Goal: Task Accomplishment & Management: Manage account settings

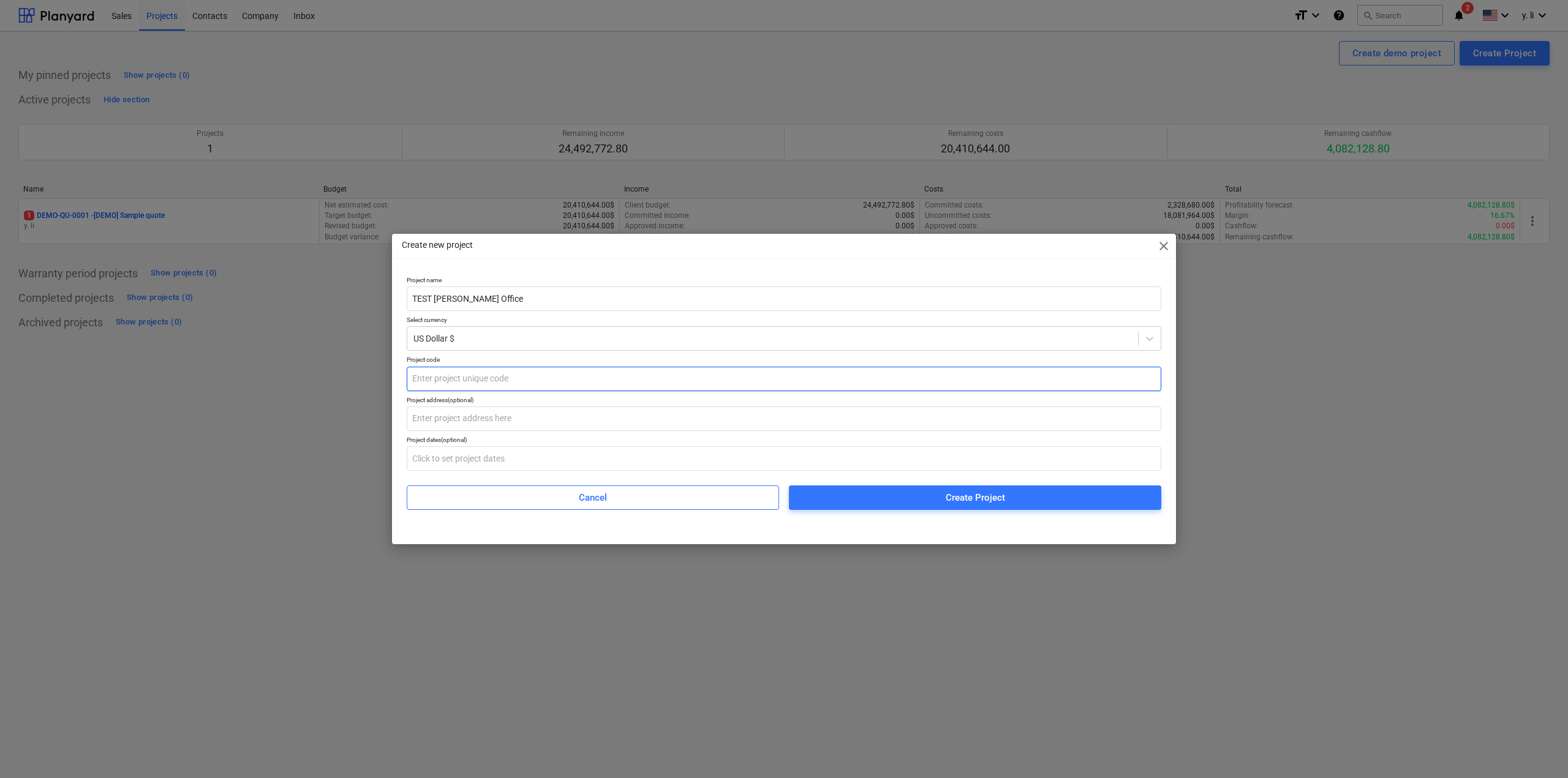
click at [604, 378] on input "text" at bounding box center [784, 378] width 754 height 24
click at [581, 423] on input "text" at bounding box center [784, 418] width 754 height 24
click at [549, 379] on input "text" at bounding box center [784, 378] width 754 height 24
type input "1456"
click at [871, 497] on span "Create Project" at bounding box center [975, 497] width 343 height 16
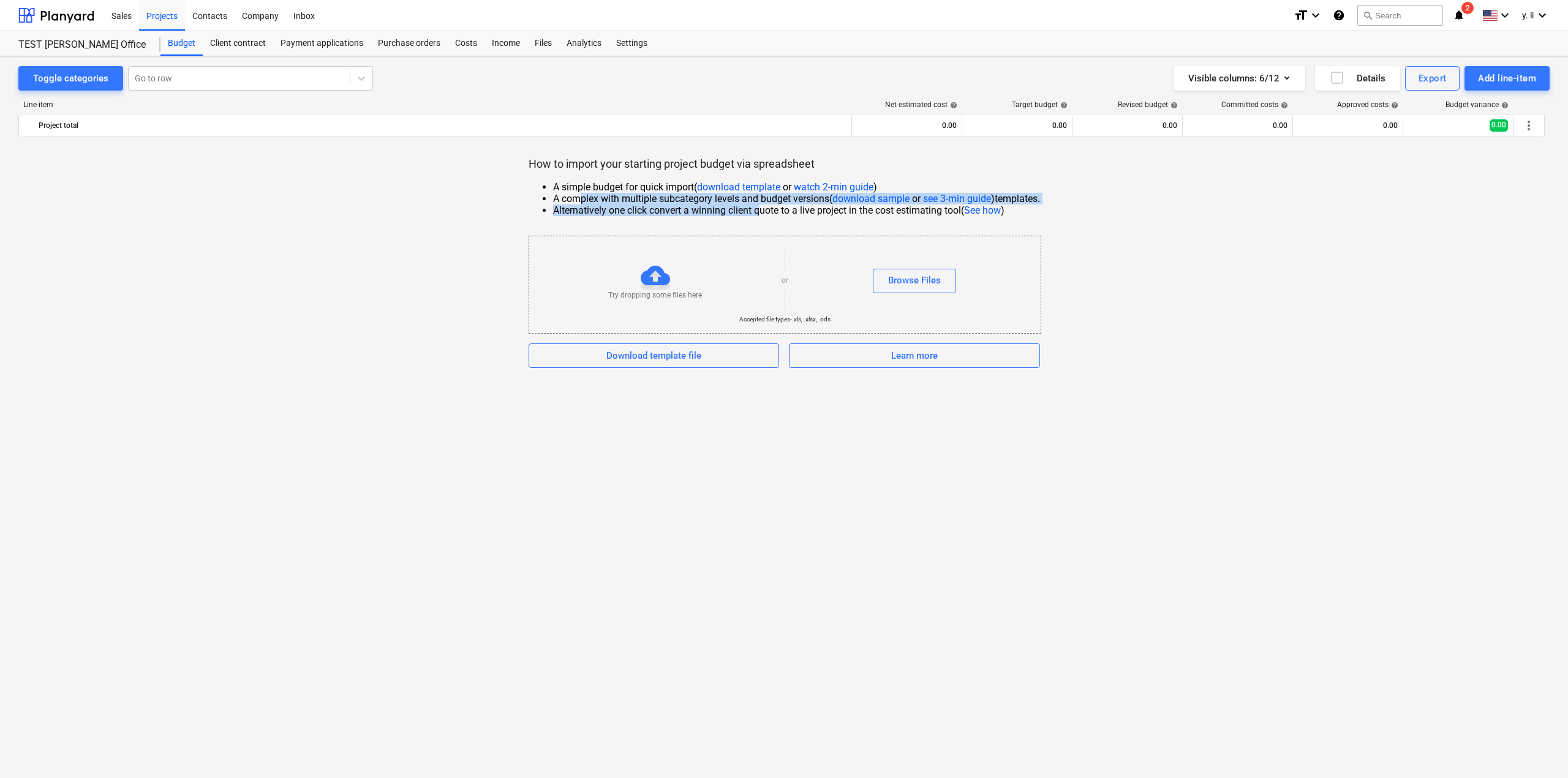
drag, startPoint x: 583, startPoint y: 192, endPoint x: 756, endPoint y: 213, distance: 174.3
click at [756, 213] on ul "A simple budget for quick import ( download template or watch 2-min guide ) A c…" at bounding box center [784, 198] width 511 height 35
click at [640, 196] on li "A complex with multiple subcategory levels and budget versions ( download sampl…" at bounding box center [796, 198] width 487 height 12
click at [188, 84] on div at bounding box center [239, 78] width 209 height 12
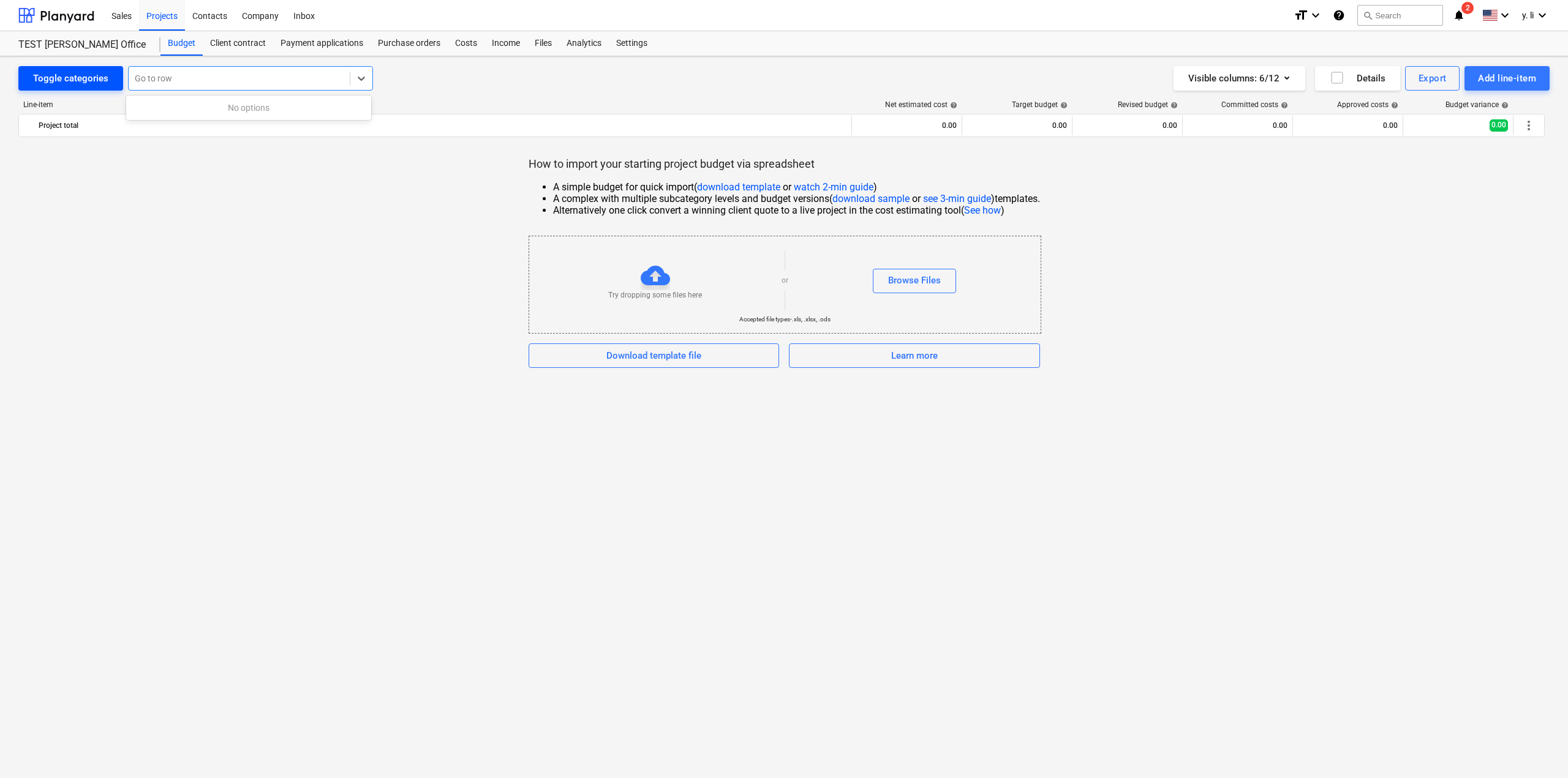
click at [78, 79] on div "Toggle categories" at bounding box center [71, 78] width 75 height 16
click at [1492, 74] on div "Add line-item" at bounding box center [1507, 78] width 58 height 16
click at [1485, 135] on div "Add custom" at bounding box center [1486, 130] width 127 height 21
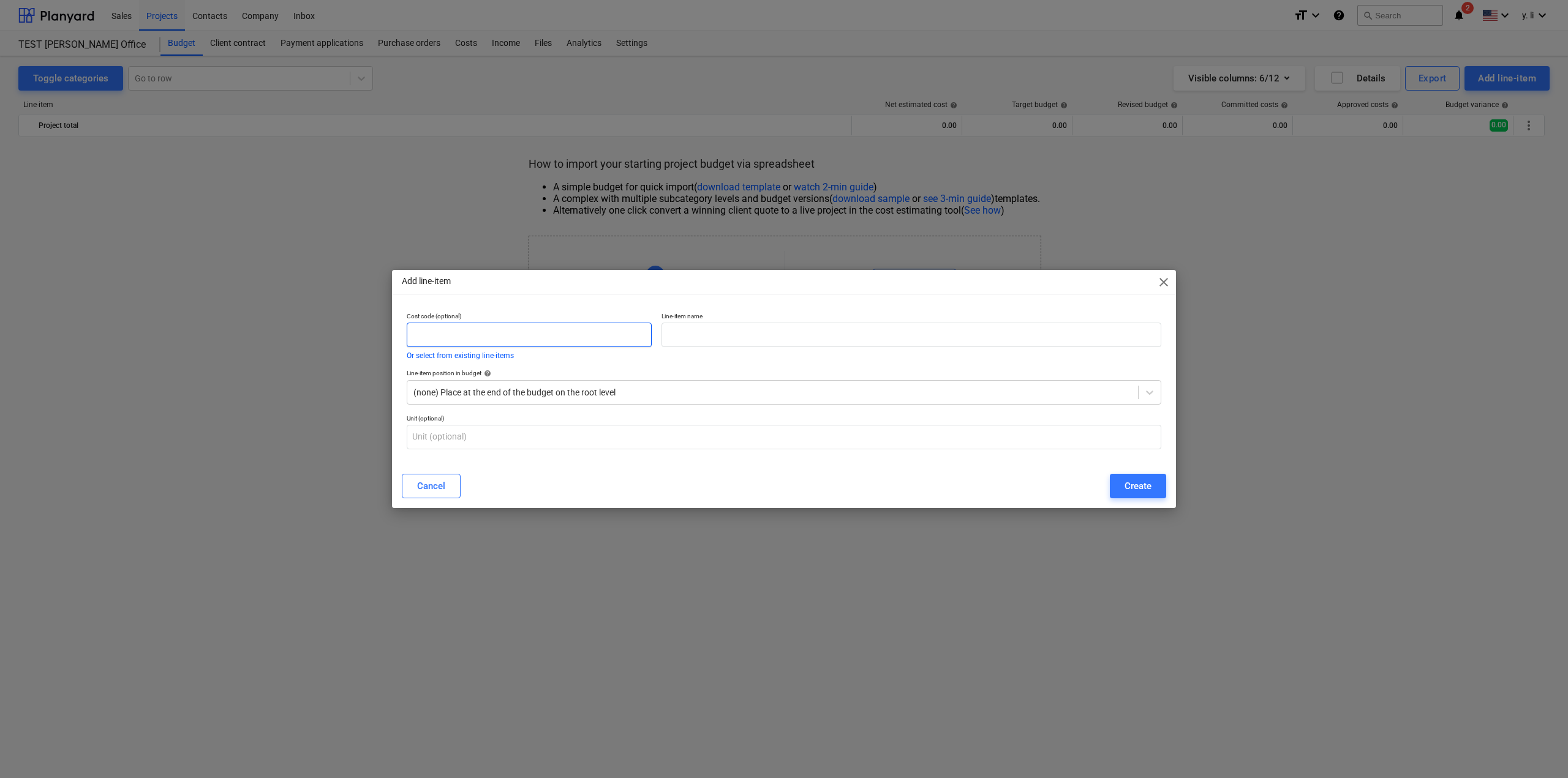
click at [500, 344] on input "text" at bounding box center [529, 334] width 245 height 24
click at [473, 355] on button "Or select from existing line-items" at bounding box center [460, 355] width 107 height 8
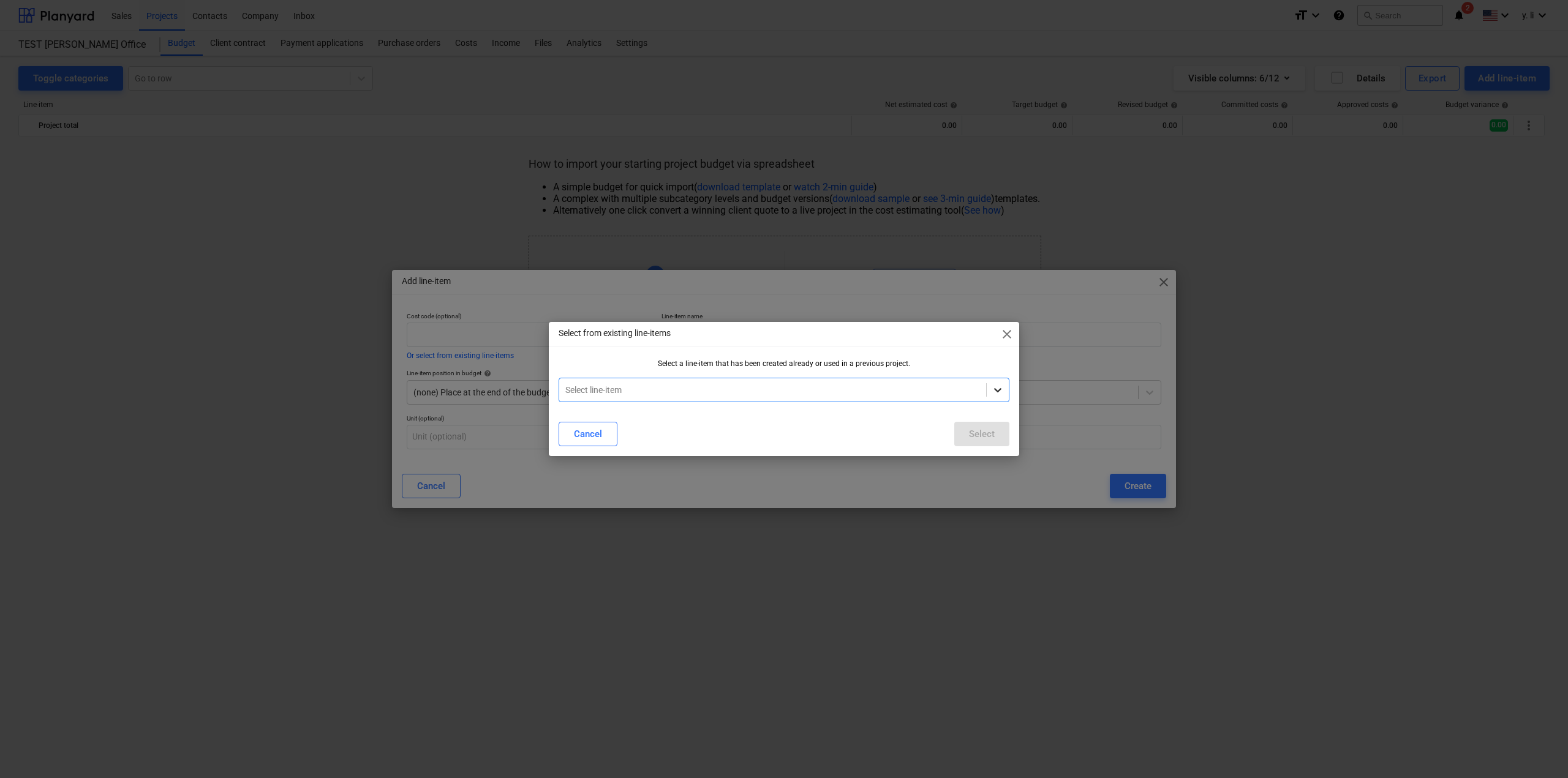
click at [1004, 389] on div at bounding box center [998, 390] width 22 height 22
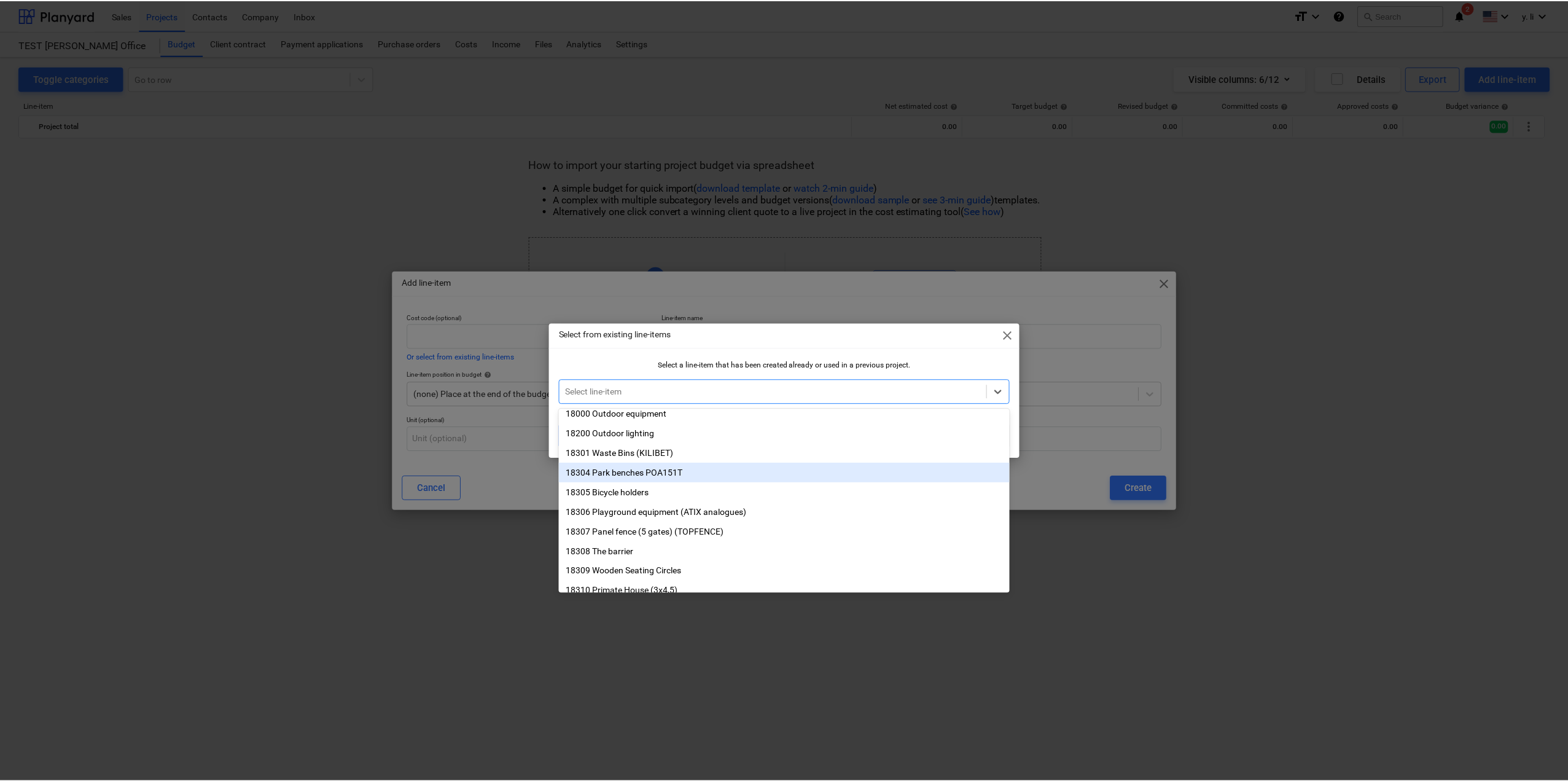
scroll to position [205, 0]
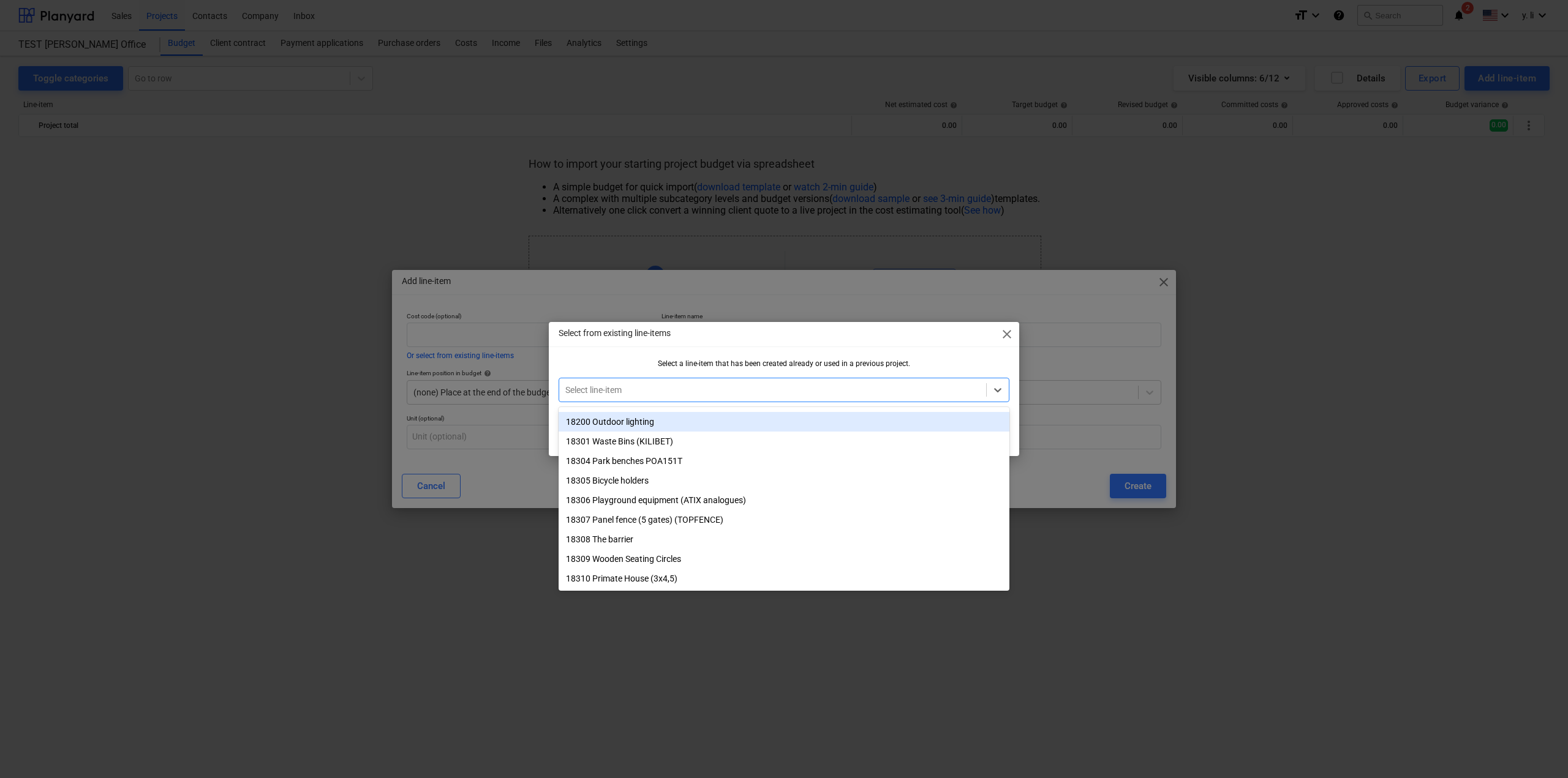
click at [1009, 333] on span "close" at bounding box center [1006, 334] width 15 height 15
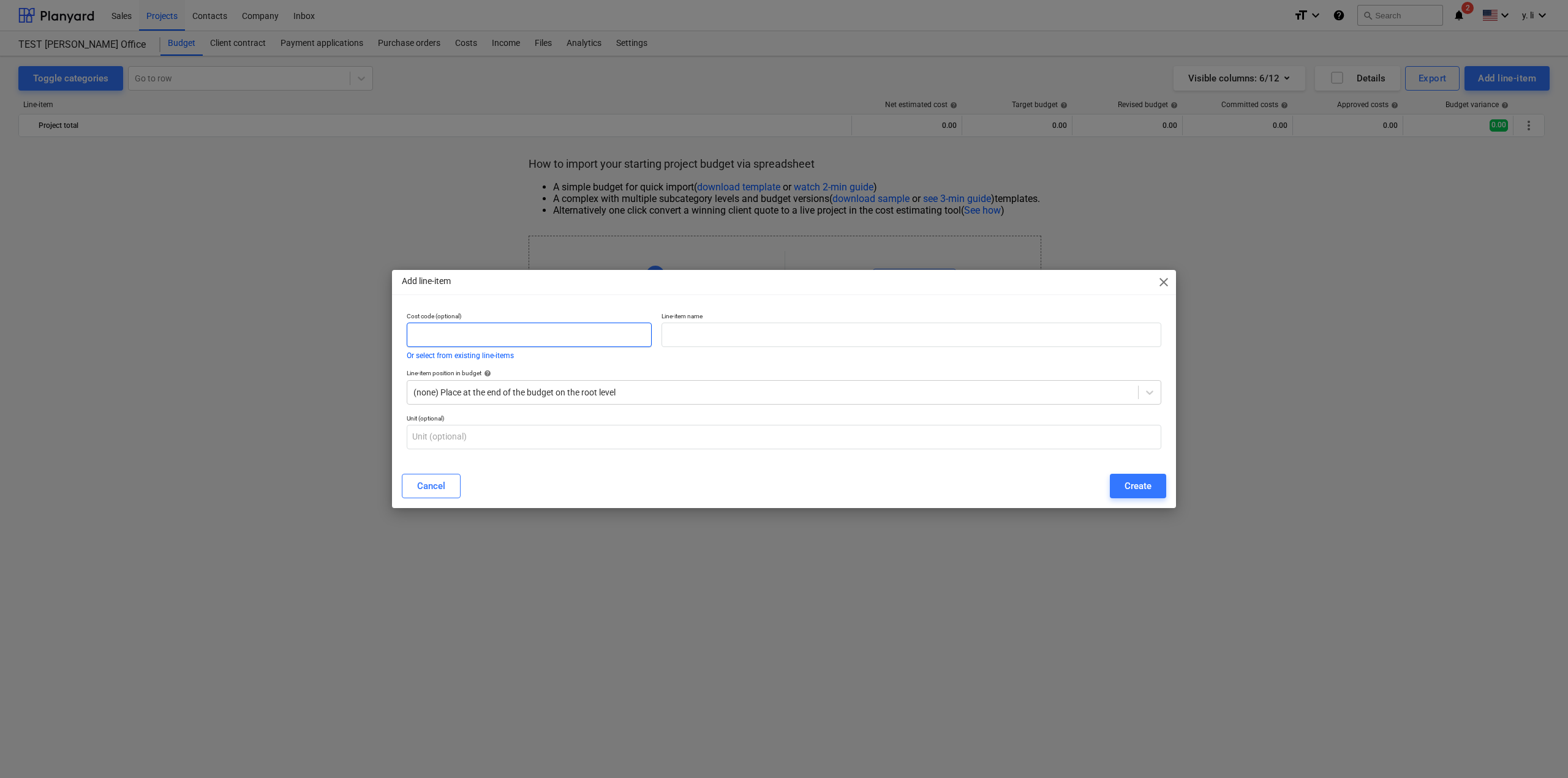
click at [599, 335] on input "text" at bounding box center [529, 334] width 245 height 24
click at [751, 339] on input "text" at bounding box center [911, 334] width 500 height 24
click at [695, 336] on input "Capert#9" at bounding box center [911, 334] width 500 height 24
type input "Capert# 9"
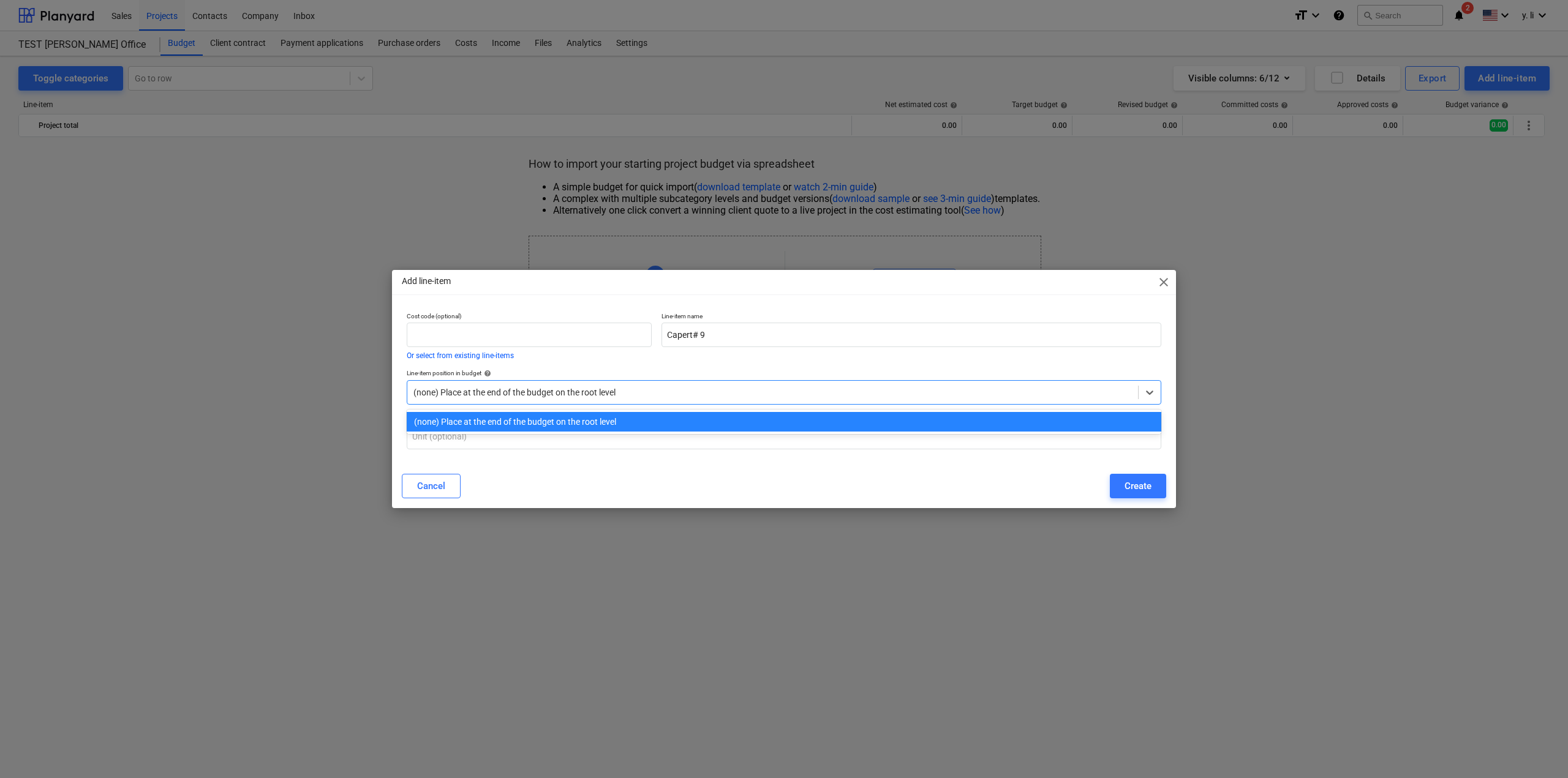
click at [576, 391] on div at bounding box center [772, 392] width 718 height 12
click at [680, 372] on div "Line-item position in budget help" at bounding box center [784, 373] width 754 height 8
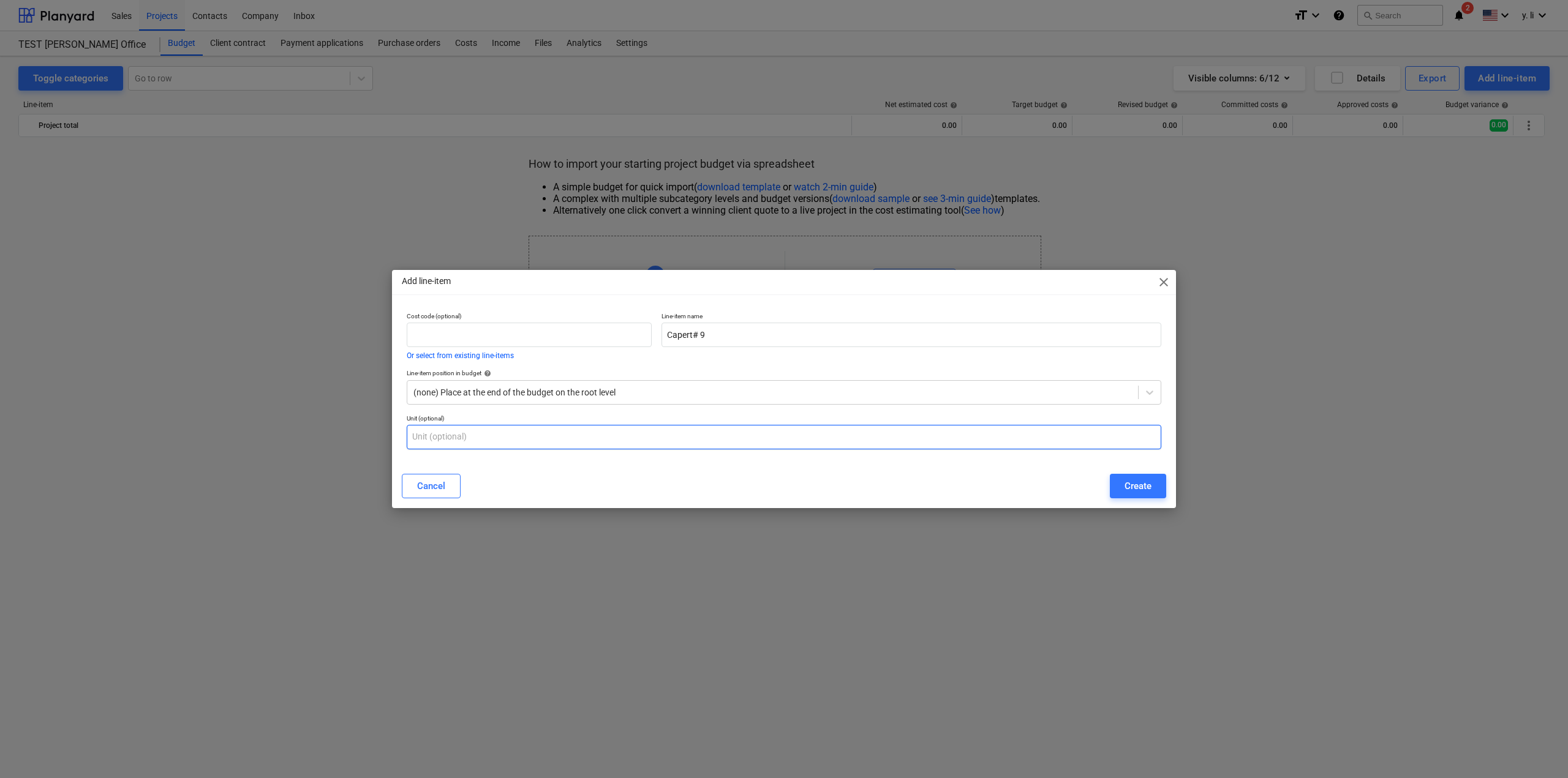
click at [524, 439] on input "text" at bounding box center [784, 436] width 754 height 24
type input "SF"
click at [1145, 481] on div "Create" at bounding box center [1138, 485] width 27 height 16
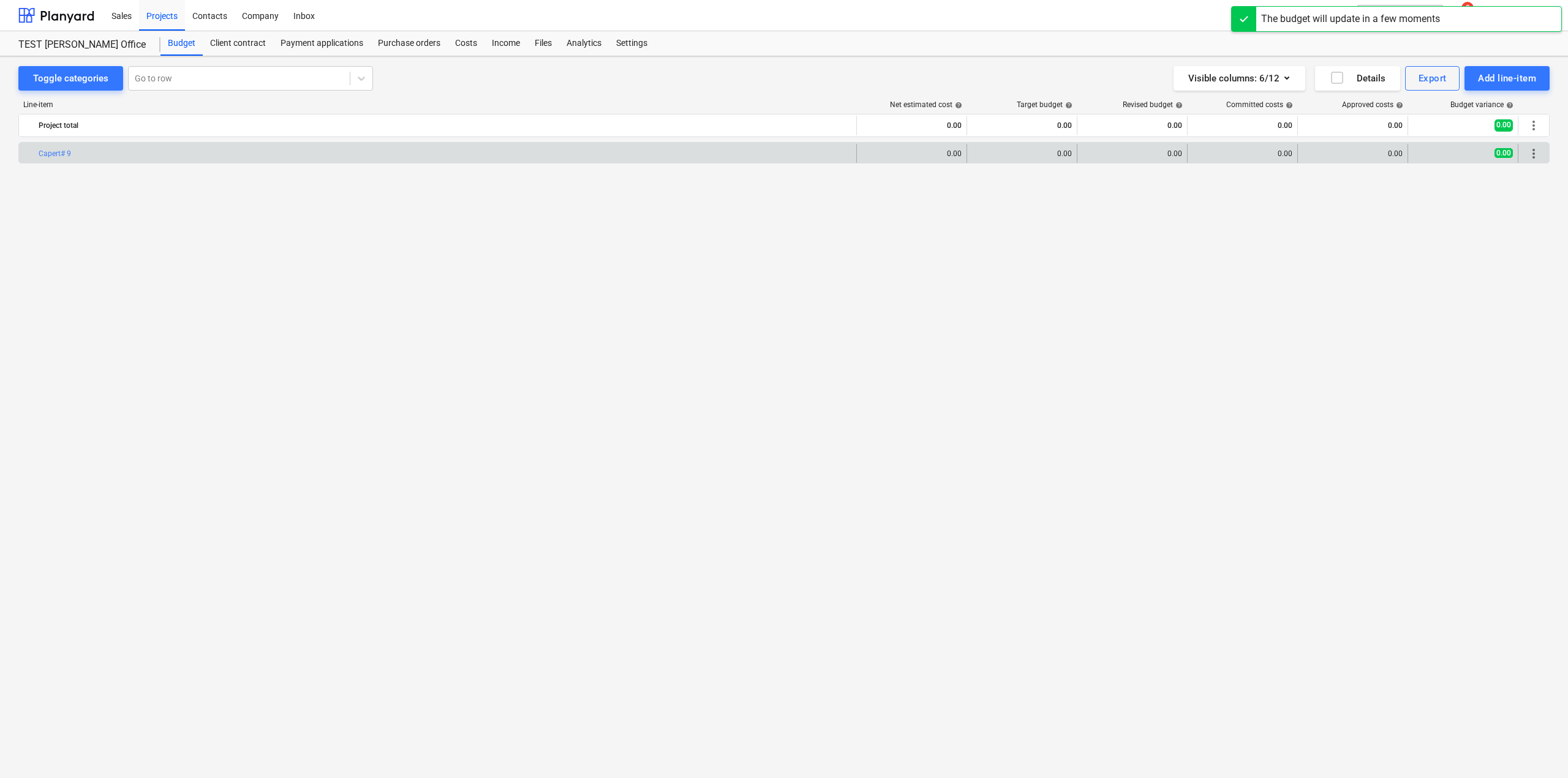
drag, startPoint x: 964, startPoint y: 160, endPoint x: 958, endPoint y: 155, distance: 7.8
click at [962, 158] on div "edit 0.00" at bounding box center [911, 154] width 110 height 19
click at [958, 155] on div "0.00" at bounding box center [911, 154] width 100 height 8
click at [955, 153] on div "0.00" at bounding box center [911, 154] width 100 height 8
click at [872, 149] on span "edit" at bounding box center [869, 154] width 10 height 10
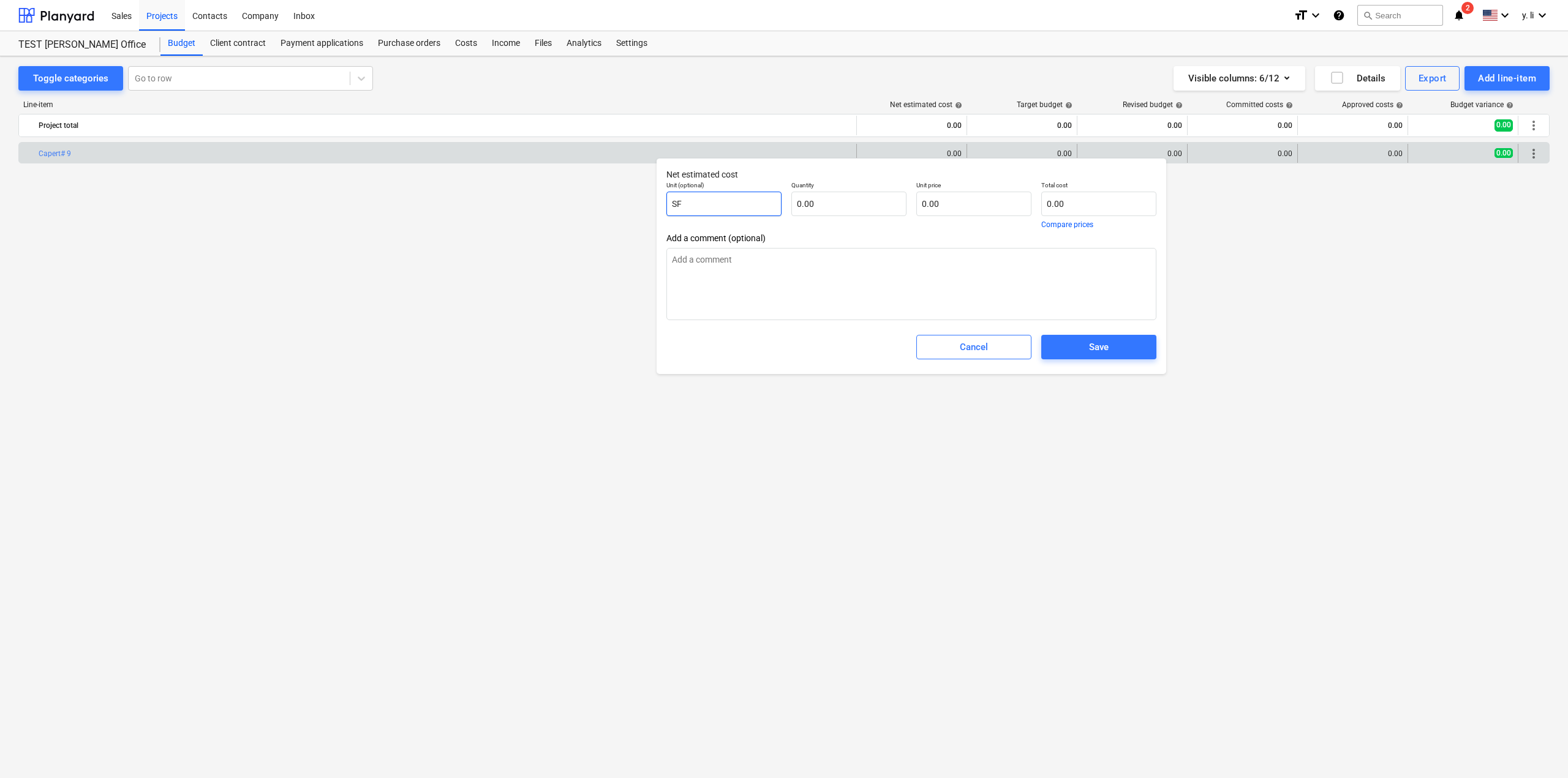
drag, startPoint x: 700, startPoint y: 205, endPoint x: 635, endPoint y: 218, distance: 66.3
click at [635, 218] on body "Sales Projects Contacts Company Inbox format_size keyboard_arrow_down help sear…" at bounding box center [784, 778] width 1568 height 1556
type textarea "x"
drag, startPoint x: 862, startPoint y: 205, endPoint x: 799, endPoint y: 208, distance: 63.1
click at [799, 208] on input "text" at bounding box center [848, 203] width 115 height 24
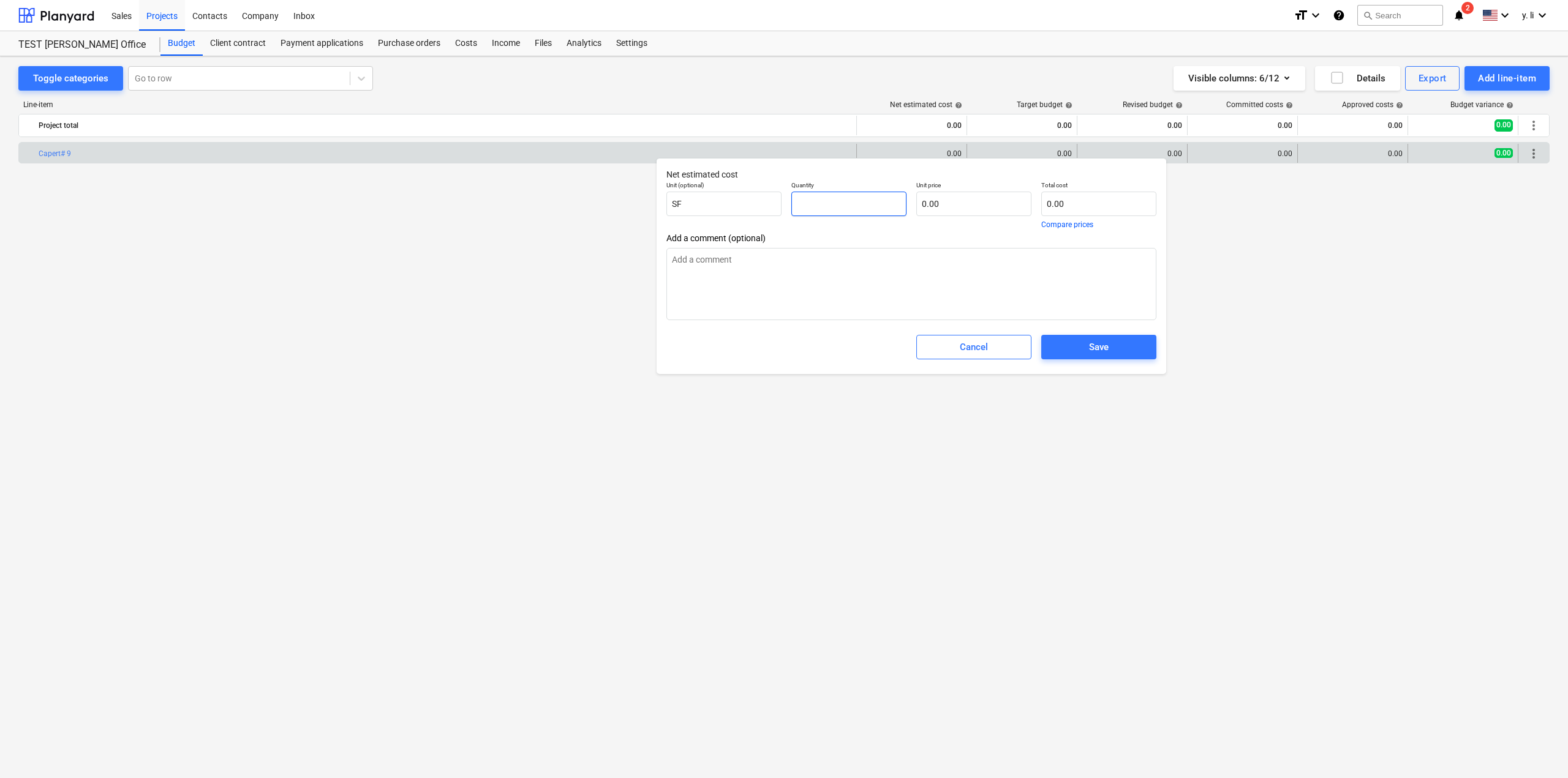
type input "1"
type textarea "x"
type input "10"
type textarea "x"
type input "100"
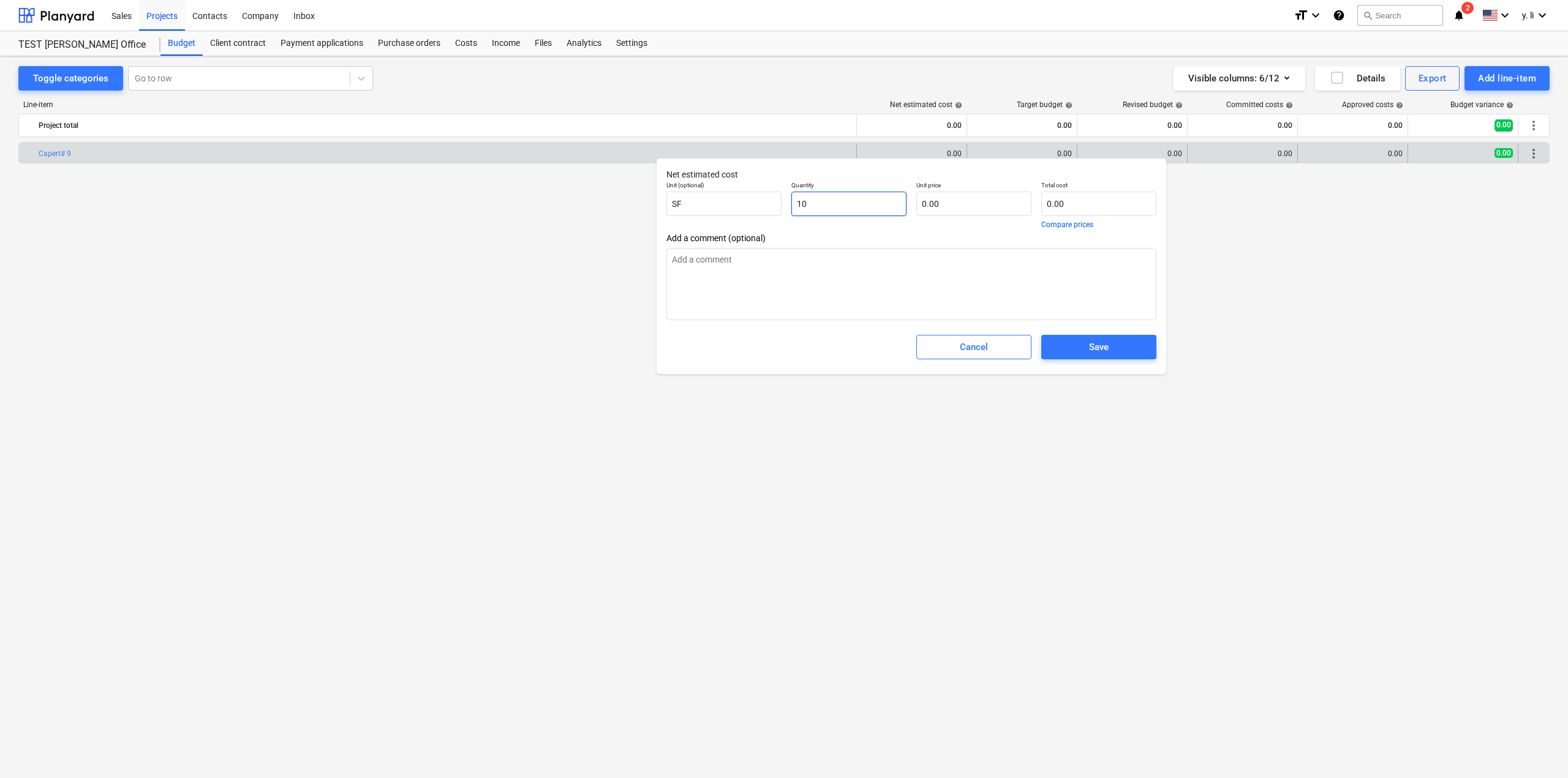
type textarea "x"
type input "100.00"
type textarea "x"
click at [949, 209] on input "text" at bounding box center [974, 203] width 115 height 24
type input "8"
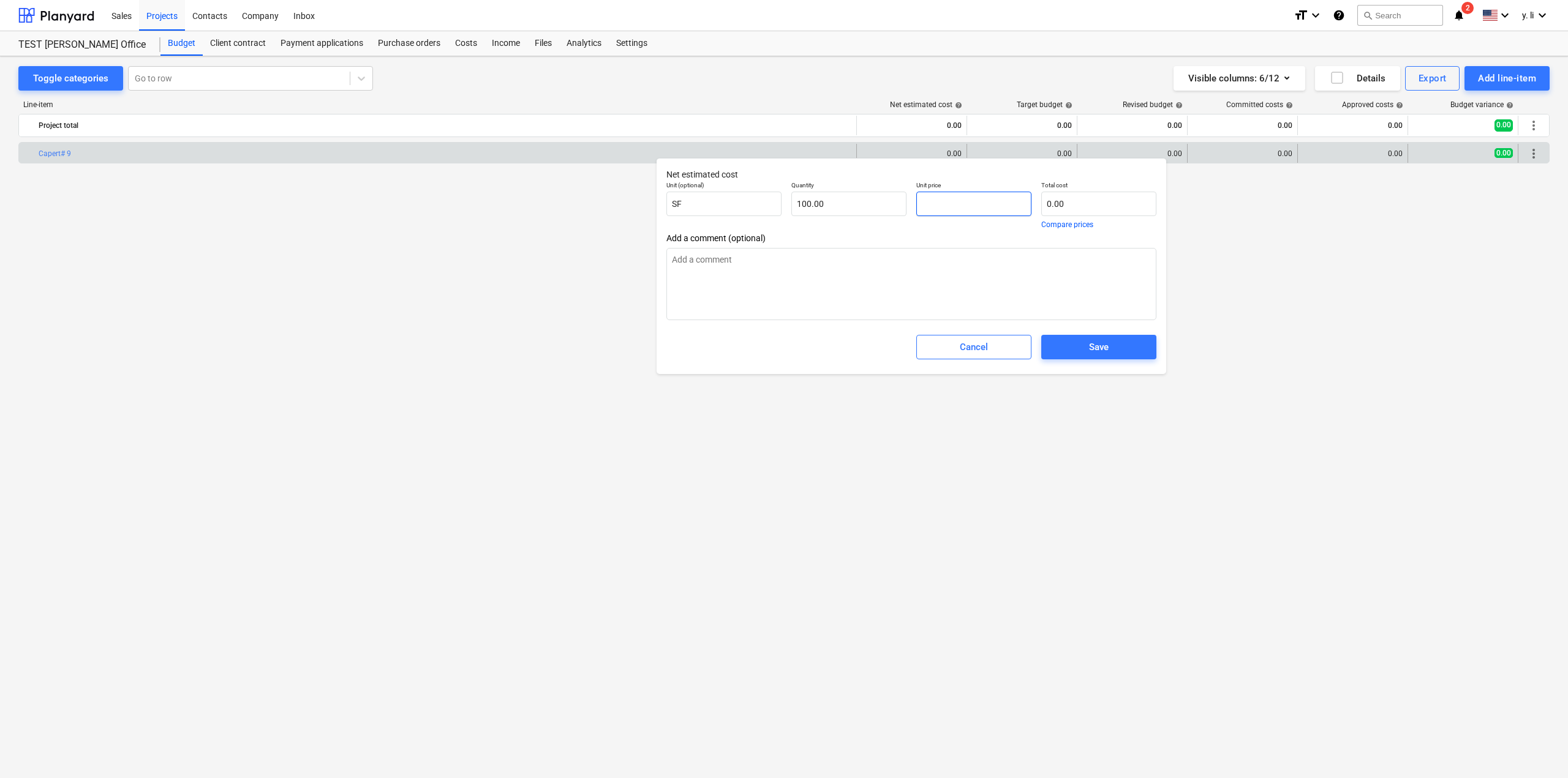
type textarea "x"
type input "800.00"
type input "8.00"
type input "800"
type textarea "x"
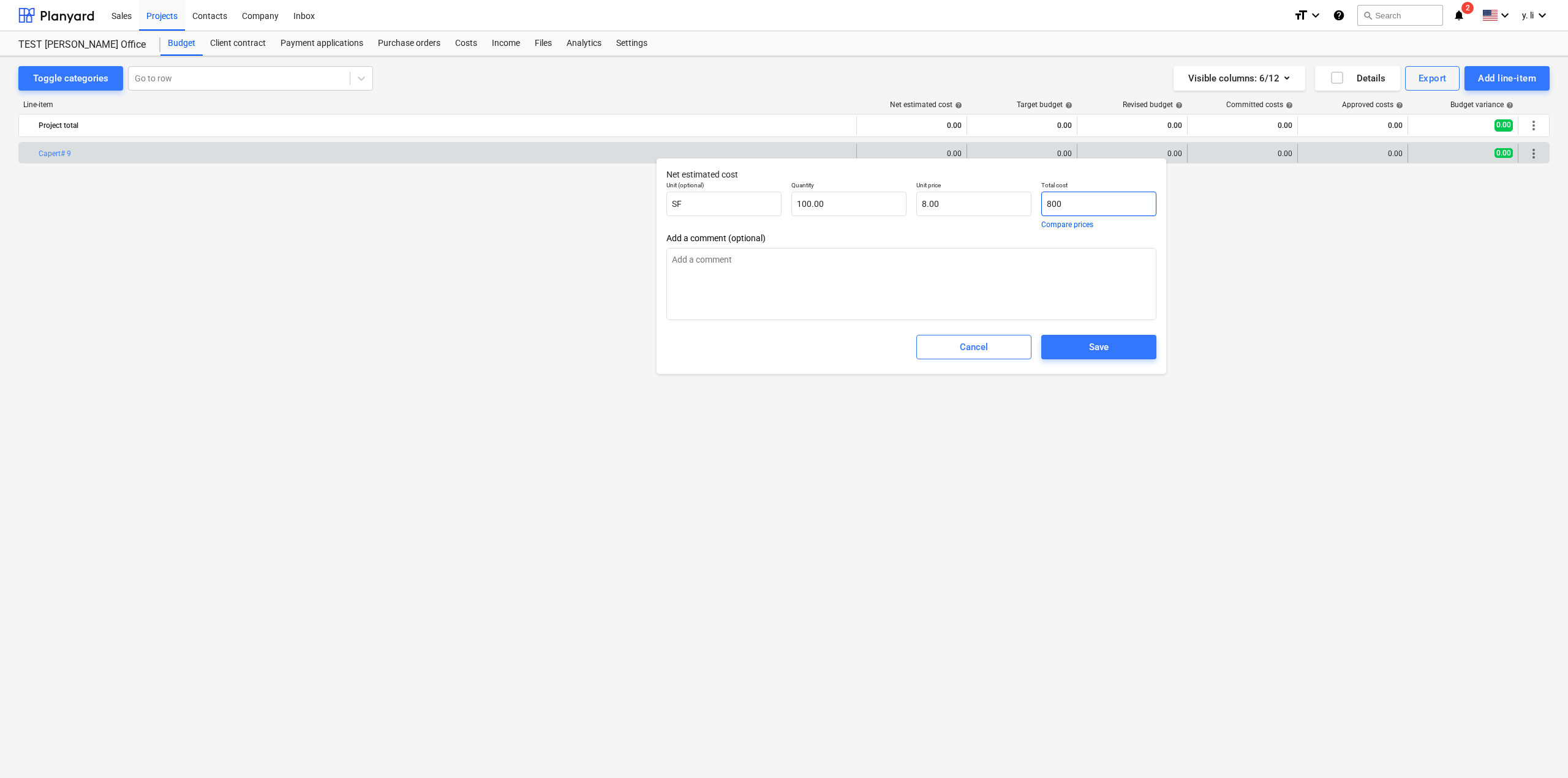
click at [1064, 201] on input "800" at bounding box center [1099, 203] width 115 height 24
type input "800.00"
type textarea "x"
drag, startPoint x: 955, startPoint y: 237, endPoint x: 935, endPoint y: 245, distance: 21.5
click at [955, 238] on span "Add a comment (optional)" at bounding box center [911, 238] width 490 height 10
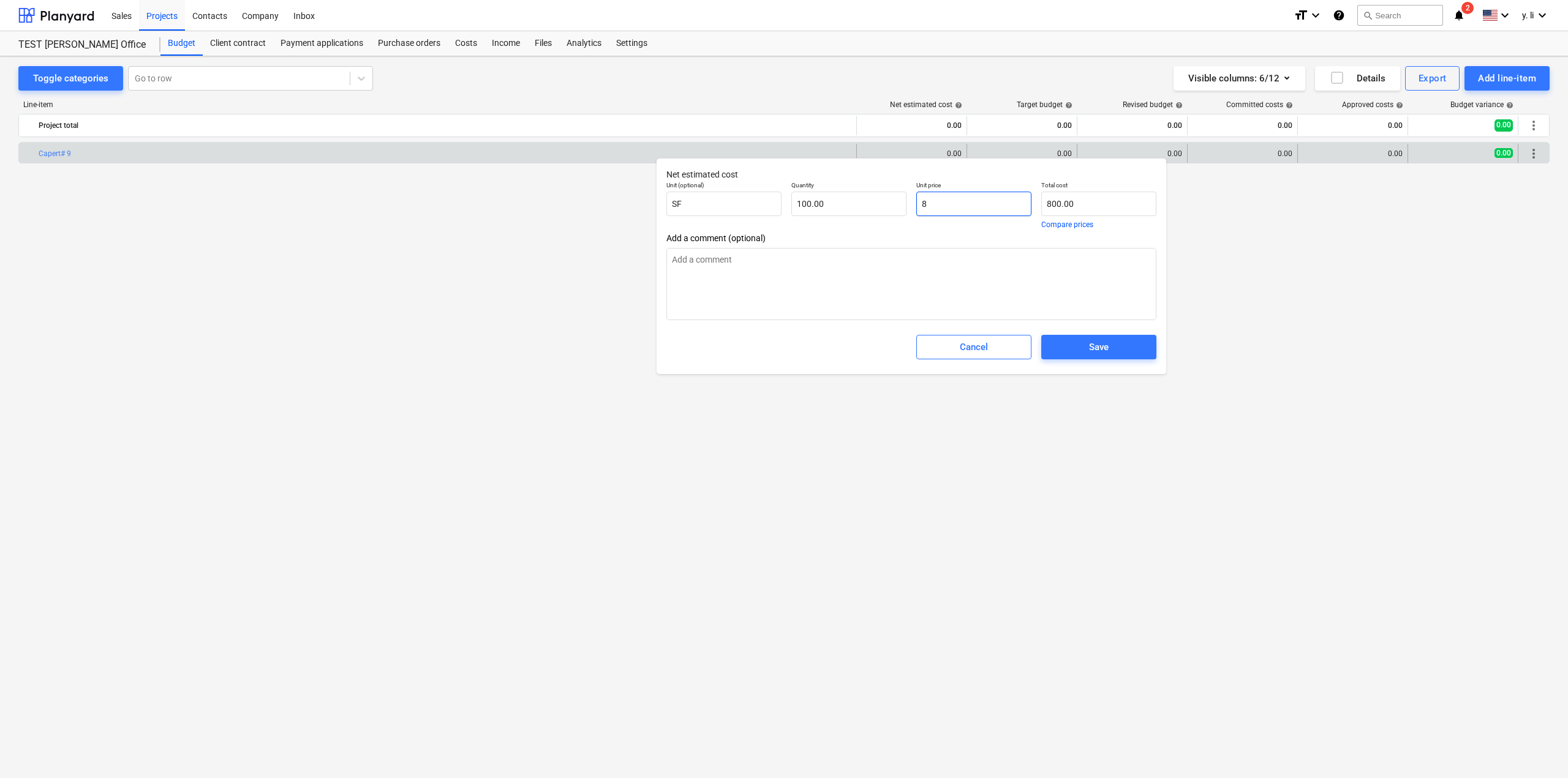
click at [936, 206] on input "8" at bounding box center [974, 203] width 115 height 24
drag, startPoint x: 933, startPoint y: 205, endPoint x: 897, endPoint y: 212, distance: 36.7
click at [897, 212] on div "Unit (optional) SF Quantity 100.00 Unit price 8 Total cost 800.00 Compare prices" at bounding box center [911, 205] width 500 height 57
type input "6"
type textarea "x"
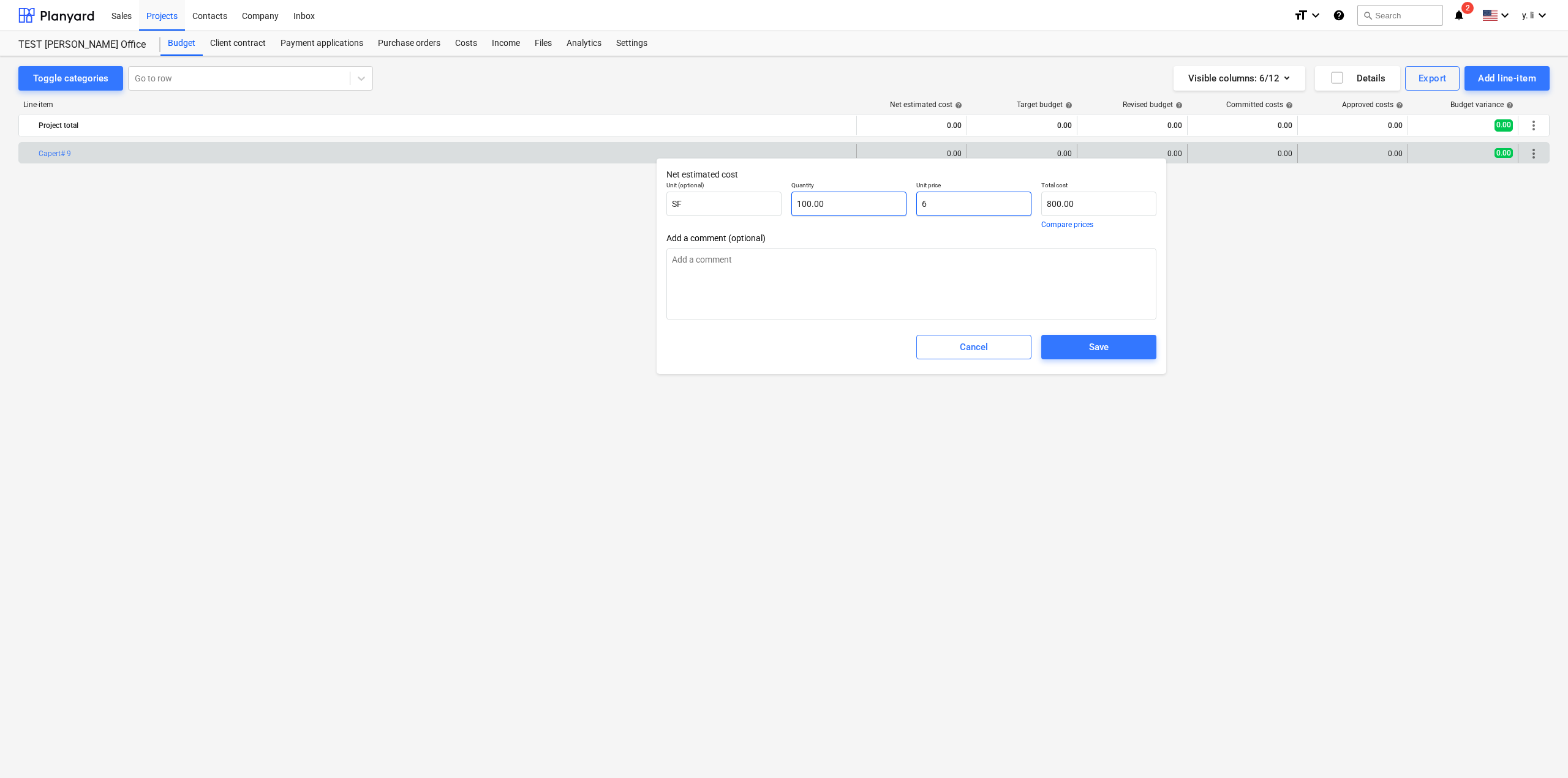
type input "600.00"
type input "6.00"
type textarea "x"
click at [924, 248] on div "Add a comment (optional)" at bounding box center [911, 277] width 490 height 87
drag, startPoint x: 941, startPoint y: 207, endPoint x: 909, endPoint y: 209, distance: 32.1
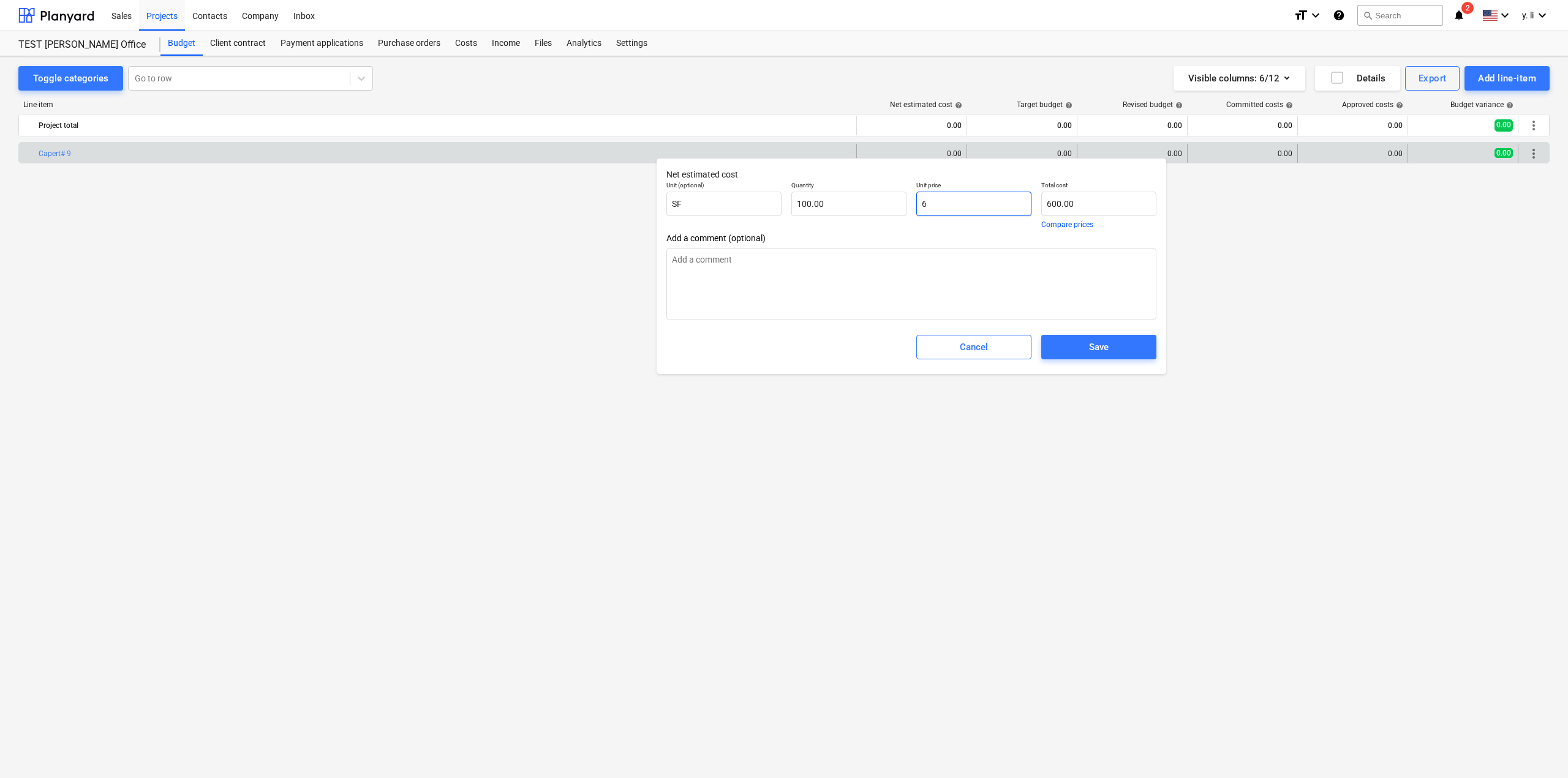
click at [909, 209] on div "Unit (optional) SF Quantity 100.00 Unit price 6 Total cost 600.00 Compare prices" at bounding box center [911, 205] width 500 height 57
type input "5"
type textarea "x"
type input "500.00"
type input "5.00"
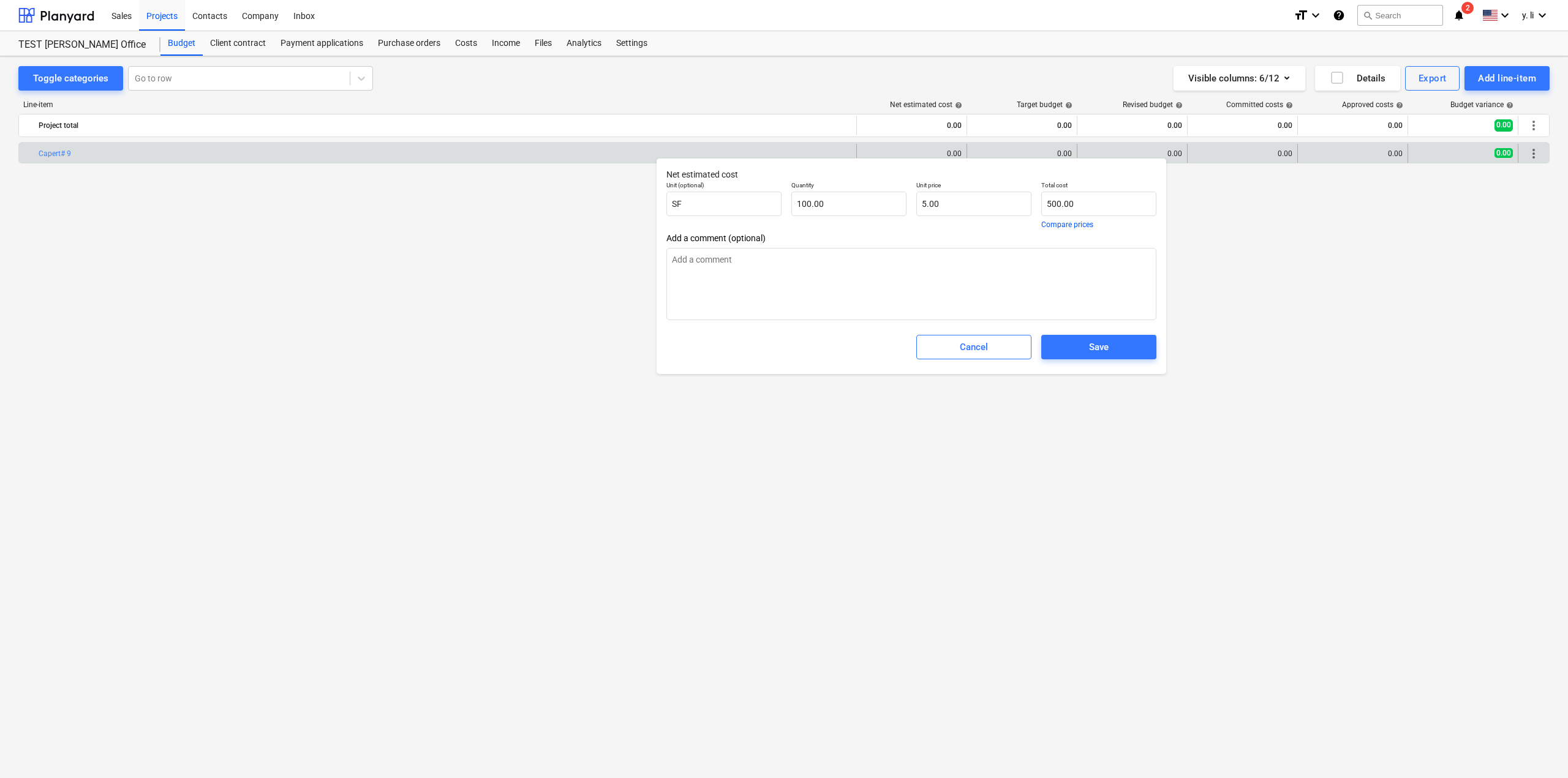
drag, startPoint x: 946, startPoint y: 223, endPoint x: 1008, endPoint y: 267, distance: 76.0
click at [946, 224] on div "Unit price 5.00" at bounding box center [974, 205] width 125 height 57
click at [1085, 358] on button "Save" at bounding box center [1099, 346] width 115 height 24
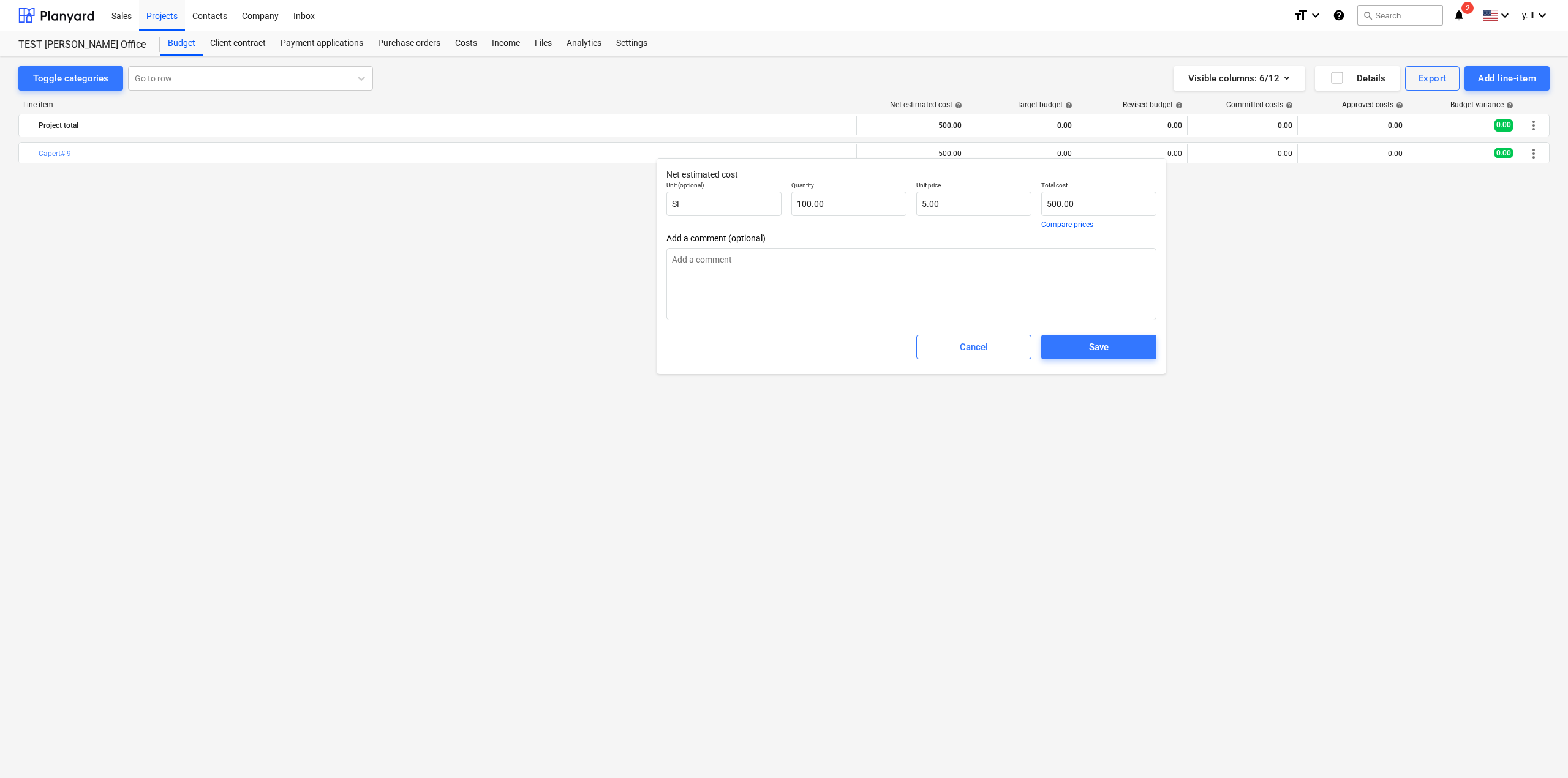
type textarea "x"
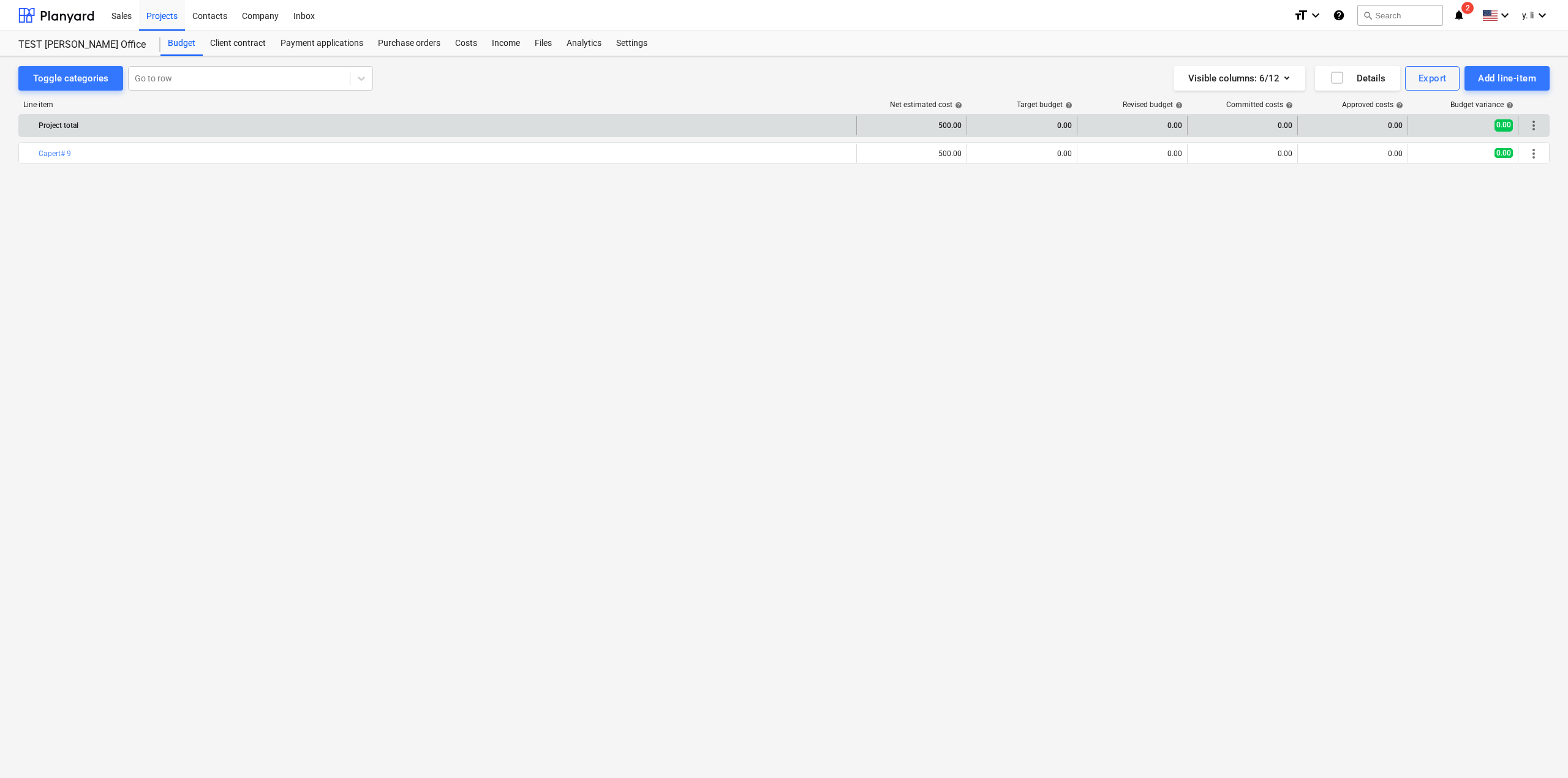
click at [1367, 122] on div "0.00" at bounding box center [1353, 125] width 100 height 19
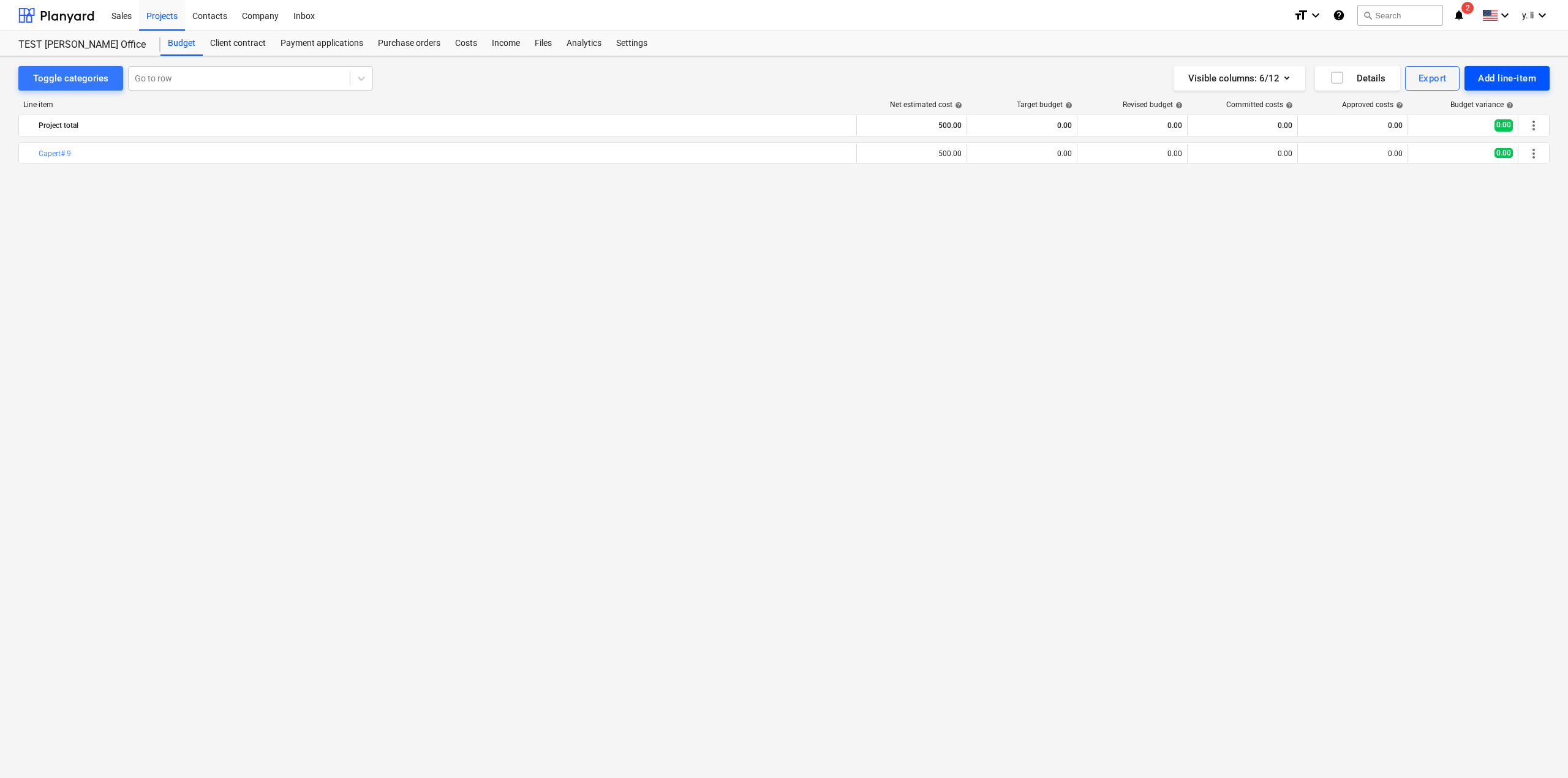
click at [1511, 81] on div "Add line-item" at bounding box center [1507, 78] width 58 height 16
click at [1481, 136] on div "Add custom" at bounding box center [1486, 130] width 127 height 21
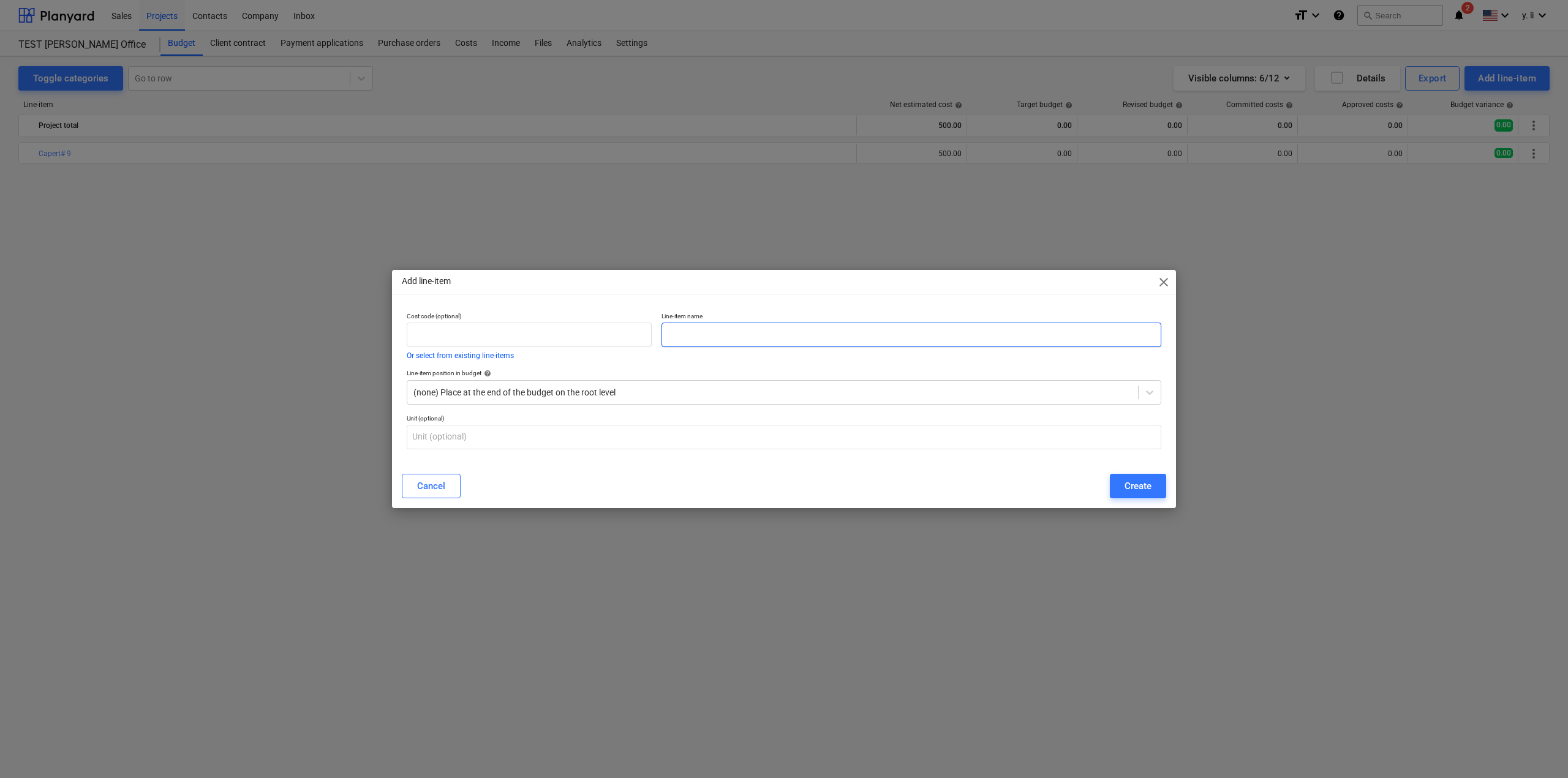
click at [749, 332] on input "text" at bounding box center [911, 334] width 500 height 24
type input "Grout"
drag, startPoint x: 639, startPoint y: 411, endPoint x: 637, endPoint y: 426, distance: 15.1
click at [637, 426] on div "Unit (optional)" at bounding box center [784, 432] width 765 height 45
click at [637, 429] on input "text" at bounding box center [784, 436] width 754 height 24
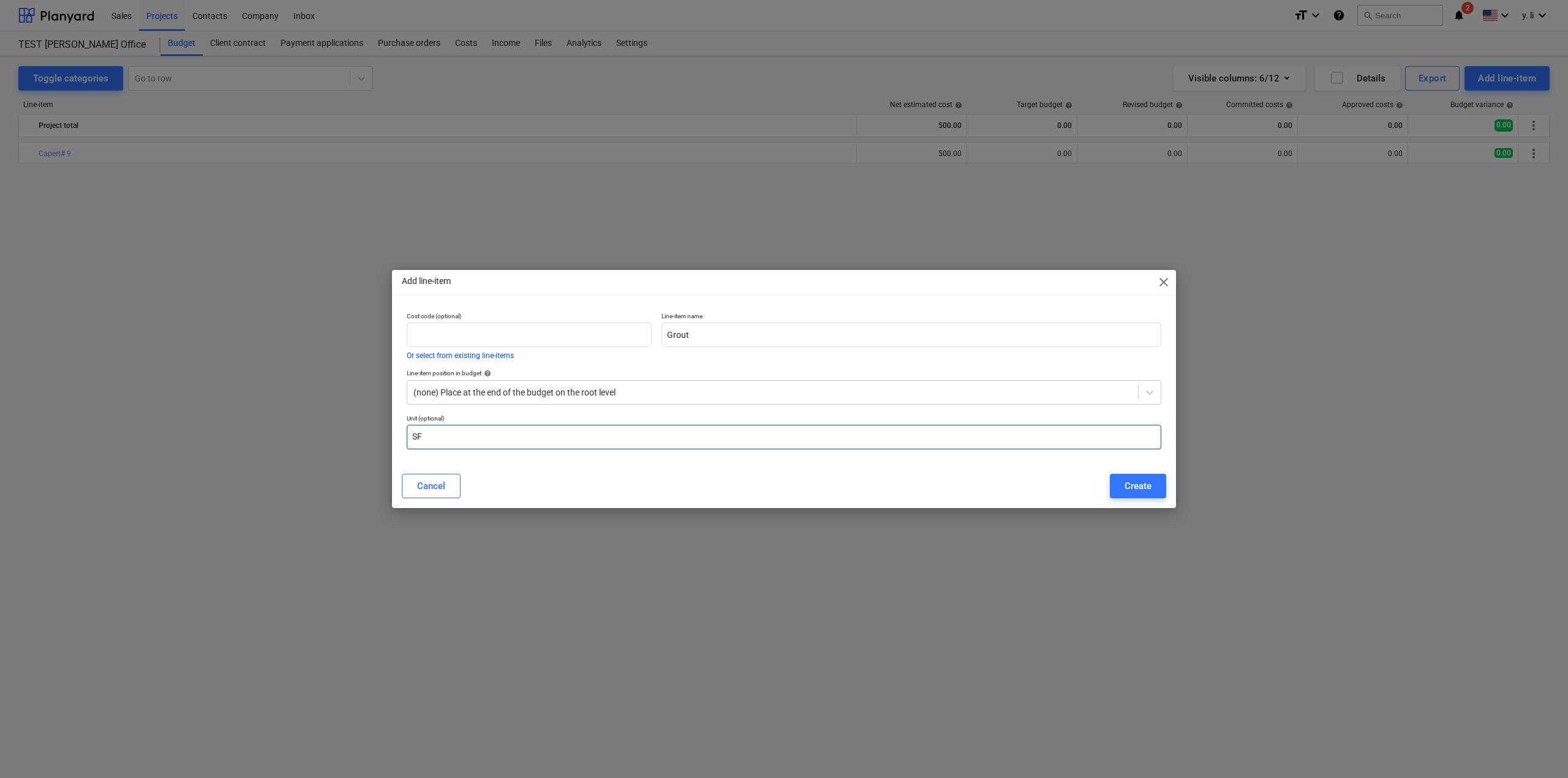
type input "S"
type input "Gal"
click at [1127, 482] on div "Create" at bounding box center [1138, 485] width 27 height 16
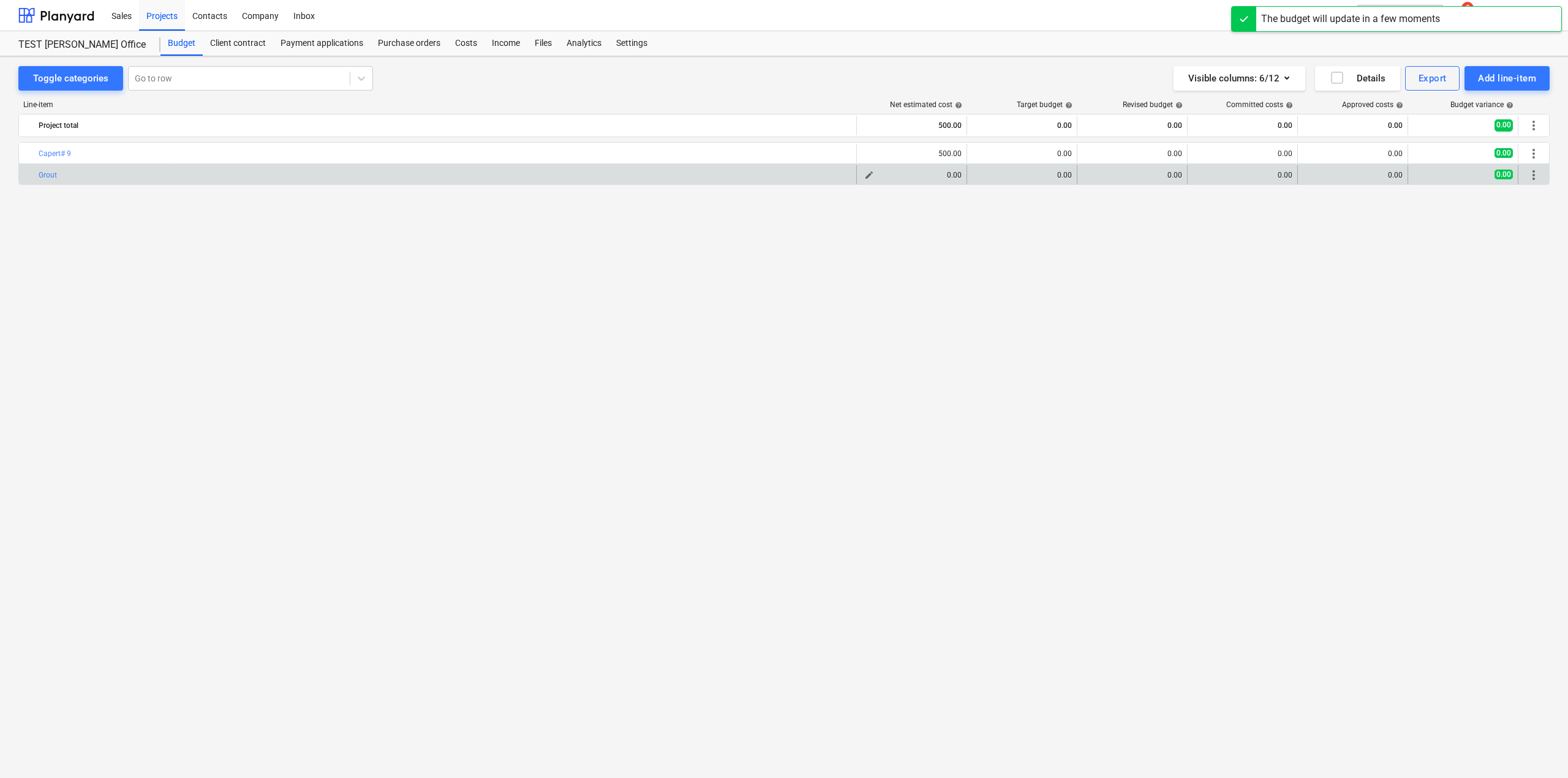
click at [947, 178] on div "0.00" at bounding box center [911, 175] width 100 height 8
click at [865, 174] on span "edit" at bounding box center [869, 175] width 10 height 10
type textarea "x"
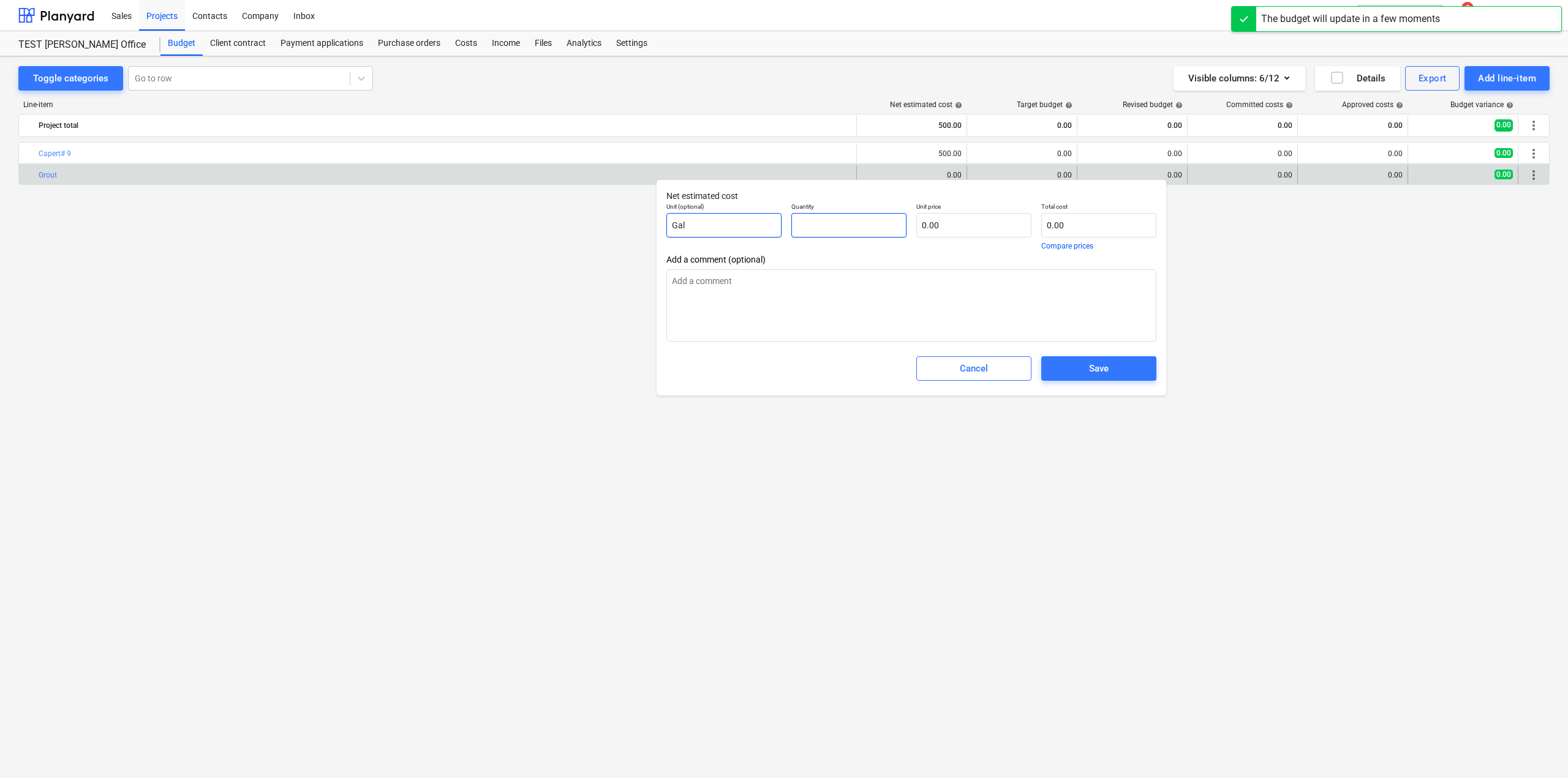
drag, startPoint x: 857, startPoint y: 221, endPoint x: 778, endPoint y: 230, distance: 79.5
click at [778, 230] on div "Unit (optional) Gal Quantity Unit price 0.00 Total cost 0.00 Compare prices" at bounding box center [911, 226] width 500 height 57
type textarea "x"
type input "1"
drag, startPoint x: 806, startPoint y: 232, endPoint x: 761, endPoint y: 237, distance: 45.3
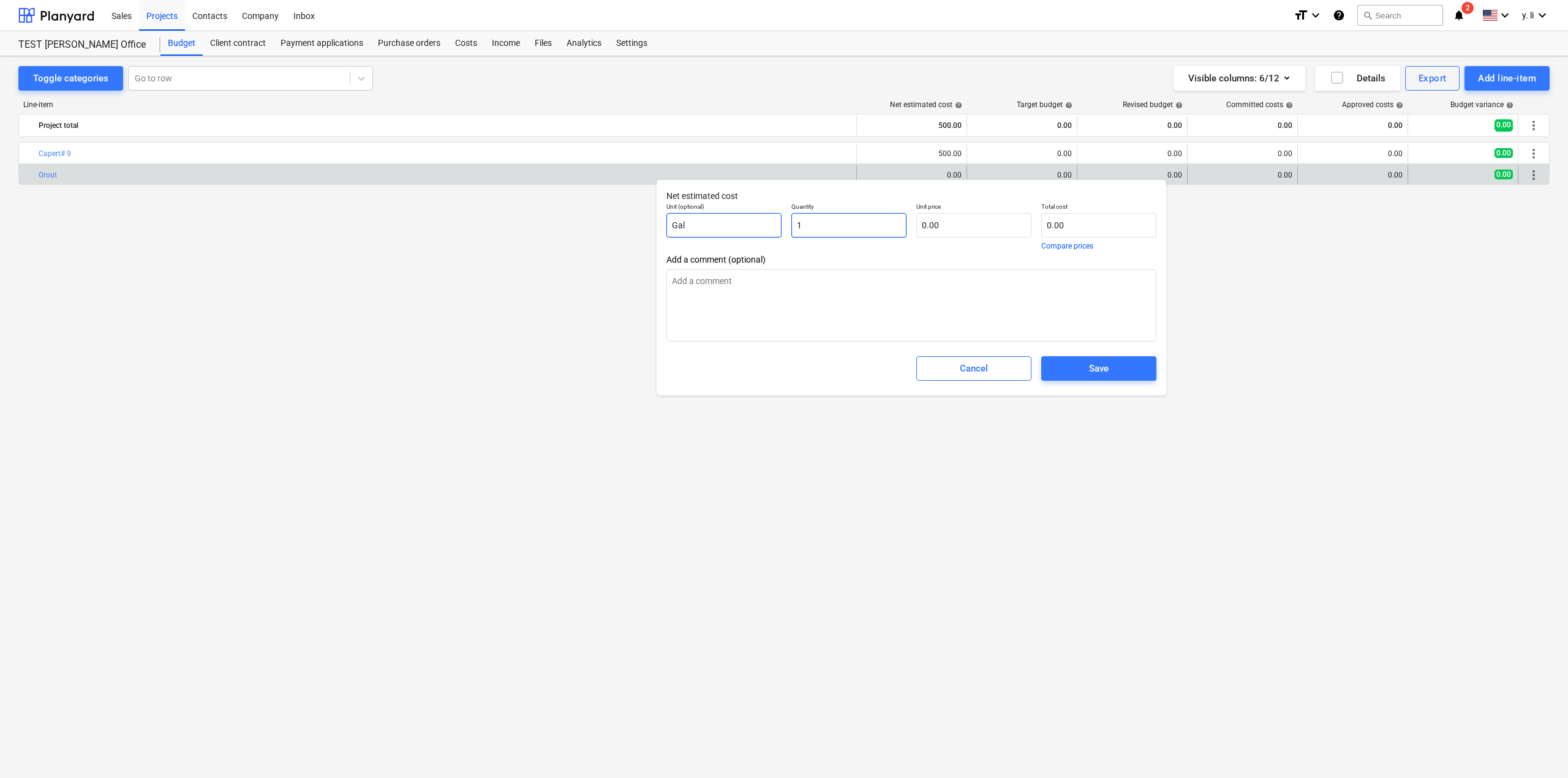
click at [761, 237] on div "Unit (optional) Gal Quantity 1 Unit price 0.00 Total cost 0.00 Compare prices" at bounding box center [911, 226] width 500 height 57
type textarea "x"
type input "2"
type textarea "x"
type input "2.00"
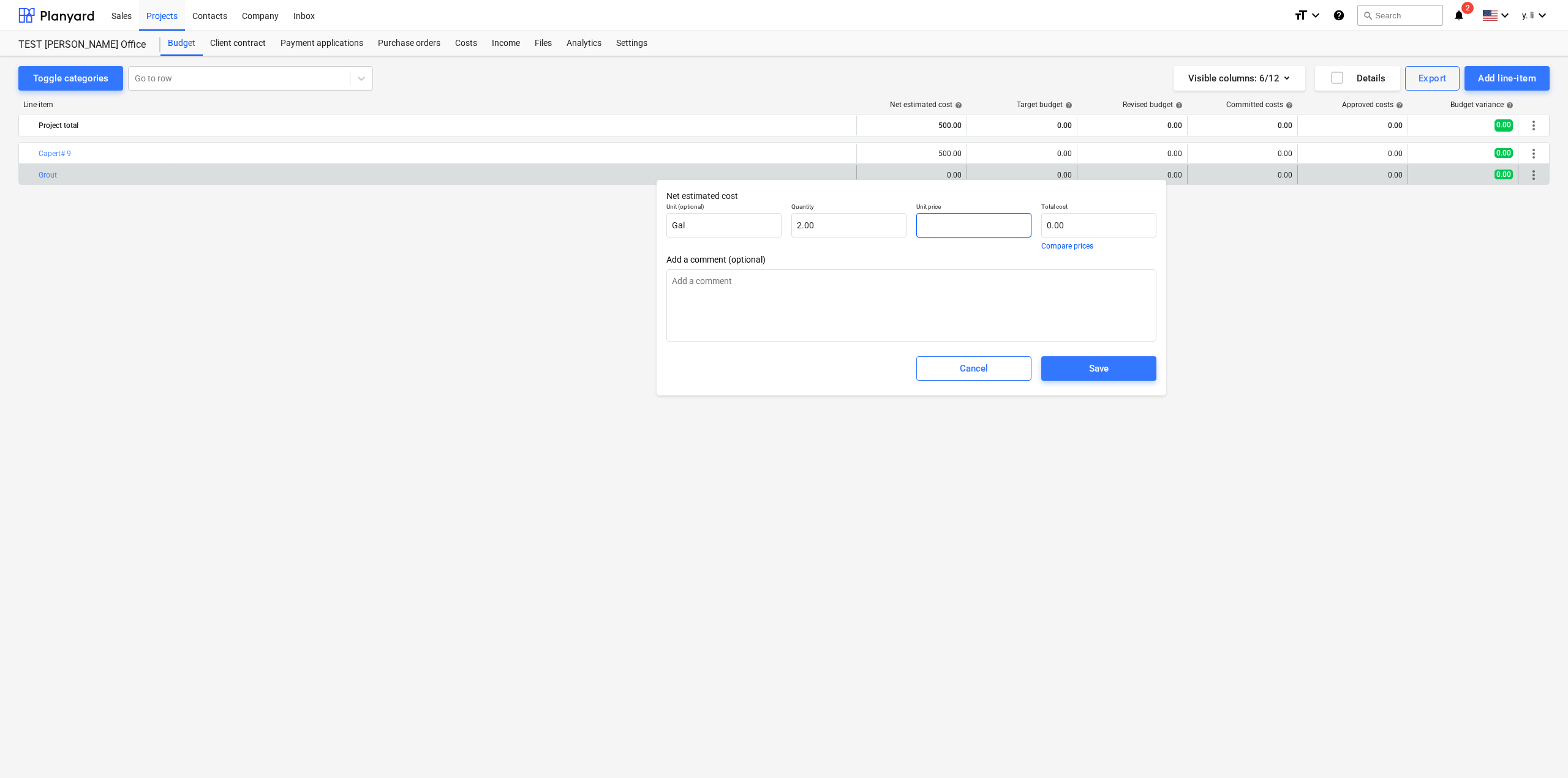
click at [933, 227] on input "text" at bounding box center [974, 225] width 115 height 24
type textarea "x"
type input "1"
type input "2.00"
type textarea "x"
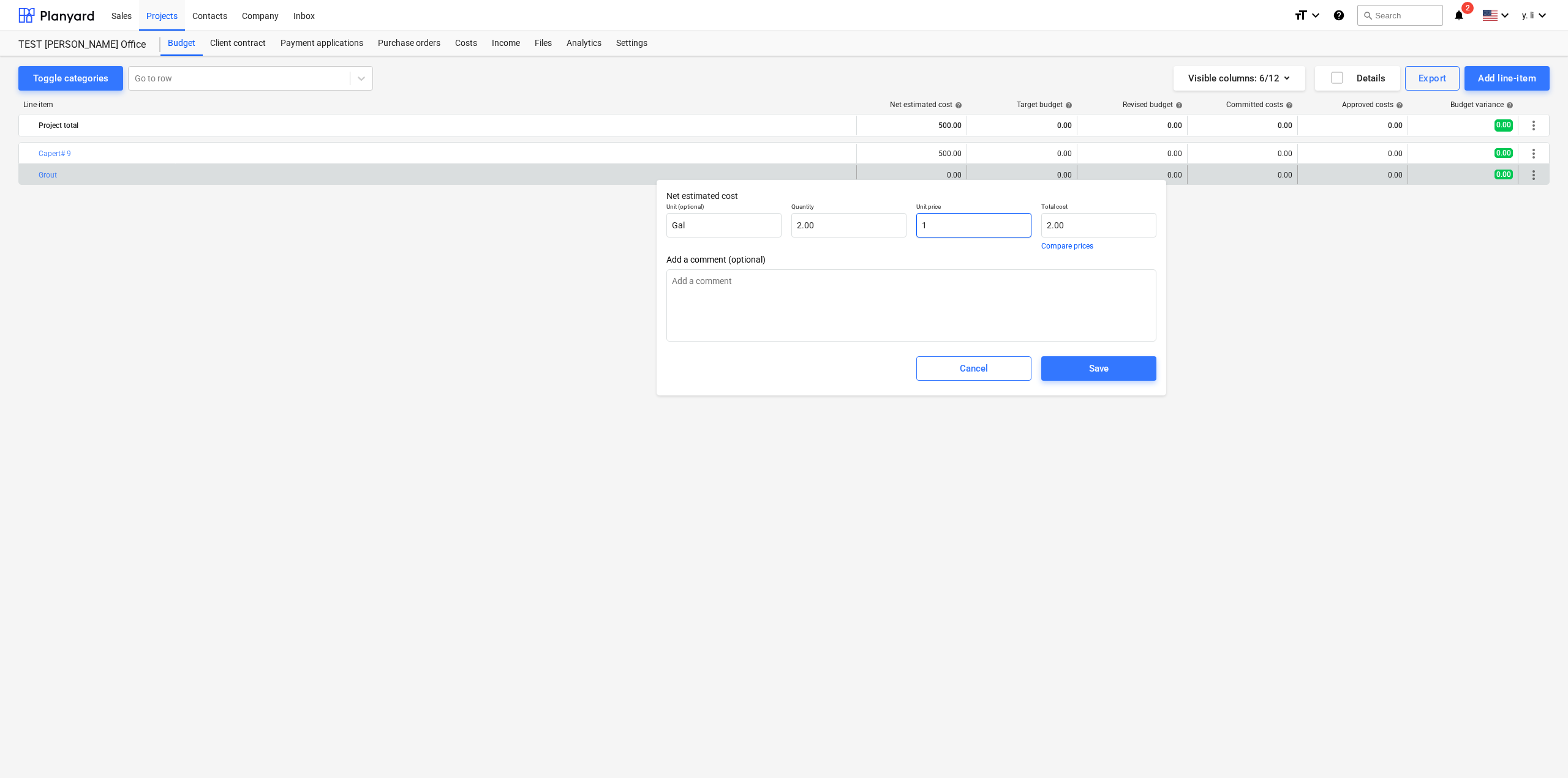
type input "10"
type input "20.00"
type input "10"
type textarea "x"
type input "10.00"
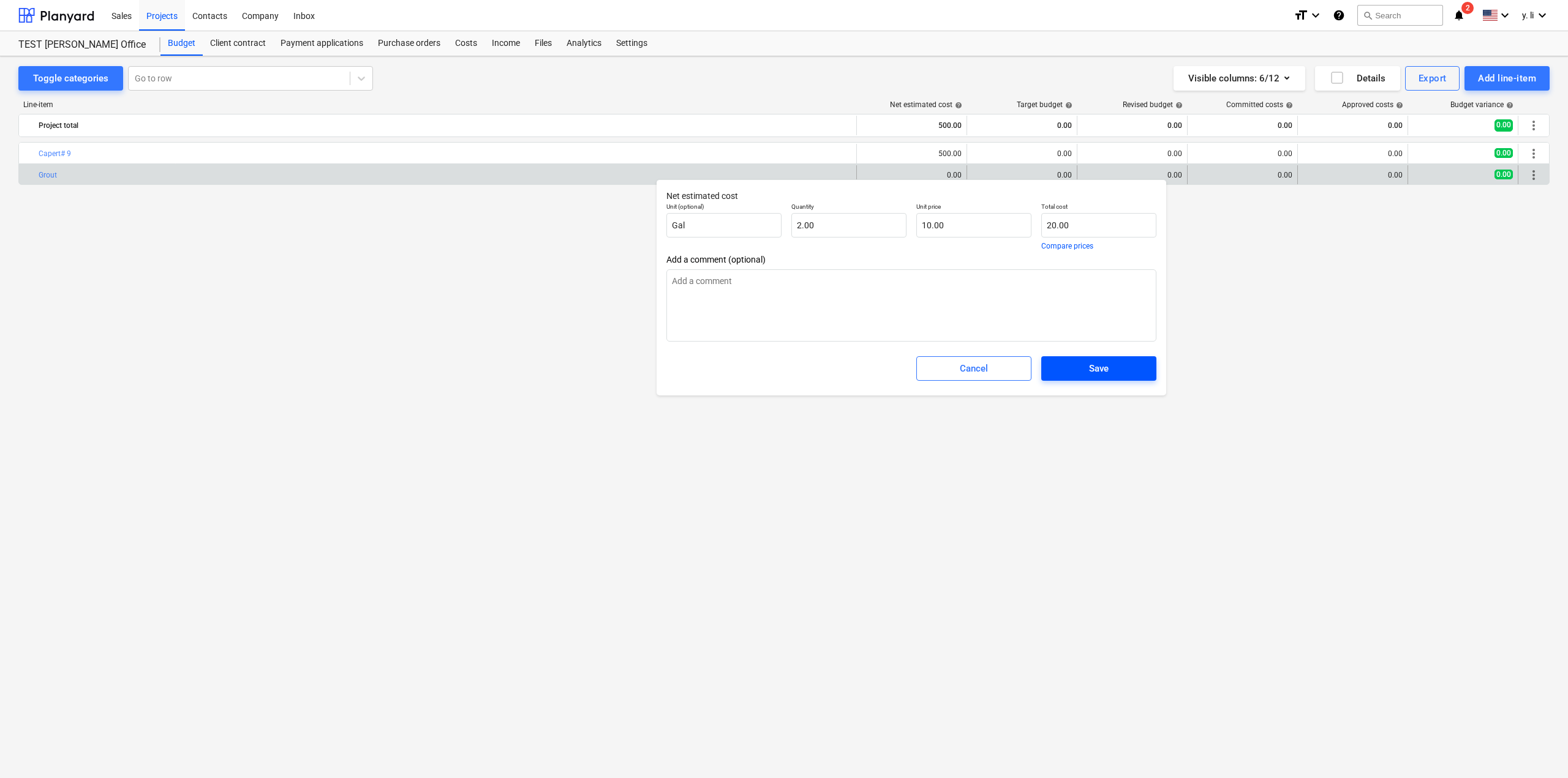
click at [1107, 378] on button "Save" at bounding box center [1099, 368] width 115 height 24
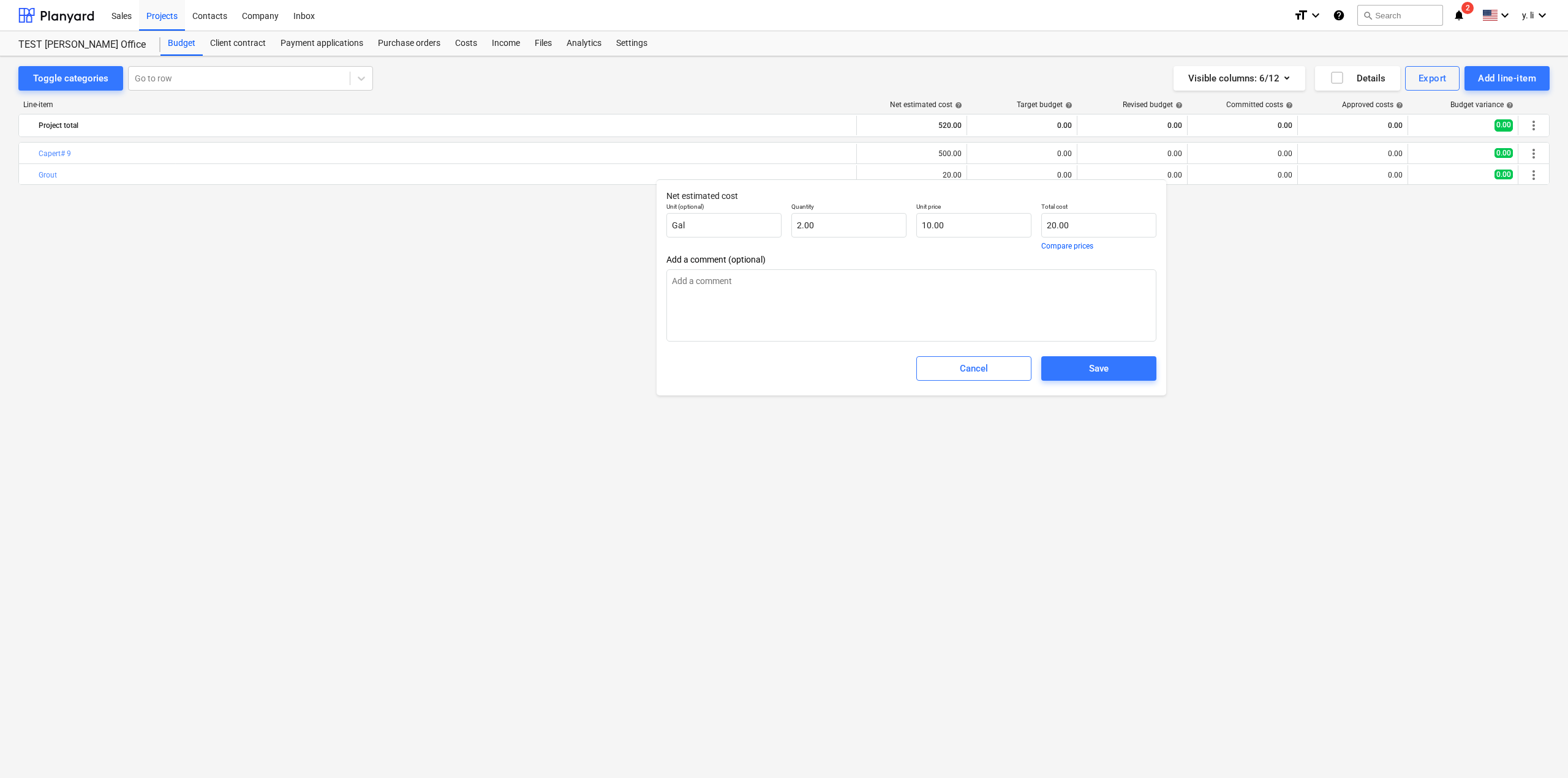
type textarea "x"
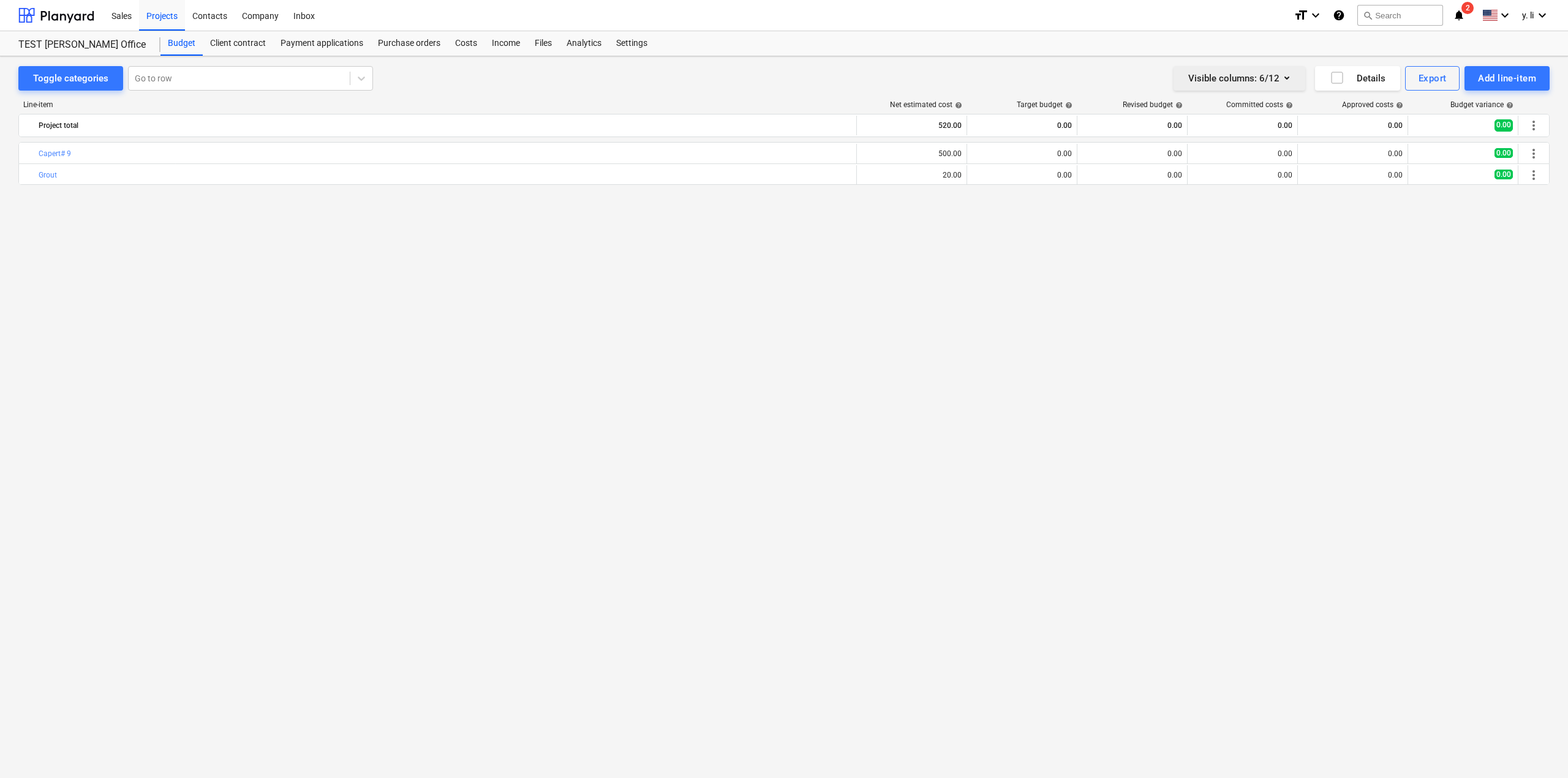
click at [1270, 77] on div "Visible columns : 6/12" at bounding box center [1239, 78] width 102 height 16
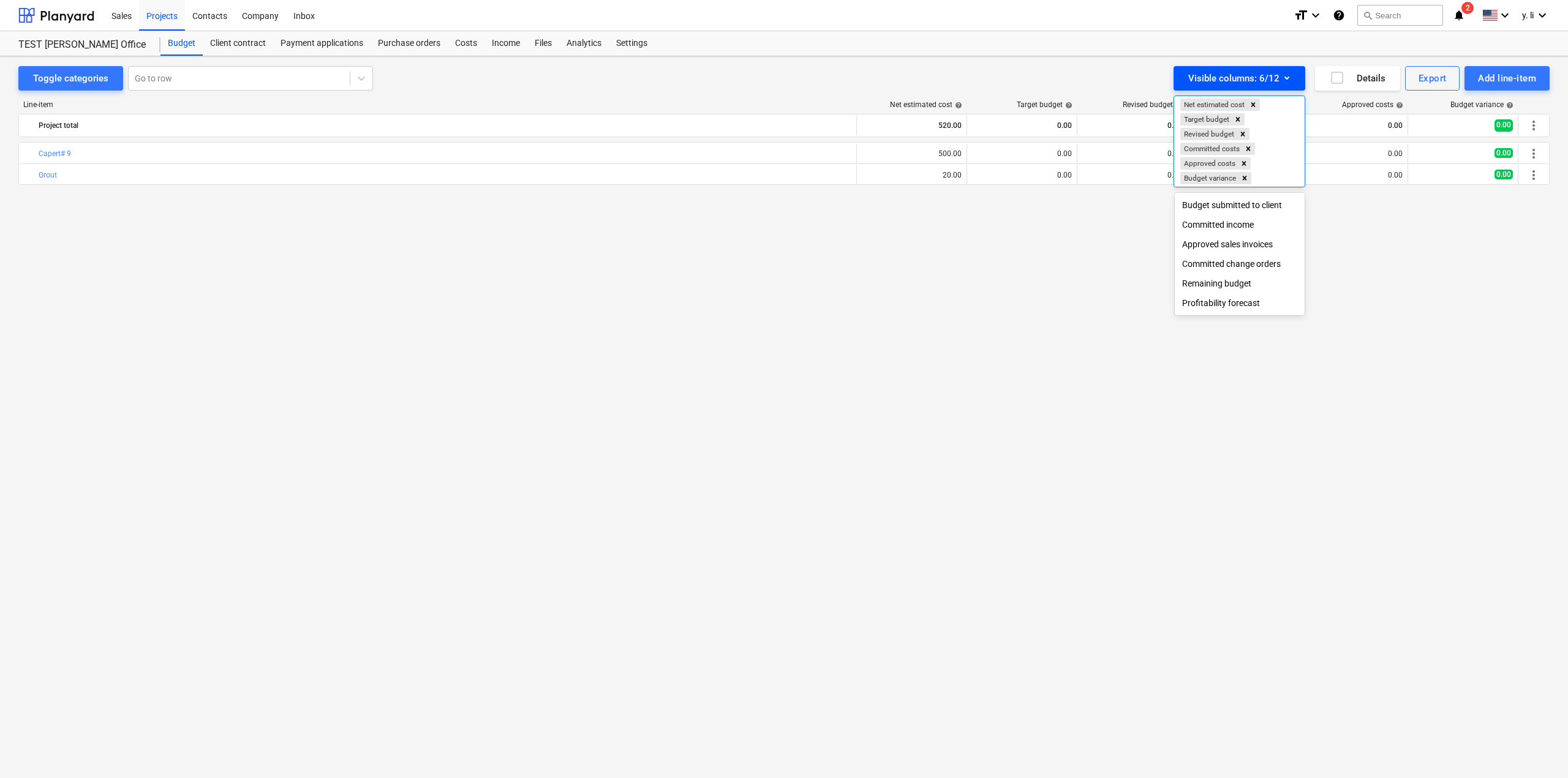
click at [1270, 77] on div at bounding box center [784, 389] width 1568 height 778
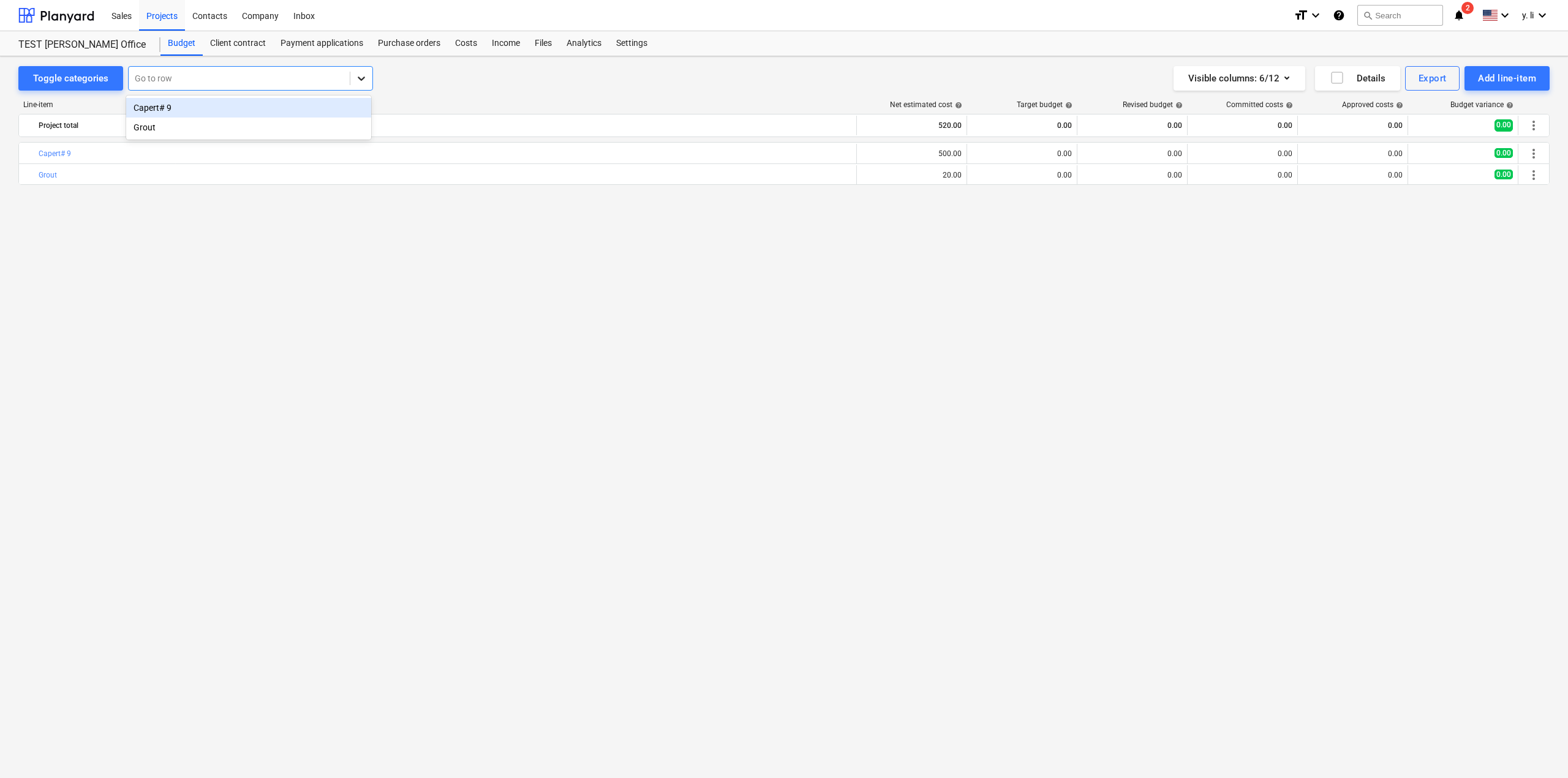
click at [363, 69] on div at bounding box center [361, 78] width 22 height 22
click at [258, 103] on div "Capert# 9" at bounding box center [248, 108] width 245 height 19
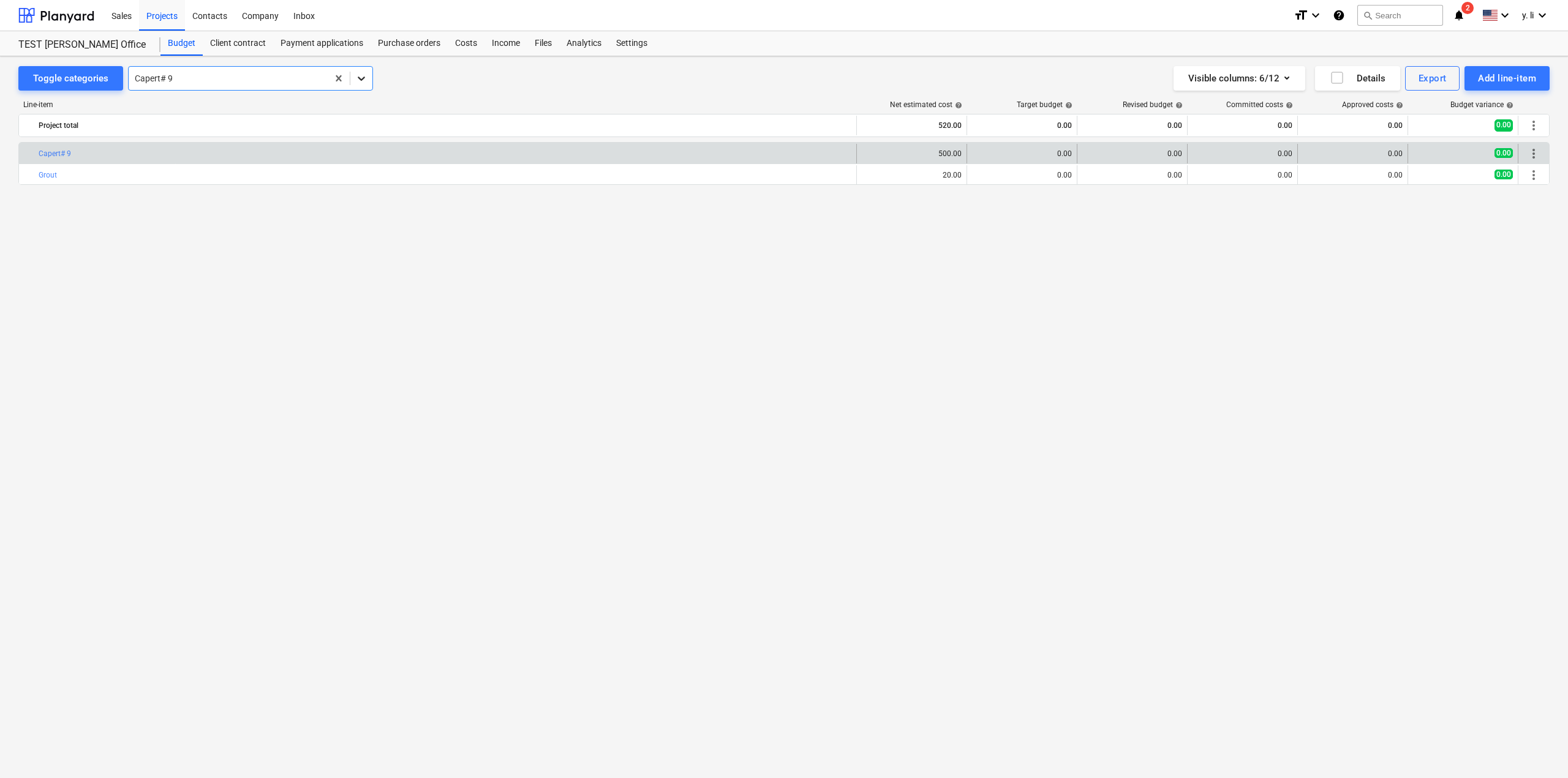
click at [356, 82] on icon at bounding box center [361, 78] width 12 height 12
click at [323, 123] on div "Grout" at bounding box center [248, 127] width 245 height 19
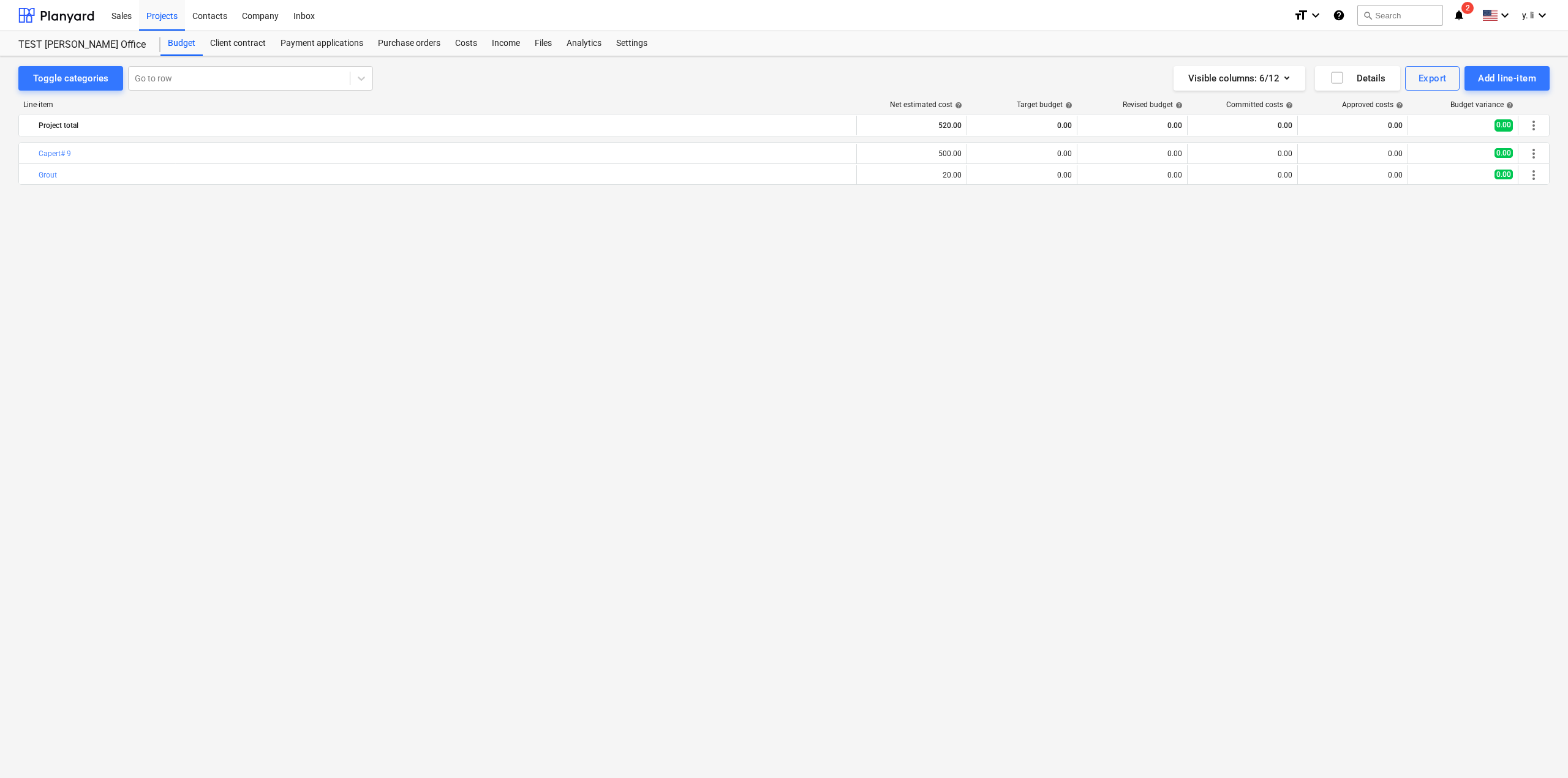
click at [463, 84] on div "Toggle categories Go to row Visible columns : 6/12 Details Export Add line-item" at bounding box center [784, 78] width 1531 height 24
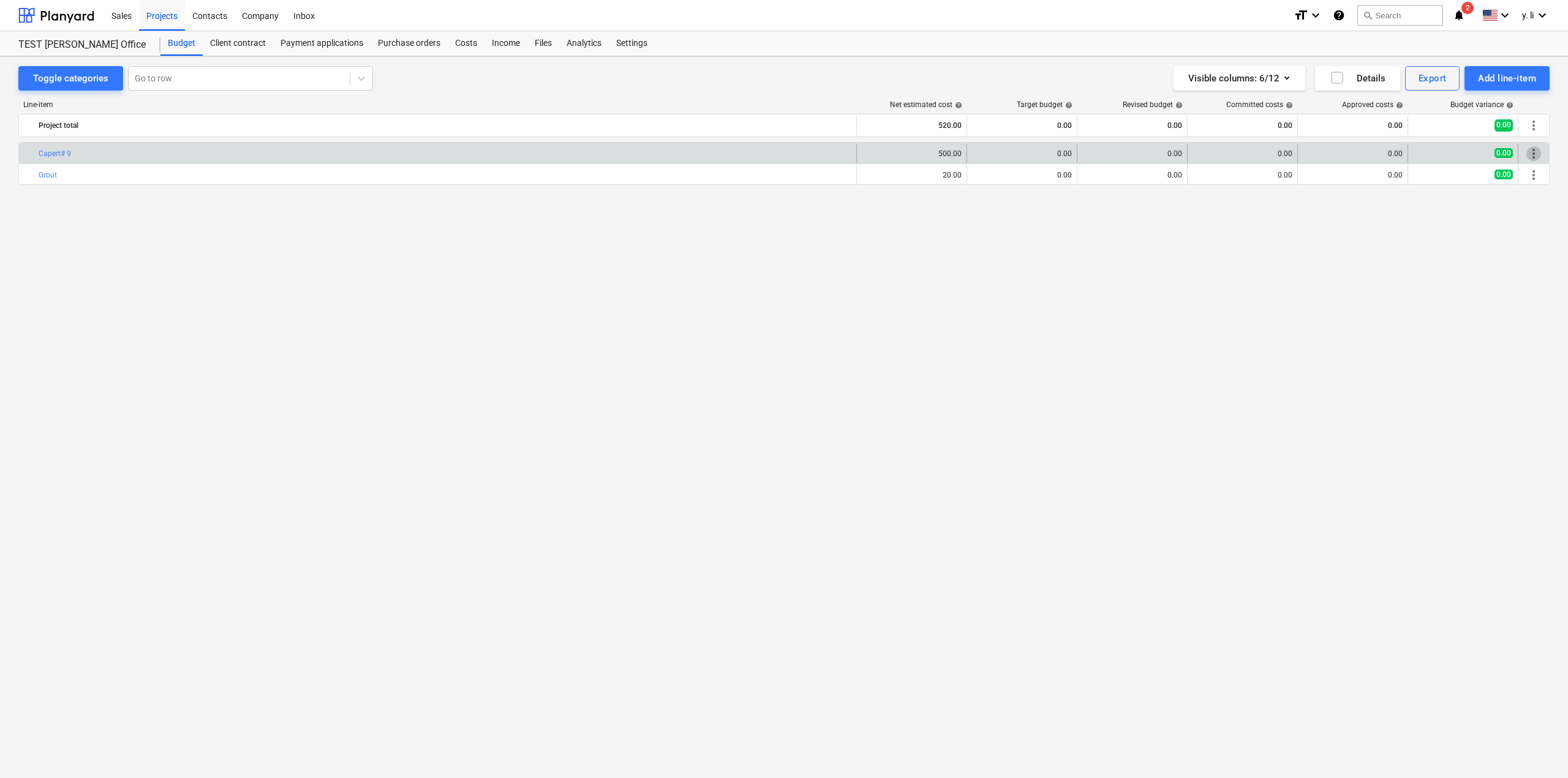
click at [1533, 157] on span "more_vert" at bounding box center [1533, 154] width 15 height 15
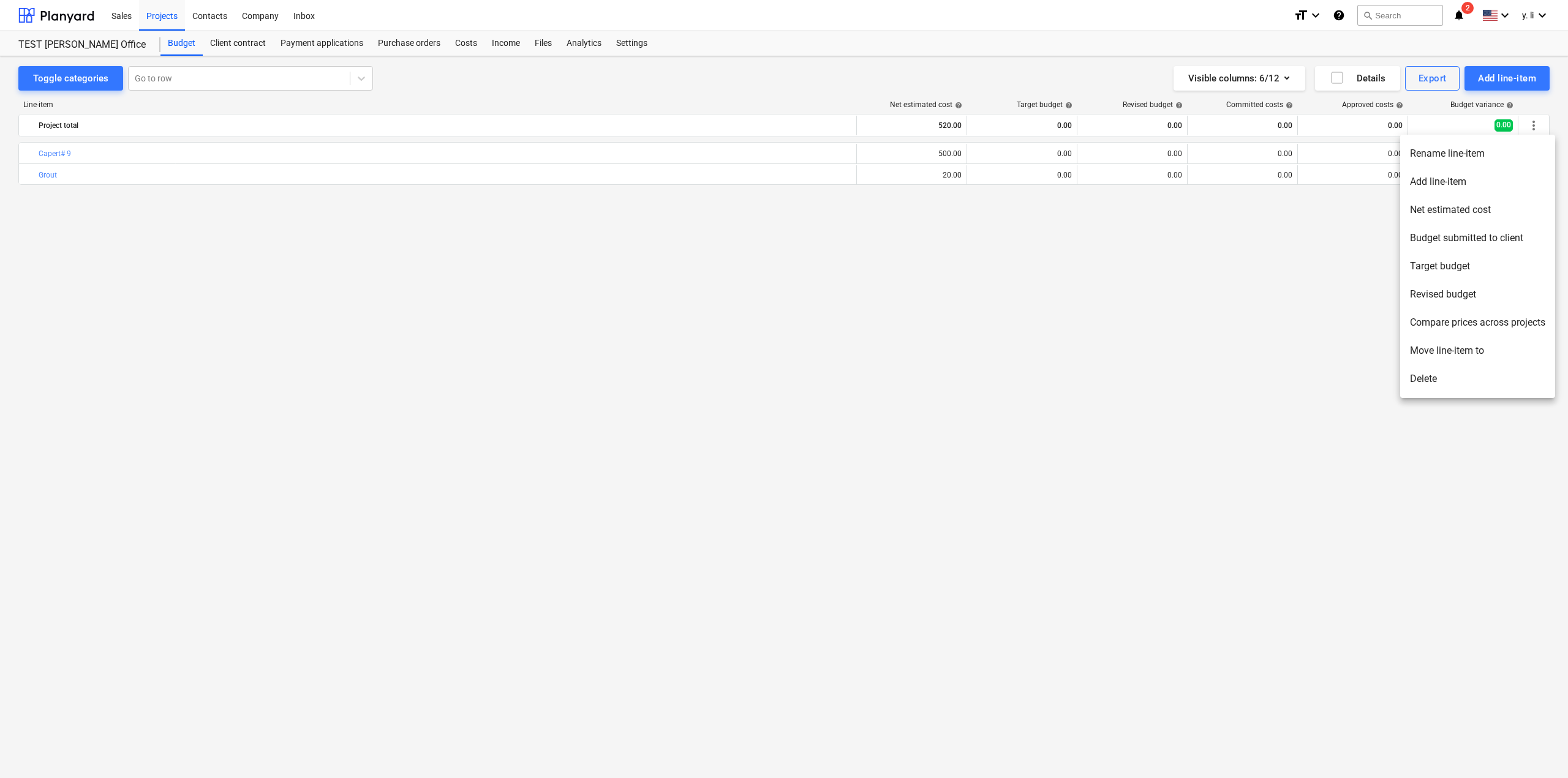
click at [1090, 300] on div at bounding box center [784, 389] width 1568 height 778
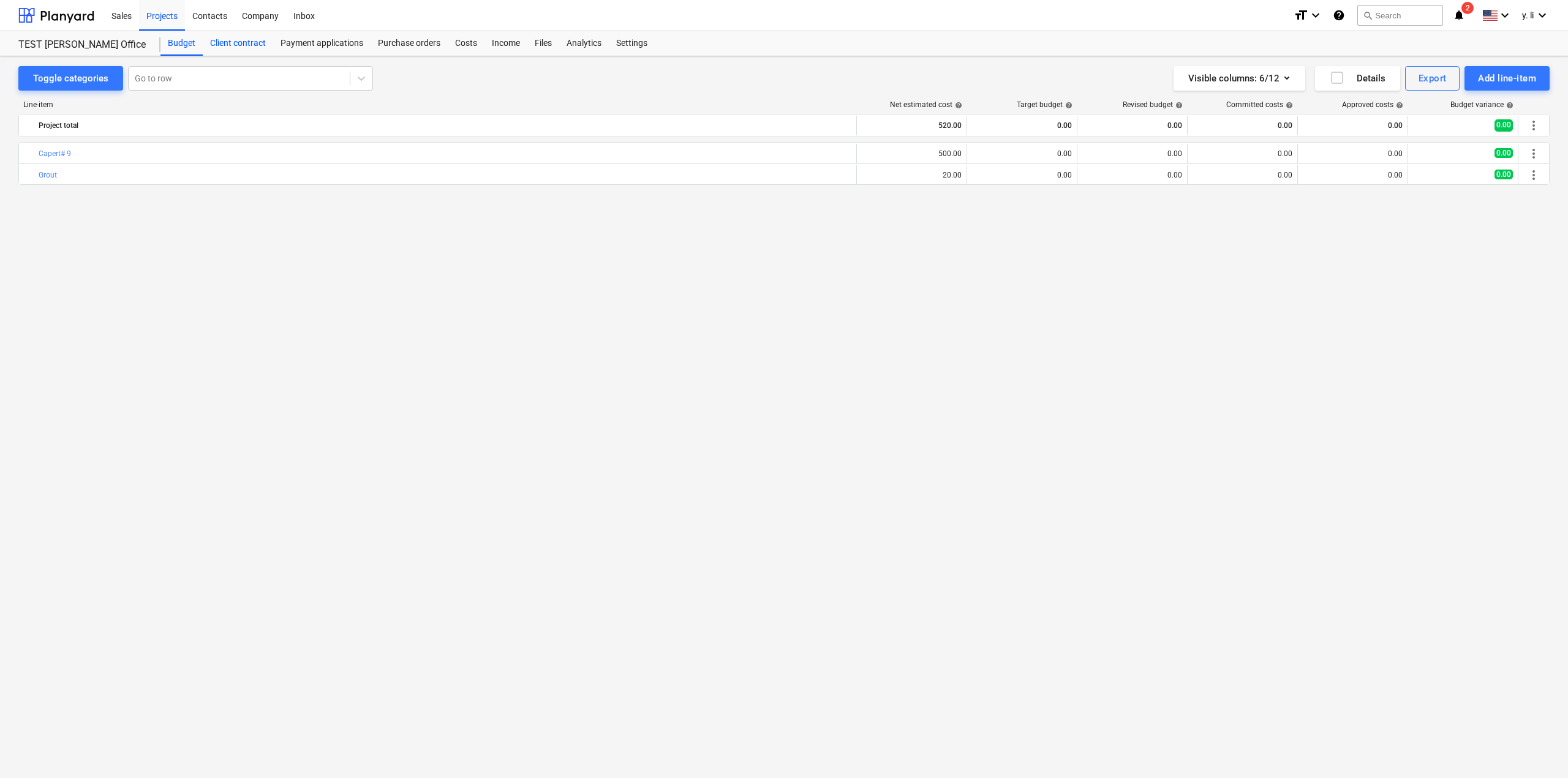
click at [253, 45] on div "Client contract" at bounding box center [238, 43] width 71 height 24
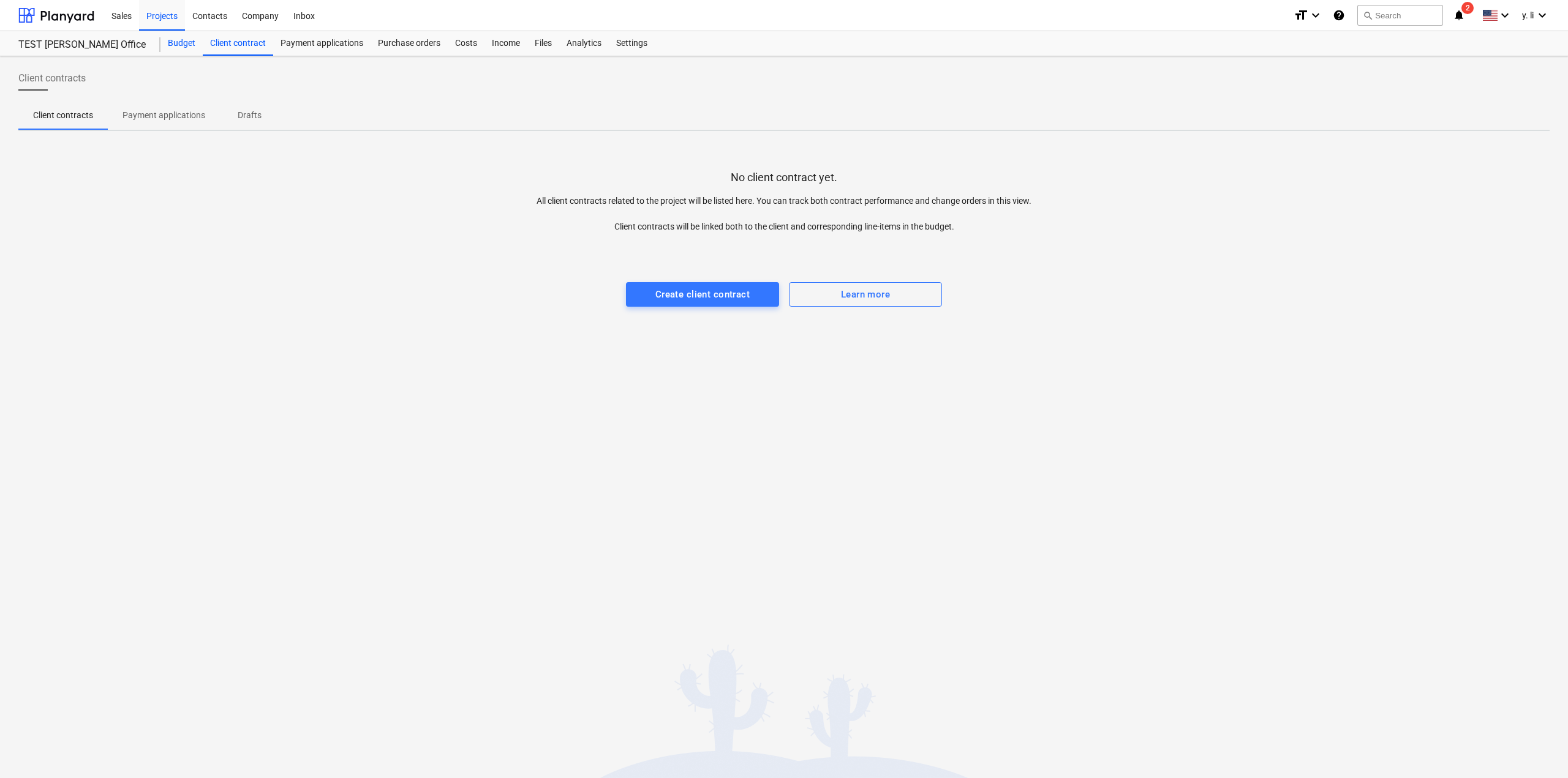
click at [181, 40] on div "Budget" at bounding box center [181, 43] width 42 height 24
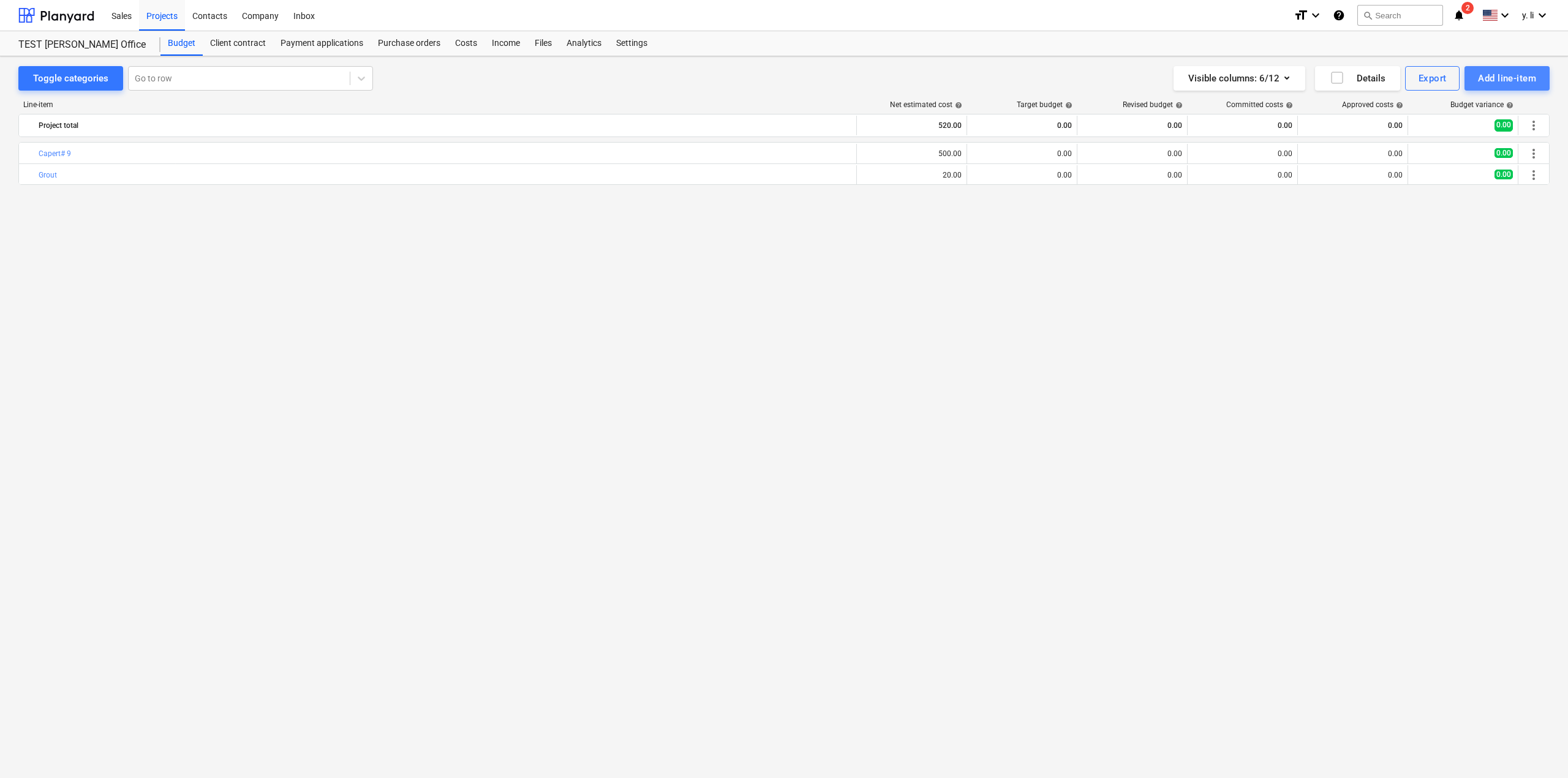
click at [1522, 82] on div "Add line-item" at bounding box center [1507, 78] width 58 height 16
click at [1479, 131] on div "Add custom" at bounding box center [1486, 130] width 127 height 21
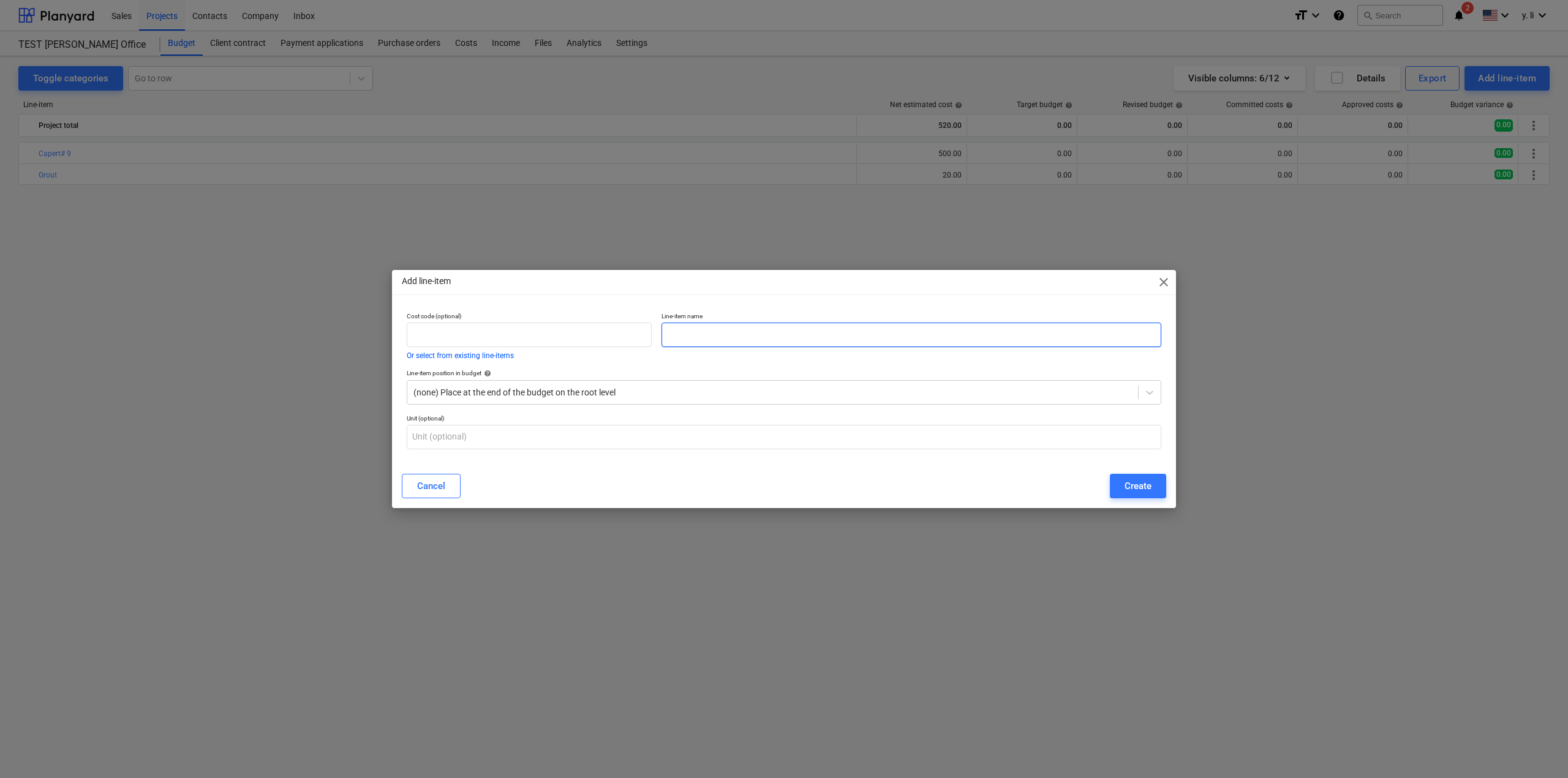
click at [789, 340] on input "text" at bounding box center [911, 334] width 500 height 24
type input "Install Labor"
click at [548, 438] on input "text" at bounding box center [784, 436] width 754 height 24
type input "D"
type input "SF"
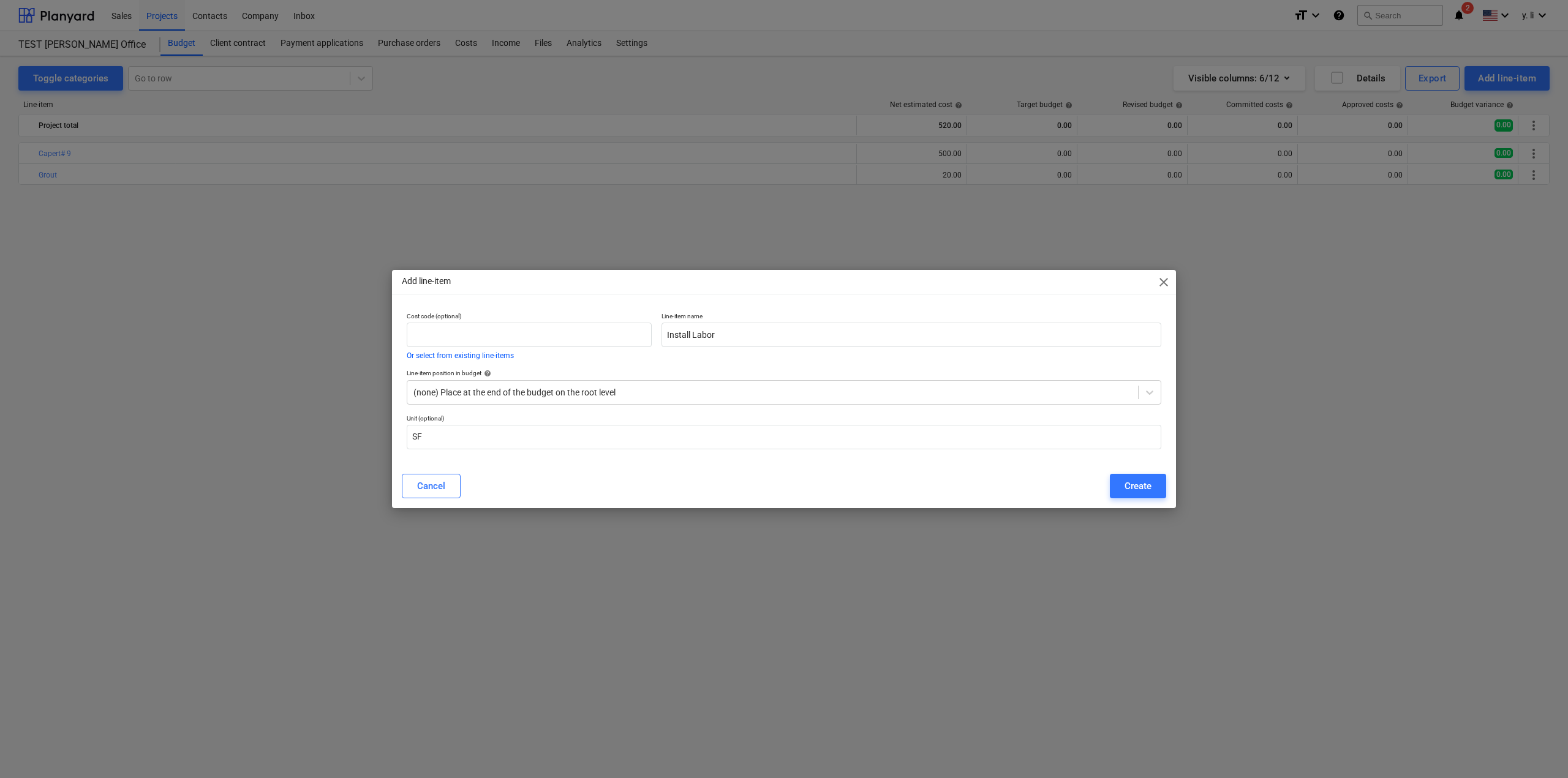
click at [1131, 467] on div "Add line-item close Cost code (optional) Or select from existing line-items Lin…" at bounding box center [783, 389] width 784 height 238
click at [1138, 479] on div "Create" at bounding box center [1138, 485] width 27 height 16
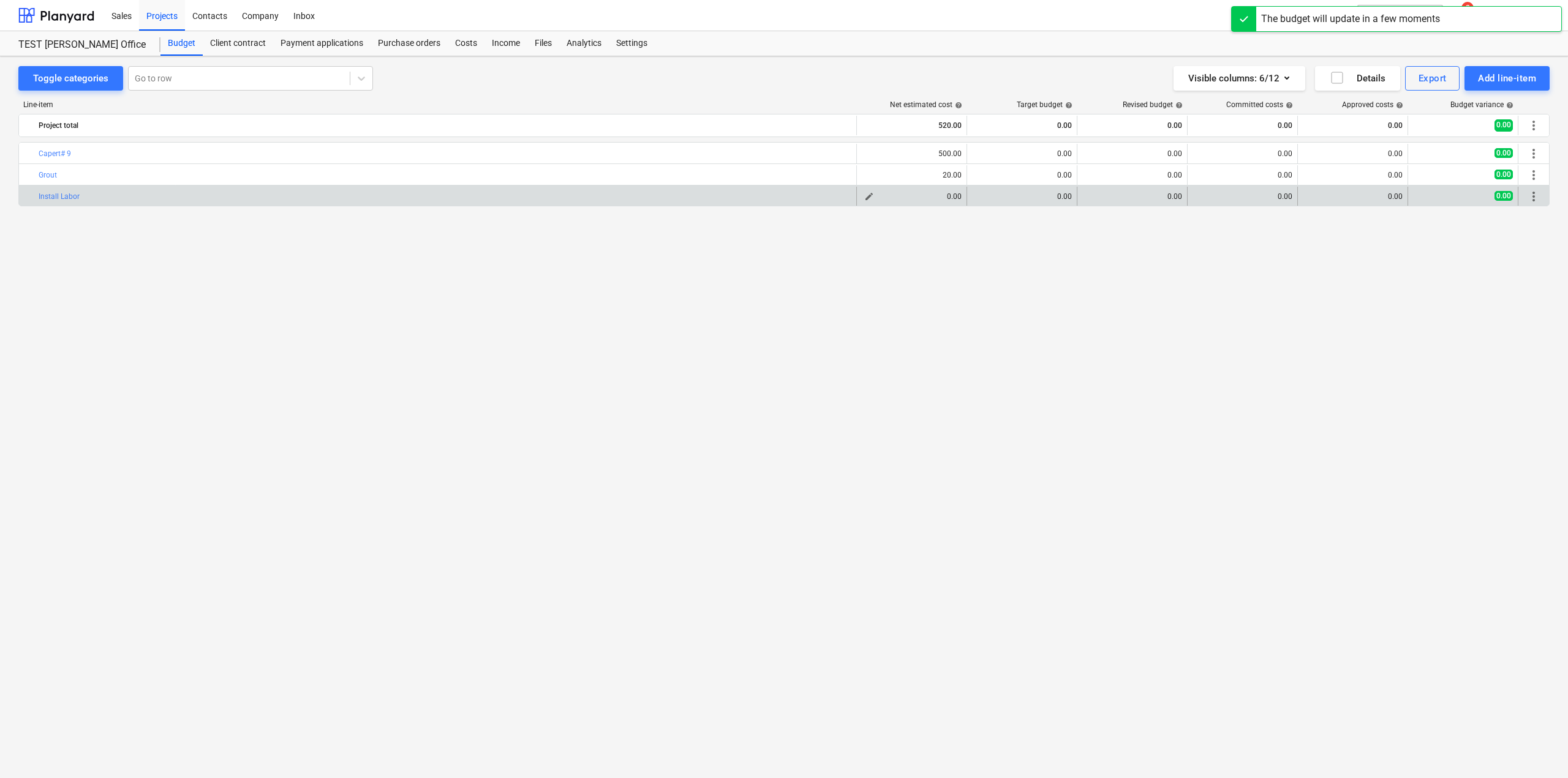
click at [863, 194] on button "edit" at bounding box center [868, 196] width 15 height 15
type textarea "x"
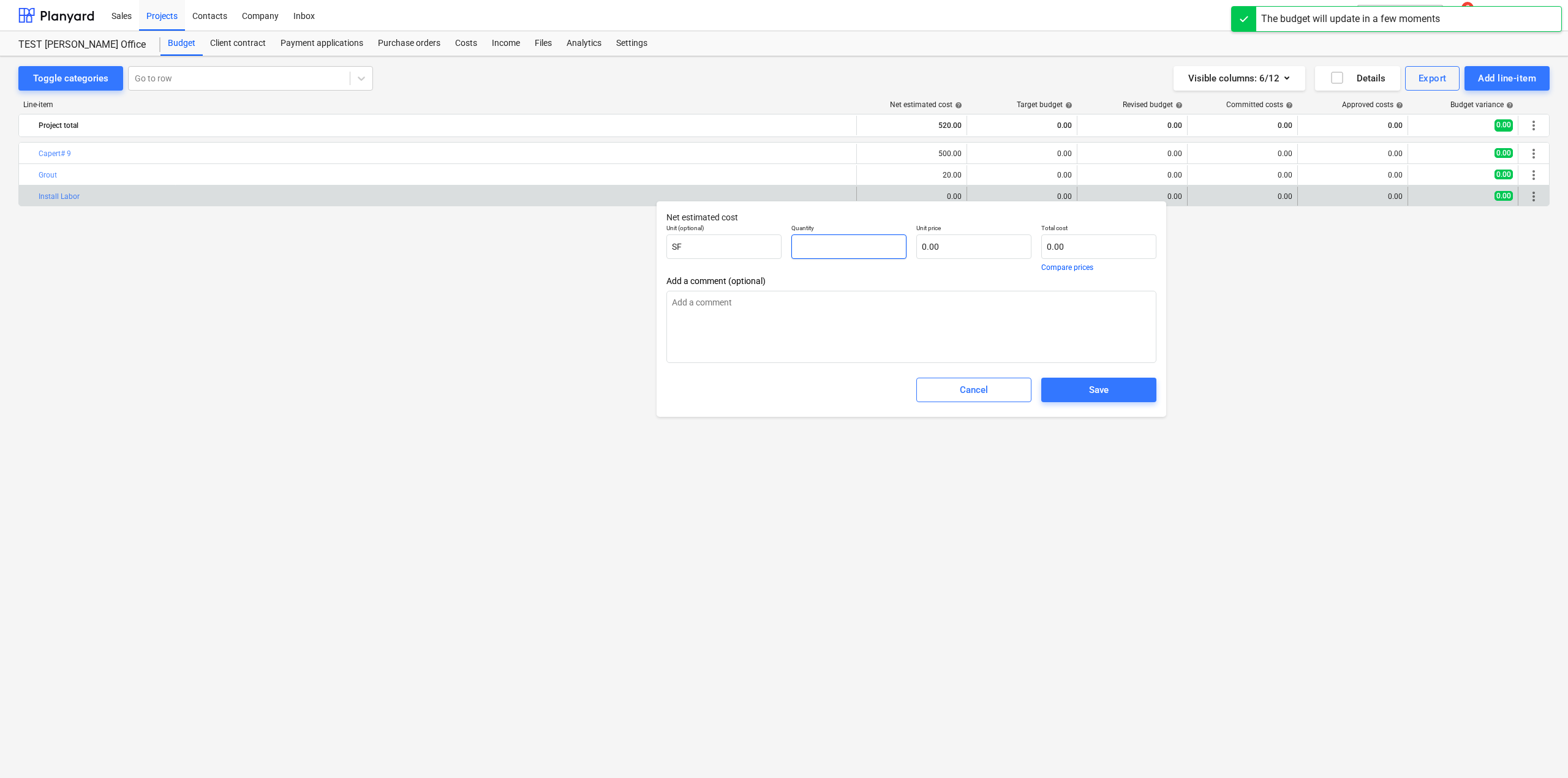
click at [821, 249] on input "text" at bounding box center [848, 246] width 115 height 24
type textarea "x"
type input "1"
type textarea "x"
type input "10"
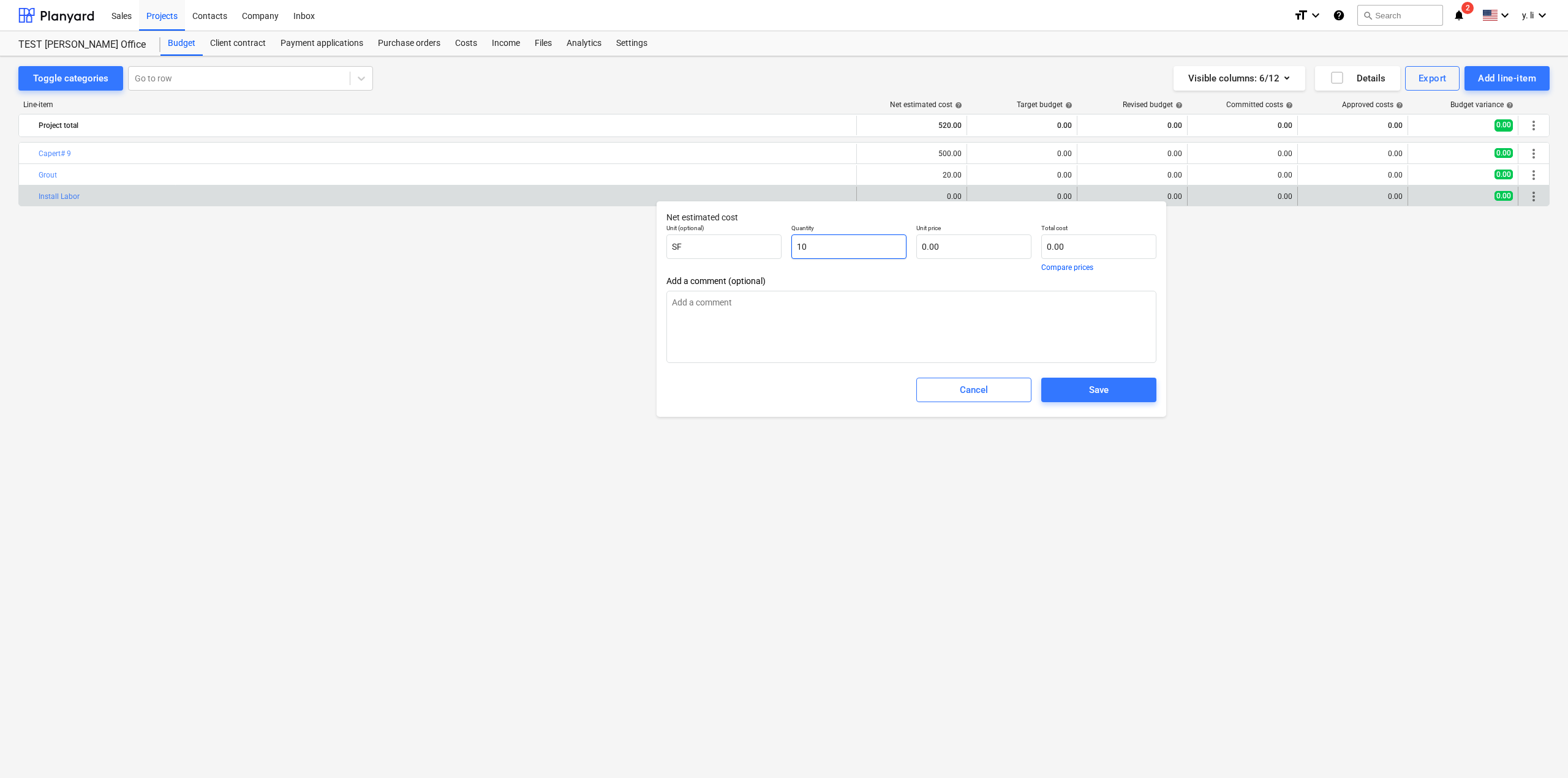
type textarea "x"
type input "100"
type textarea "x"
type input "100.00"
click at [950, 242] on input "text" at bounding box center [974, 246] width 115 height 24
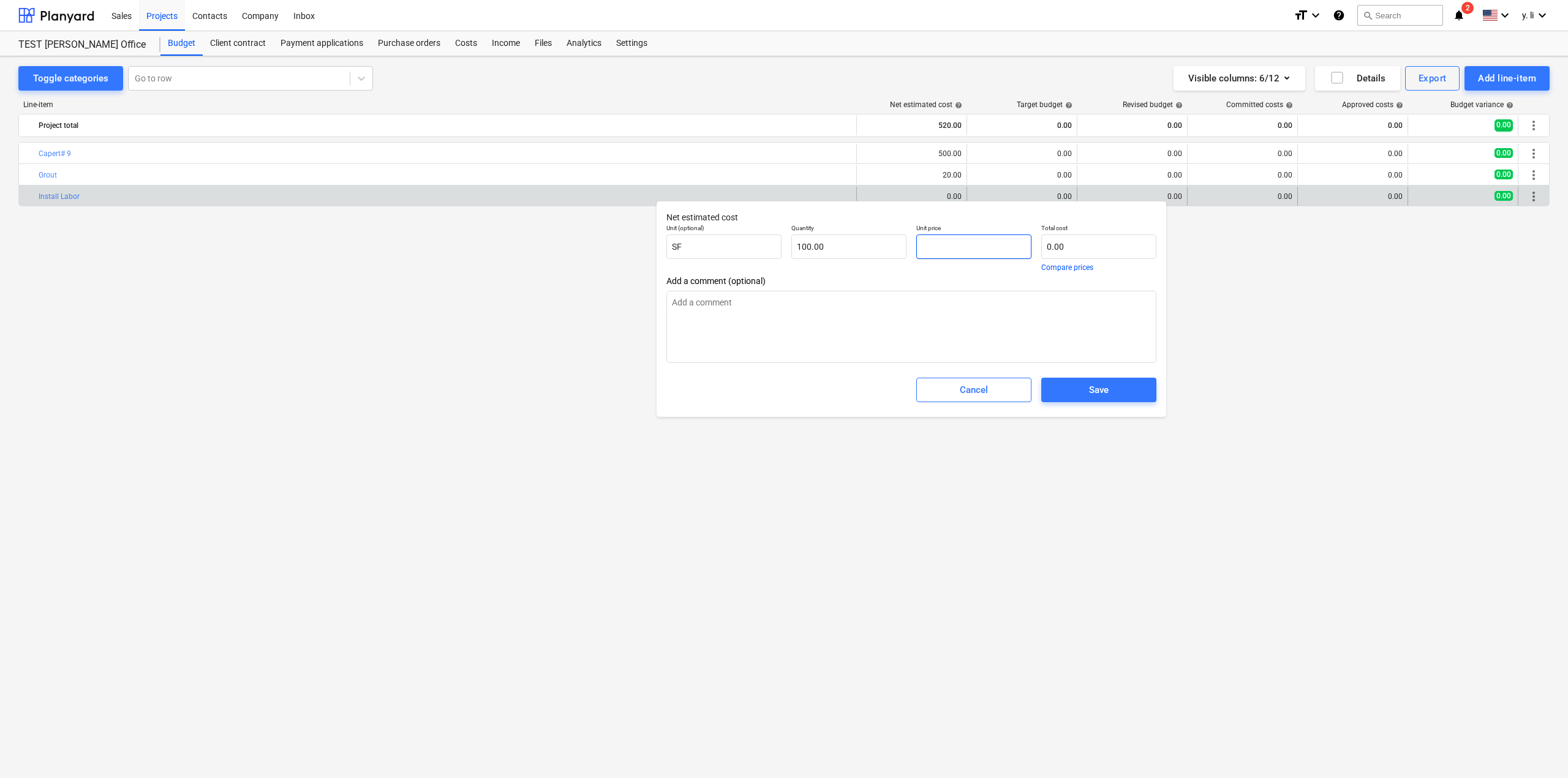
type textarea "x"
type input "1"
type input "100.00"
type textarea "x"
type input "10"
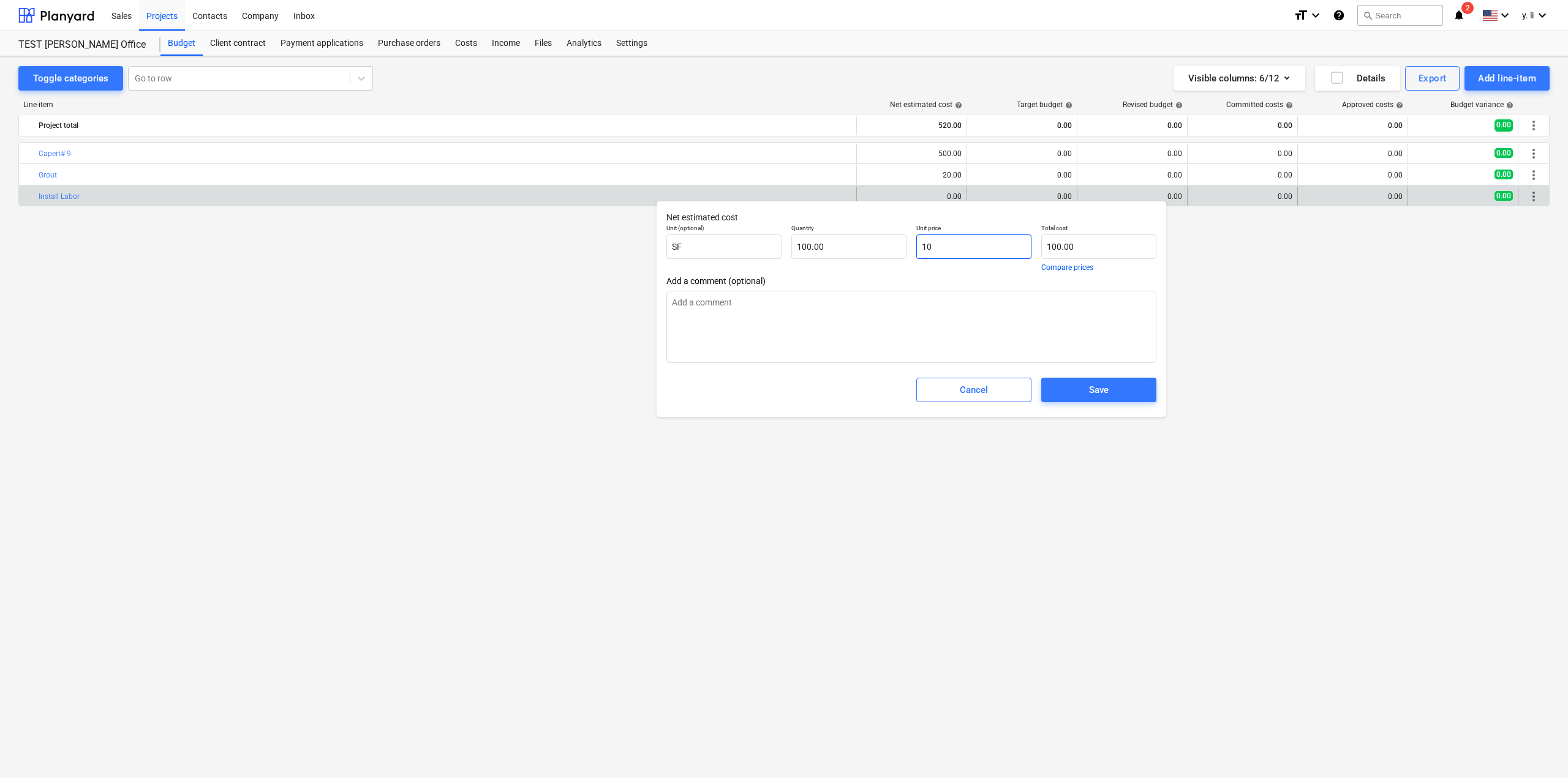
type input "1,000.00"
type input "10"
type textarea "x"
type input "10.00"
click at [1088, 387] on span "Save" at bounding box center [1099, 389] width 86 height 16
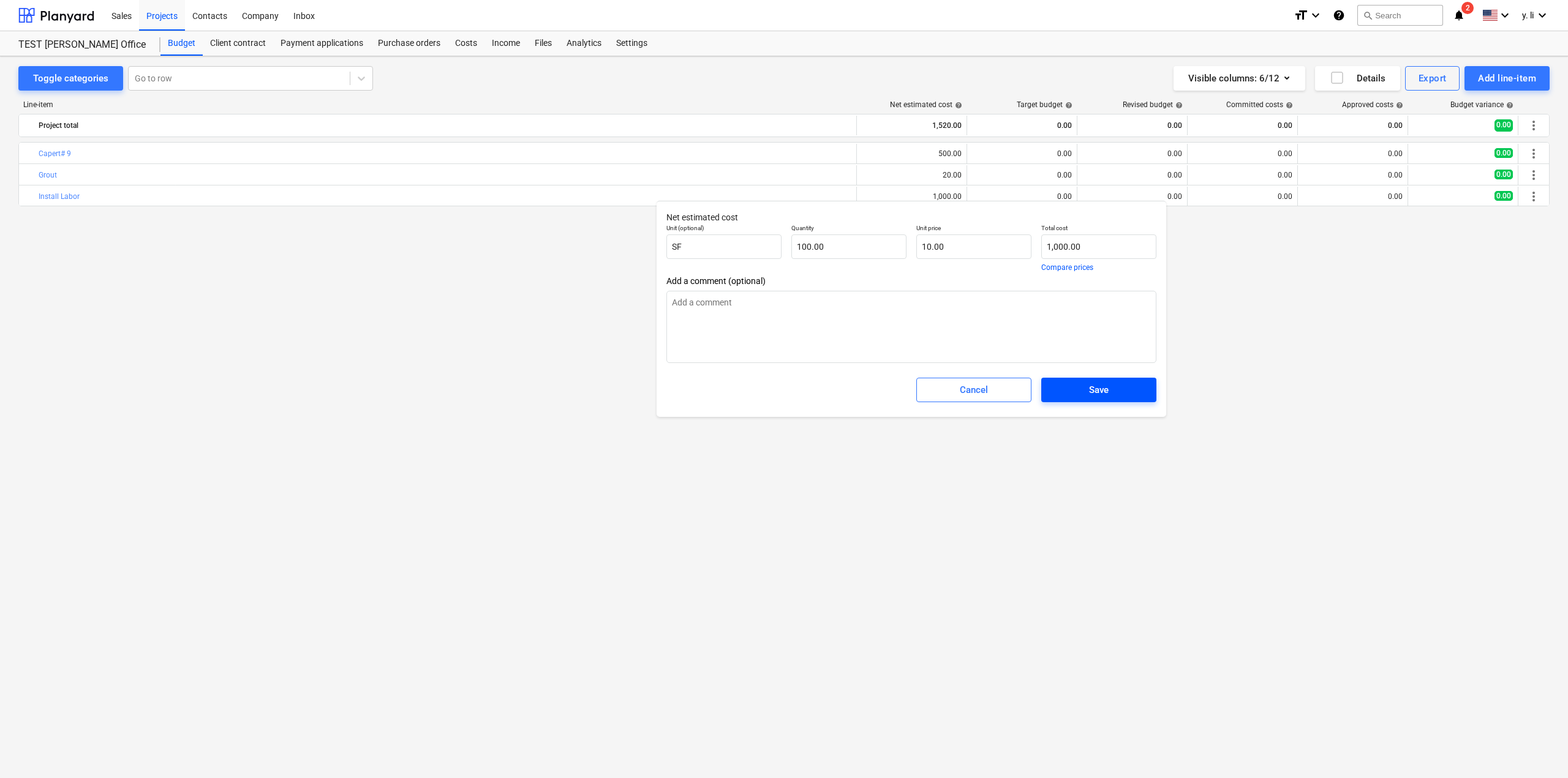
type textarea "x"
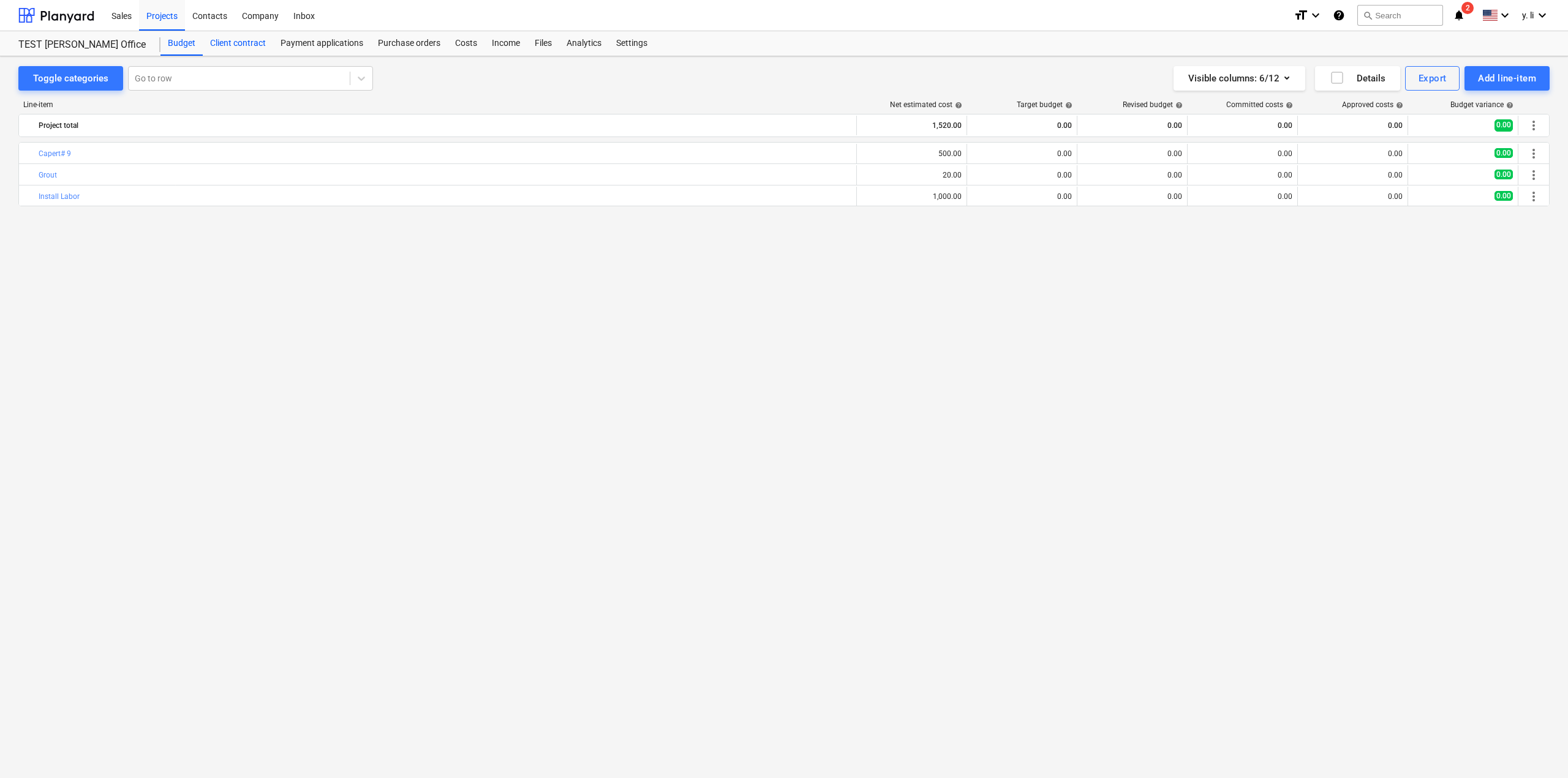
click at [221, 38] on div "Client contract" at bounding box center [238, 43] width 71 height 24
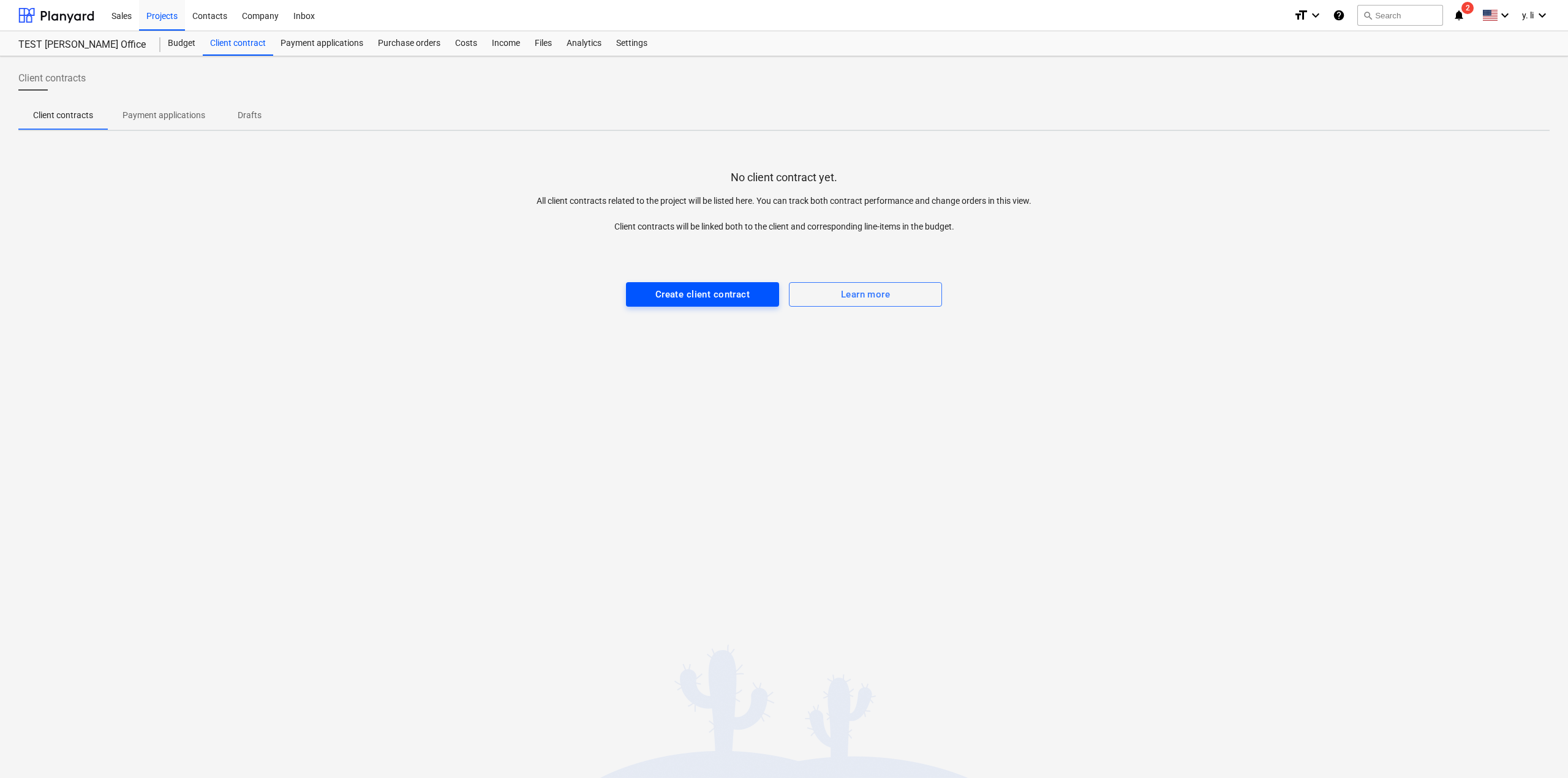
click at [729, 299] on div "Create client contract" at bounding box center [702, 294] width 94 height 16
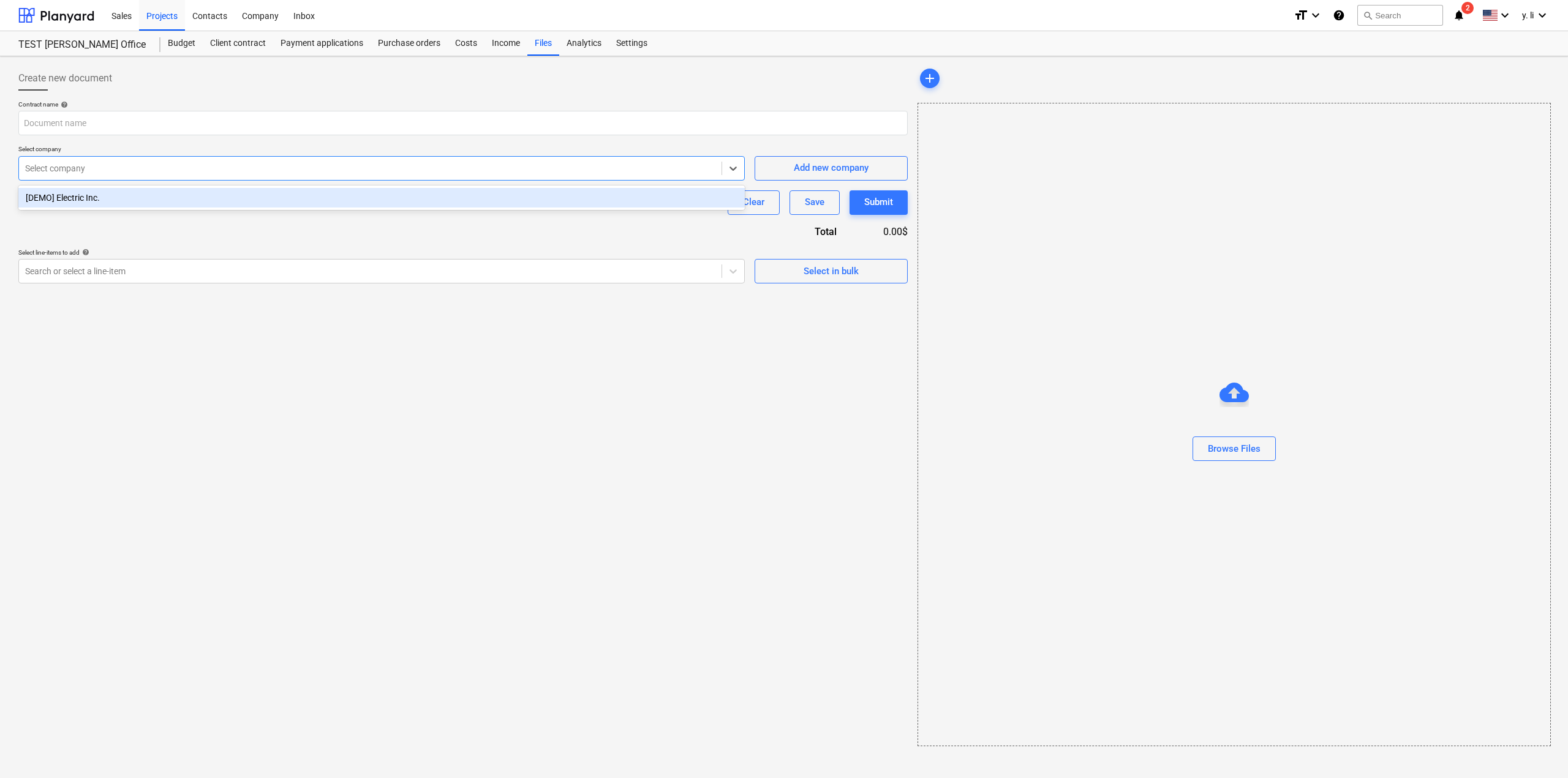
click at [82, 173] on div at bounding box center [370, 169] width 690 height 12
click at [92, 194] on div "[DEMO] Electric Inc." at bounding box center [382, 198] width 727 height 19
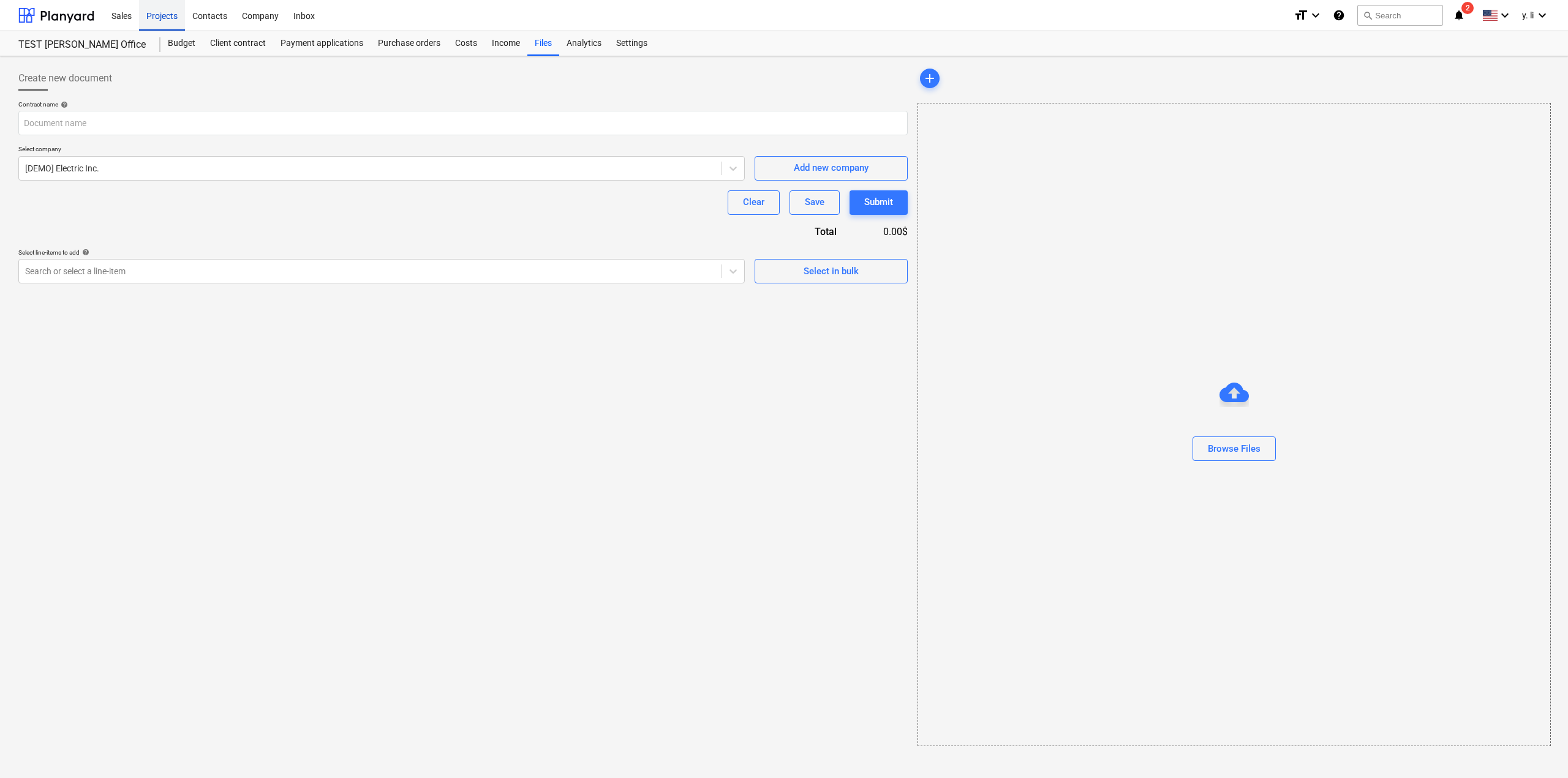
click at [167, 22] on div "Projects" at bounding box center [162, 15] width 46 height 31
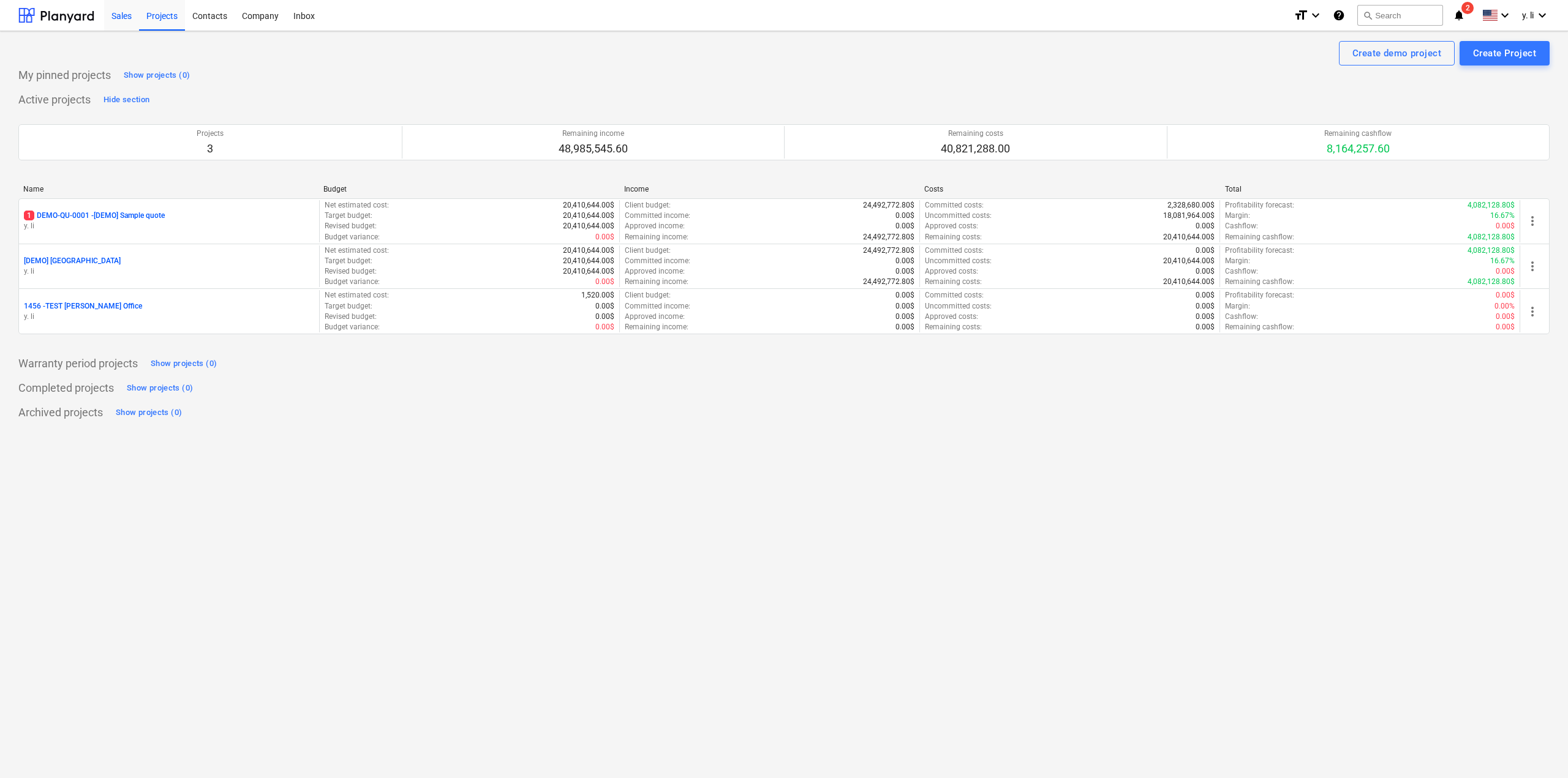
click at [131, 15] on div "Sales" at bounding box center [121, 15] width 35 height 31
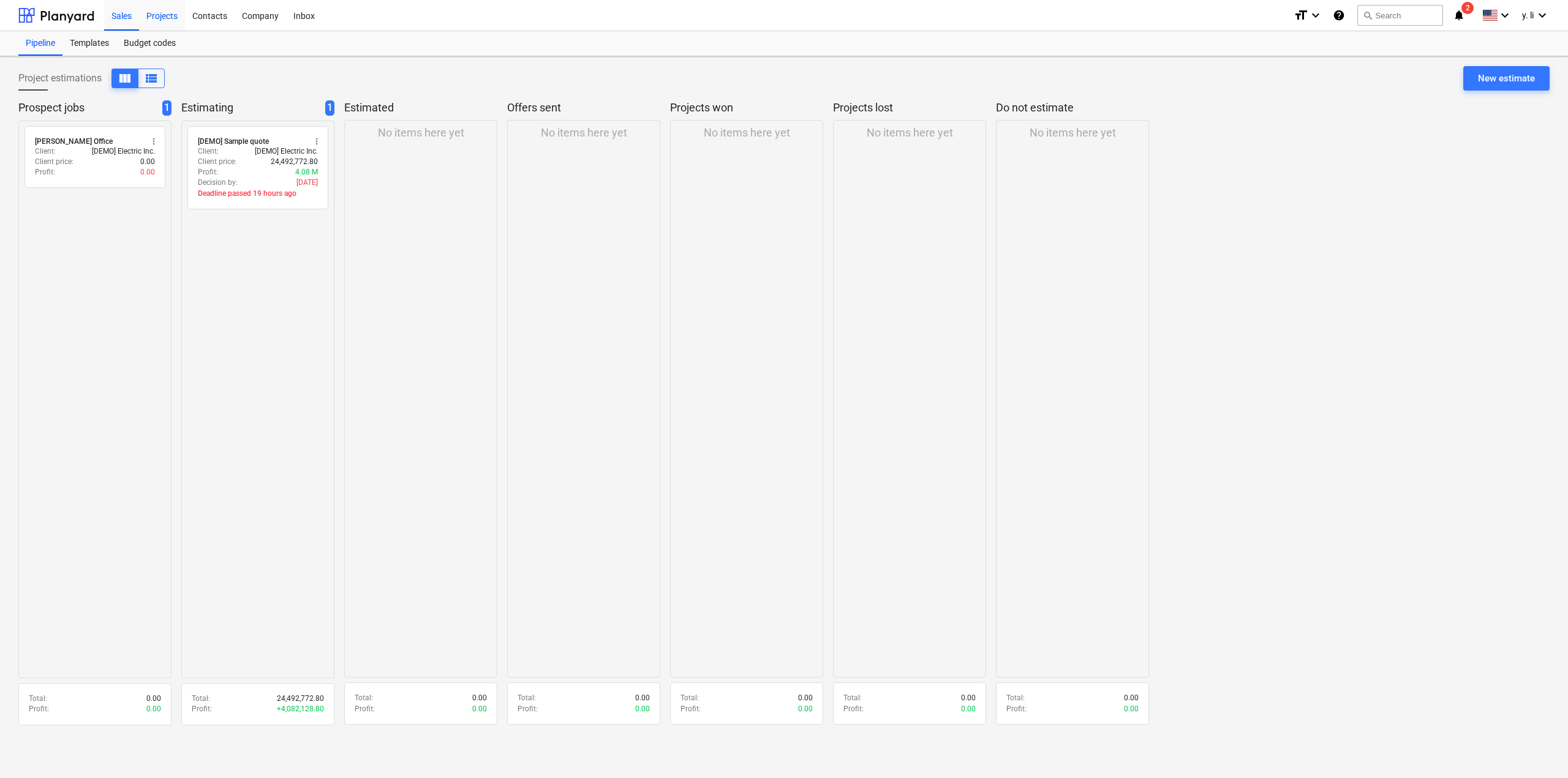
click at [159, 21] on div "Projects" at bounding box center [162, 15] width 46 height 31
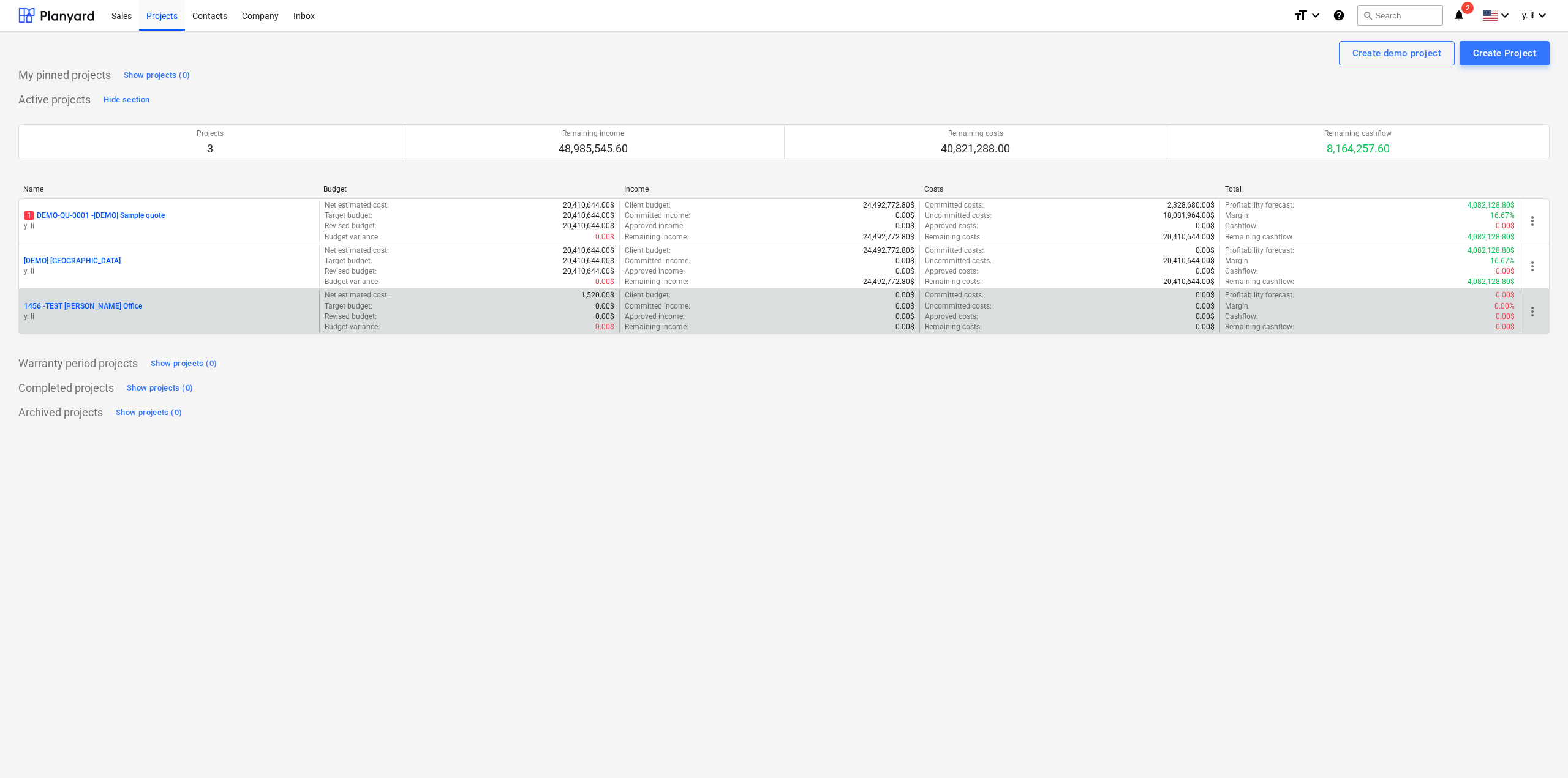
click at [74, 305] on p "1456 - TEST [PERSON_NAME] Office" at bounding box center [83, 306] width 118 height 10
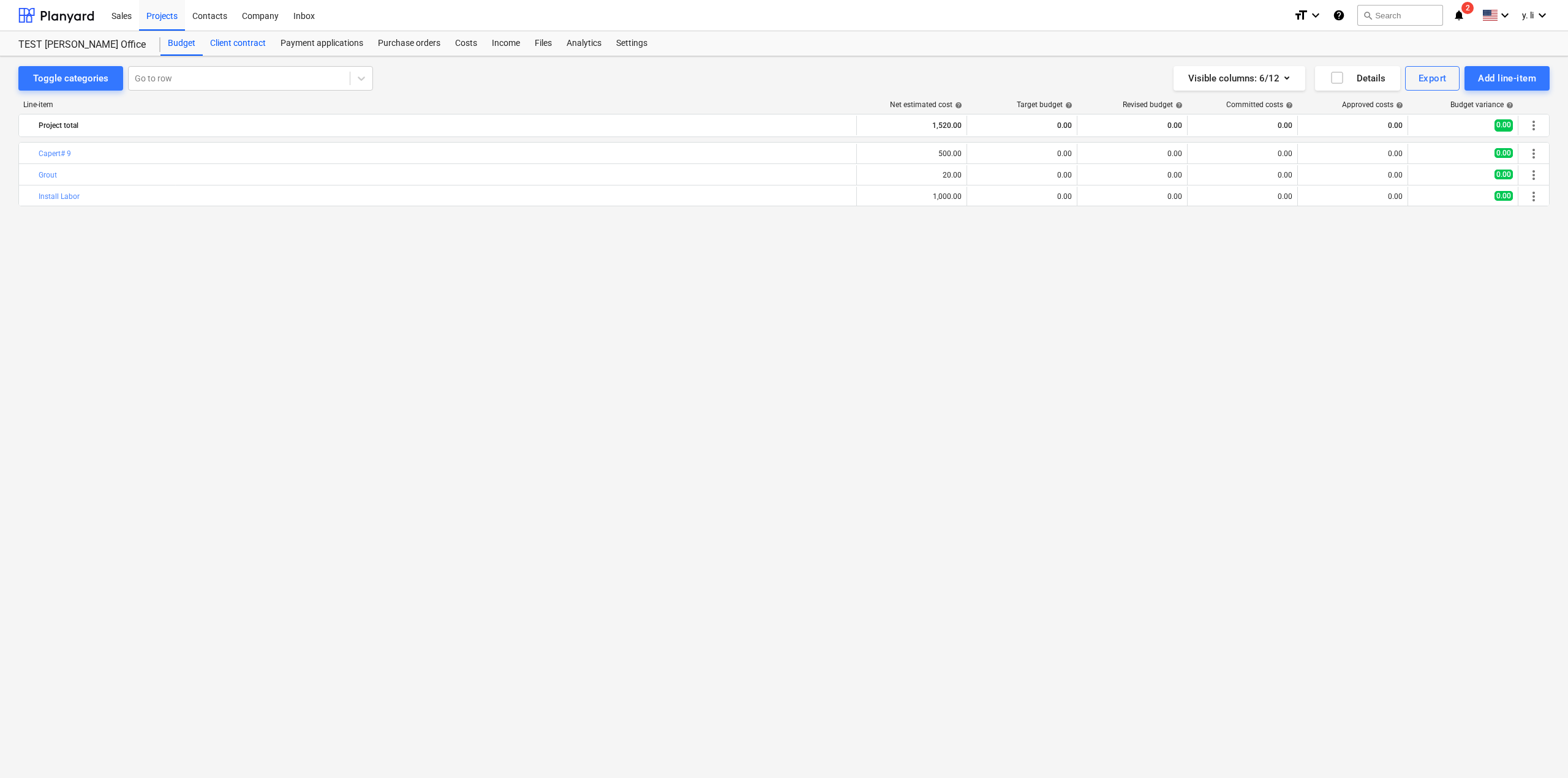
click at [232, 46] on div "Client contract" at bounding box center [238, 43] width 71 height 24
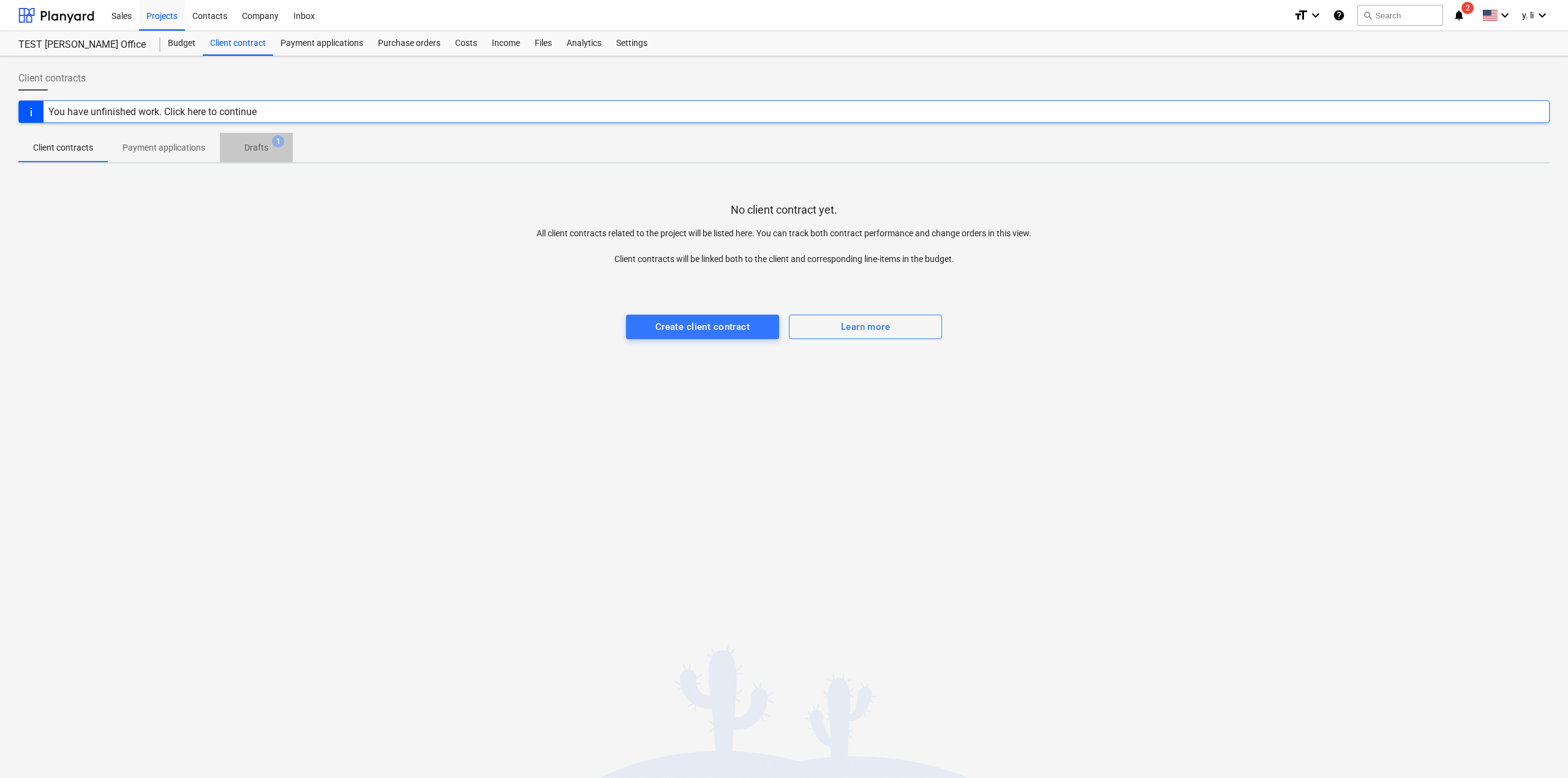
click at [260, 143] on p "Drafts" at bounding box center [256, 147] width 24 height 13
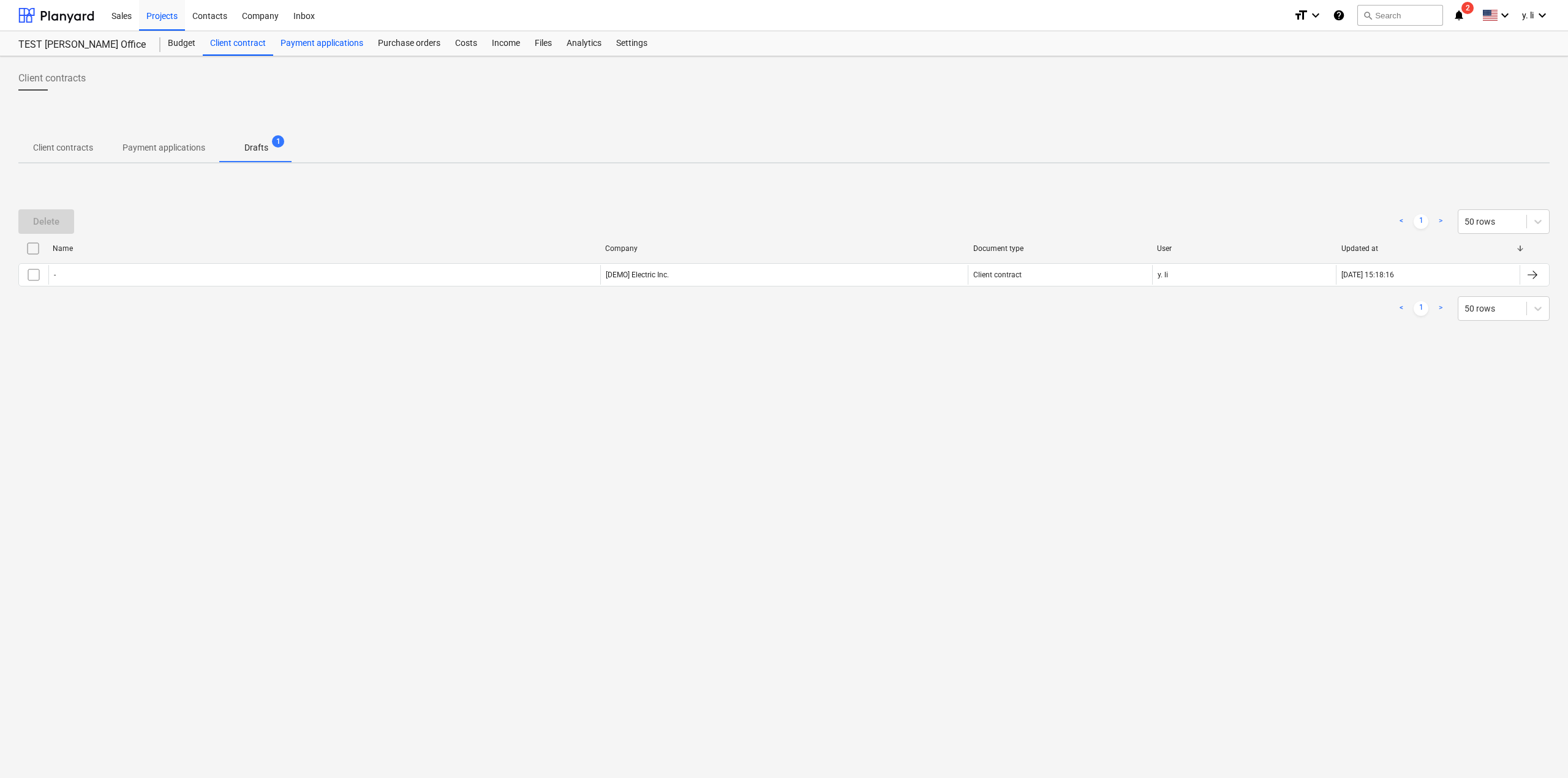
click at [322, 53] on div "Payment applications" at bounding box center [322, 43] width 98 height 24
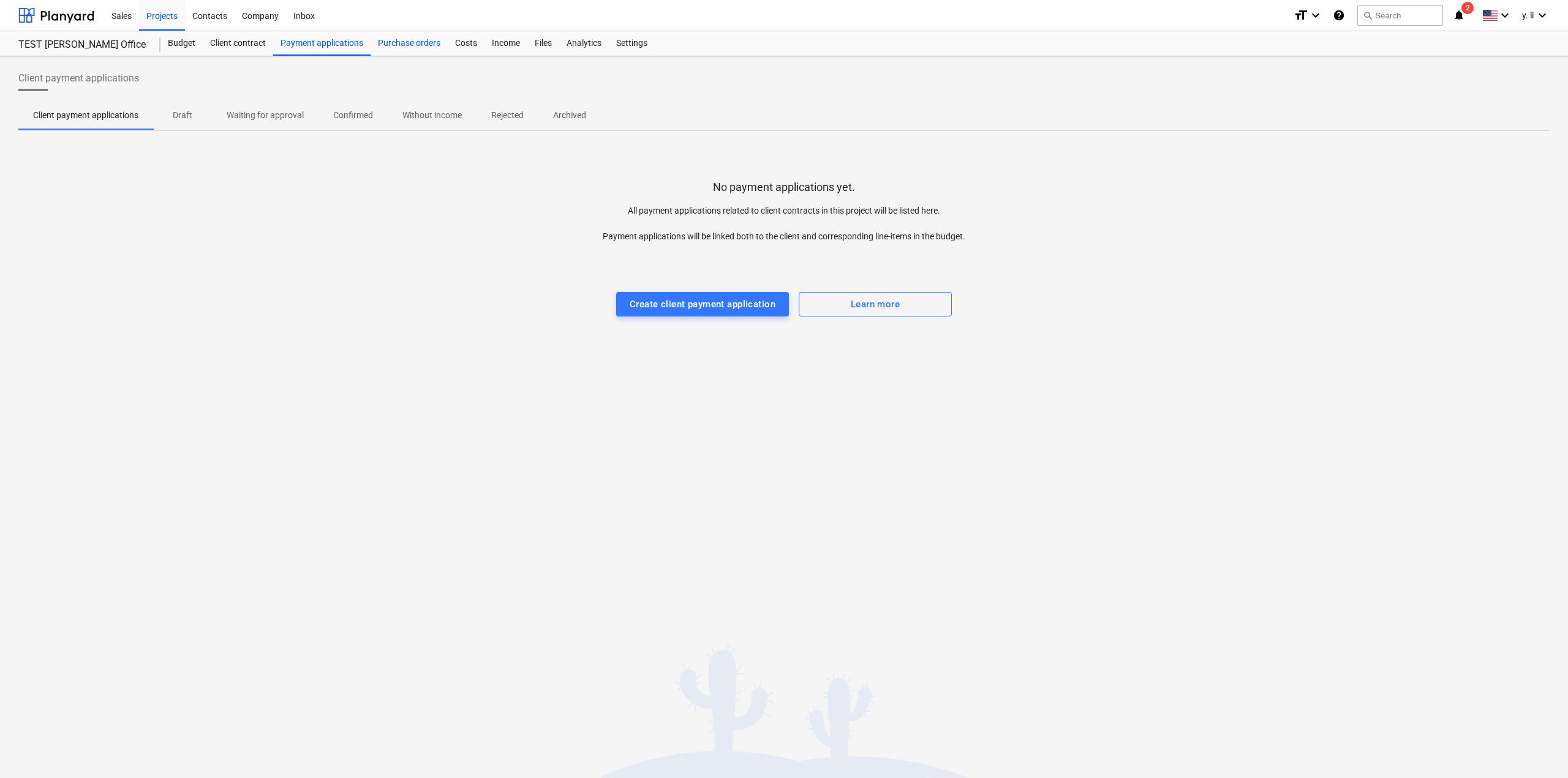
click at [407, 50] on div "Purchase orders" at bounding box center [409, 43] width 78 height 24
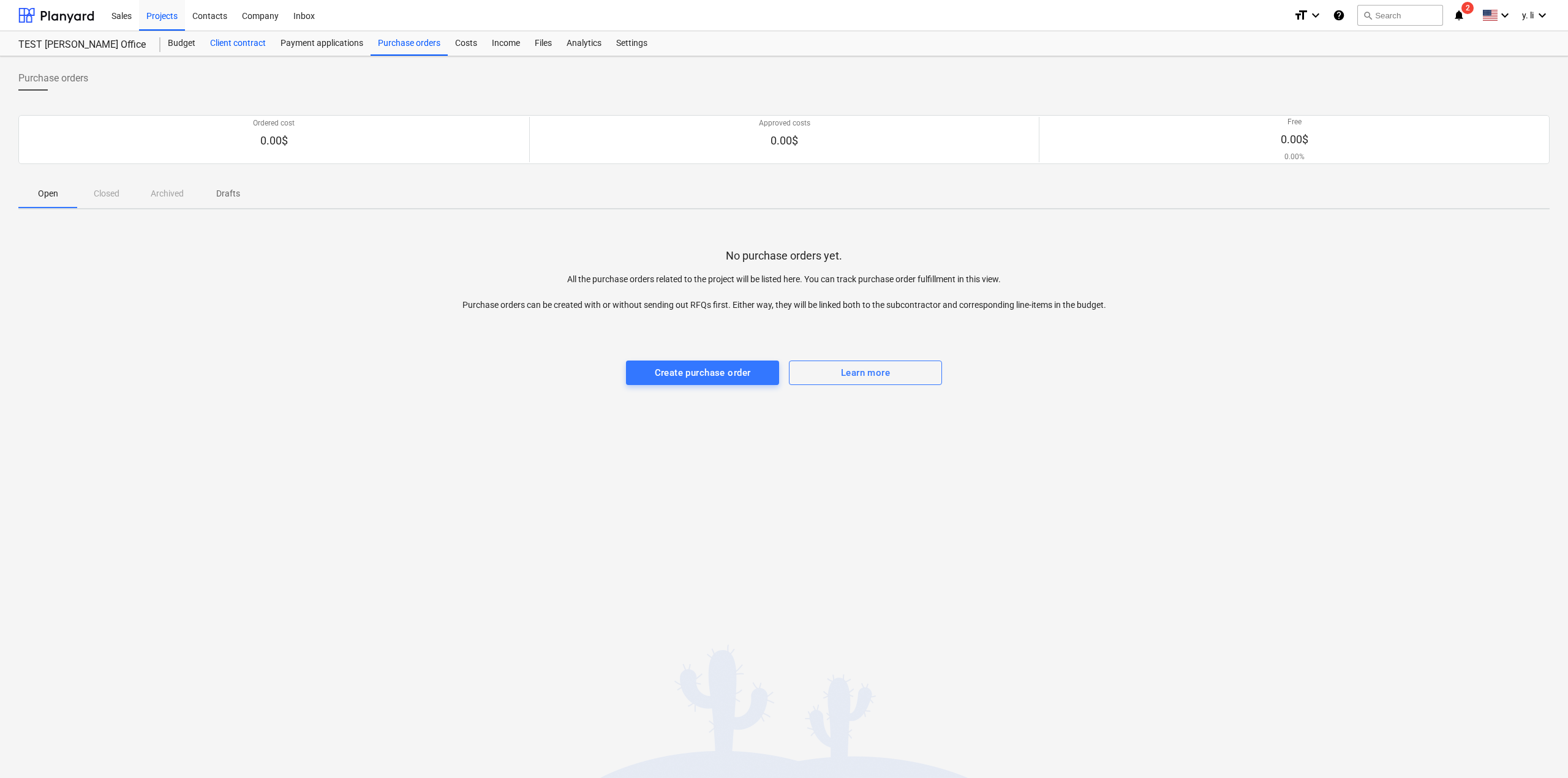
click at [237, 39] on div "Client contract" at bounding box center [238, 43] width 71 height 24
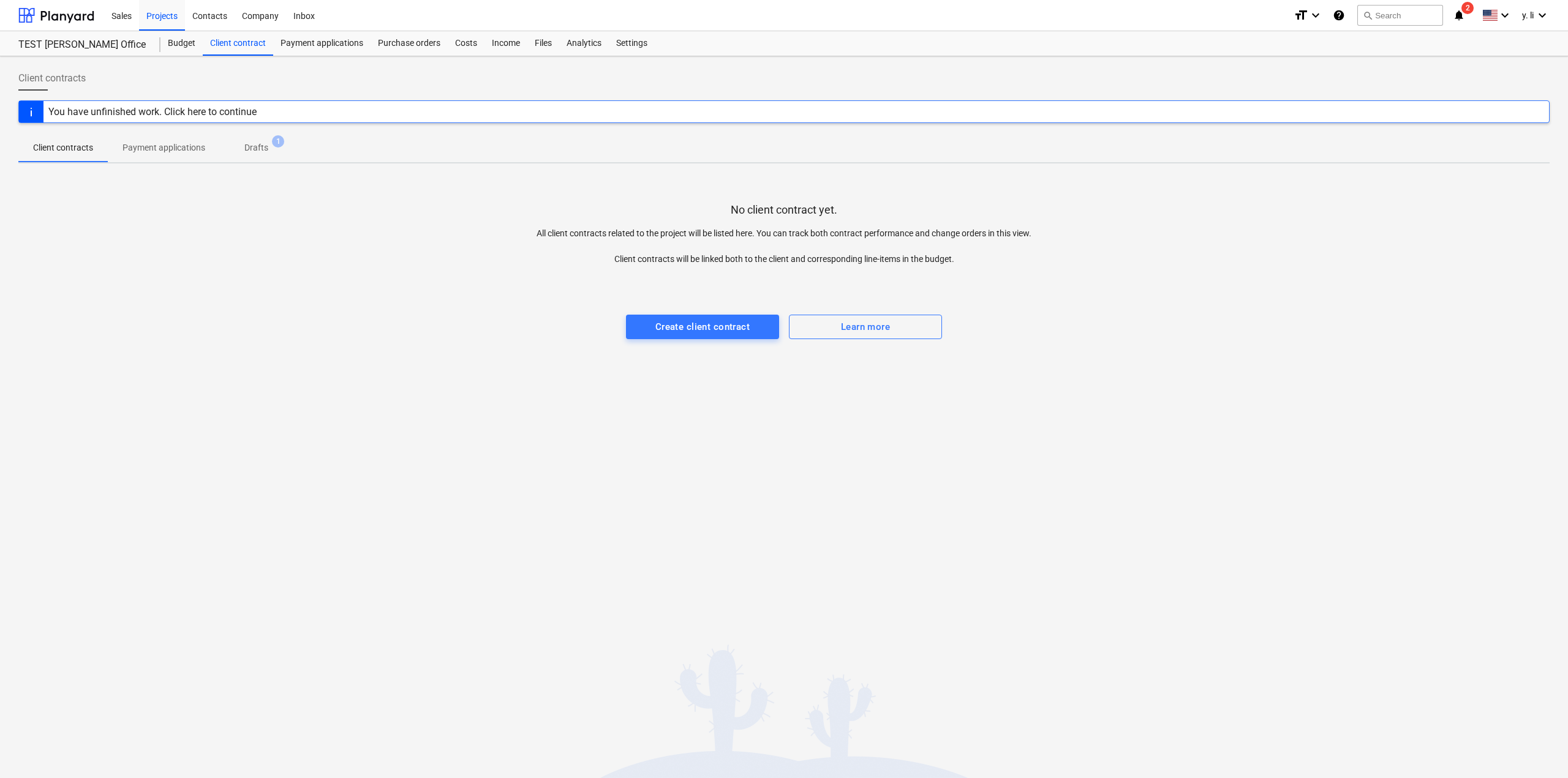
click at [248, 151] on p "Drafts" at bounding box center [256, 147] width 24 height 13
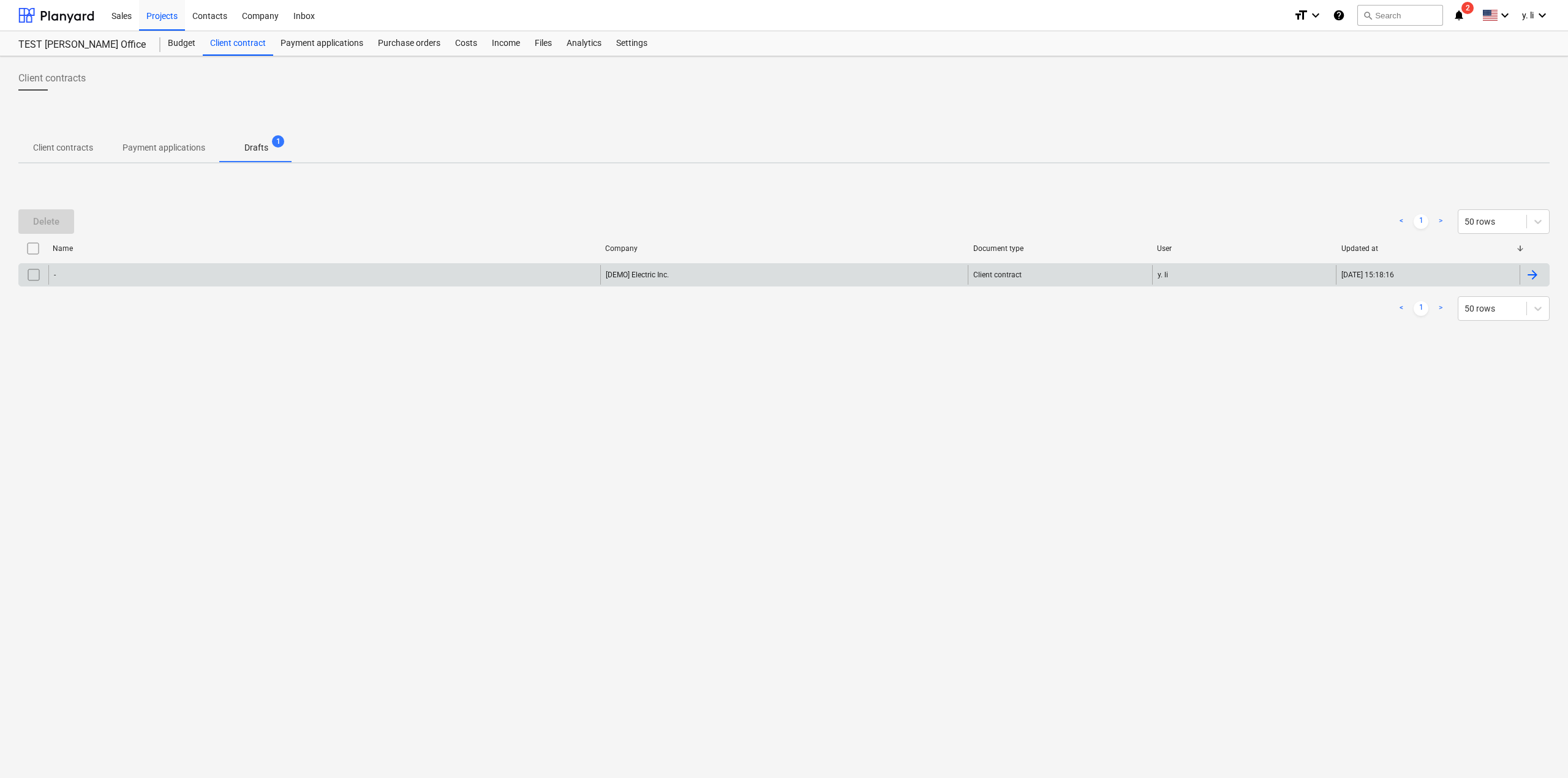
click at [679, 274] on div "[DEMO] Electric Inc." at bounding box center [784, 275] width 368 height 19
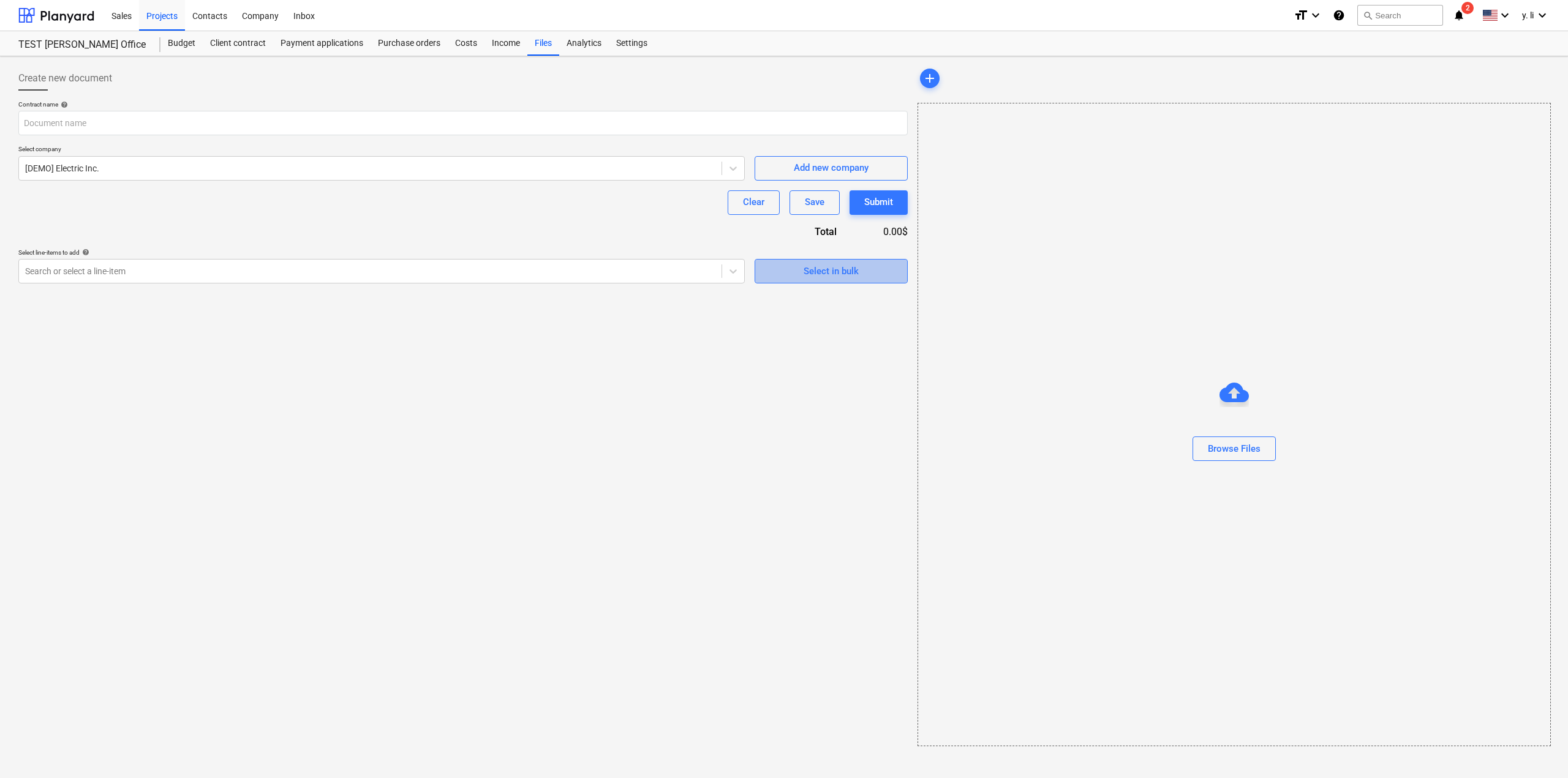
click at [865, 277] on span "Select in bulk" at bounding box center [831, 271] width 122 height 16
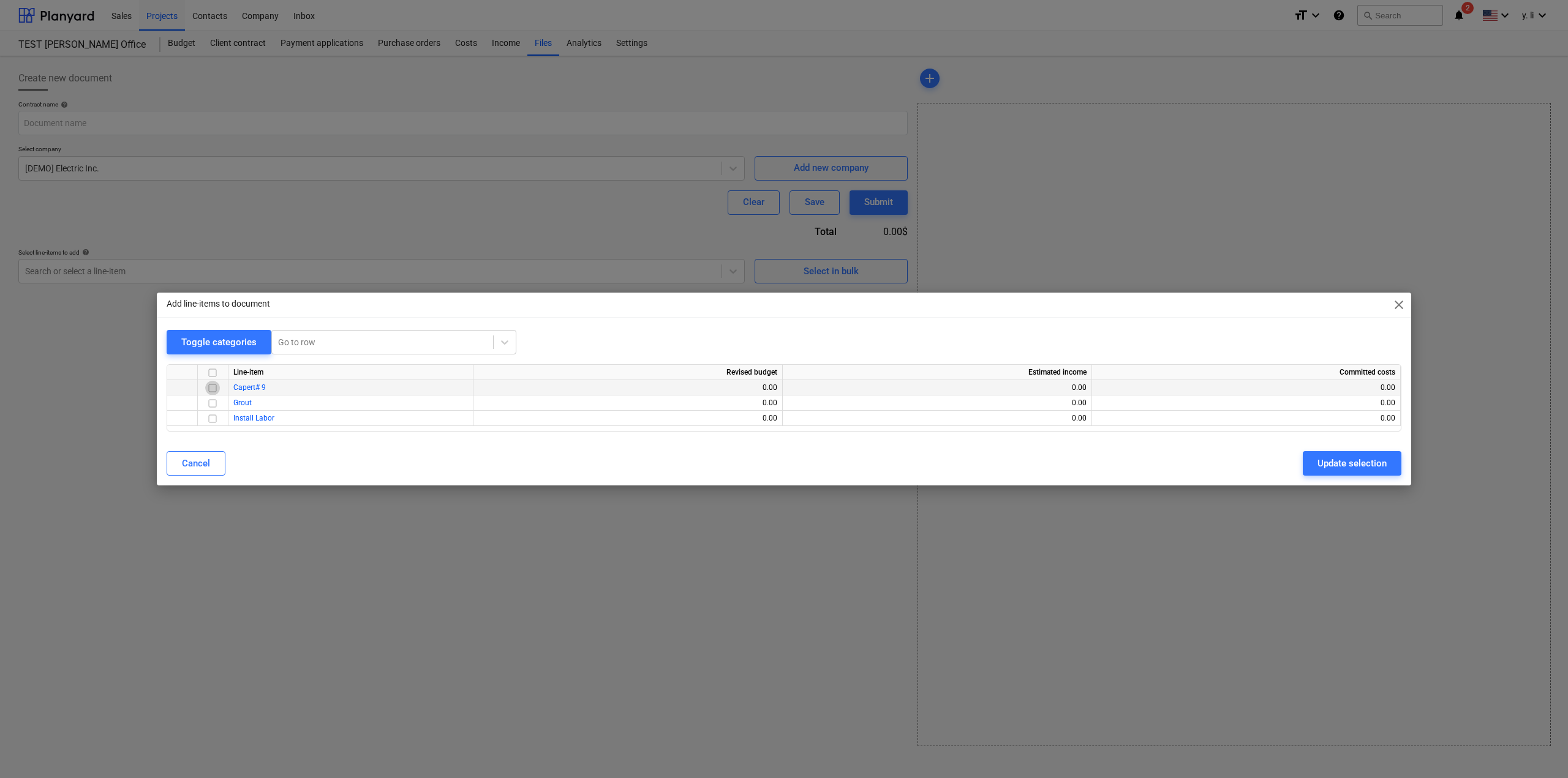
click at [213, 388] on input "checkbox" at bounding box center [212, 388] width 15 height 15
click at [210, 376] on input "checkbox" at bounding box center [212, 372] width 15 height 15
checkbox input "true"
click at [1344, 467] on div "Update selection" at bounding box center [1352, 463] width 69 height 16
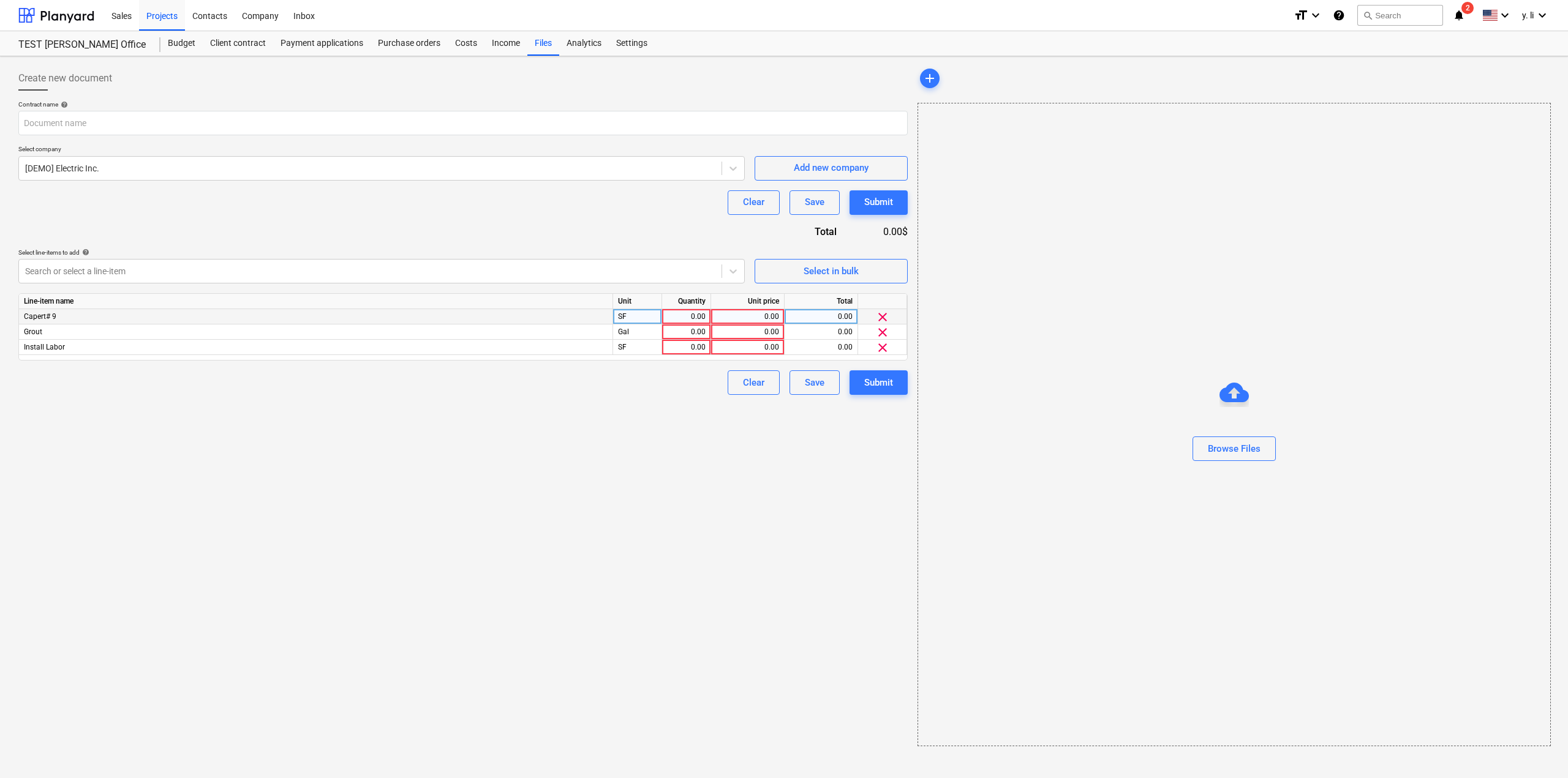
click at [706, 322] on div "0.00" at bounding box center [686, 317] width 49 height 15
type input "100"
click at [763, 321] on div "0.00" at bounding box center [747, 317] width 63 height 15
type input "10"
click at [686, 452] on div "Create new document Contract name help Select company [DEMO] Electric Inc. Add …" at bounding box center [462, 406] width 899 height 689
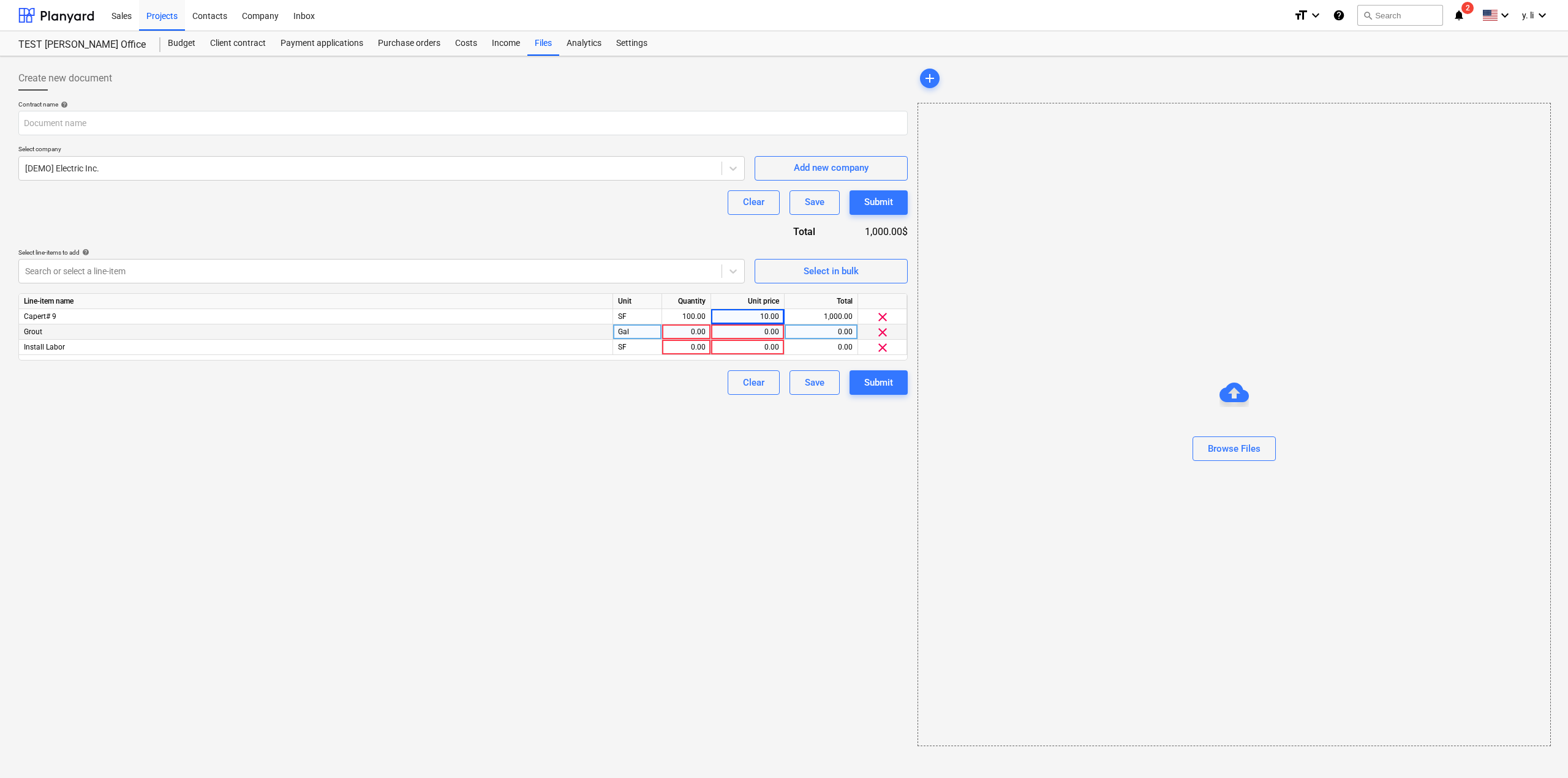
click at [695, 331] on div "0.00" at bounding box center [686, 332] width 39 height 15
drag, startPoint x: 690, startPoint y: 330, endPoint x: 731, endPoint y: 338, distance: 41.8
click at [0, 0] on div "Grout Gal 2 0.00 0.00 clear" at bounding box center [0, 0] width 0 height 0
type input "3"
click at [755, 338] on div "0.00" at bounding box center [747, 332] width 63 height 15
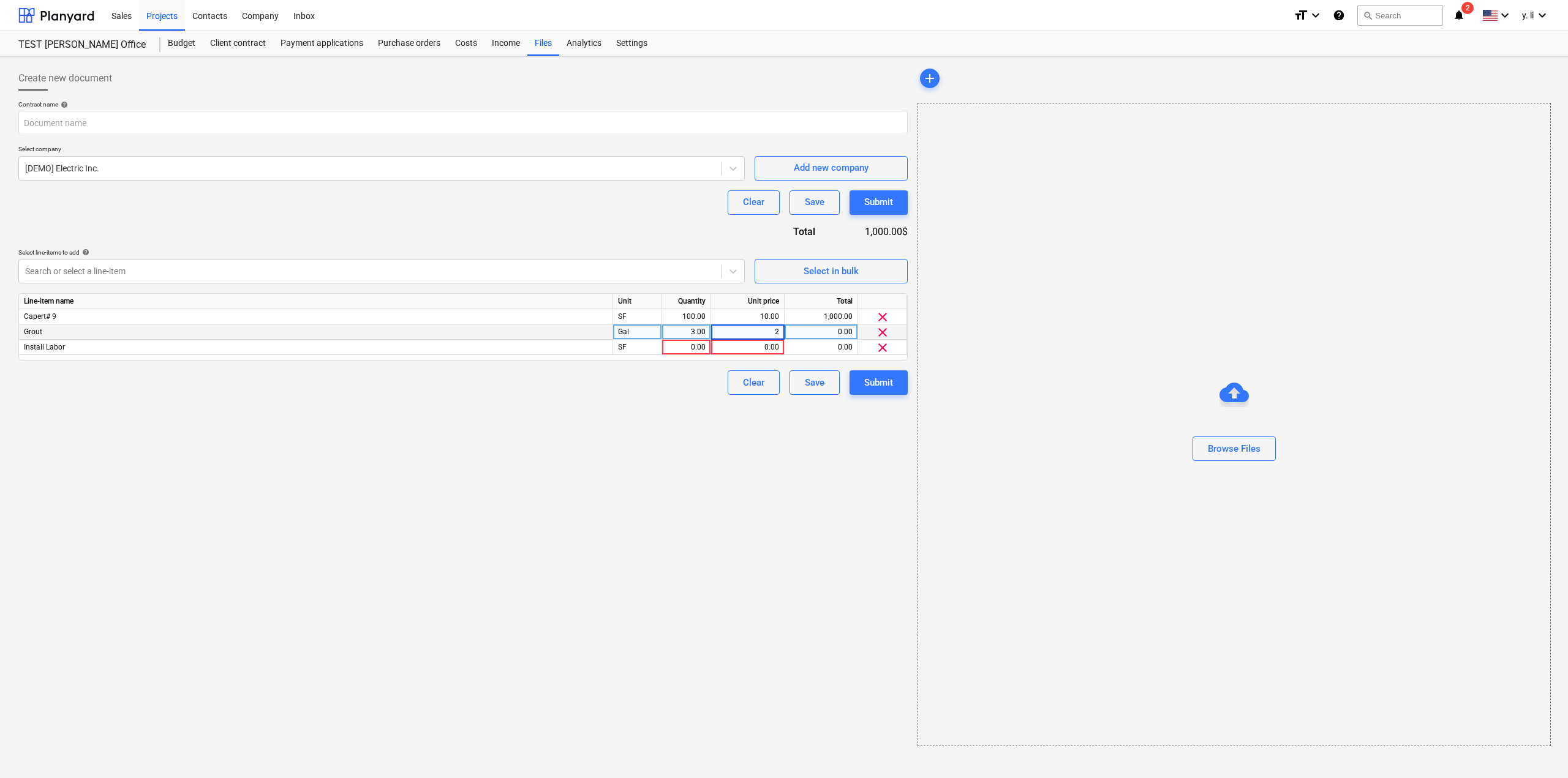
type input "20"
click at [684, 364] on div "Contract name help Select company [DEMO] Electric Inc. Add new company Clear Sa…" at bounding box center [463, 248] width 889 height 295
click at [685, 343] on div "0.00" at bounding box center [686, 347] width 39 height 15
click at [136, 119] on input "text" at bounding box center [463, 122] width 889 height 24
click at [141, 124] on input "text" at bounding box center [463, 122] width 889 height 24
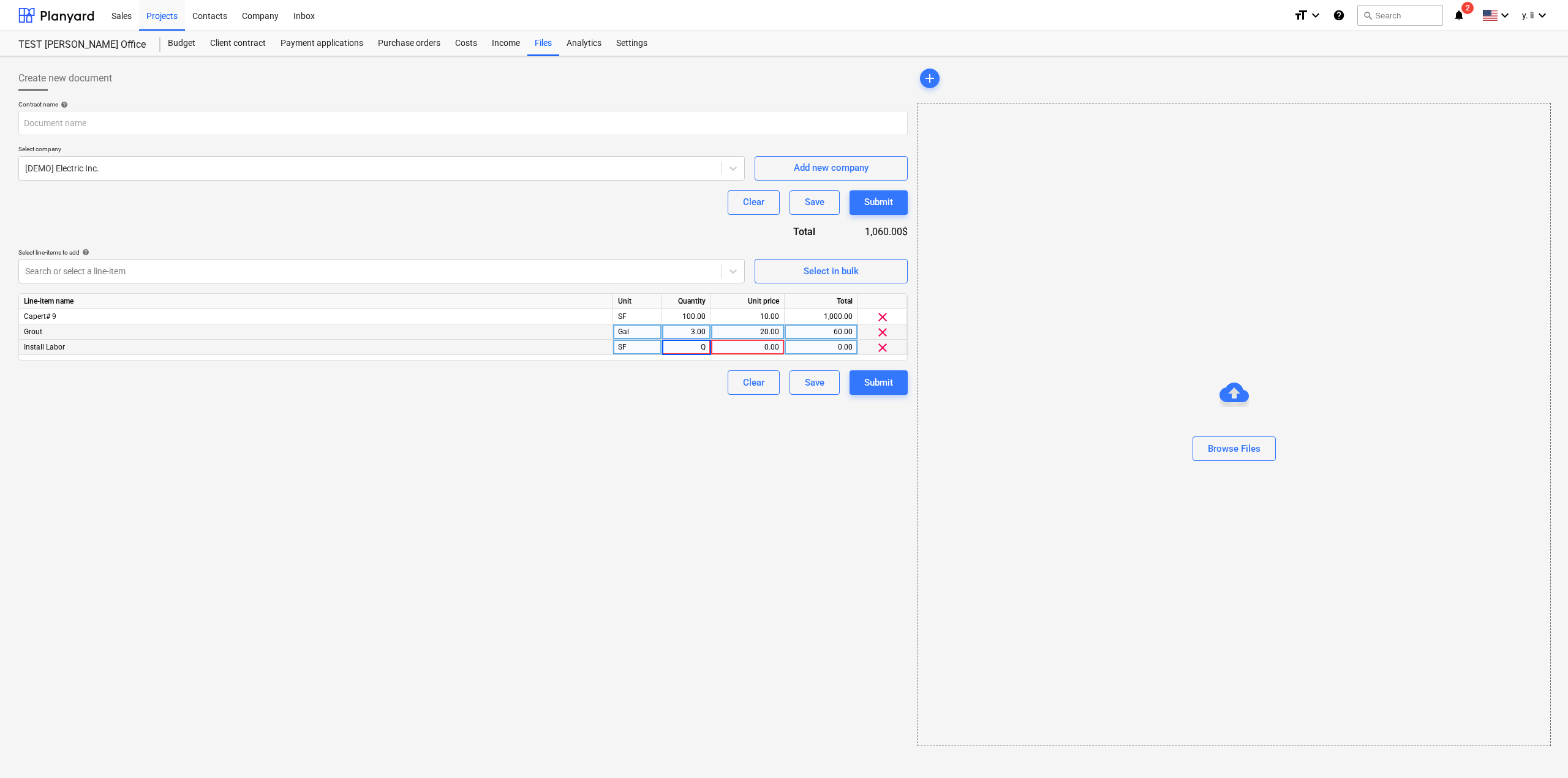
click at [488, 209] on div "Clear Save Submit" at bounding box center [463, 202] width 889 height 24
click at [694, 348] on div "0.00" at bounding box center [686, 347] width 39 height 15
click at [695, 347] on input at bounding box center [686, 346] width 48 height 15
type input "100"
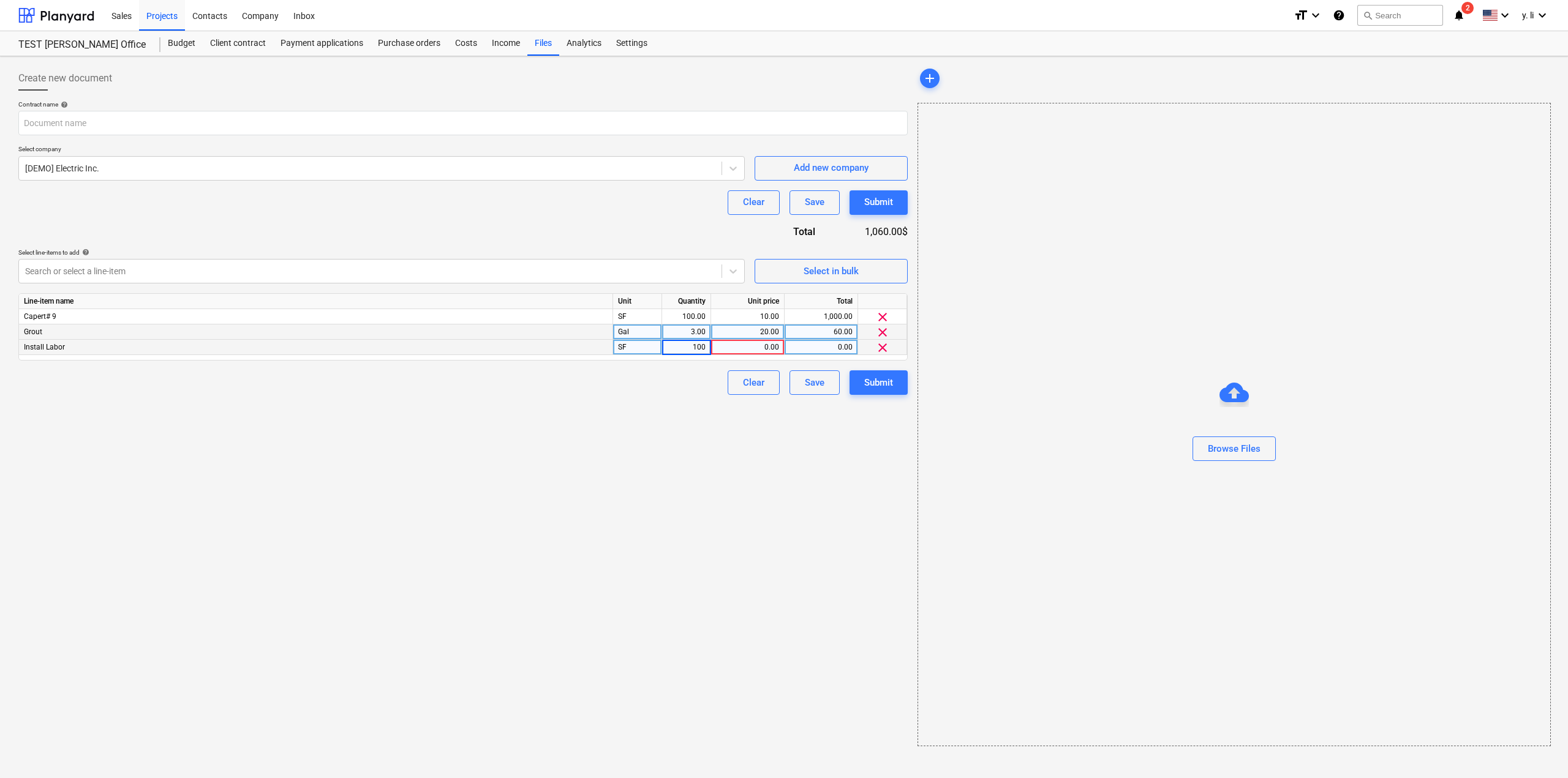
click at [752, 347] on div "0.00" at bounding box center [747, 347] width 63 height 15
click at [752, 347] on input at bounding box center [747, 346] width 73 height 15
type input "20"
click at [714, 406] on div "Create new document Contract name help Select company [DEMO] Electric Inc. Add …" at bounding box center [462, 406] width 899 height 689
click at [812, 387] on div "Save" at bounding box center [814, 382] width 19 height 16
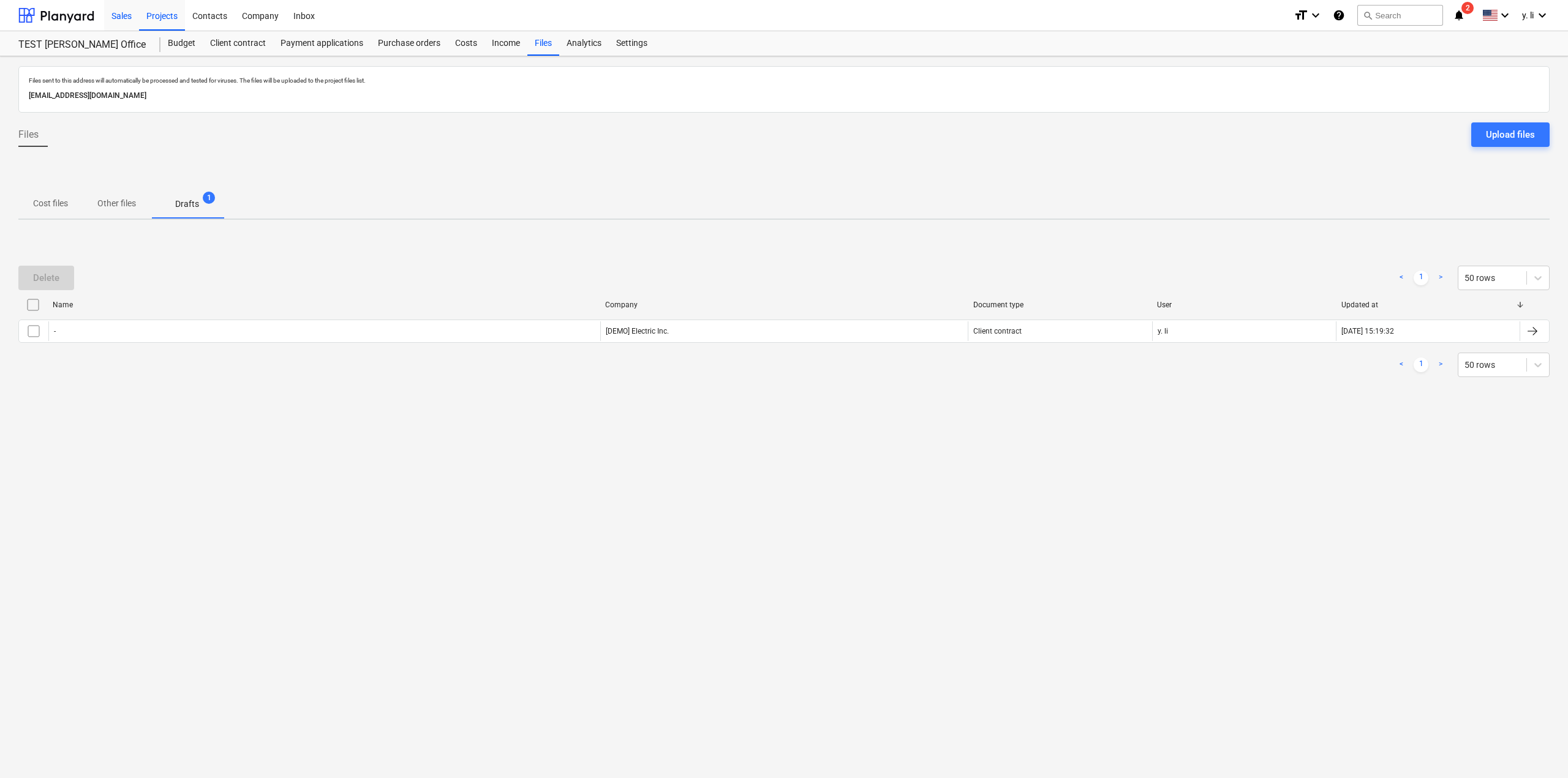
click at [127, 18] on div "Sales" at bounding box center [121, 15] width 35 height 31
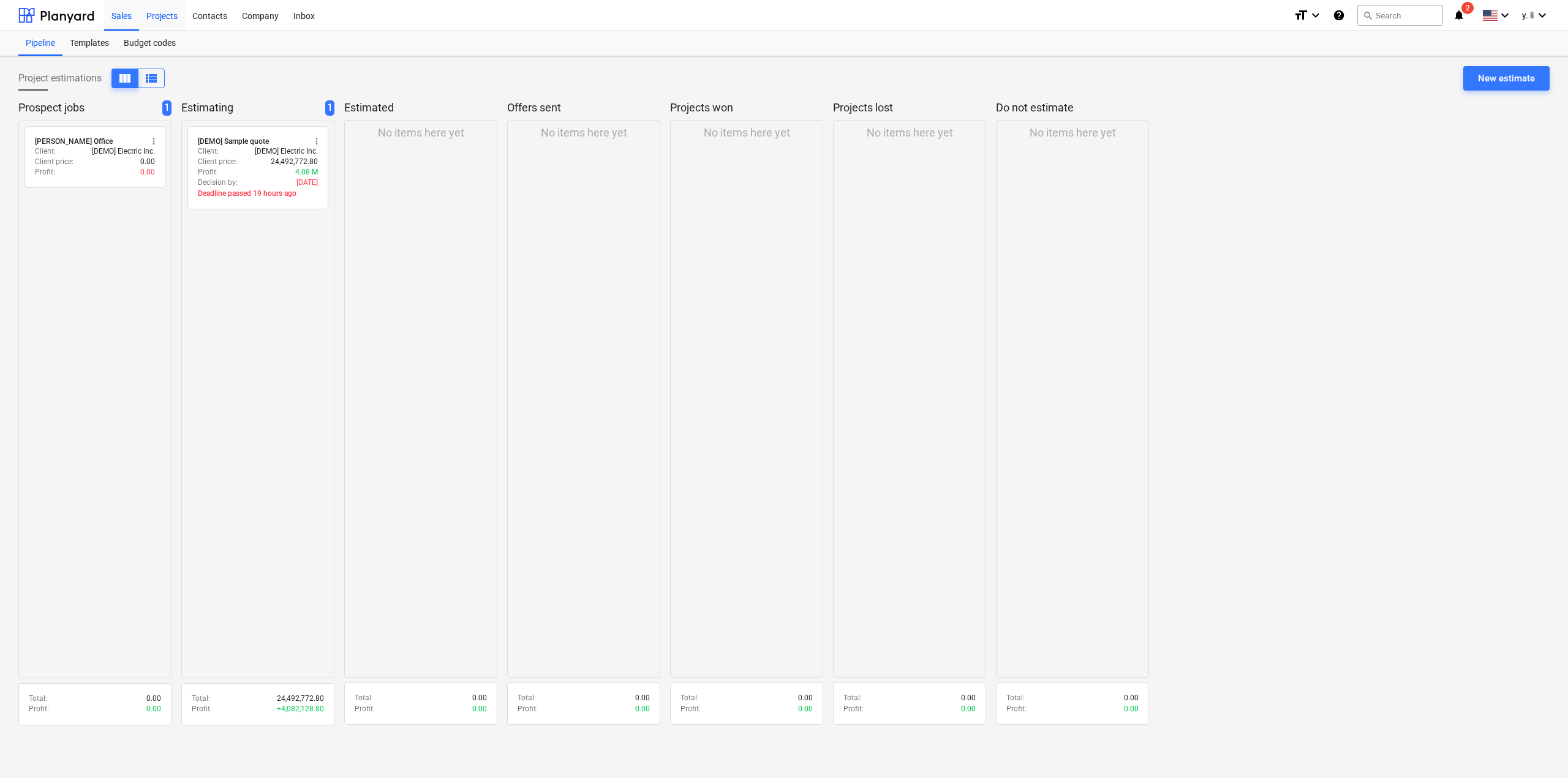
click at [163, 24] on div "Projects" at bounding box center [162, 15] width 46 height 31
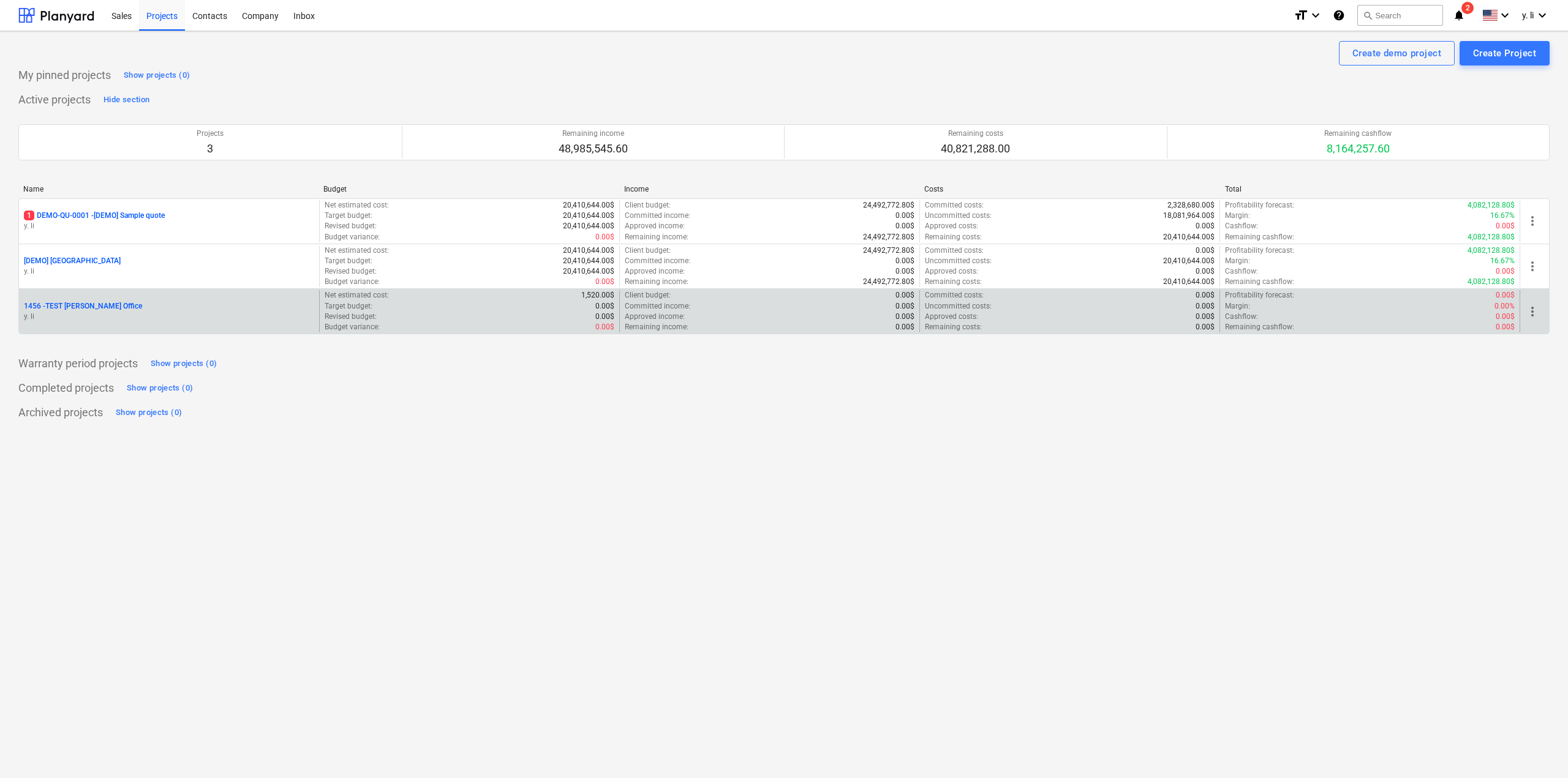
click at [72, 307] on p "1456 - TEST [PERSON_NAME] Office" at bounding box center [83, 306] width 118 height 10
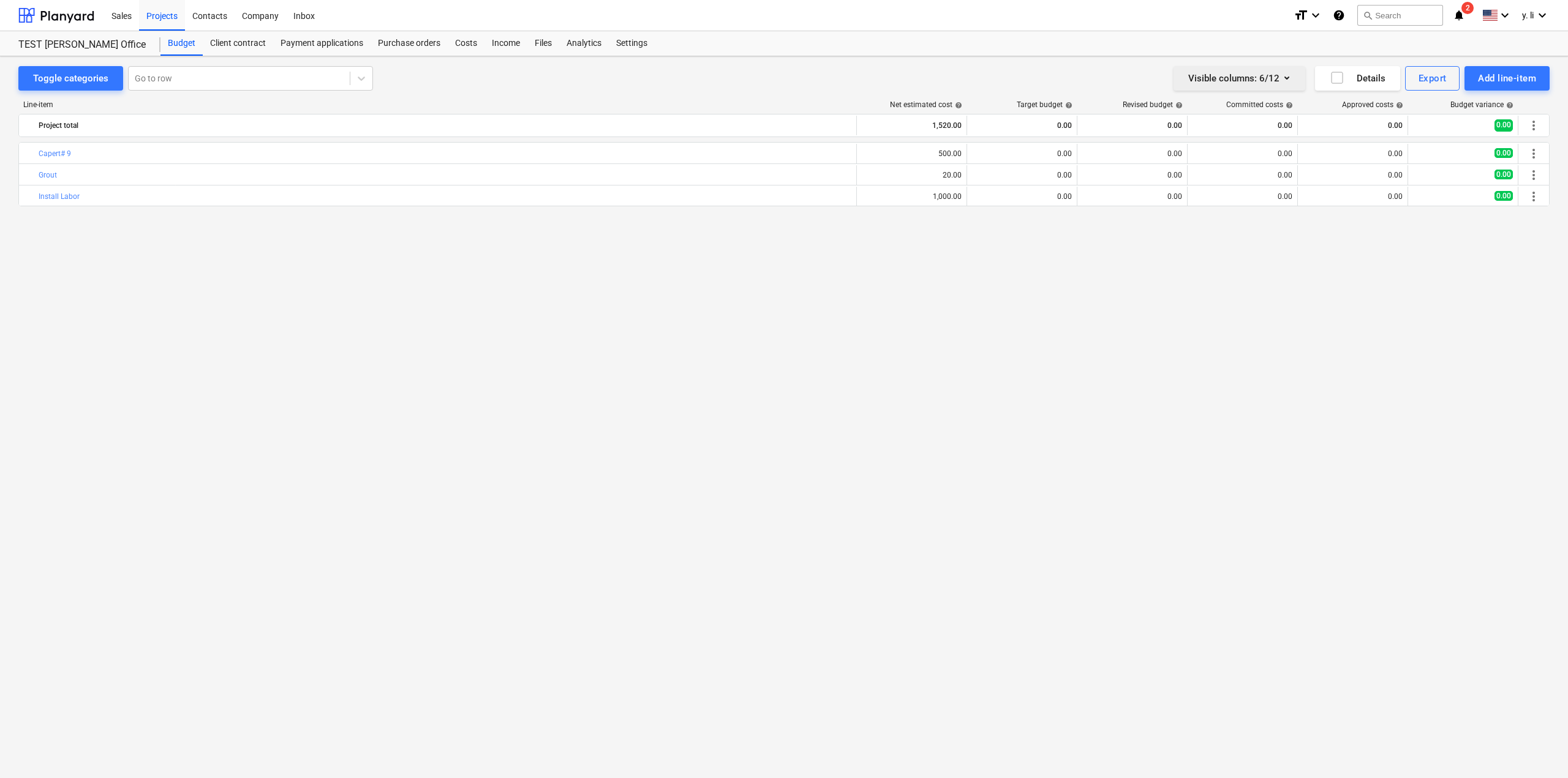
click at [1276, 72] on div "Visible columns : 6/12" at bounding box center [1239, 78] width 102 height 16
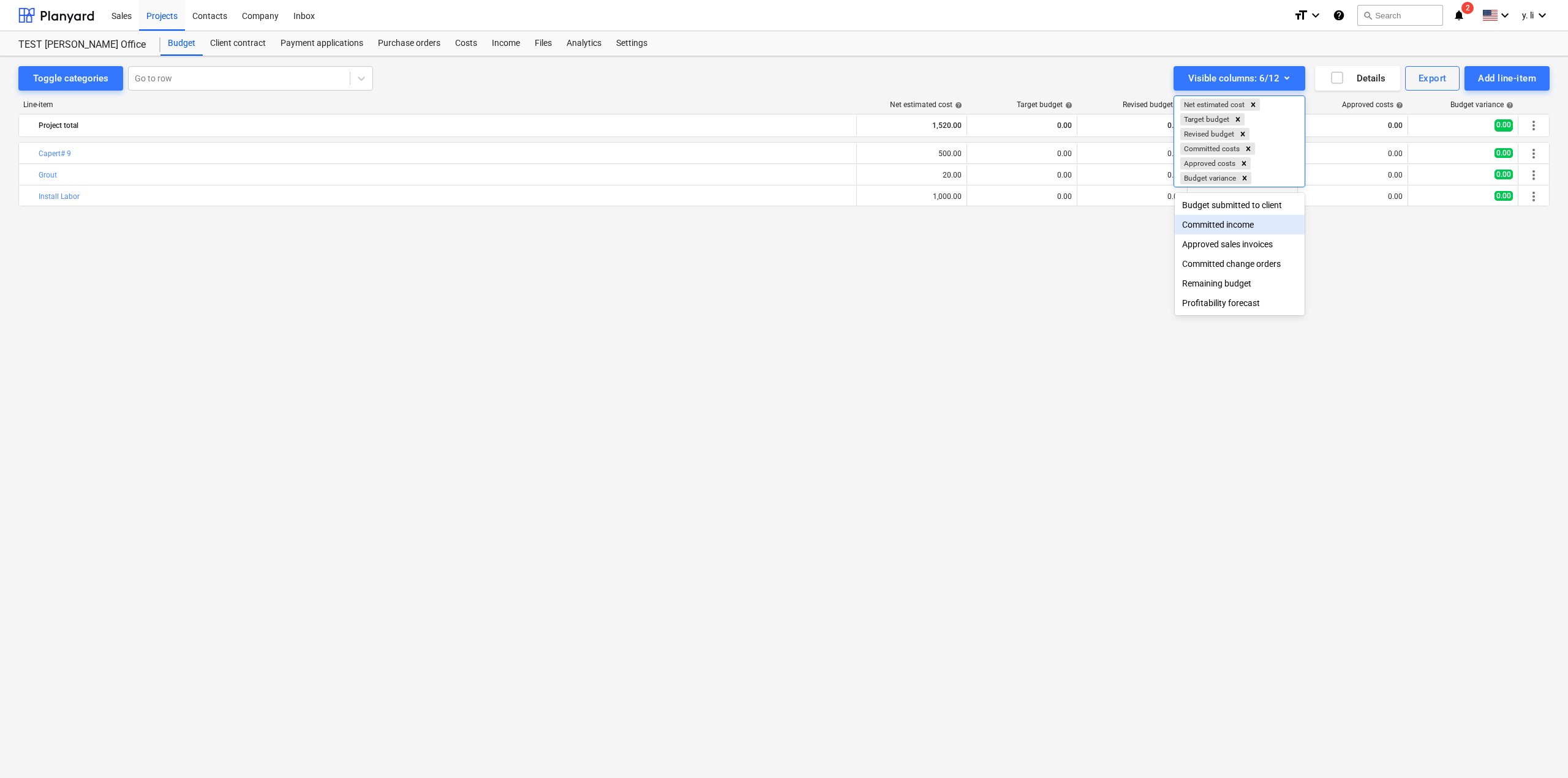
drag, startPoint x: 1345, startPoint y: 80, endPoint x: 1339, endPoint y: 79, distance: 6.1
click at [1339, 79] on div at bounding box center [784, 389] width 1568 height 778
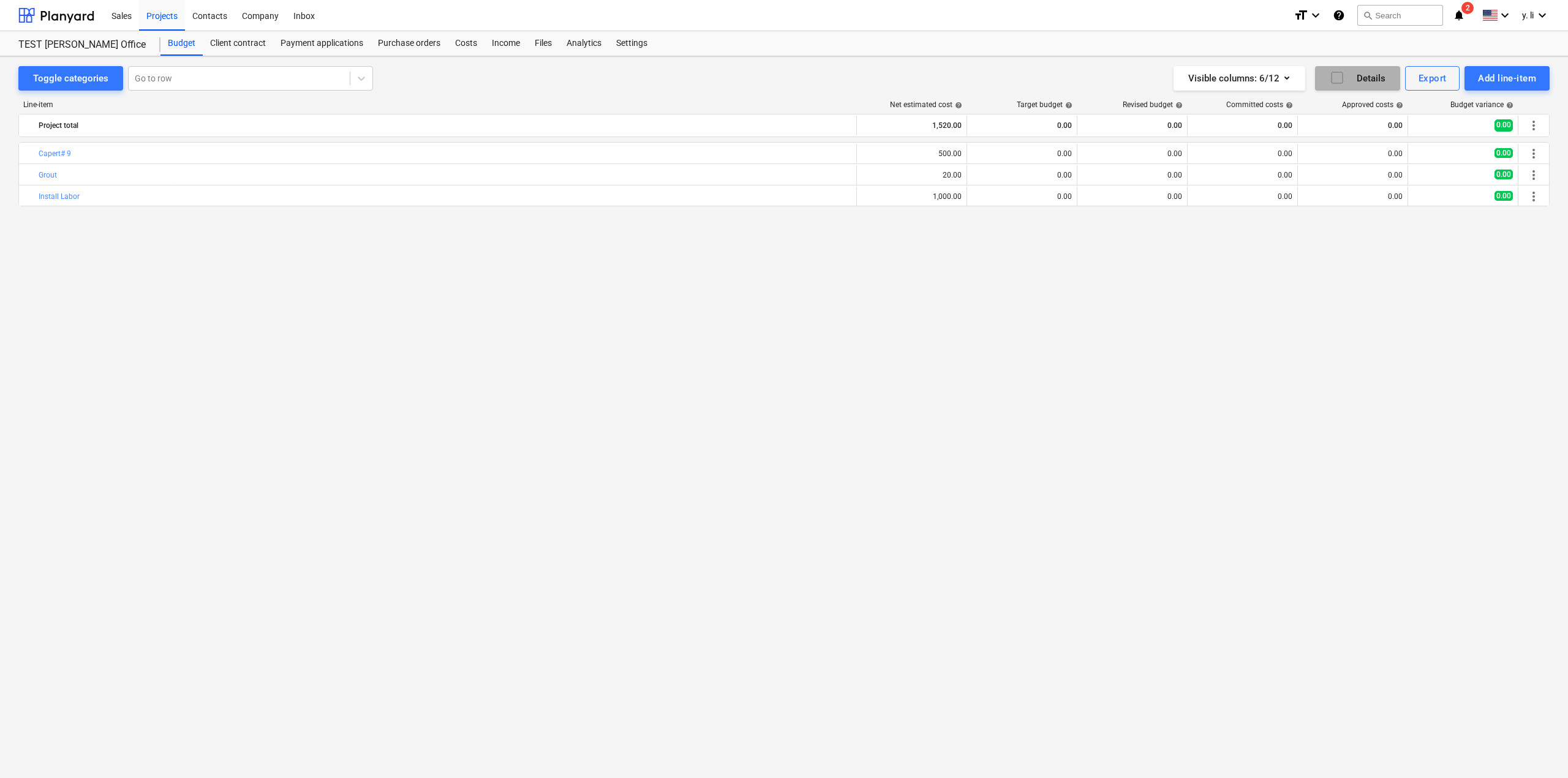
click at [1335, 77] on icon "button" at bounding box center [1336, 77] width 15 height 15
click at [237, 43] on div "Client contract" at bounding box center [238, 43] width 71 height 24
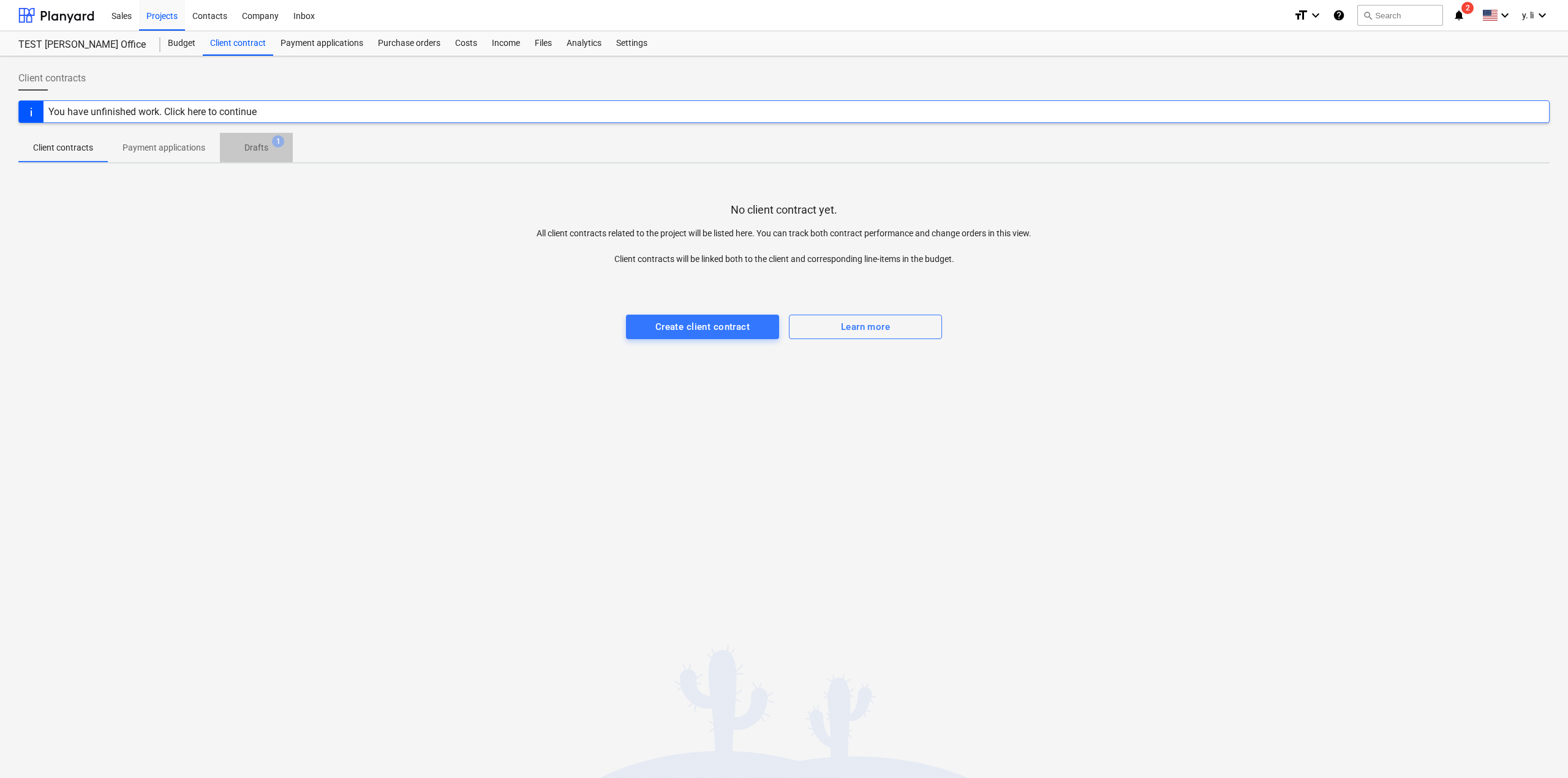
click at [274, 157] on span "Drafts 1" at bounding box center [256, 147] width 73 height 22
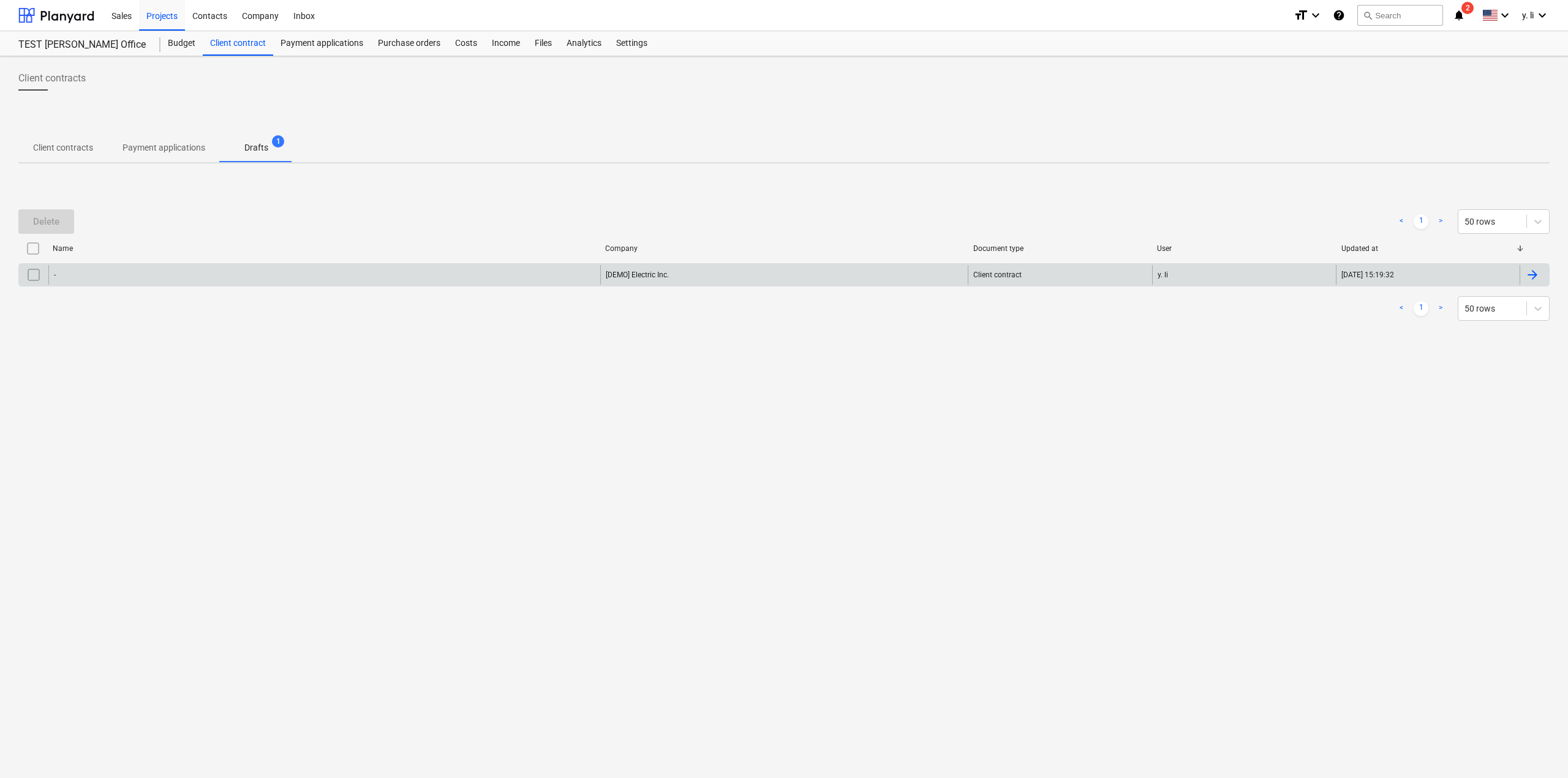
click at [52, 271] on div "-" at bounding box center [324, 275] width 551 height 19
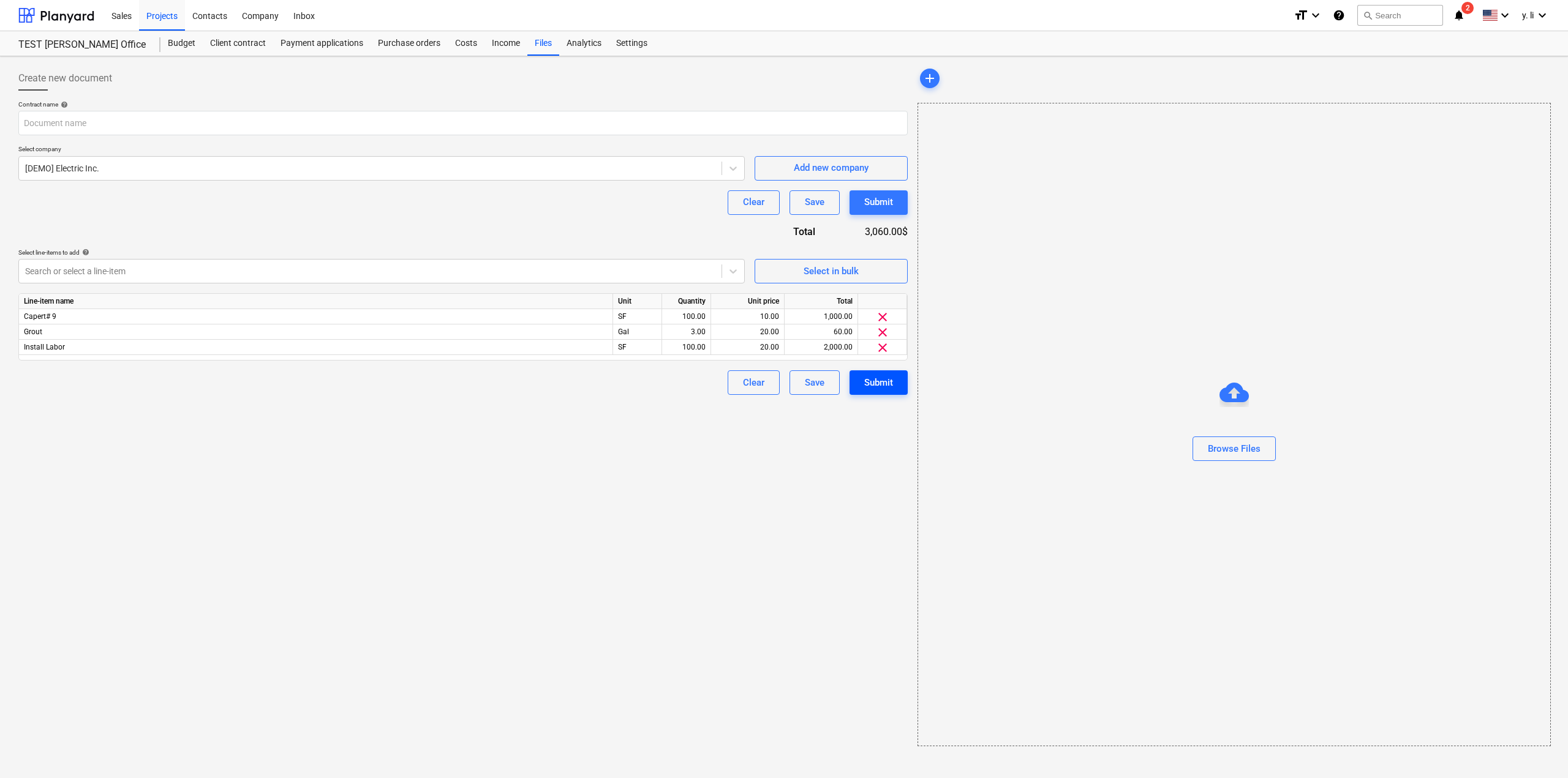
click at [871, 381] on div "Submit" at bounding box center [879, 382] width 29 height 16
click at [128, 117] on input "text" at bounding box center [463, 122] width 889 height 24
type input "q"
type input "Quote-00000001"
click at [608, 450] on div "Create new document Contract name help Quote-00000001 Select company [DEMO] Ele…" at bounding box center [462, 407] width 899 height 691
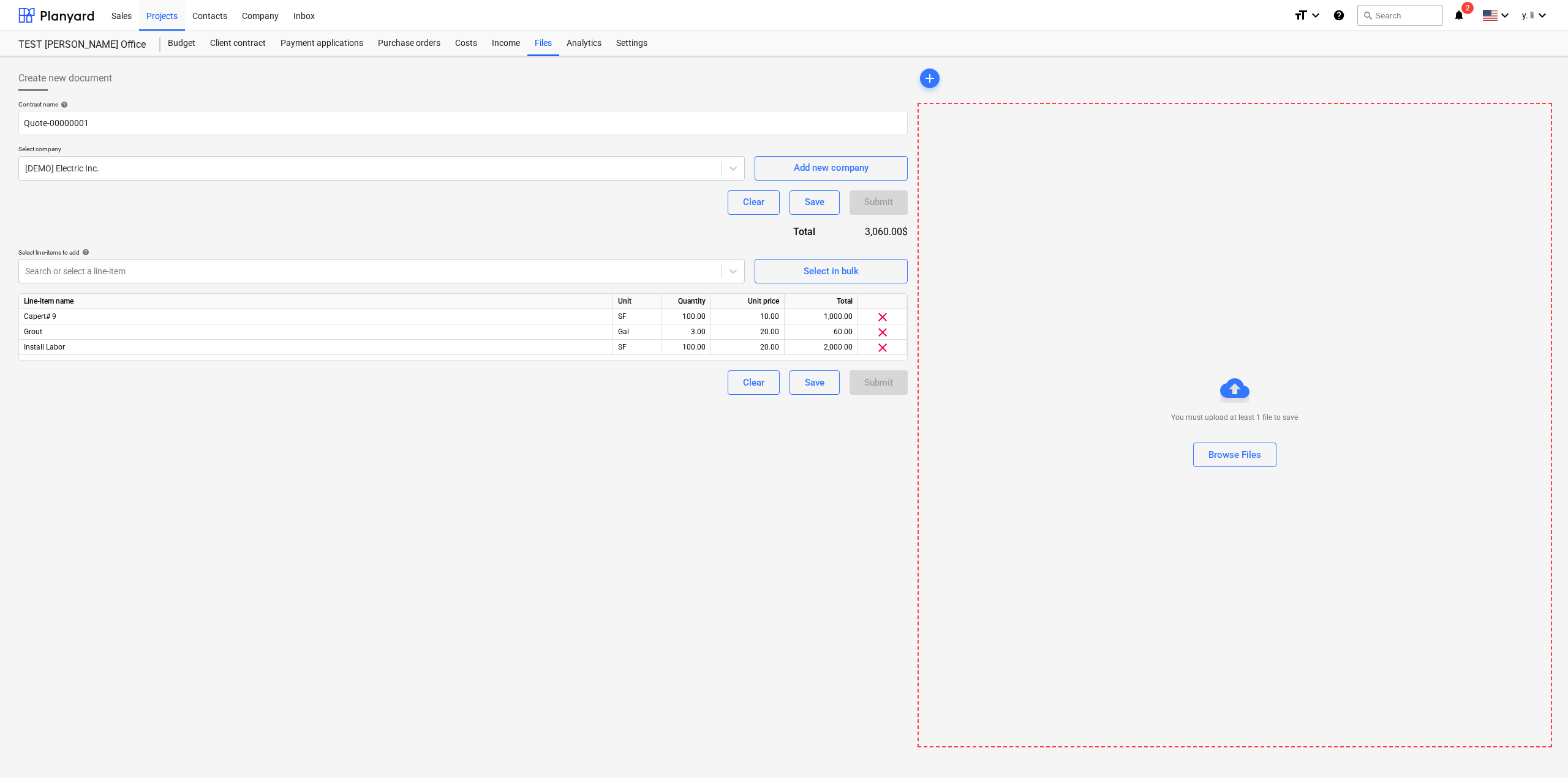
click at [629, 216] on div "Contract name help Quote-00000001 Select company [DEMO] Electric Inc. Add new c…" at bounding box center [463, 248] width 889 height 295
click at [896, 384] on div "Submit" at bounding box center [879, 382] width 58 height 24
click at [1239, 450] on div "Browse Files" at bounding box center [1234, 454] width 53 height 16
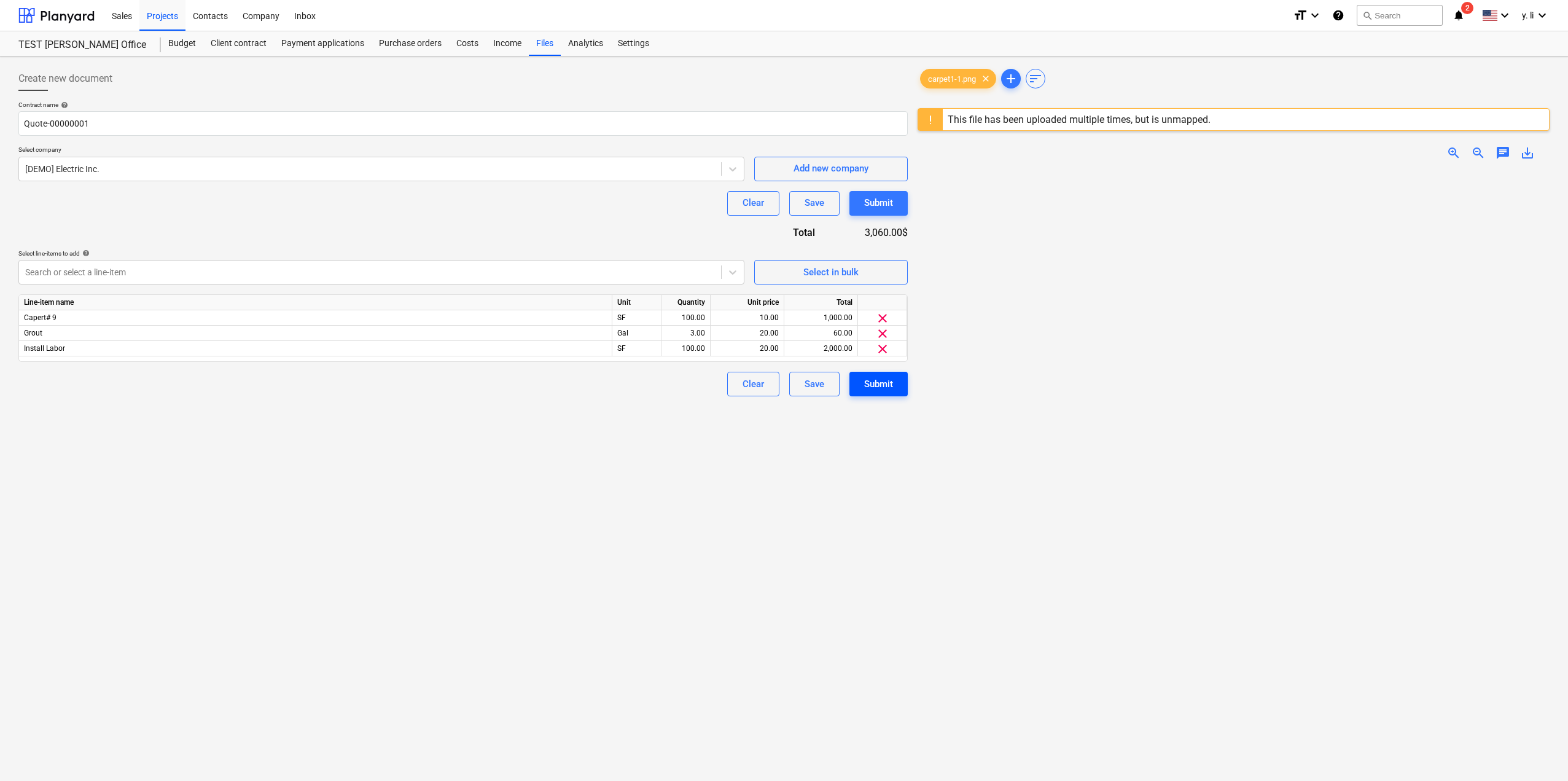
click at [889, 389] on div "Submit" at bounding box center [878, 384] width 29 height 16
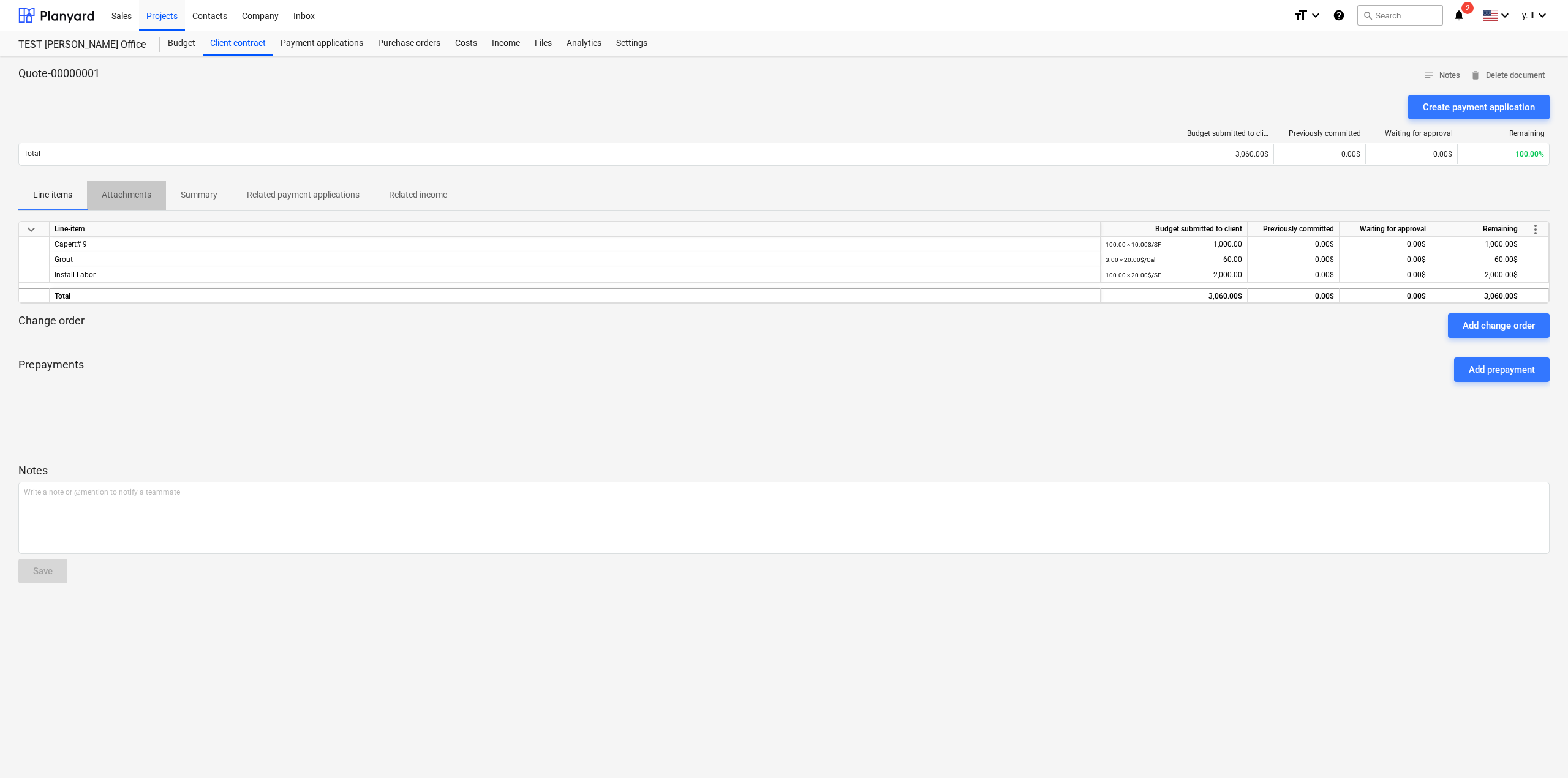
click at [125, 193] on p "Attachments" at bounding box center [127, 195] width 50 height 13
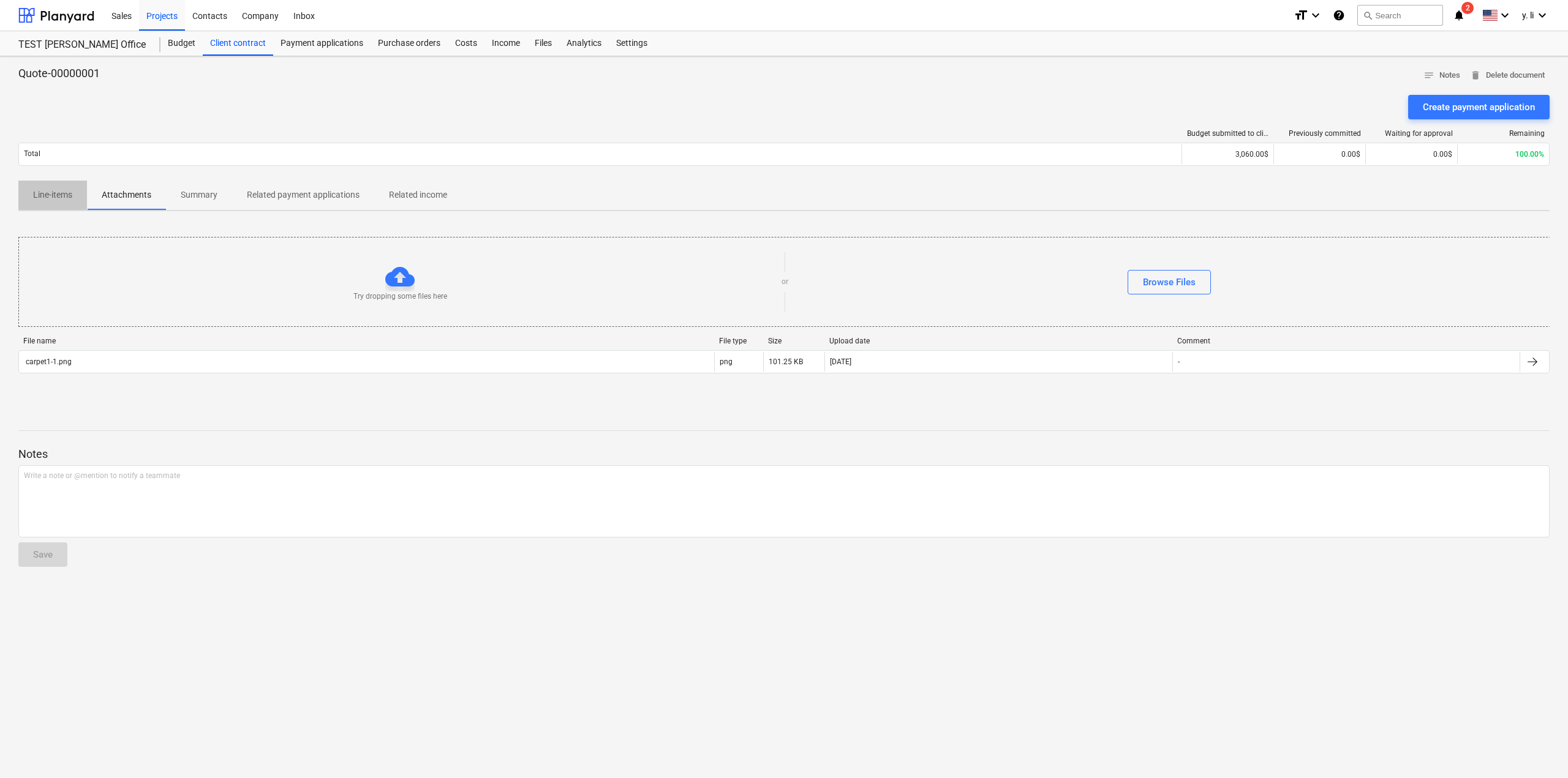
click at [51, 197] on p "Line-items" at bounding box center [53, 195] width 39 height 13
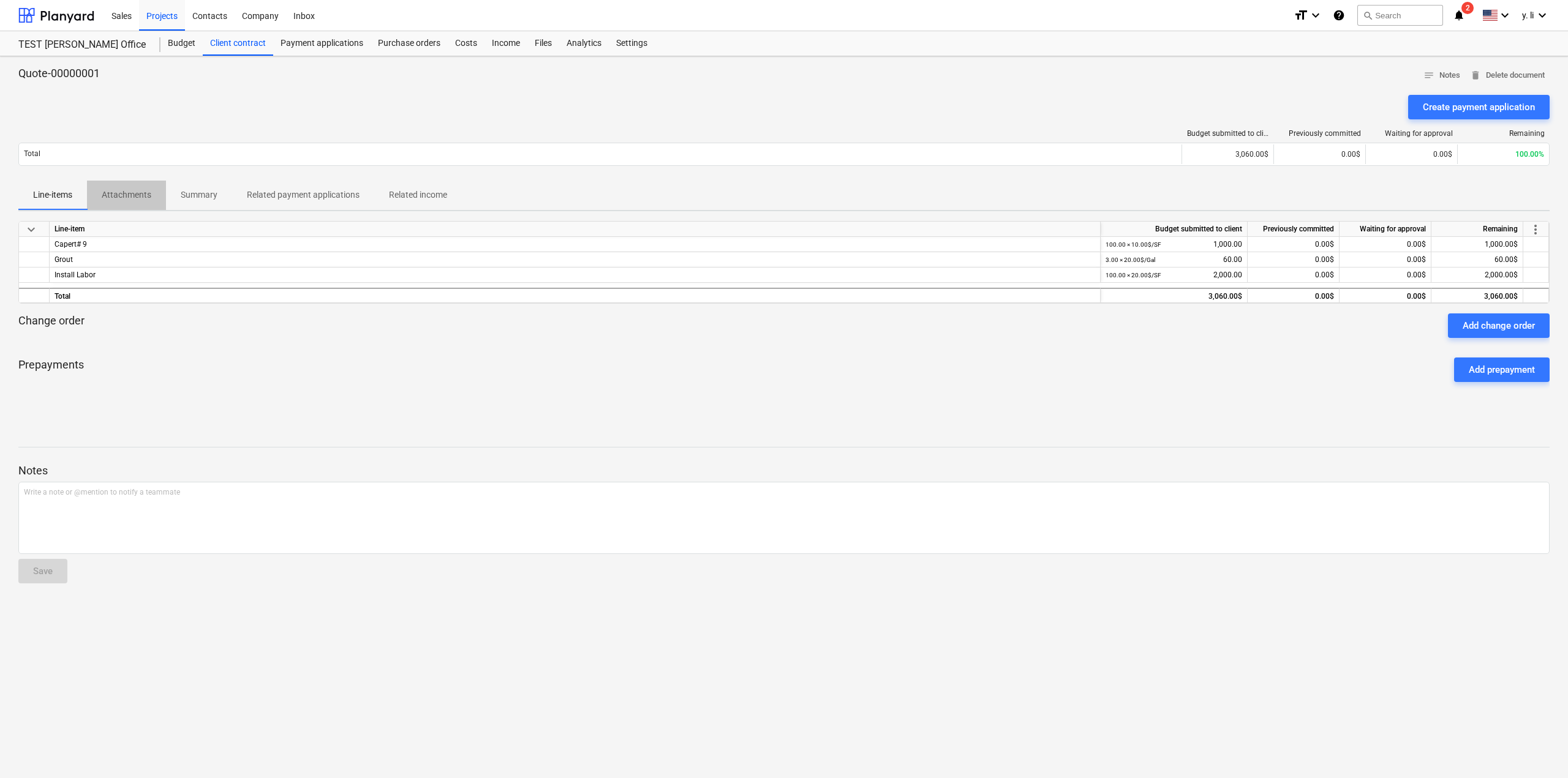
click at [120, 196] on p "Attachments" at bounding box center [127, 195] width 50 height 13
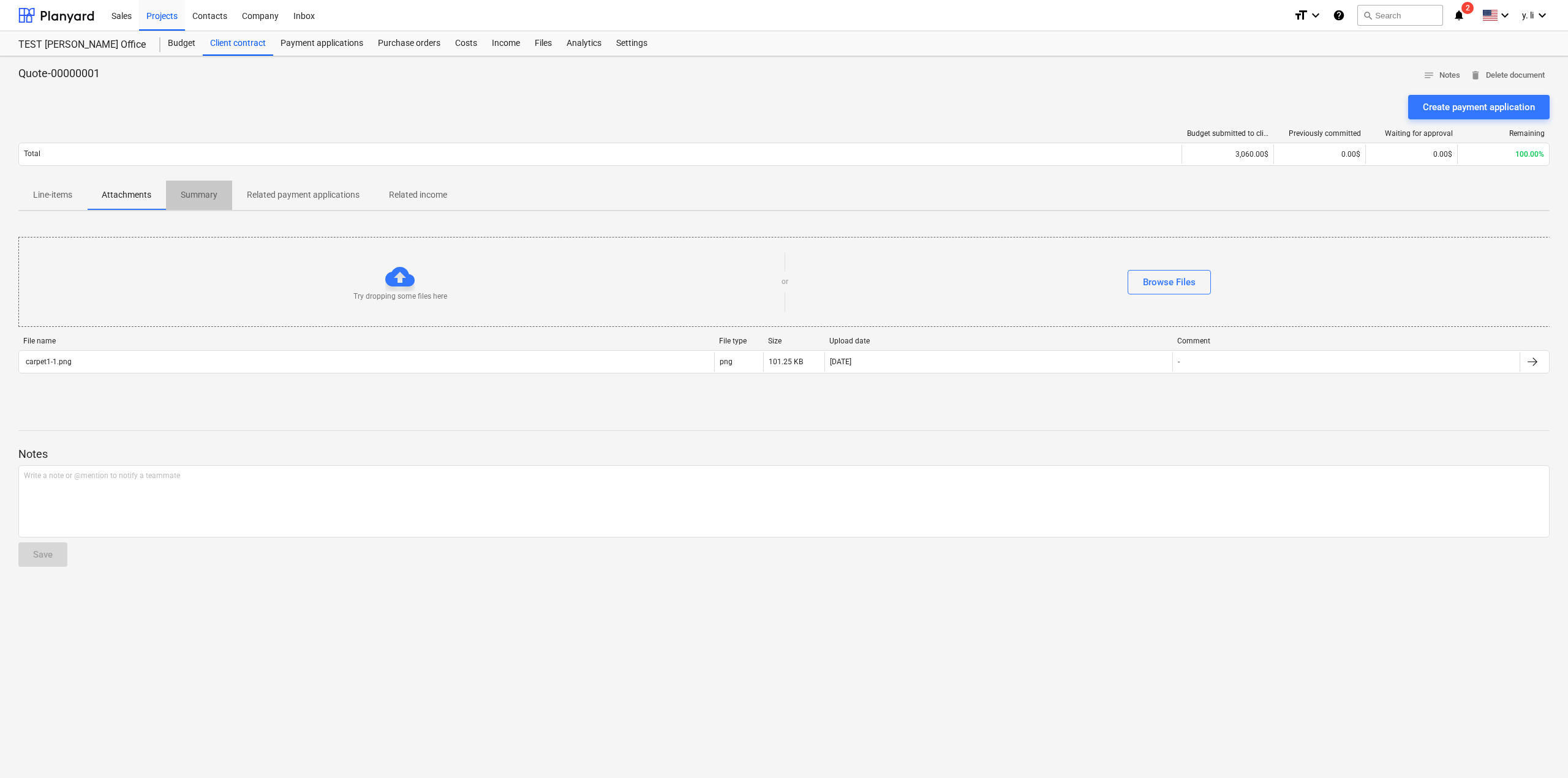
click at [217, 194] on p "Summary" at bounding box center [199, 195] width 37 height 13
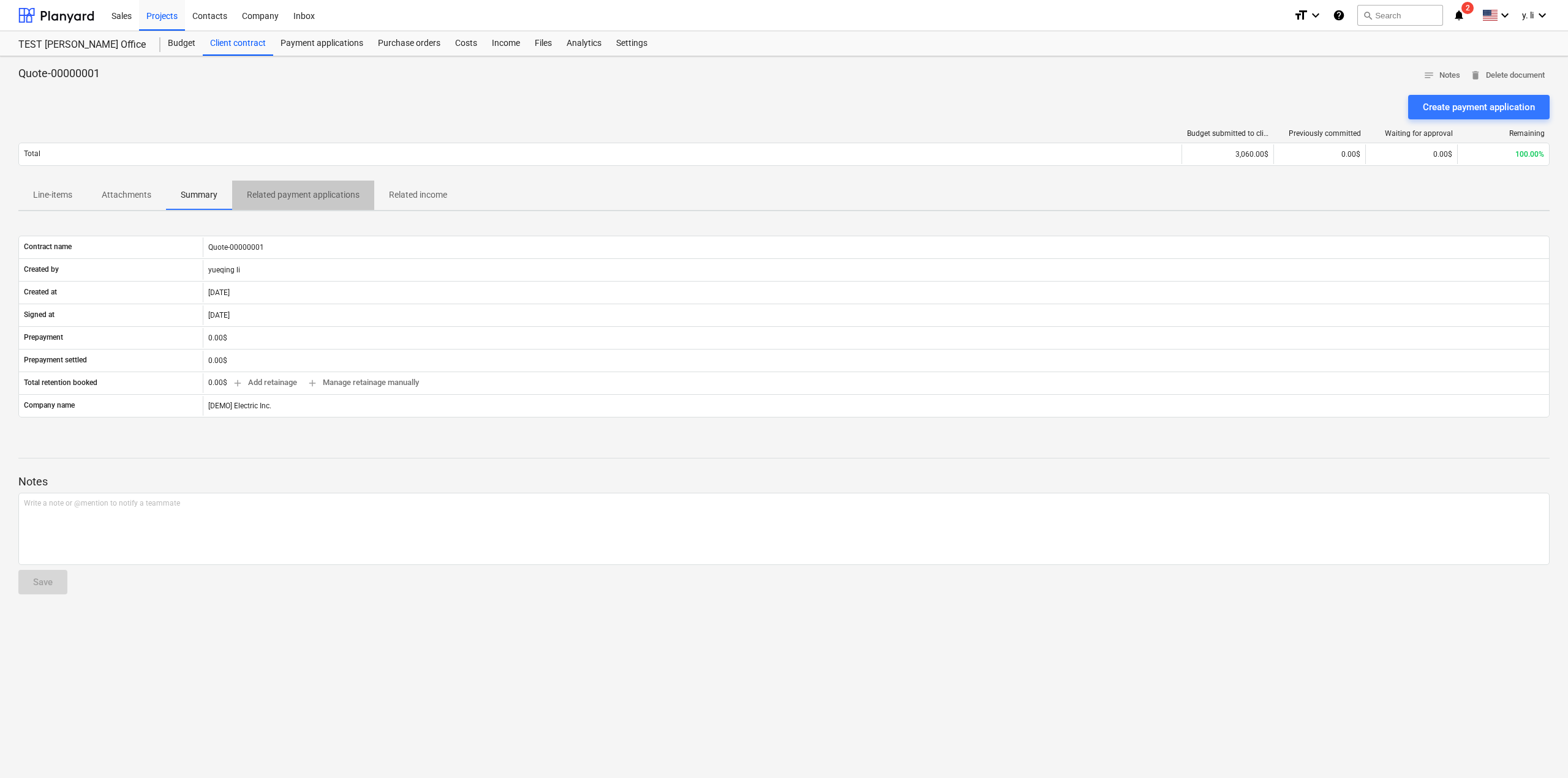
click at [311, 195] on p "Related payment applications" at bounding box center [303, 195] width 113 height 13
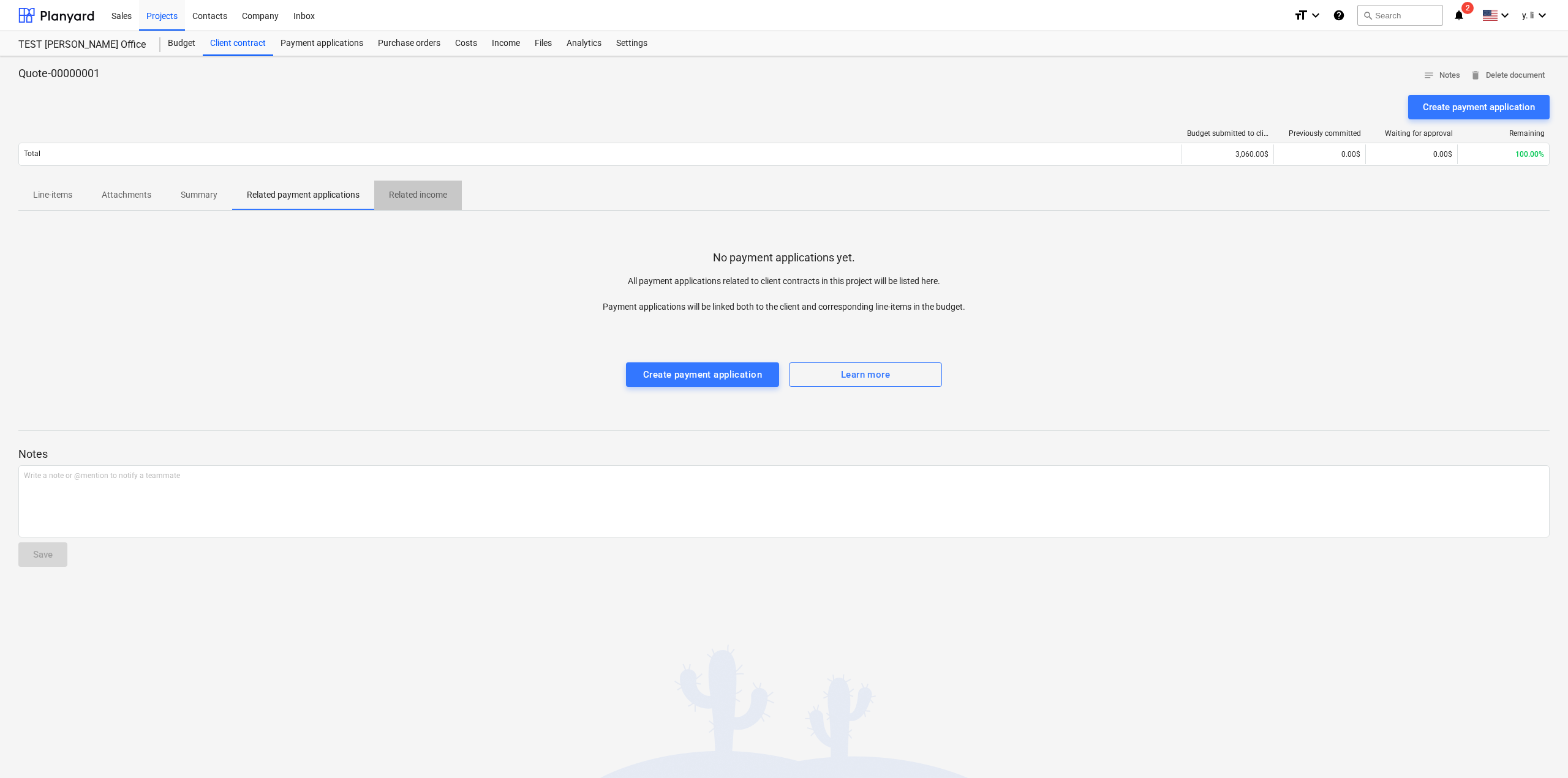
click at [412, 205] on span "Related income" at bounding box center [418, 194] width 88 height 20
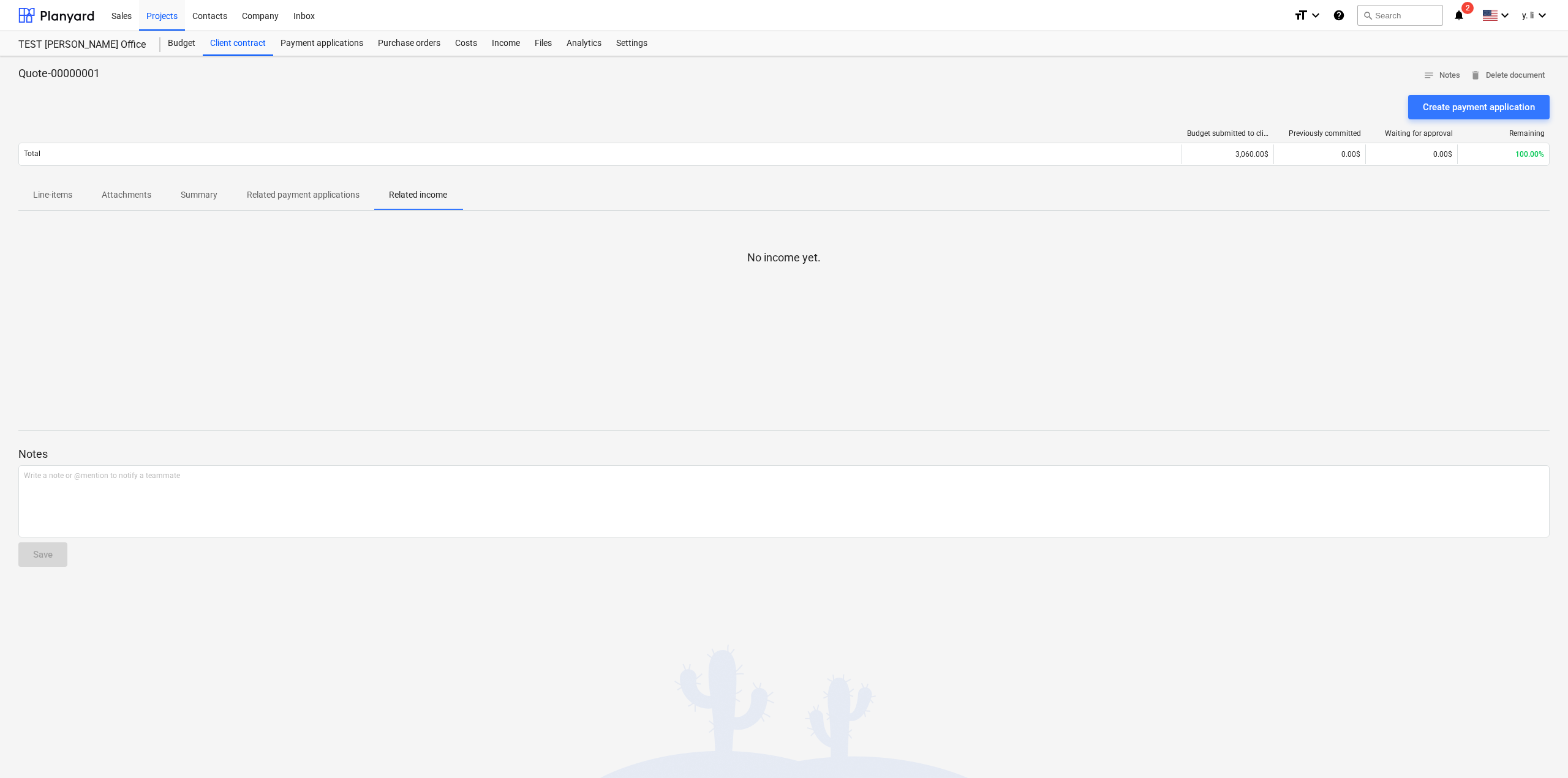
click at [293, 200] on p "Related payment applications" at bounding box center [303, 195] width 113 height 13
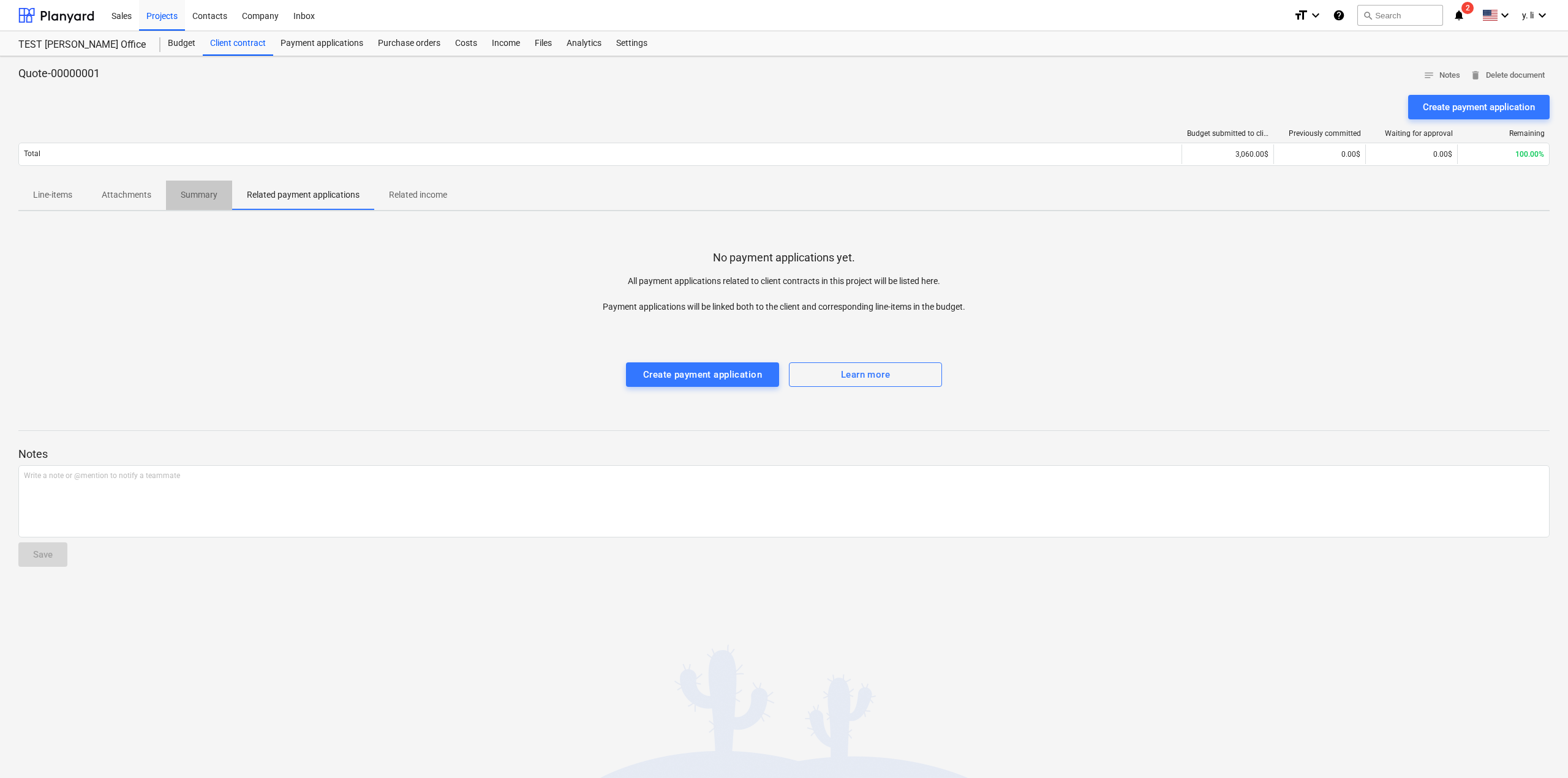
click at [194, 201] on p "Summary" at bounding box center [199, 195] width 37 height 13
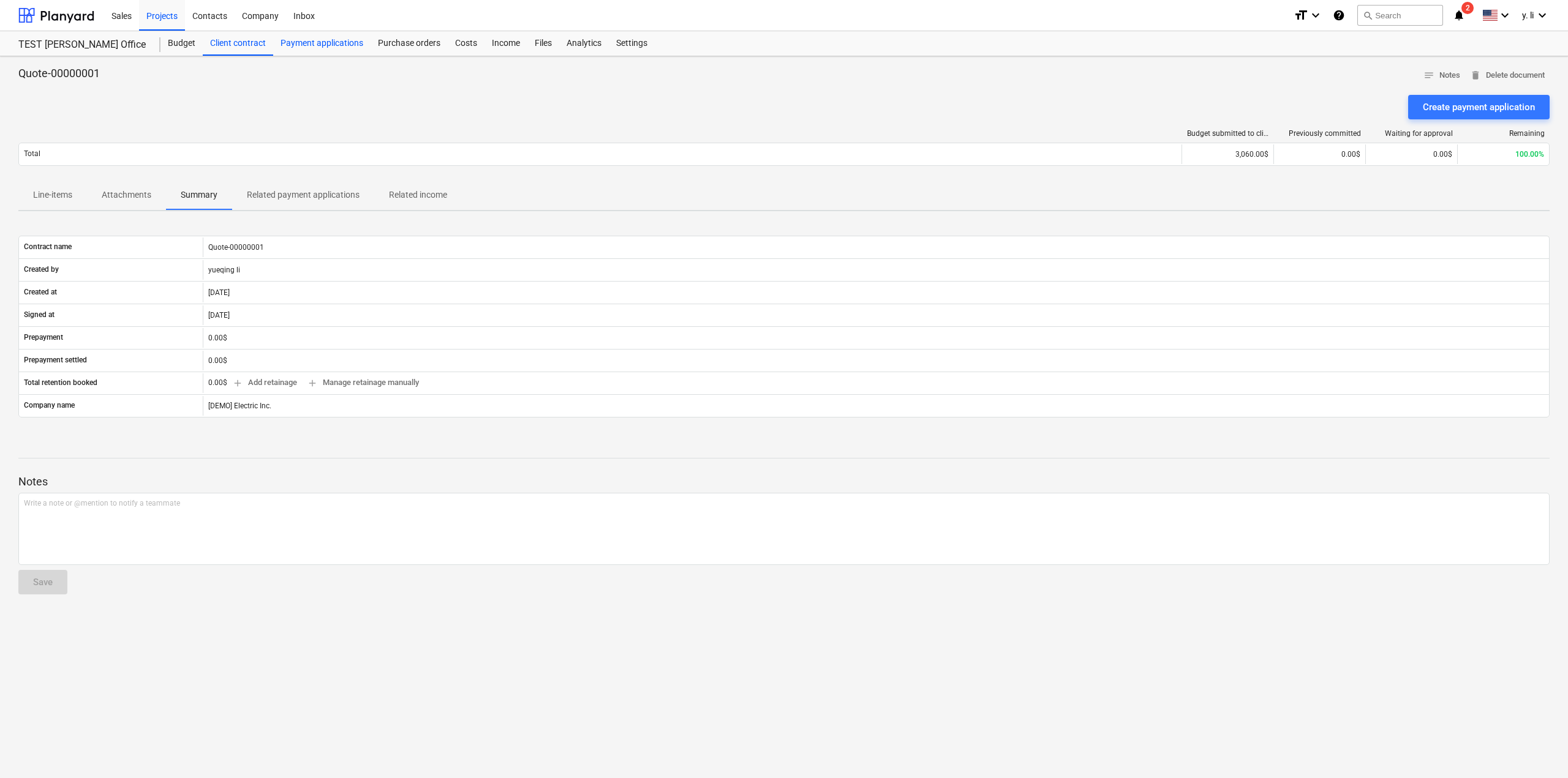
click at [310, 47] on div "Payment applications" at bounding box center [322, 43] width 98 height 24
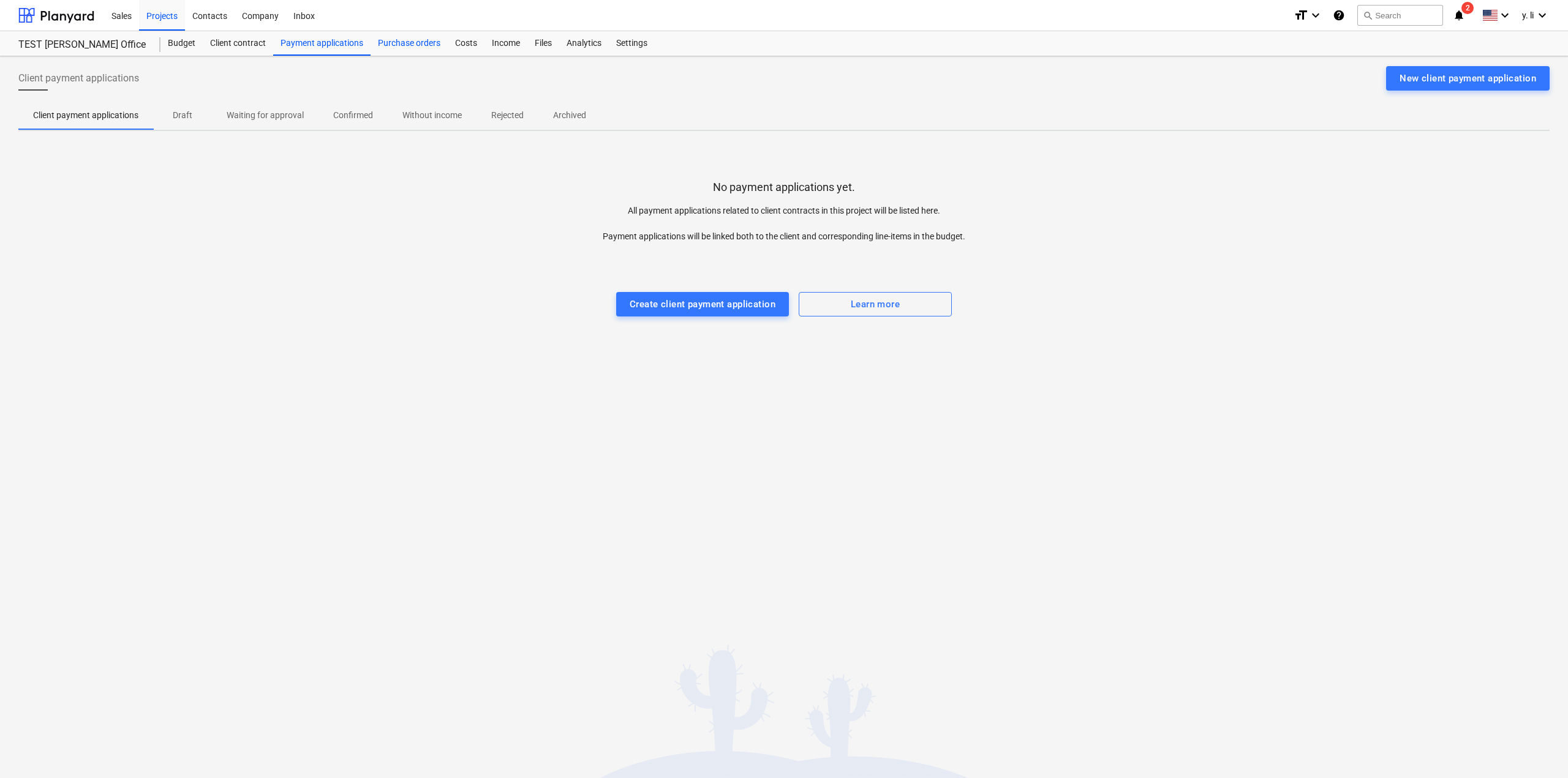
click at [414, 40] on div "Purchase orders" at bounding box center [409, 43] width 78 height 24
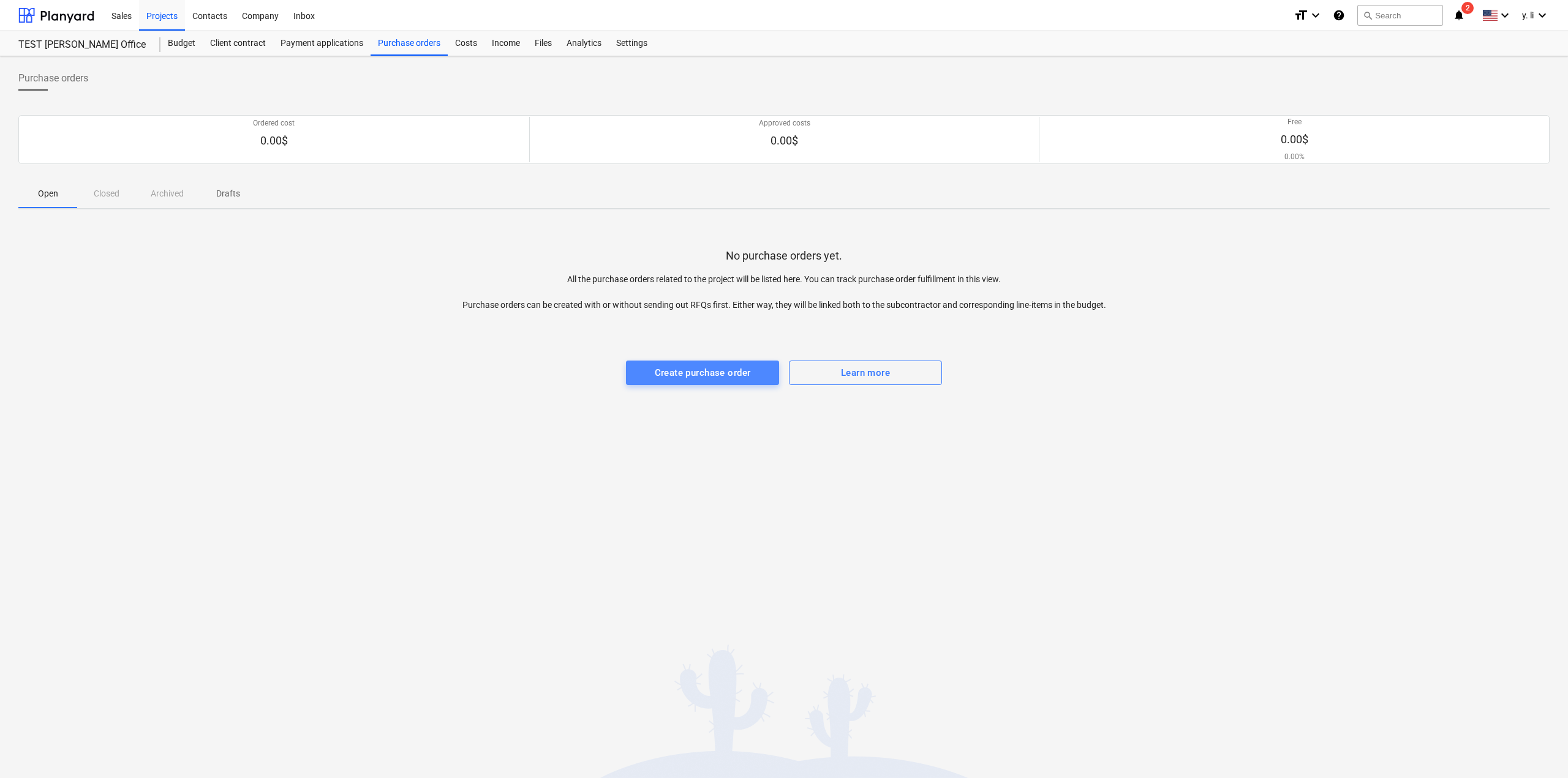
click at [723, 370] on div "Create purchase order" at bounding box center [702, 372] width 96 height 16
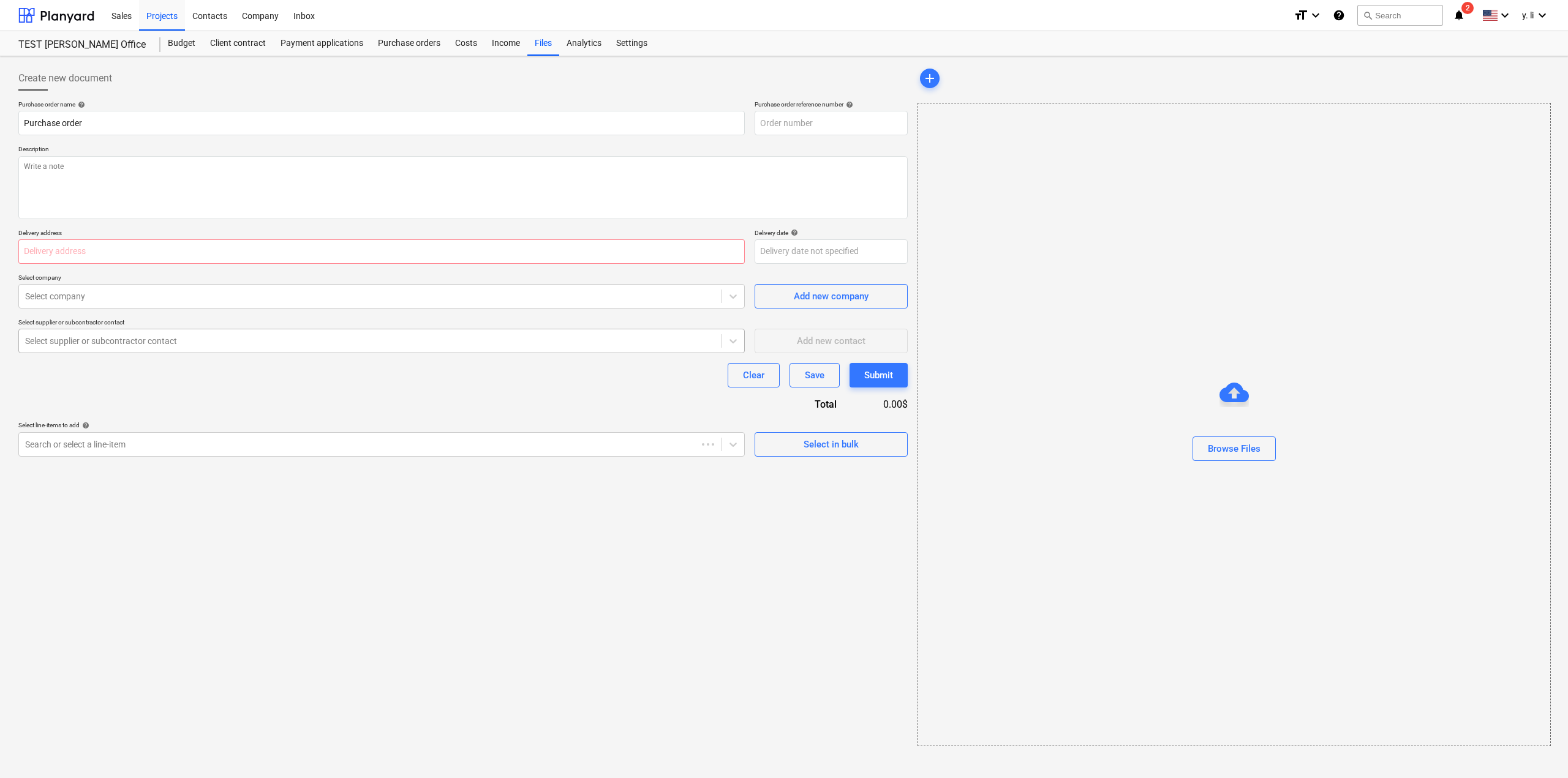
type textarea "x"
type input "1456-PO-001"
type textarea "x"
click at [201, 246] on input "text" at bounding box center [382, 251] width 727 height 24
type input "New Construction [STREET_ADDRESS]"
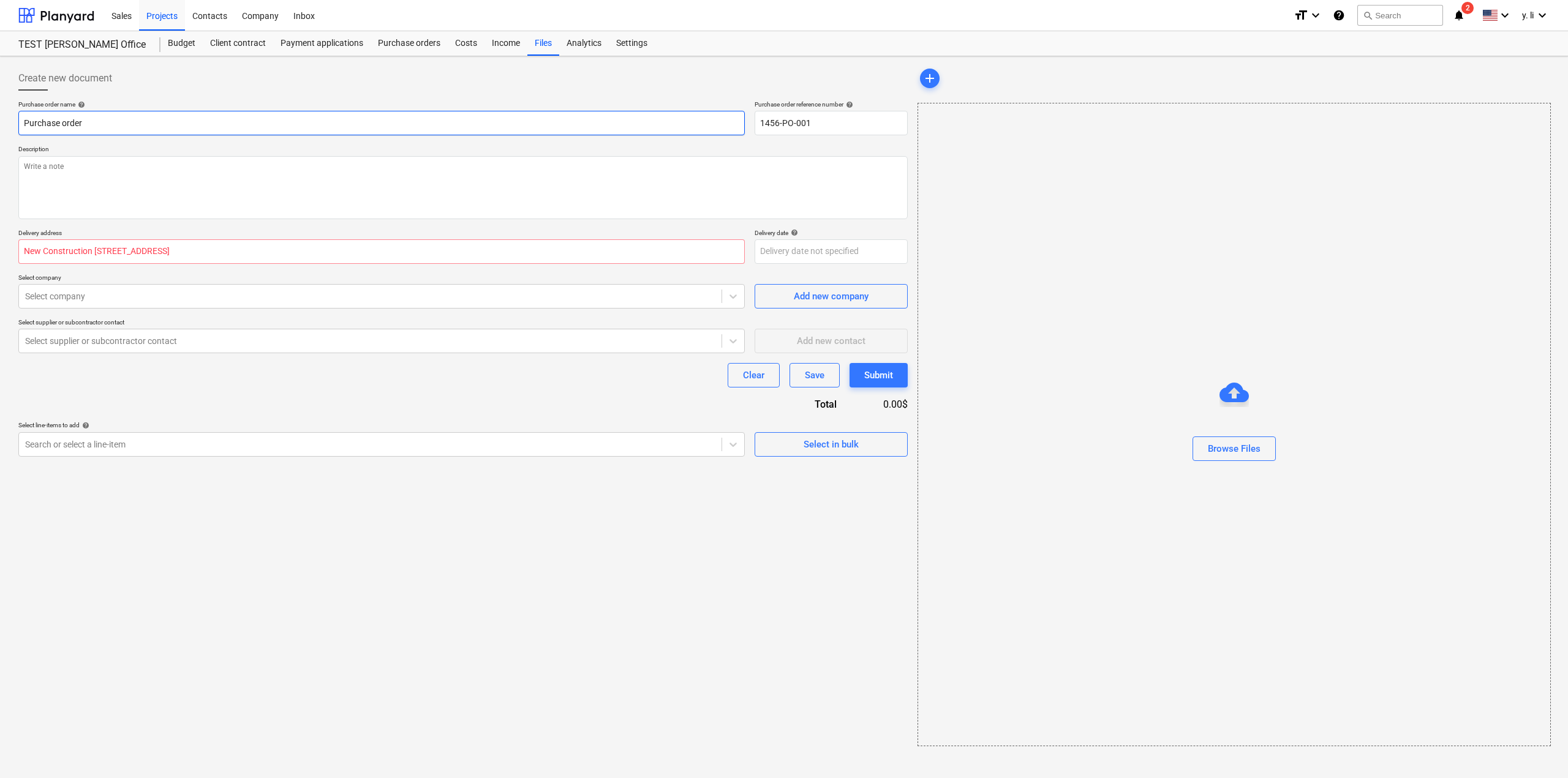
type input "pasasoft"
click at [365, 371] on div "Clear Save Submit" at bounding box center [463, 375] width 889 height 24
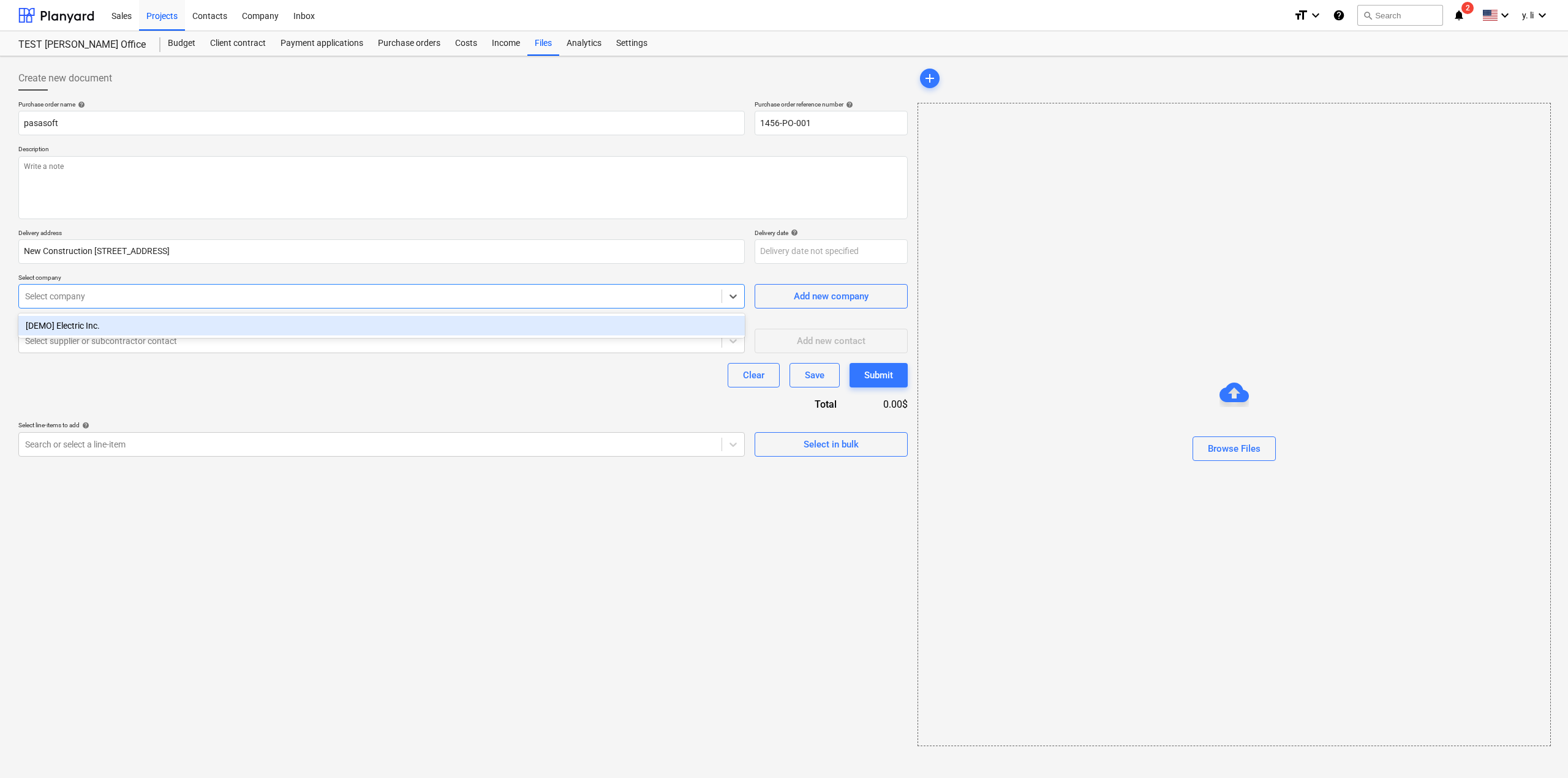
click at [338, 299] on div at bounding box center [370, 297] width 690 height 12
click at [145, 325] on div "[DEMO] Electric Inc." at bounding box center [382, 326] width 727 height 19
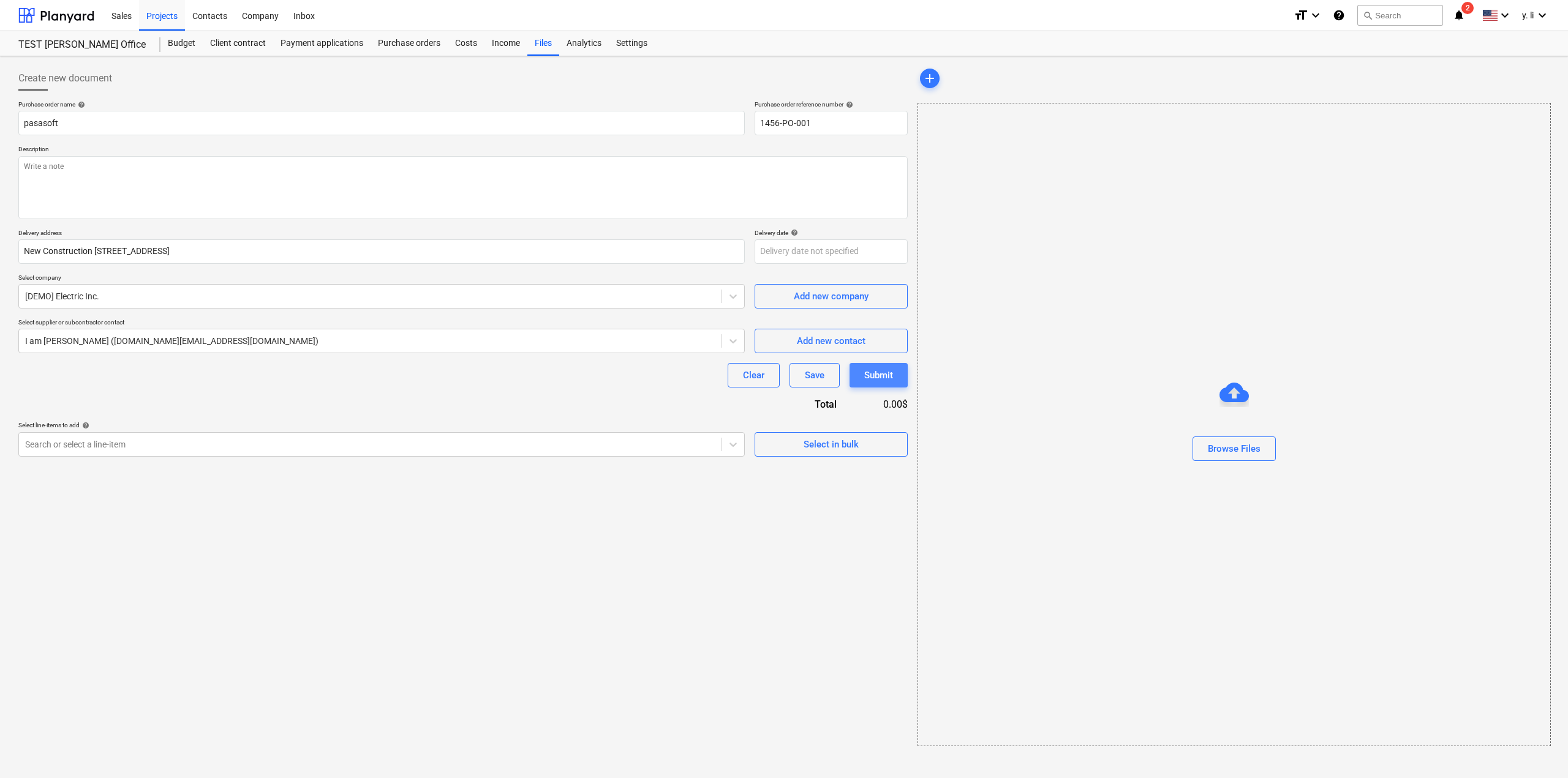
click at [887, 375] on div "Submit" at bounding box center [879, 375] width 29 height 16
click at [832, 450] on div "Select in bulk" at bounding box center [831, 444] width 55 height 16
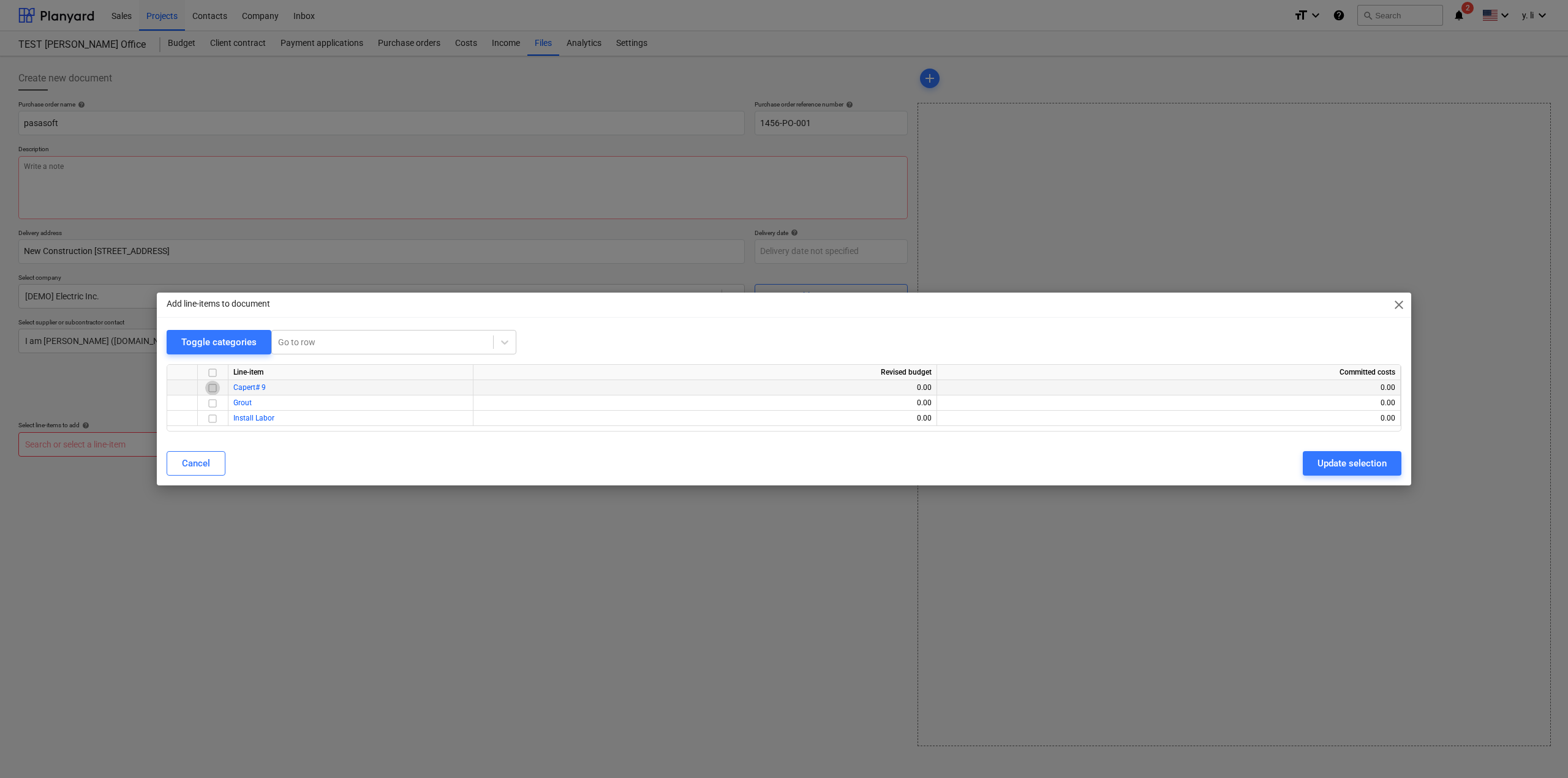
click at [215, 389] on input "checkbox" at bounding box center [212, 388] width 15 height 15
click at [218, 406] on input "checkbox" at bounding box center [212, 403] width 15 height 15
click at [1368, 460] on div "Update selection" at bounding box center [1352, 463] width 69 height 16
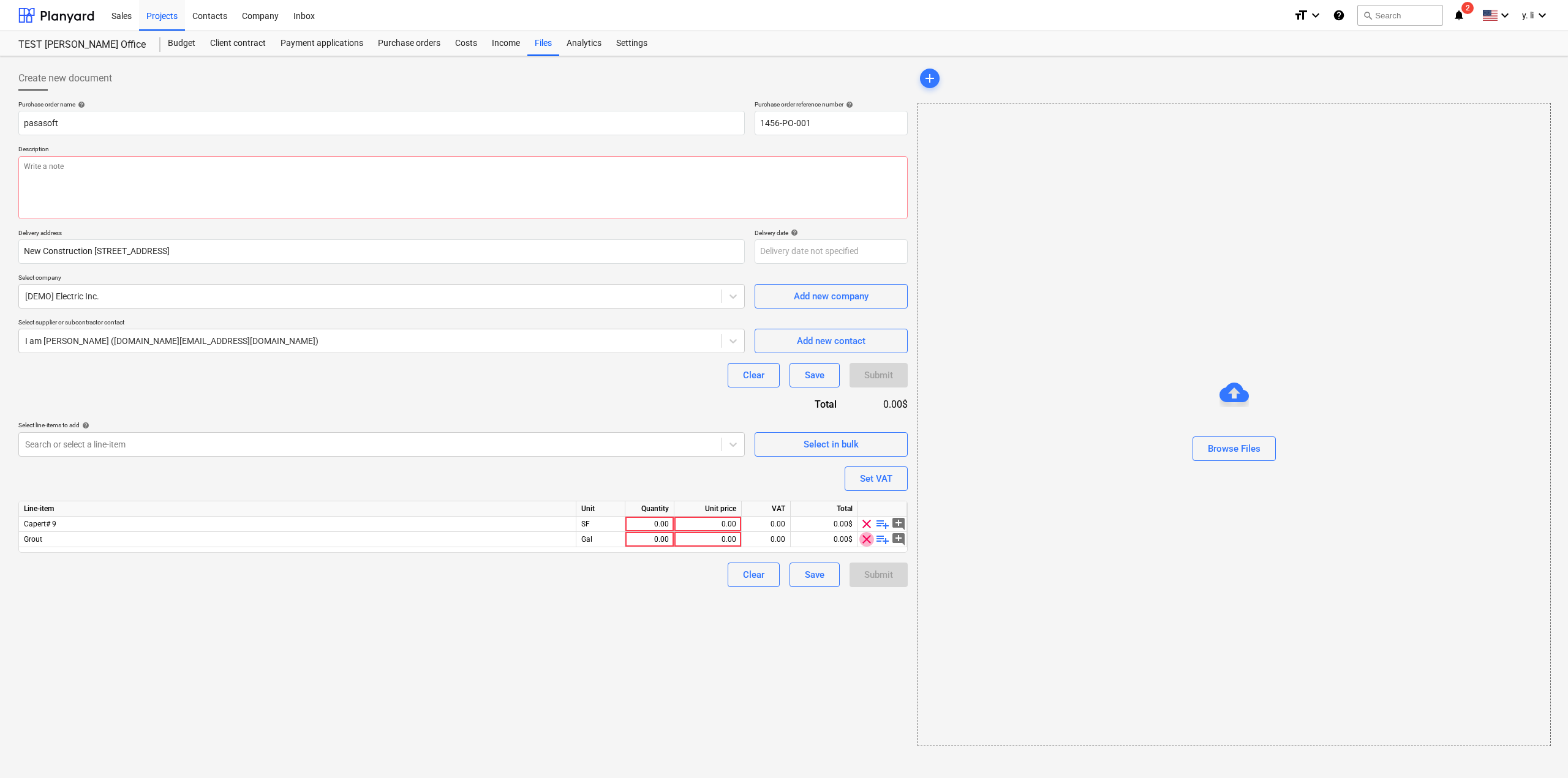
click at [866, 541] on span "clear" at bounding box center [866, 539] width 15 height 15
type textarea "x"
click at [664, 527] on div "0.00" at bounding box center [650, 524] width 39 height 15
drag, startPoint x: 673, startPoint y: 521, endPoint x: 683, endPoint y: 519, distance: 10.2
click at [0, 0] on div "Capert# 9 SF 200 0.00 0.00 0.00$ clear playlist_add add_comment" at bounding box center [0, 0] width 0 height 0
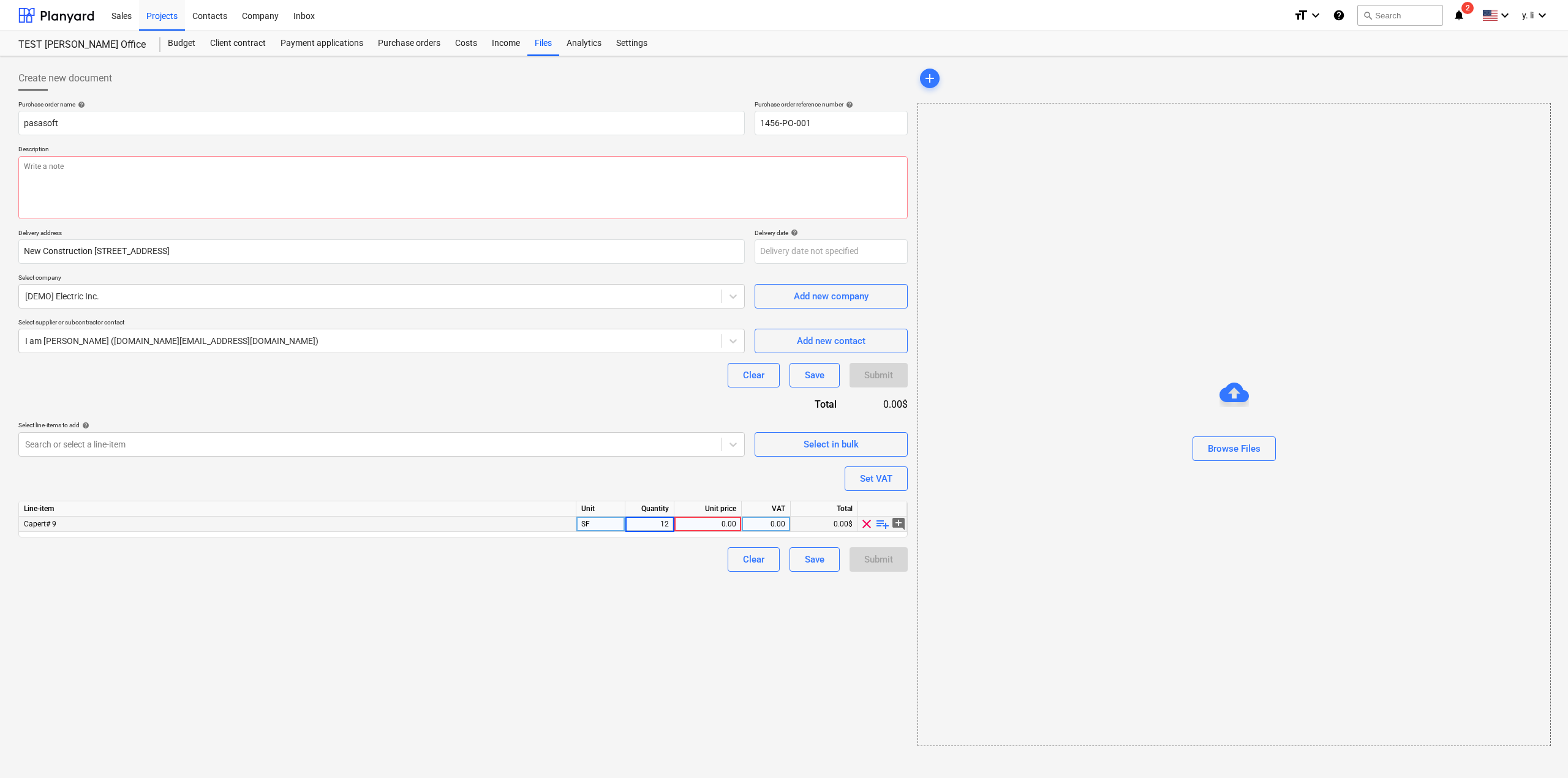
type input "120"
type textarea "x"
click at [716, 530] on div "0.00" at bounding box center [708, 524] width 57 height 15
type input "5"
click at [695, 601] on div "Create new document Purchase order name help pasasoft Purchase order reference …" at bounding box center [462, 406] width 899 height 689
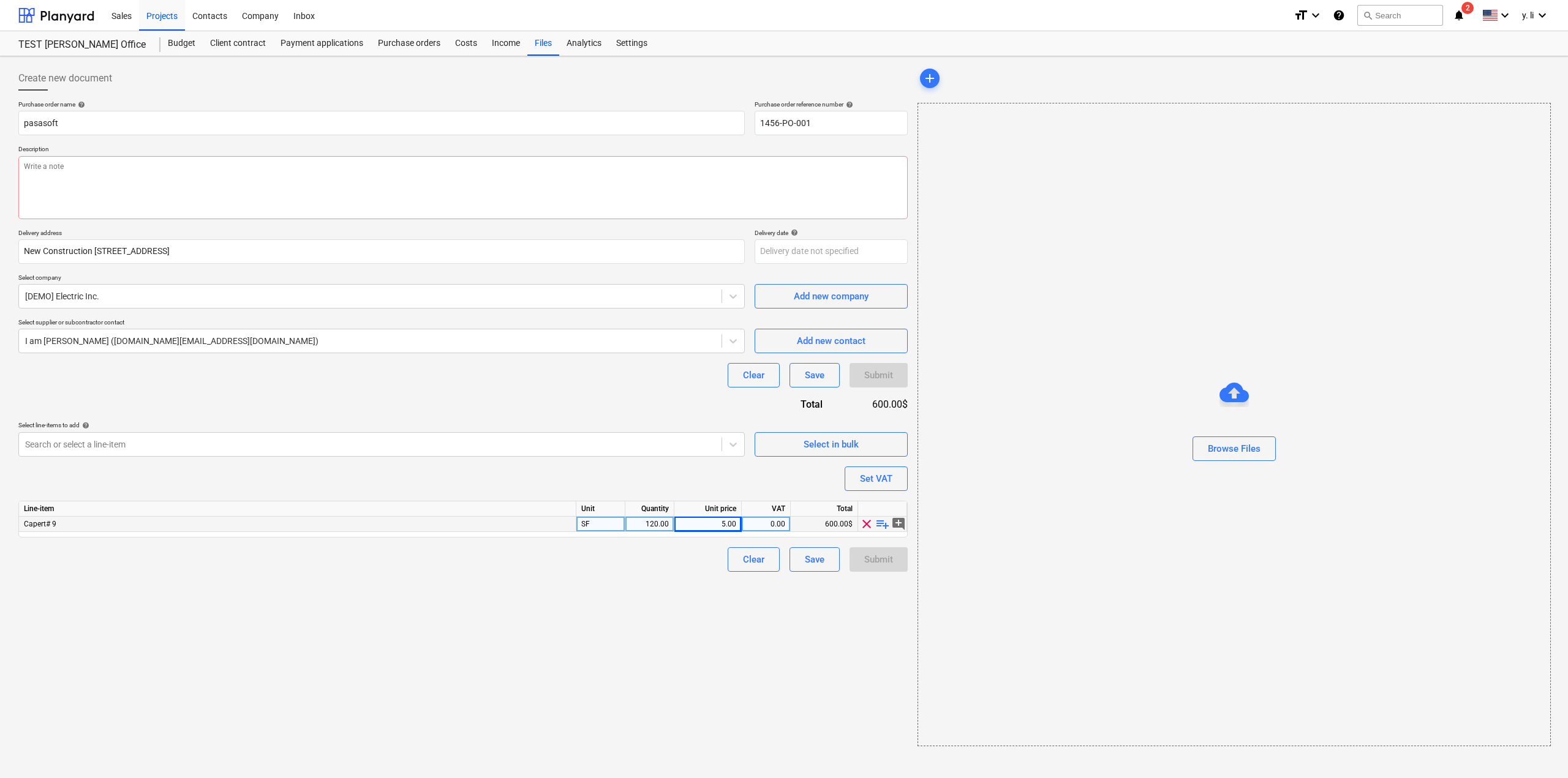
click at [877, 589] on div "Create new document Purchase order name help pasasoft Purchase order reference …" at bounding box center [462, 406] width 899 height 689
click at [891, 589] on div "Create new document Purchase order name help pasasoft Purchase order reference …" at bounding box center [462, 406] width 899 height 689
click at [245, 639] on div "Create new document Purchase order name help pasasoft Purchase order reference …" at bounding box center [462, 406] width 899 height 689
type textarea "x"
click at [888, 475] on div "Set VAT" at bounding box center [876, 479] width 33 height 16
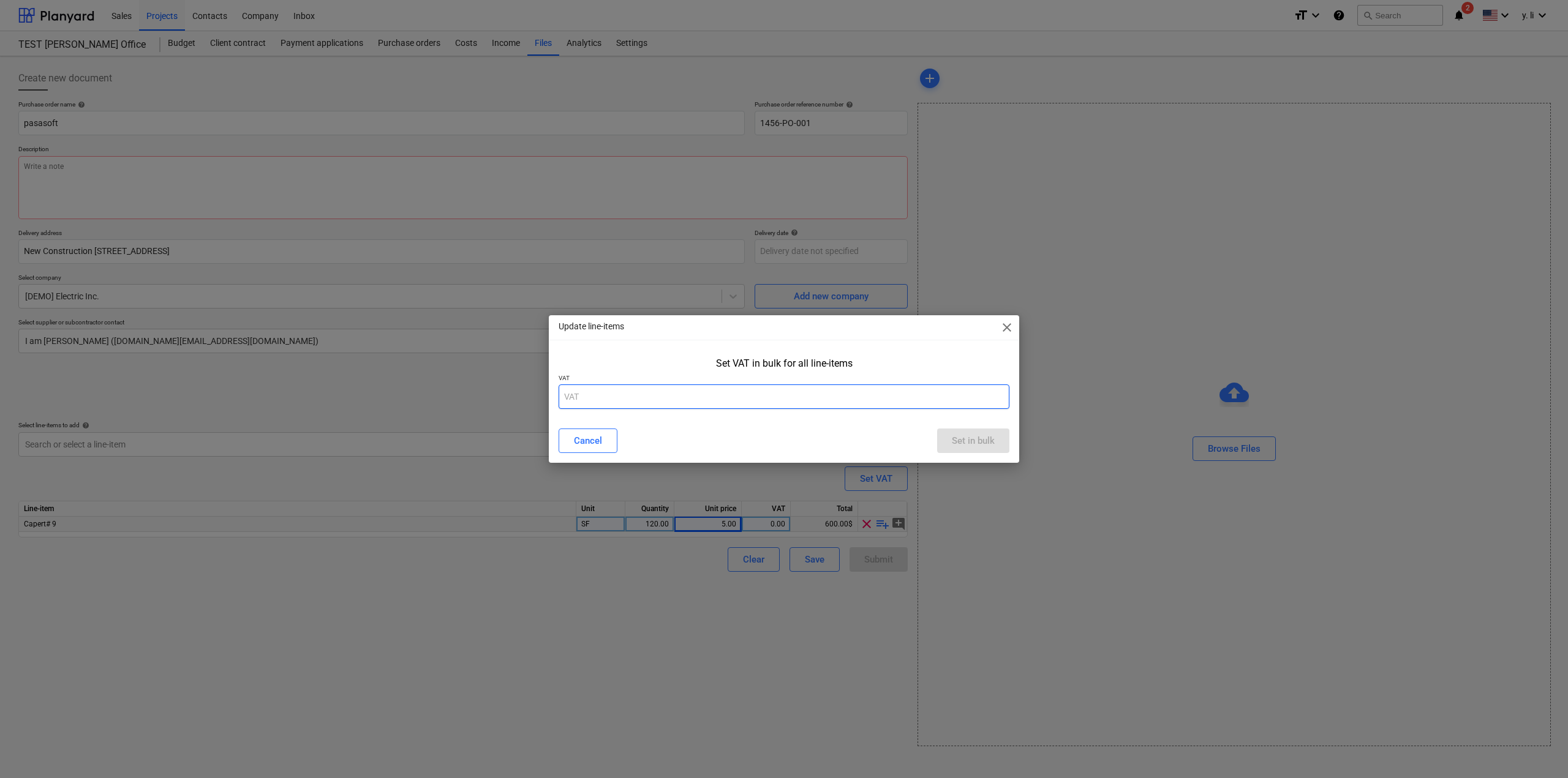
click at [636, 392] on input "text" at bounding box center [783, 396] width 450 height 24
type input "8.25%"
click at [979, 438] on div "Set in bulk" at bounding box center [973, 441] width 43 height 16
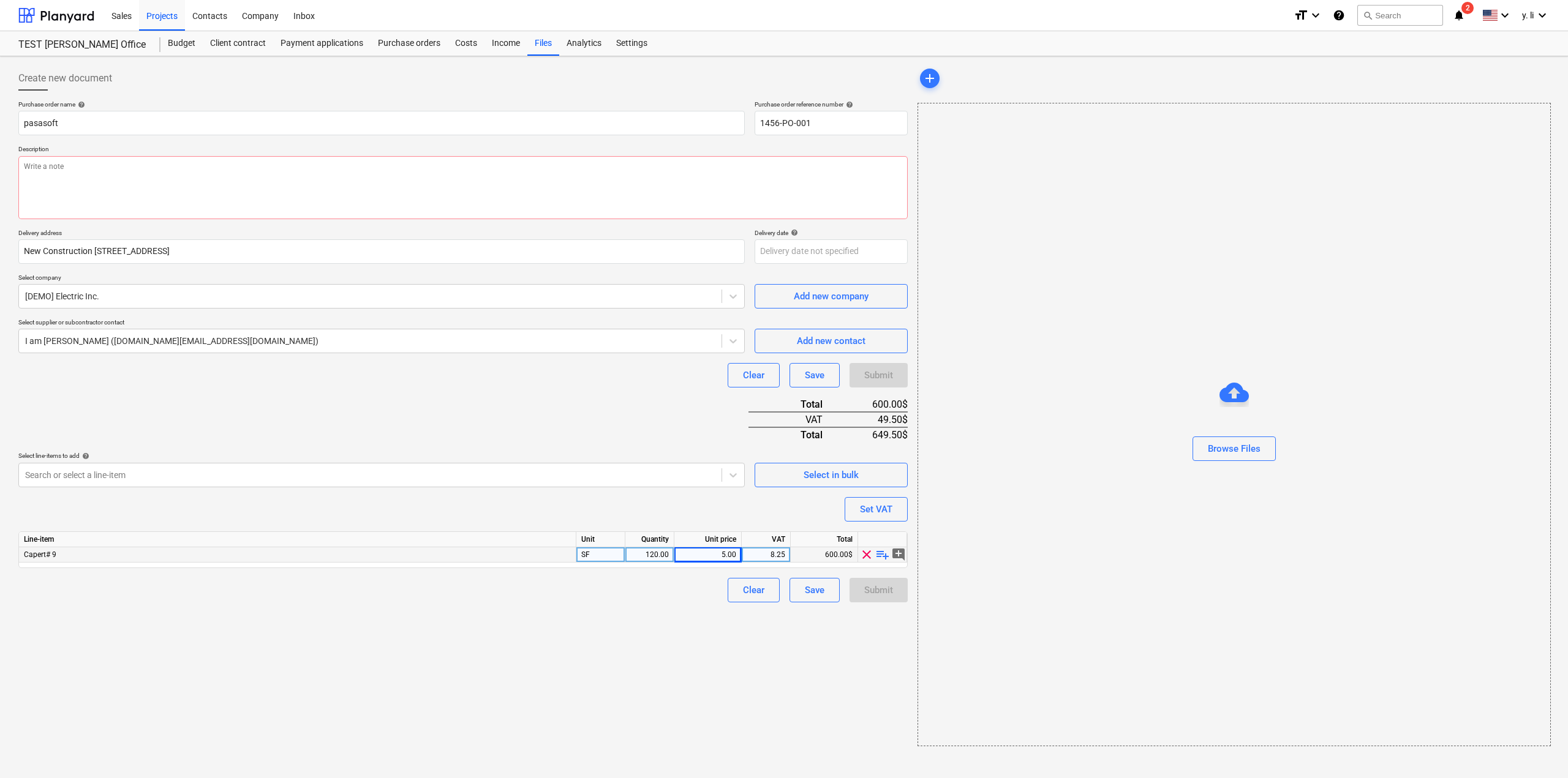
click at [854, 636] on div "Create new document Purchase order name help pasasoft Purchase order reference …" at bounding box center [462, 406] width 899 height 689
click at [1234, 446] on div "Browse Files" at bounding box center [1234, 448] width 53 height 16
click at [999, 78] on span "add" at bounding box center [1001, 78] width 15 height 15
click at [1205, 423] on div at bounding box center [1234, 427] width 632 height 19
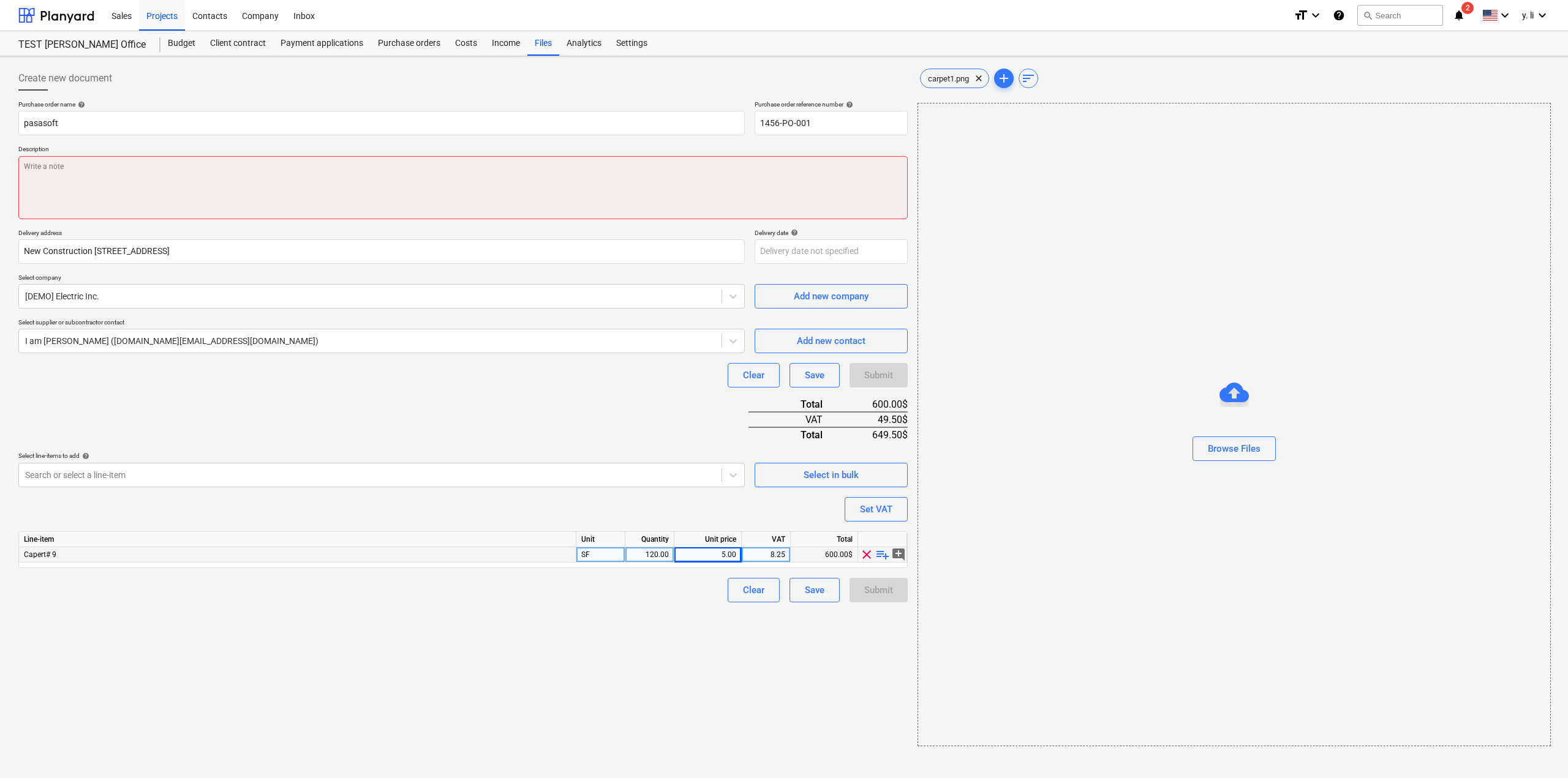
click at [575, 169] on textarea at bounding box center [463, 187] width 889 height 63
type textarea "x"
type textarea "P"
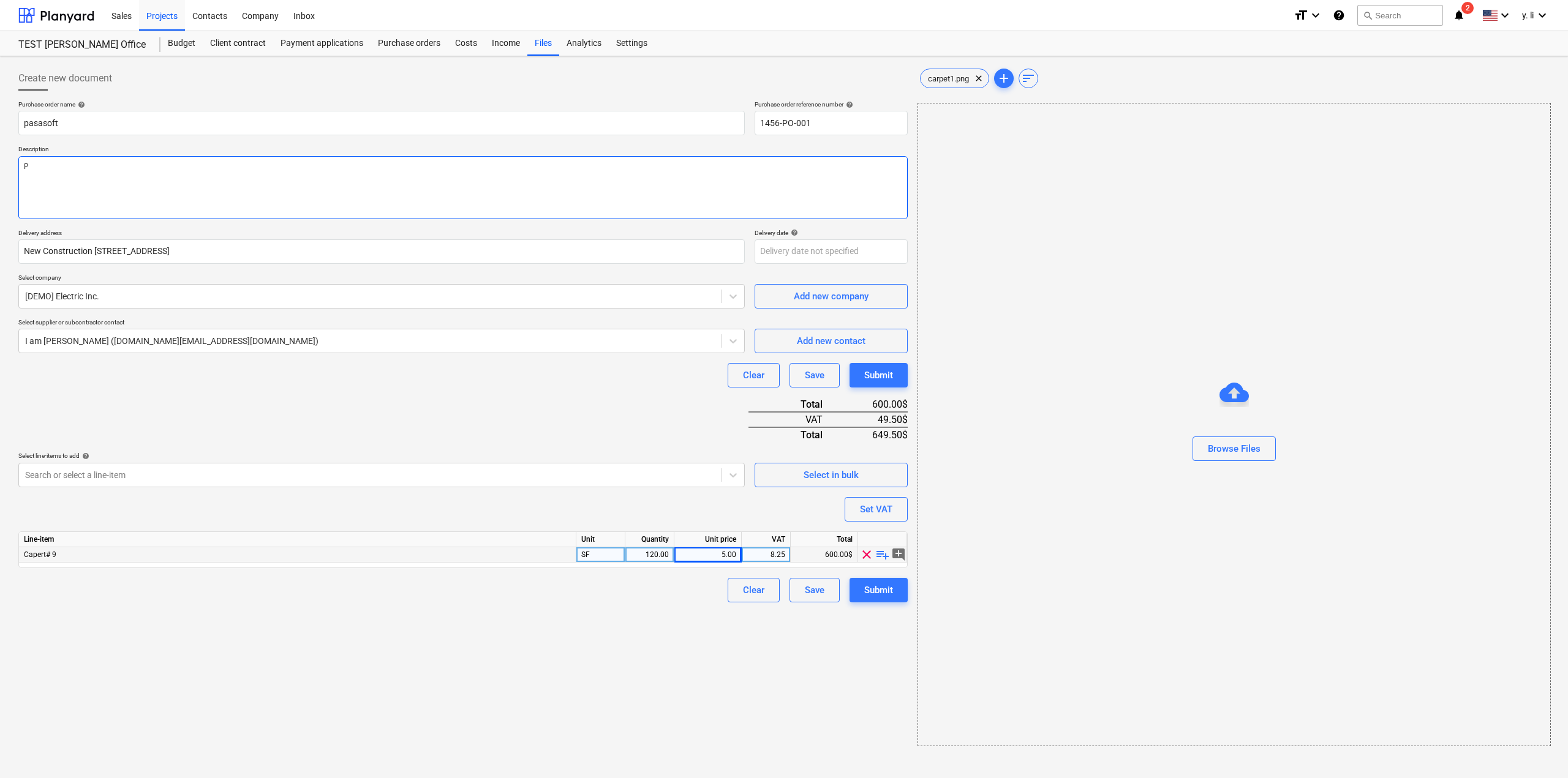
type textarea "x"
type textarea "PU"
type textarea "x"
type textarea "PUR"
type textarea "x"
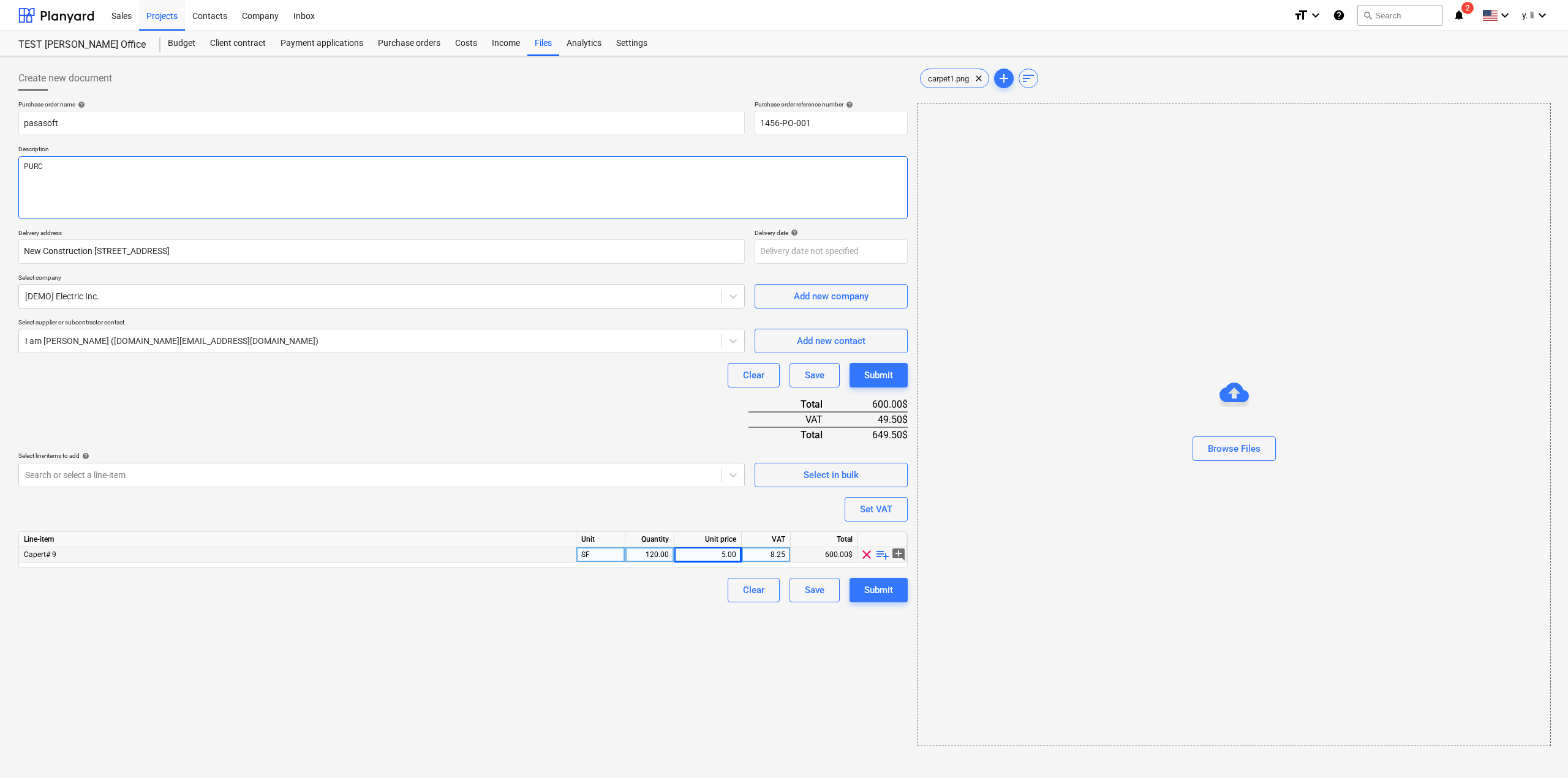
type textarea "PURCH"
type textarea "x"
type textarea "PURCHA"
type textarea "x"
type textarea "PURCHAS"
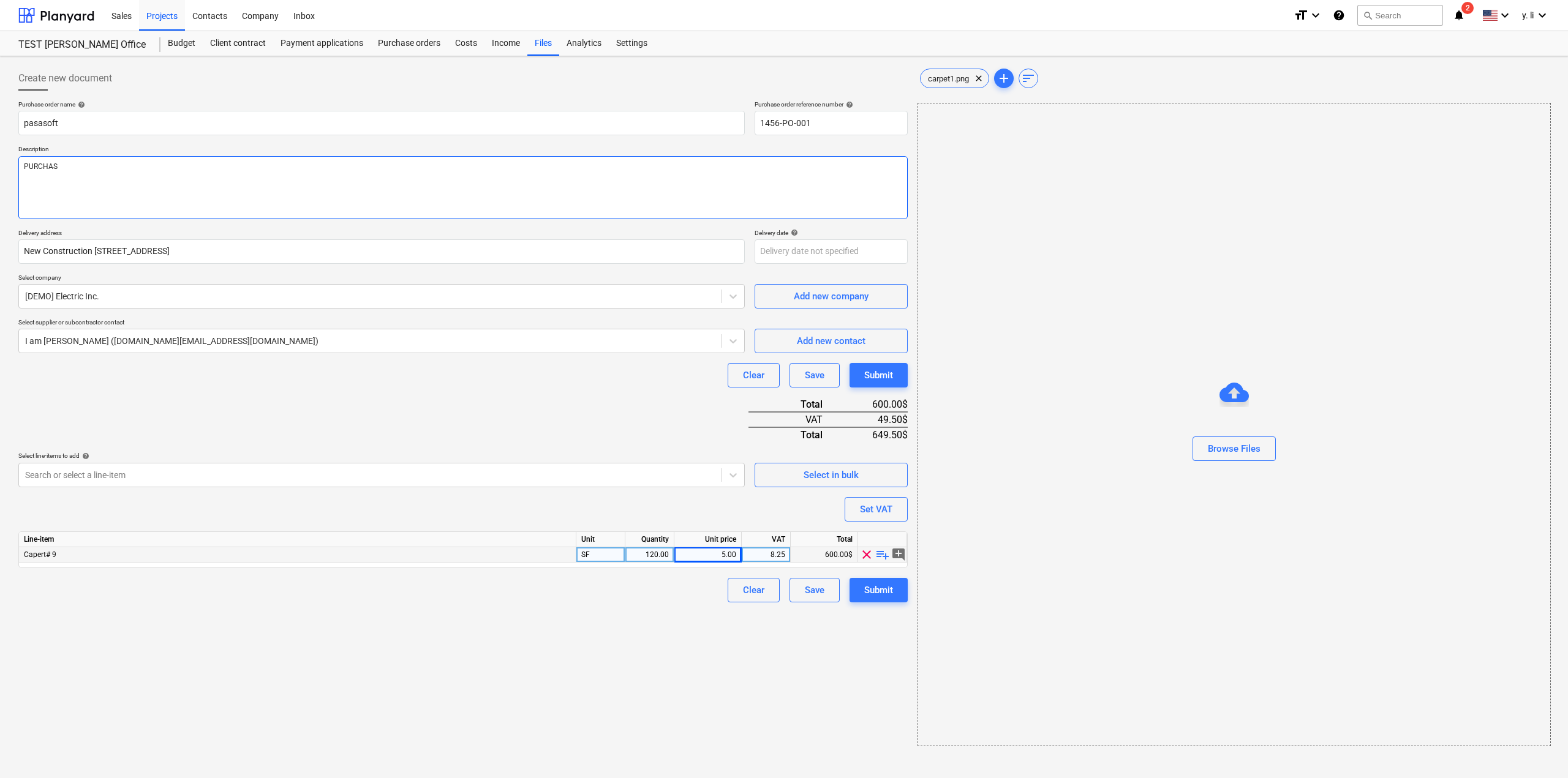
type textarea "x"
type textarea "PURCHASE"
type textarea "x"
type textarea "PURCHASE"
type textarea "x"
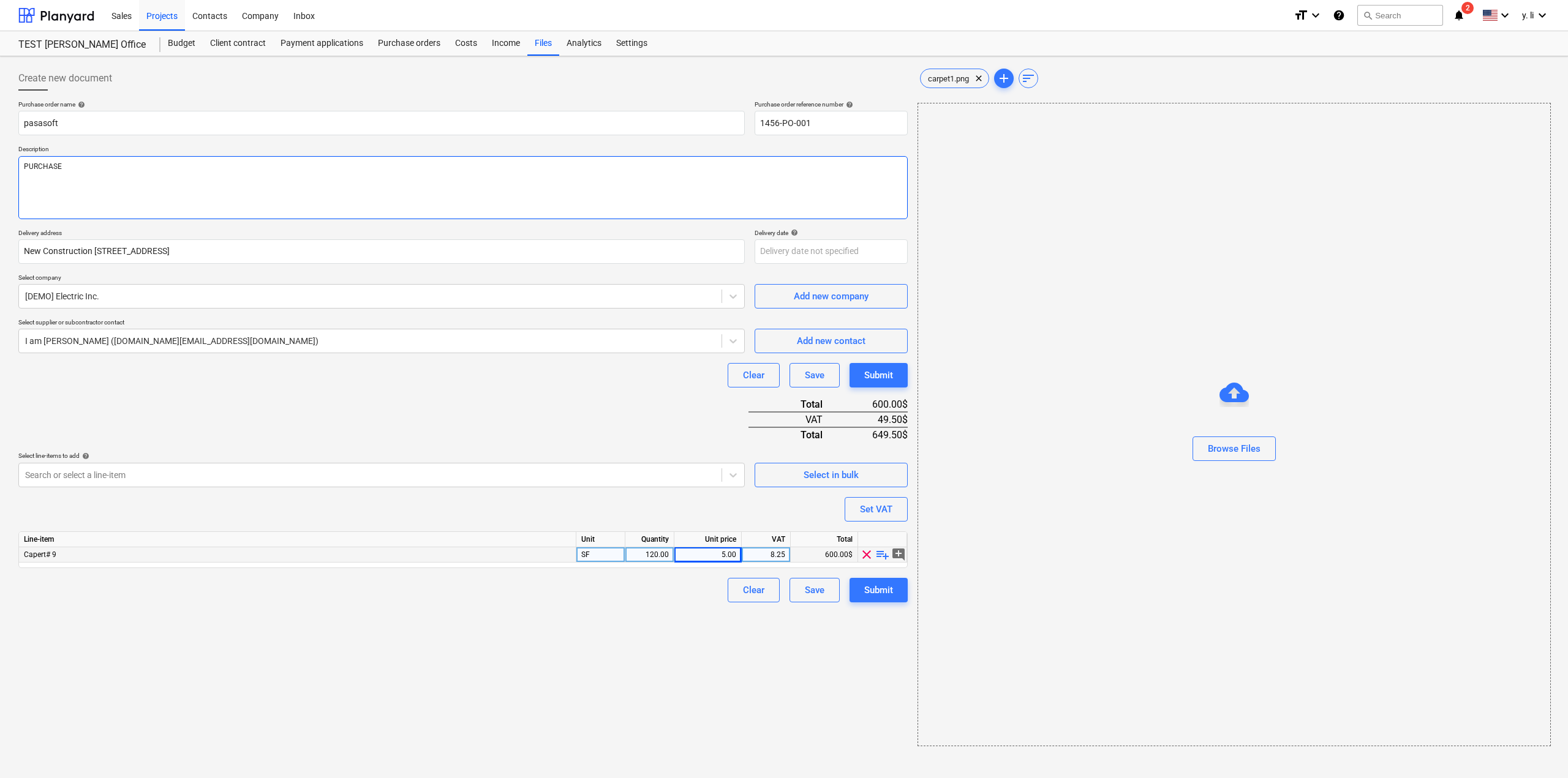
type textarea "PURCHASE C"
type textarea "x"
type textarea "PURCHASE CA"
type textarea "x"
type textarea "PURCHASE CAR"
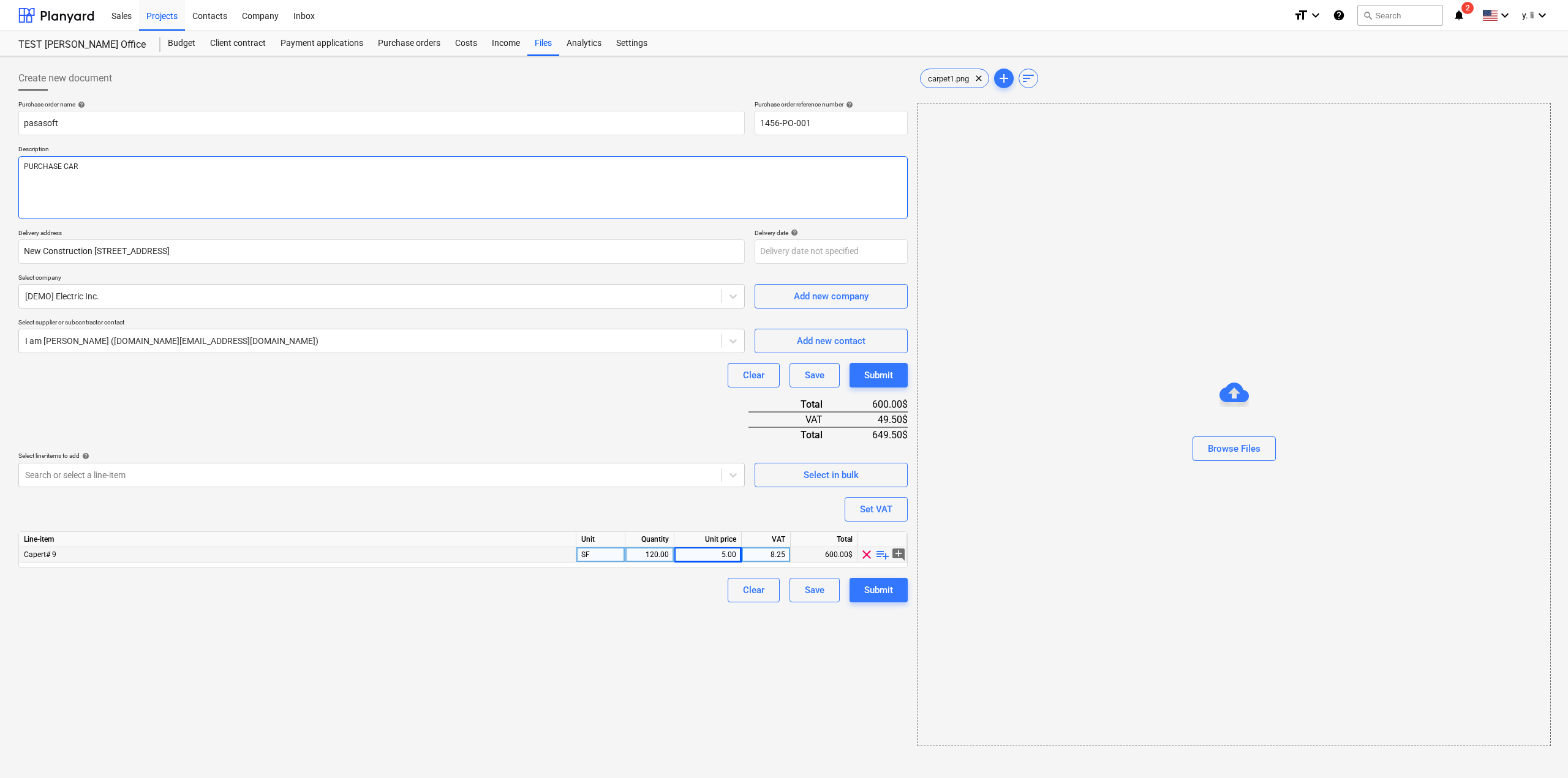
type textarea "x"
type textarea "PURCHASE CARP"
type textarea "x"
type textarea "PURCHASE CARPT"
type textarea "x"
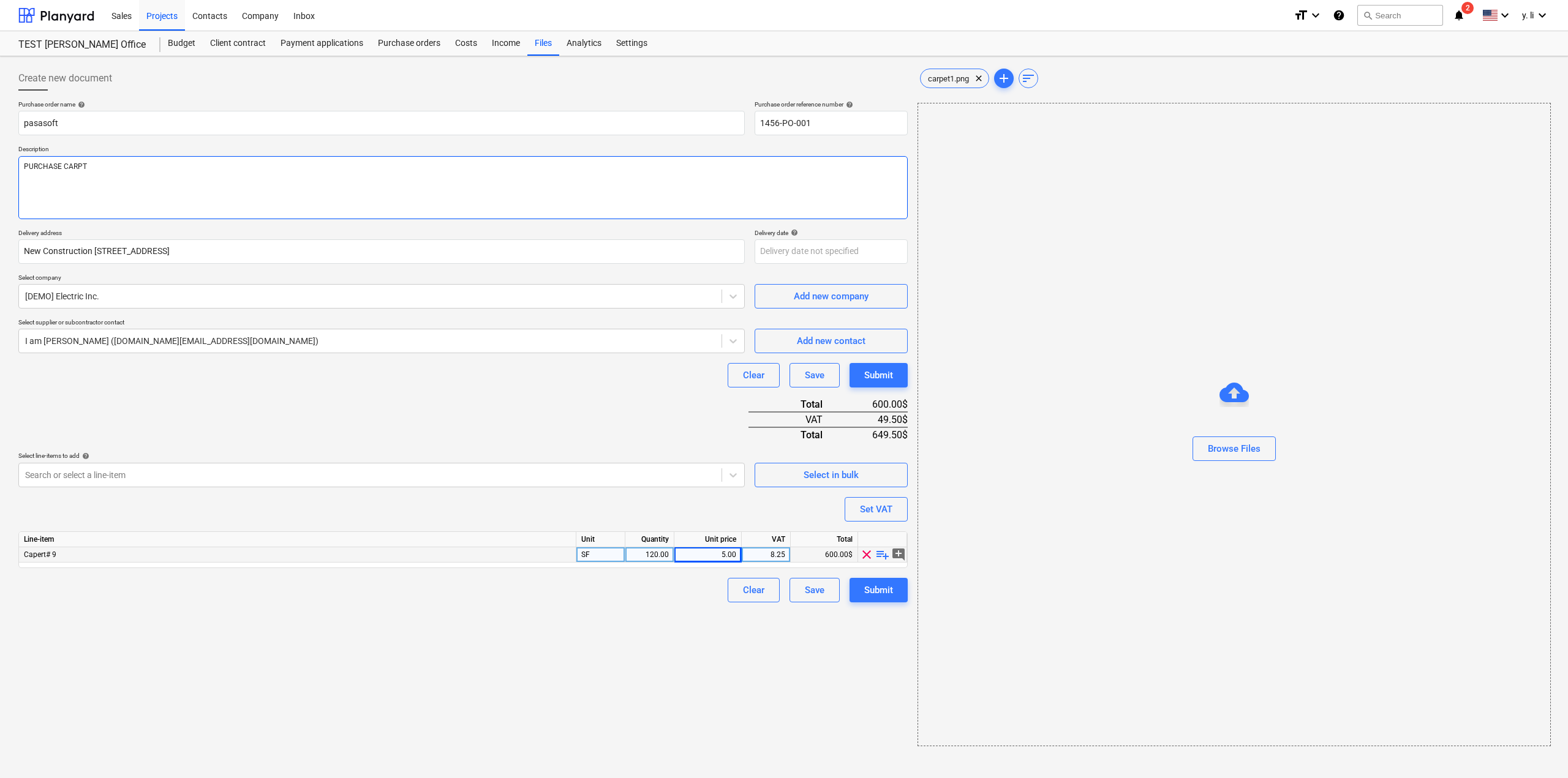
type textarea "PURCHASE CARPTE"
type textarea "x"
type textarea "PURCHASE CARPT"
type textarea "x"
type textarea "PURCHASE CARP"
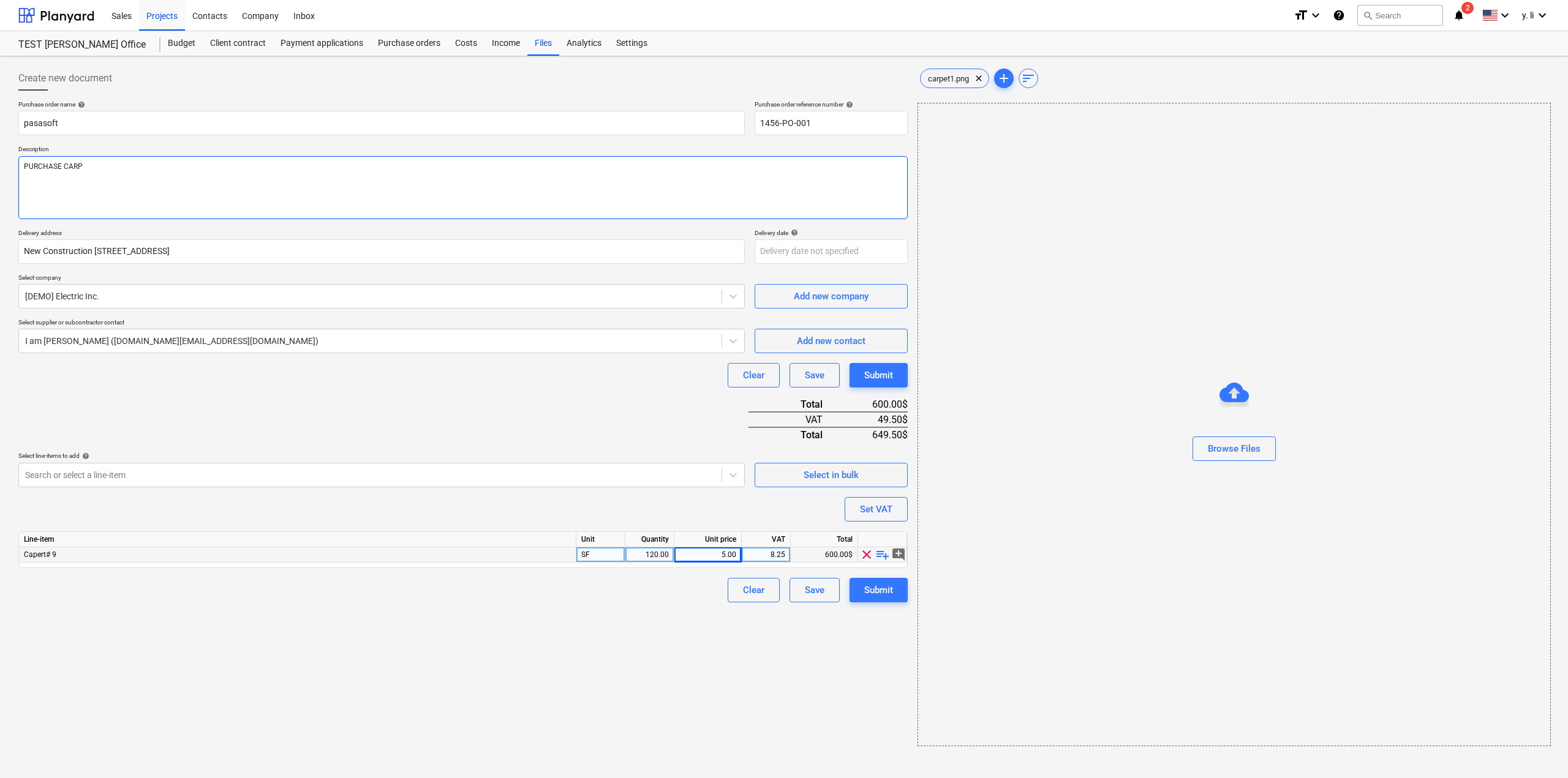
type textarea "x"
type textarea "PURCHASE CARPE"
type textarea "x"
type textarea "PURCHASE [PERSON_NAME]"
type textarea "x"
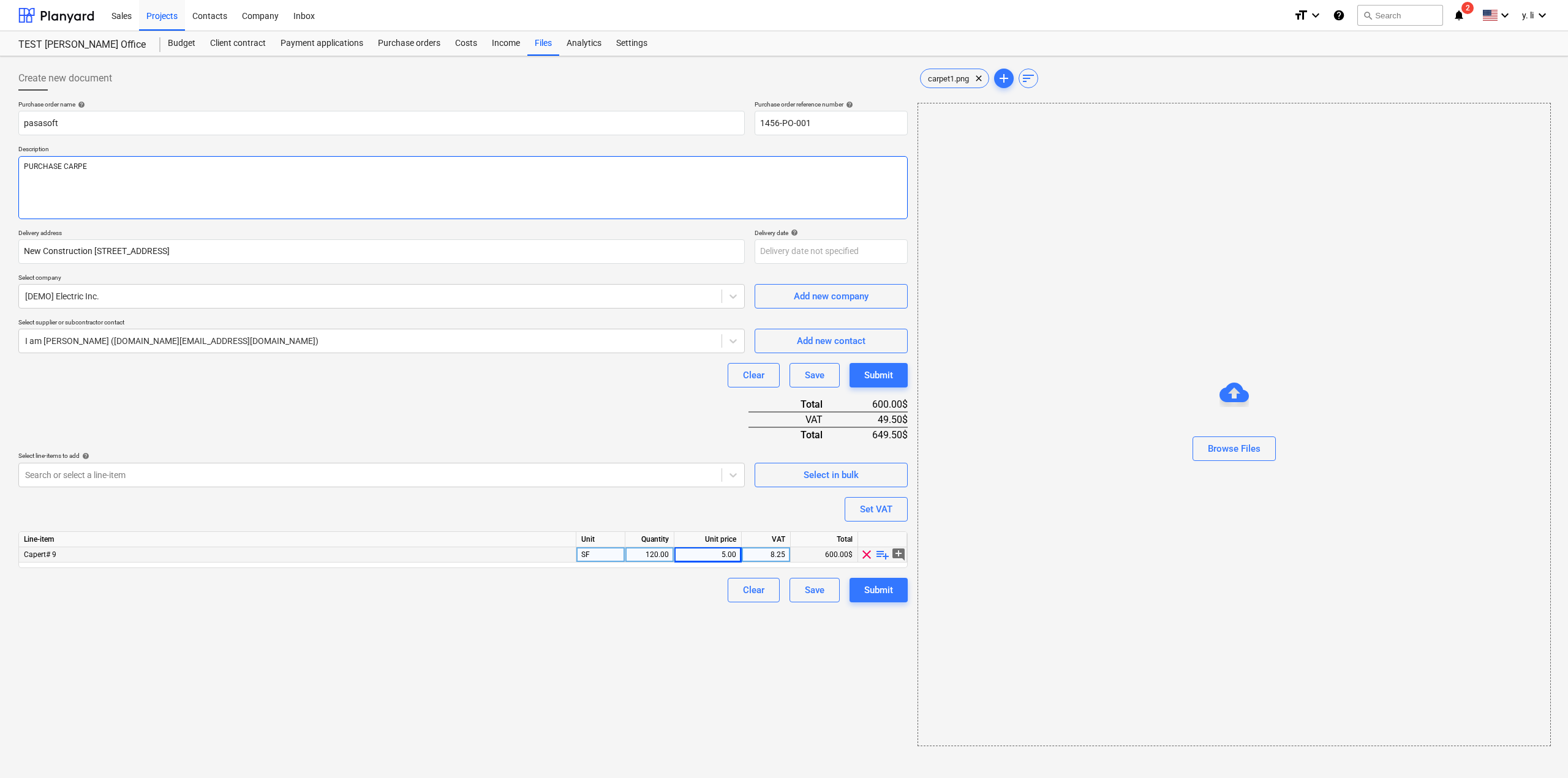
type textarea "PURCHASE CARPET"
type textarea "x"
type textarea "PURCHASE CARPET"
click at [885, 587] on div "Submit" at bounding box center [879, 590] width 29 height 16
type textarea "x"
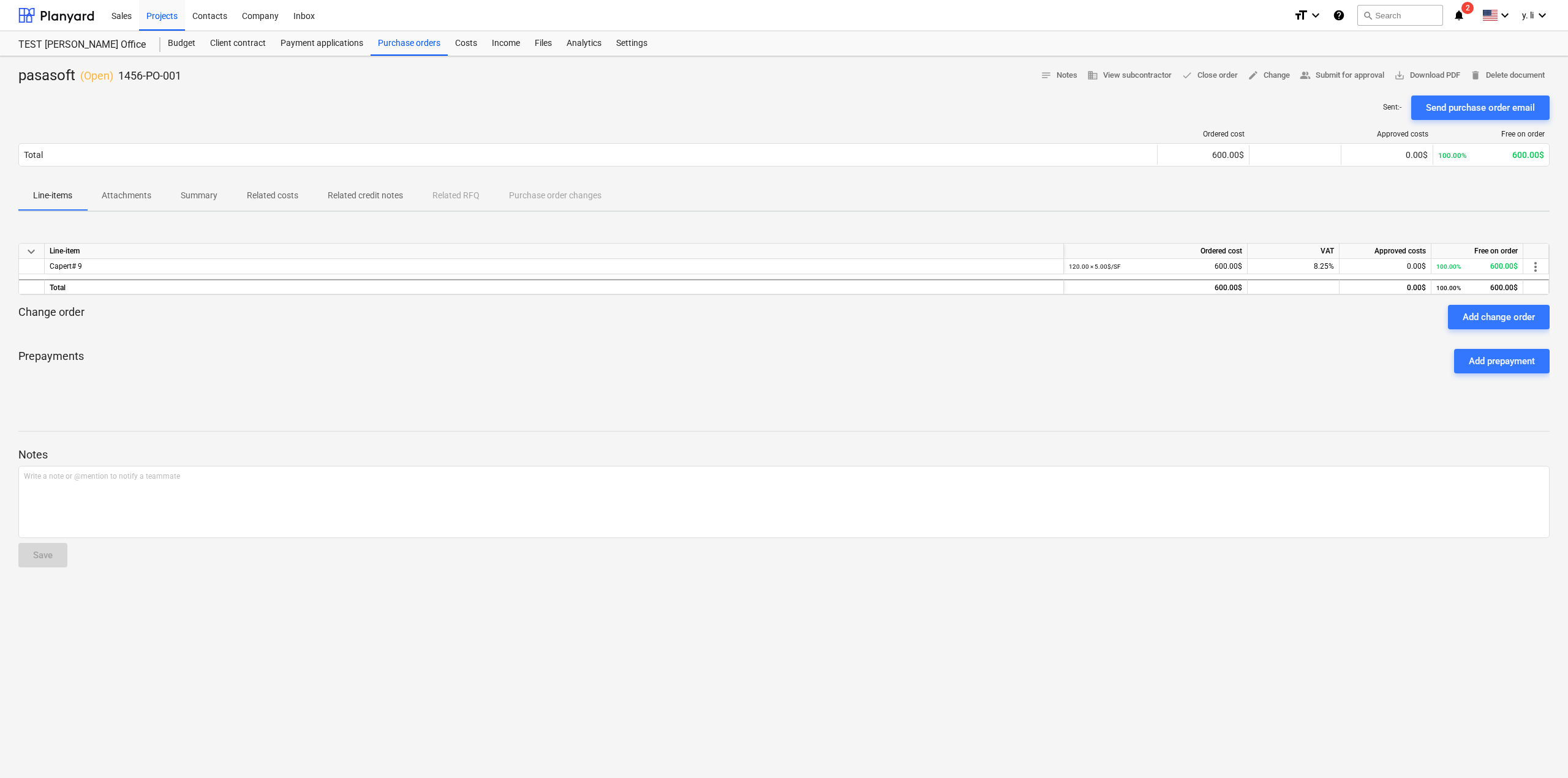
click at [1394, 109] on p "Sent : -" at bounding box center [1392, 107] width 19 height 10
click at [1340, 74] on span "people_alt Submit for approval" at bounding box center [1342, 75] width 84 height 14
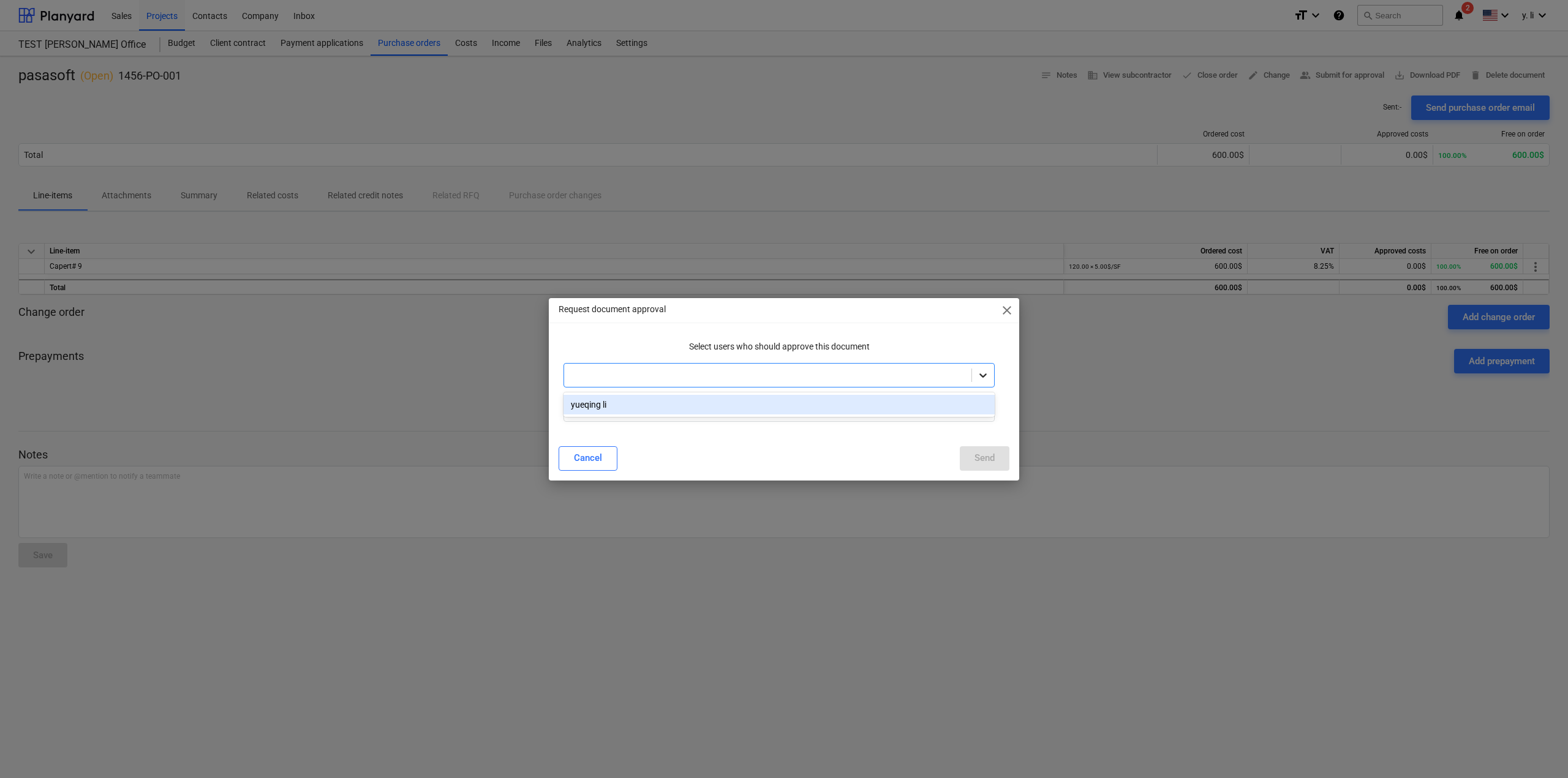
click at [985, 380] on icon at bounding box center [983, 376] width 12 height 12
click at [704, 402] on div "yueqing li" at bounding box center [778, 405] width 431 height 19
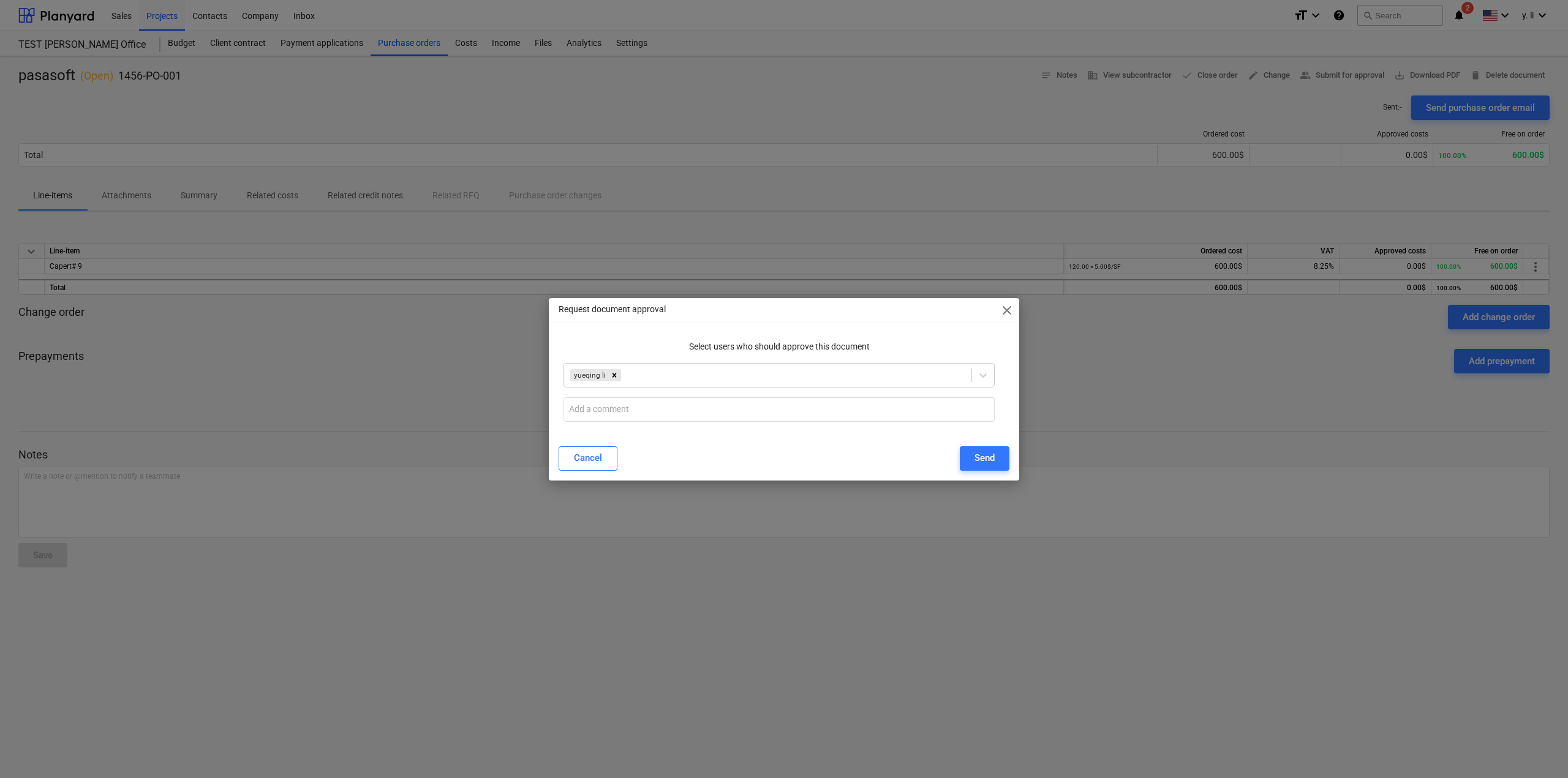
click at [726, 465] on div "Cancel Send" at bounding box center [783, 458] width 450 height 24
click at [718, 425] on div at bounding box center [778, 409] width 441 height 35
click at [710, 409] on input "text" at bounding box center [778, 409] width 431 height 24
click at [981, 465] on div "Send" at bounding box center [984, 458] width 20 height 16
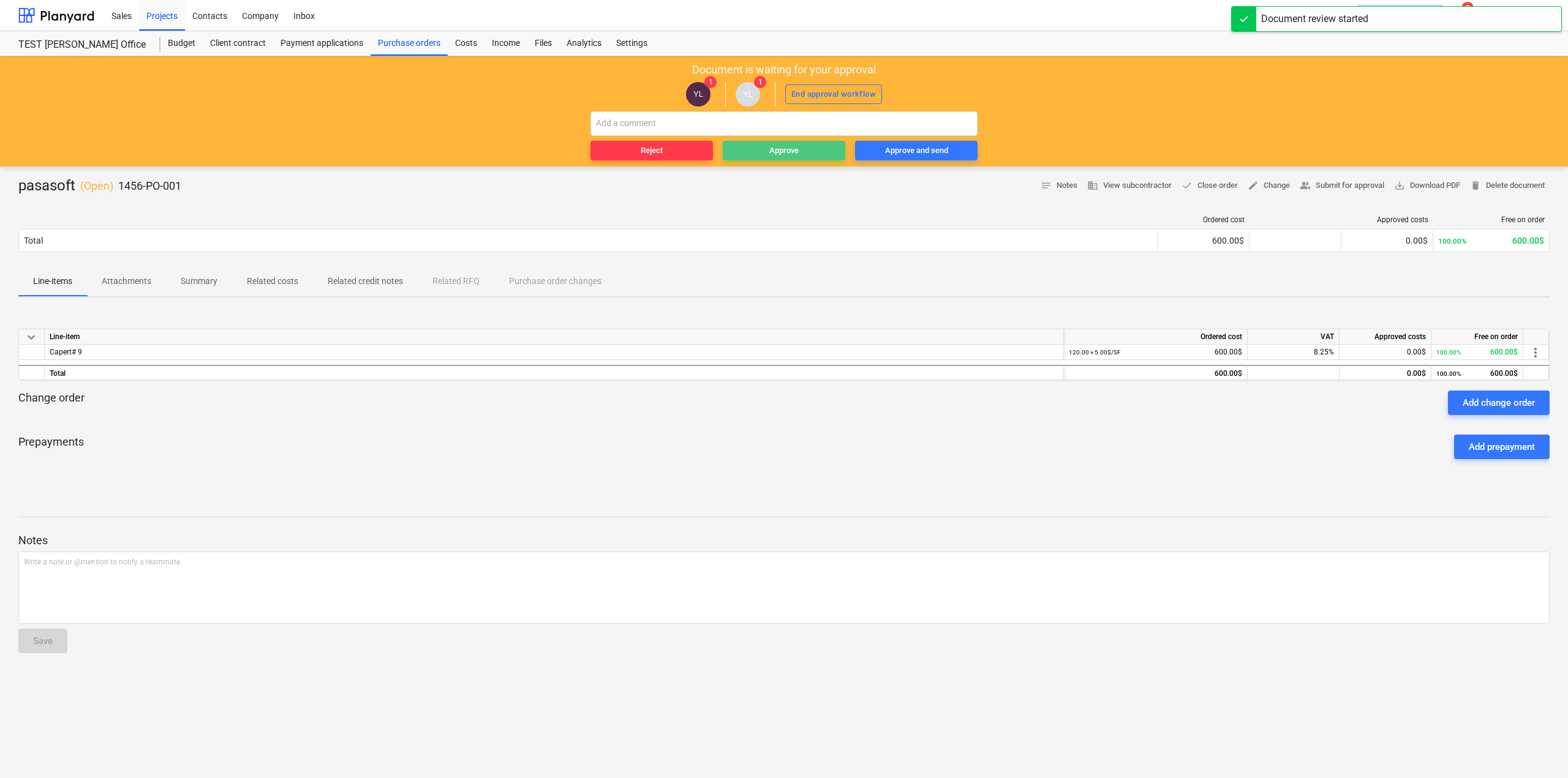
click at [819, 151] on span "Approve" at bounding box center [783, 151] width 113 height 14
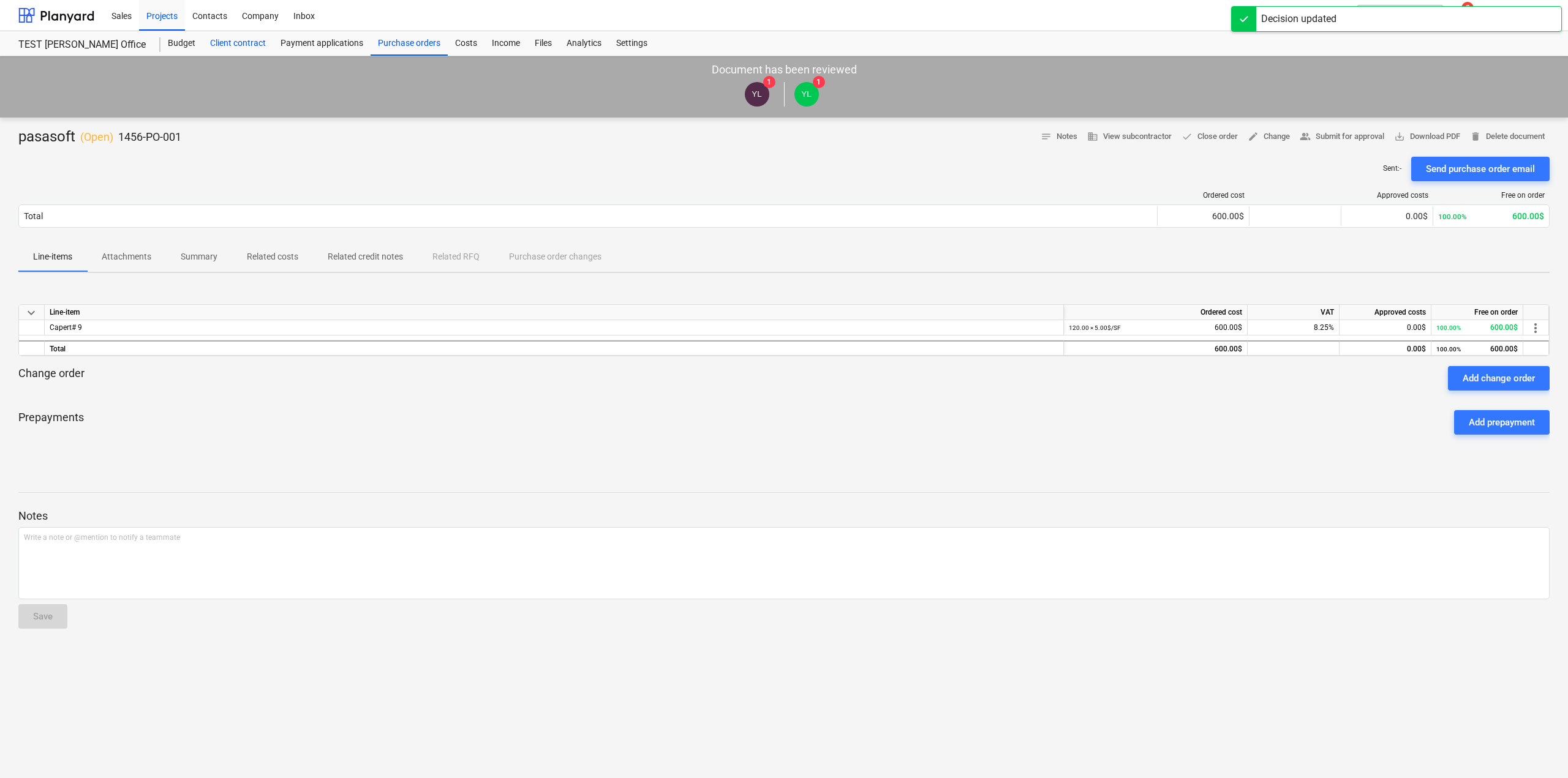
click at [244, 40] on div "Client contract" at bounding box center [238, 43] width 71 height 24
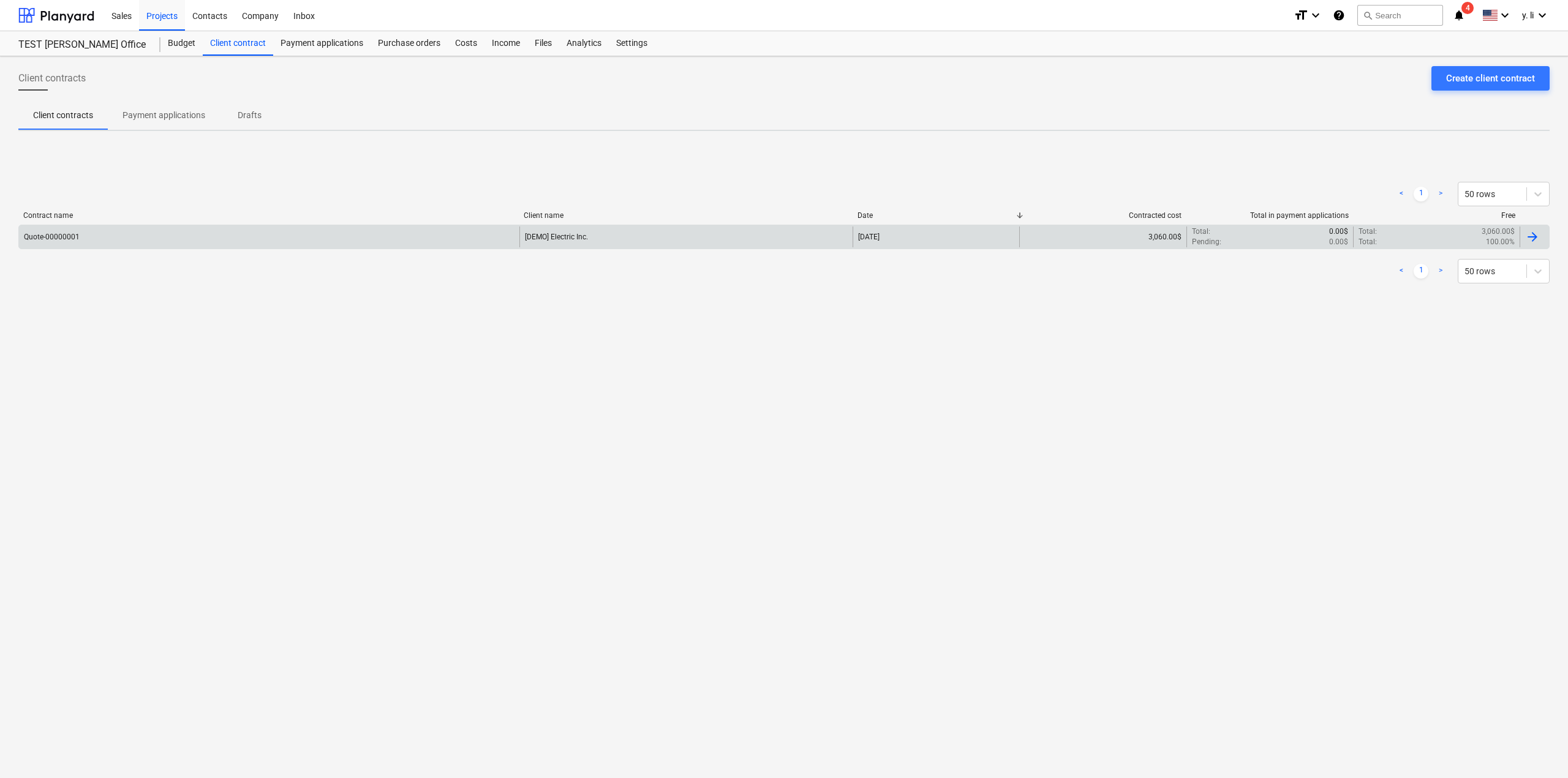
click at [421, 234] on div "Quote-00000001" at bounding box center [268, 237] width 500 height 21
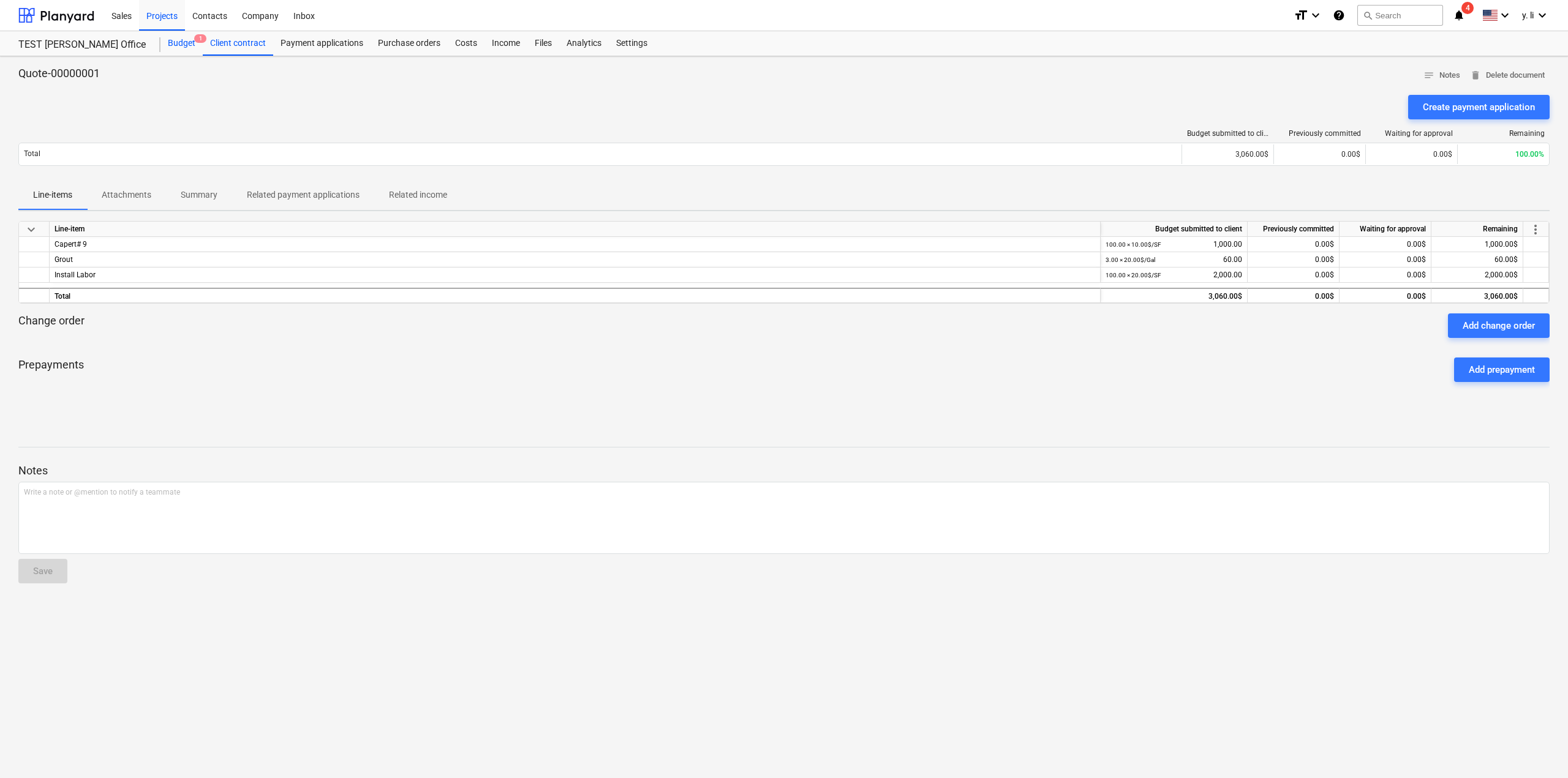
click at [174, 49] on div "Budget 1" at bounding box center [181, 43] width 42 height 24
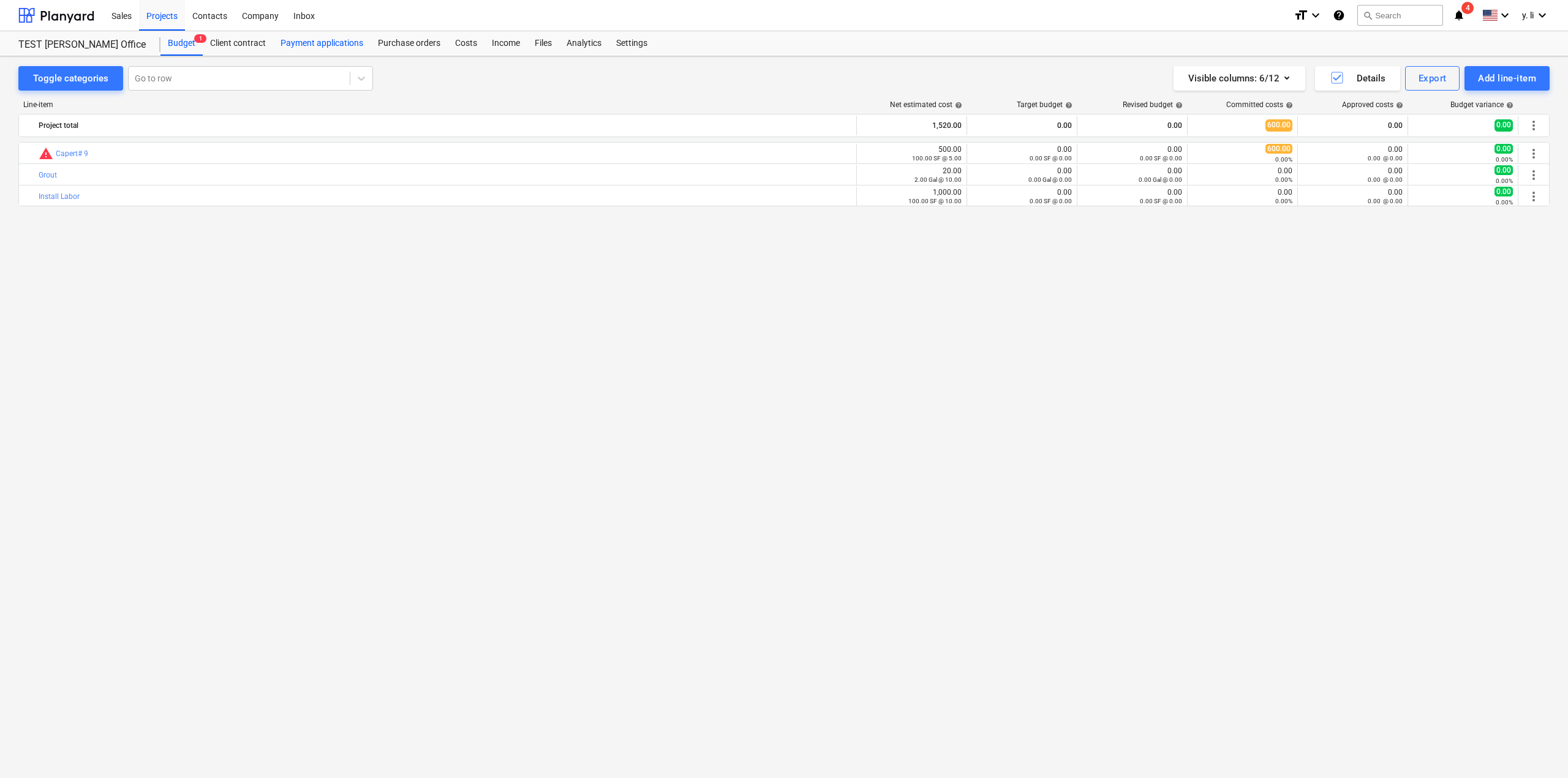
click at [286, 46] on div "Payment applications" at bounding box center [322, 43] width 98 height 24
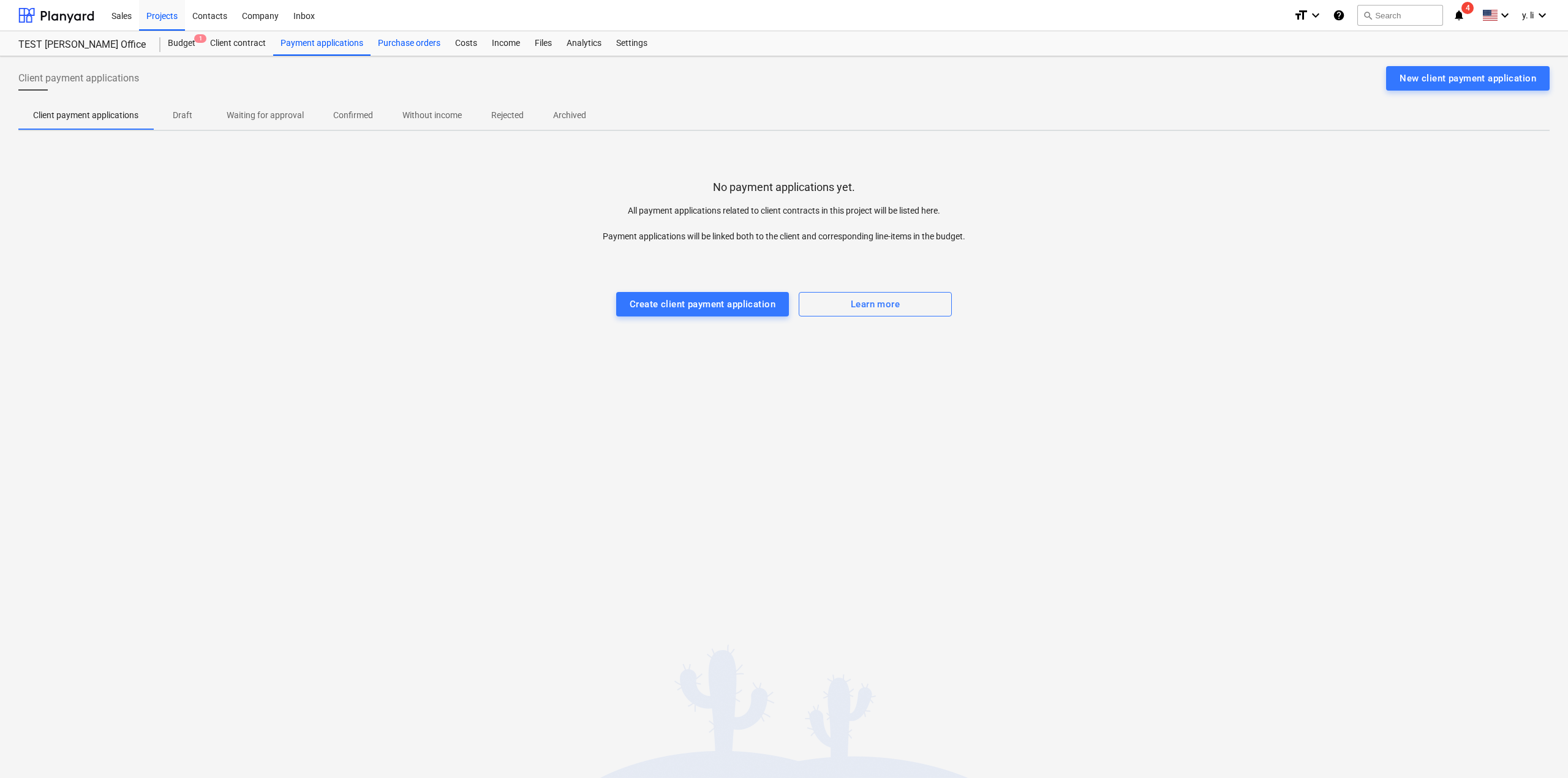
click at [423, 46] on div "Purchase orders" at bounding box center [409, 43] width 78 height 24
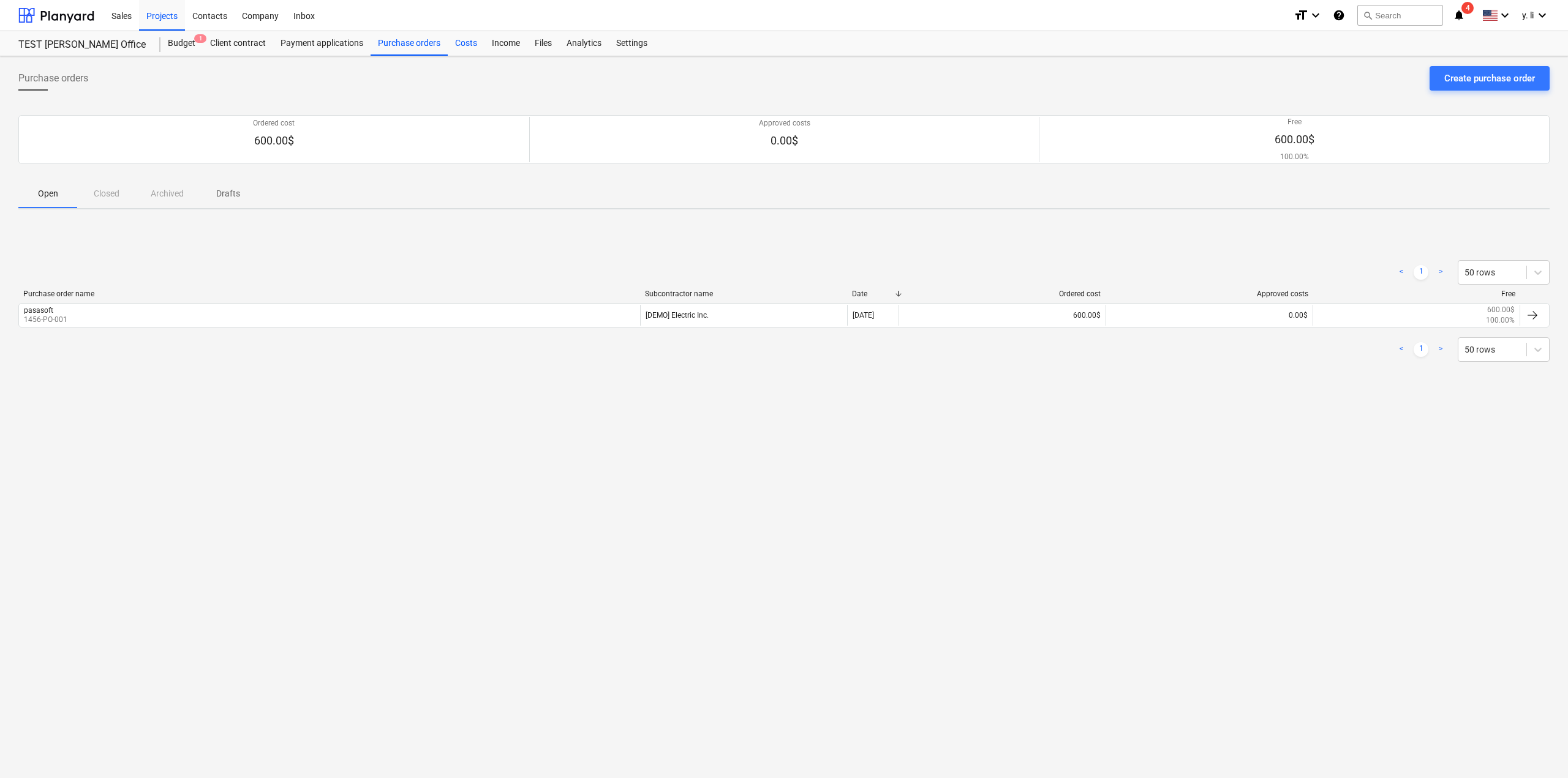
click at [449, 42] on div "Costs" at bounding box center [466, 43] width 37 height 24
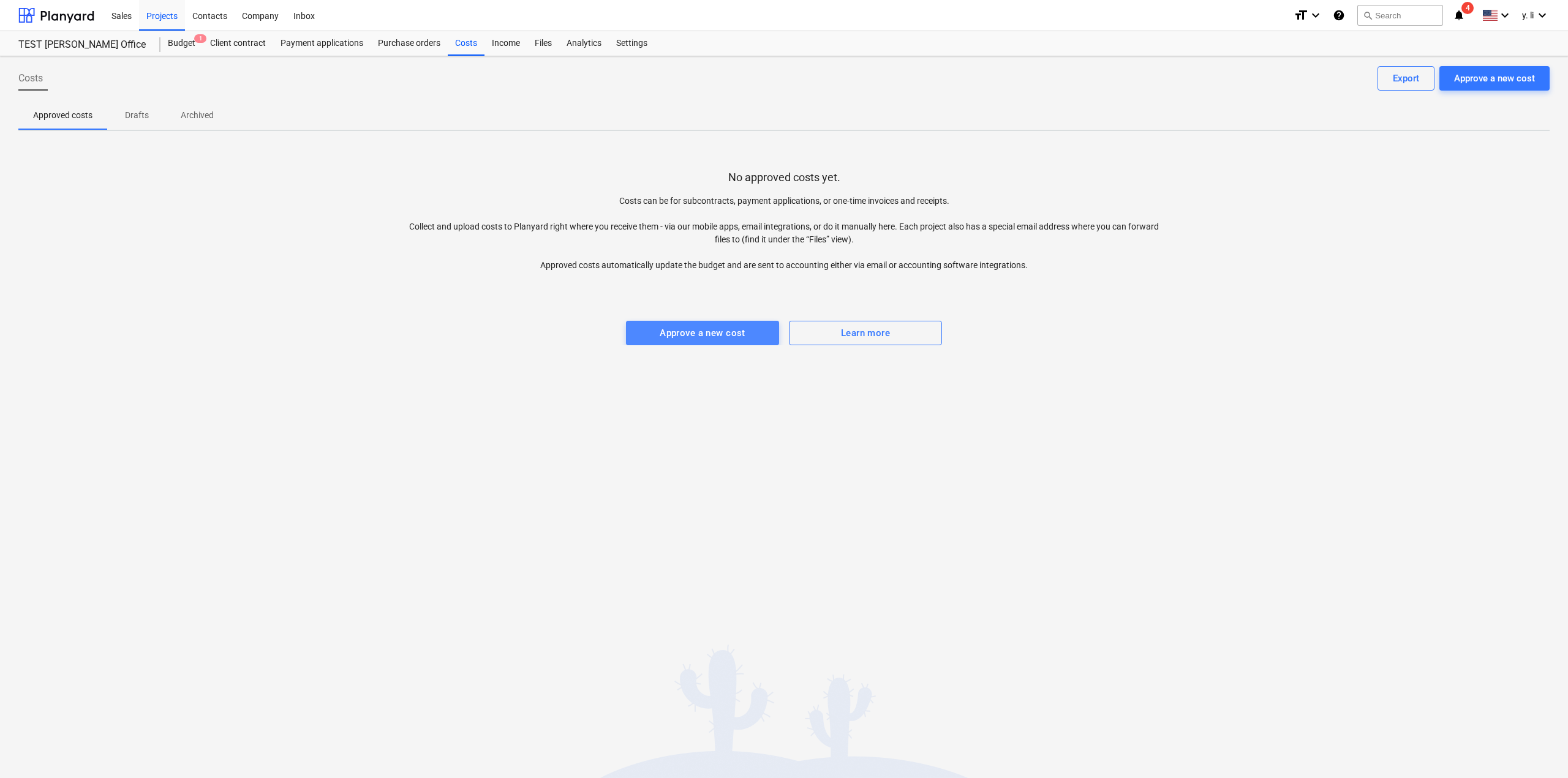
click at [723, 323] on button "Approve a new cost" at bounding box center [702, 333] width 153 height 24
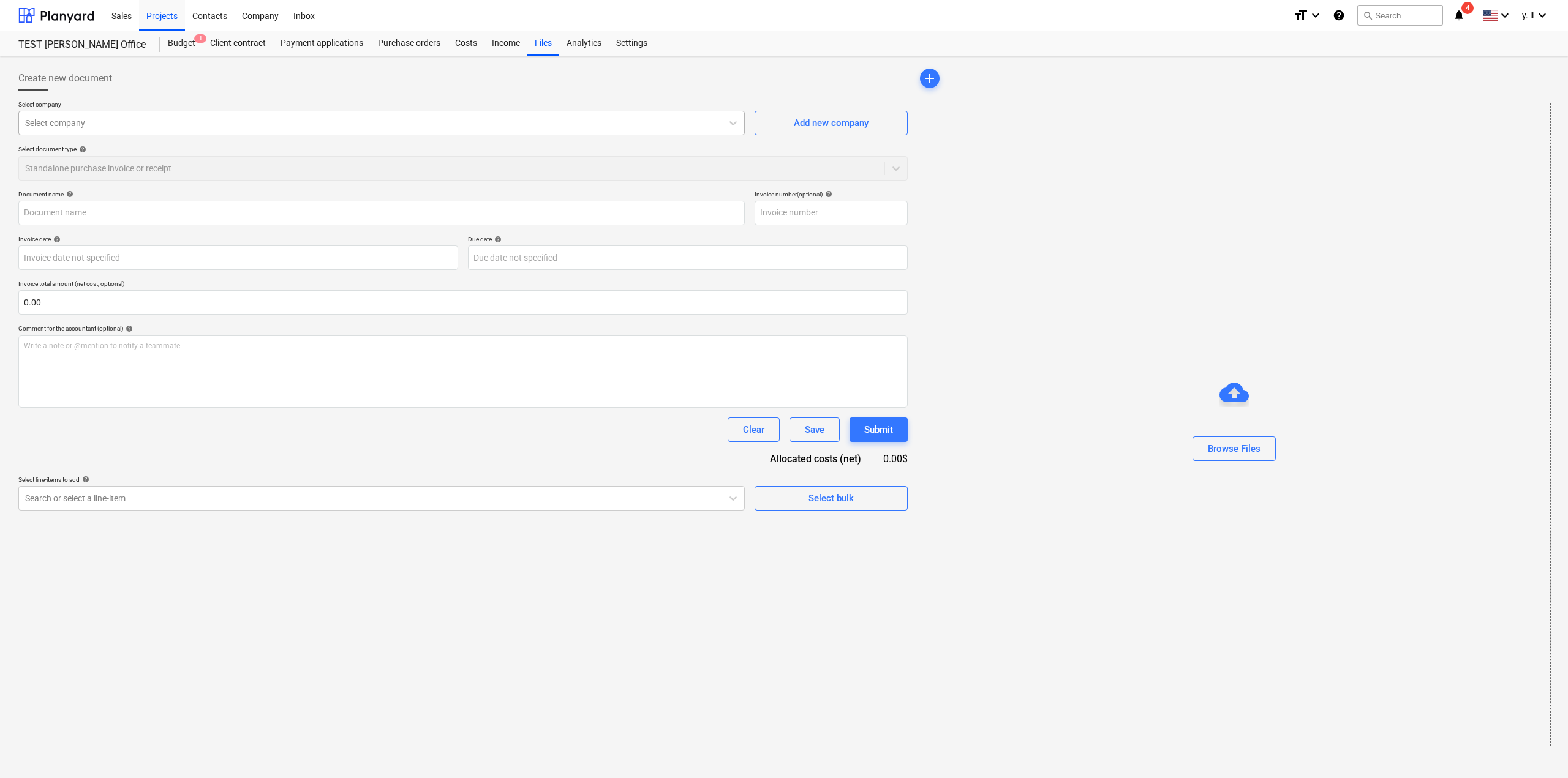
click at [73, 117] on div at bounding box center [370, 123] width 690 height 12
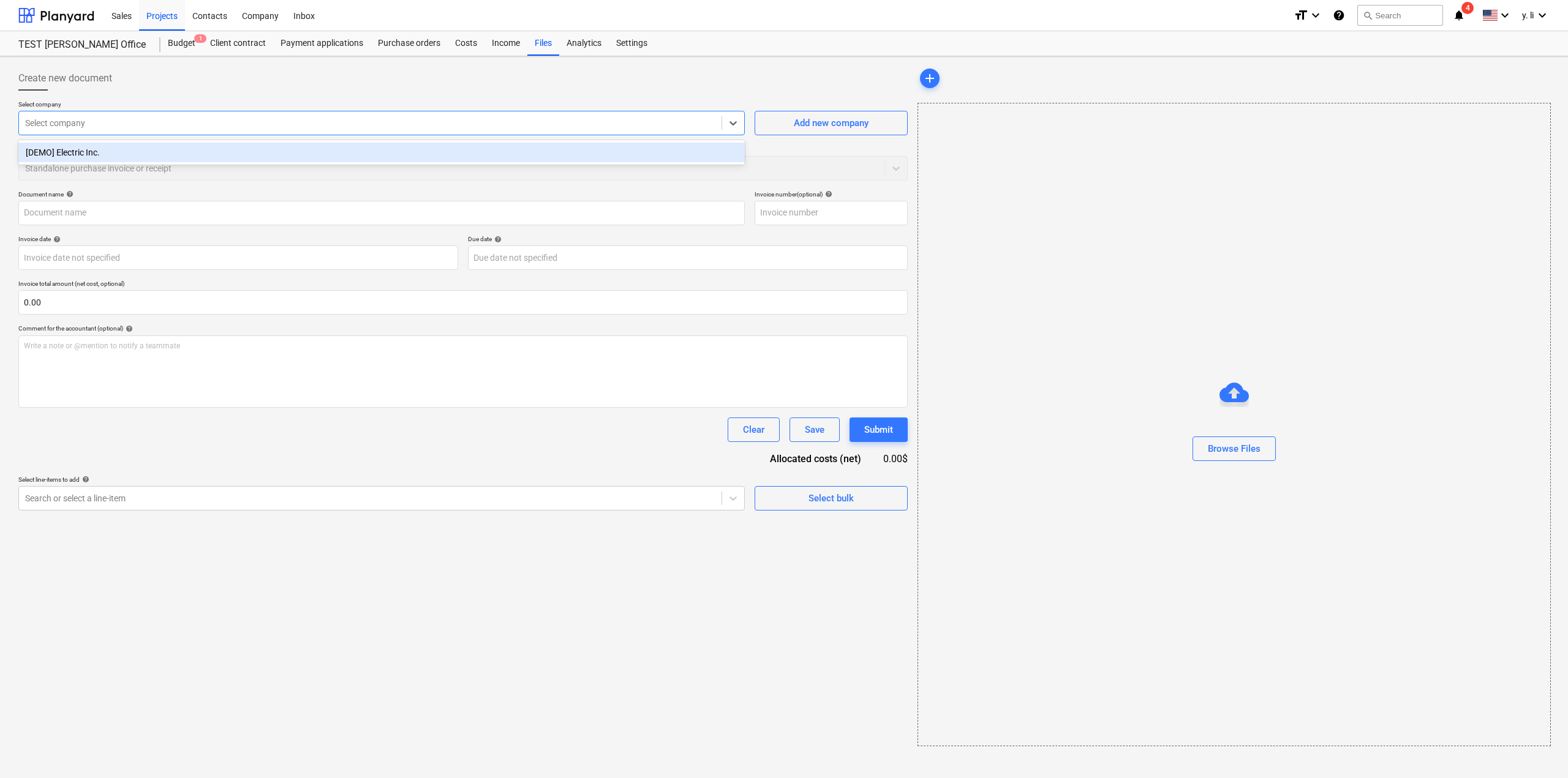
click at [120, 154] on div "[DEMO] Electric Inc." at bounding box center [382, 152] width 727 height 19
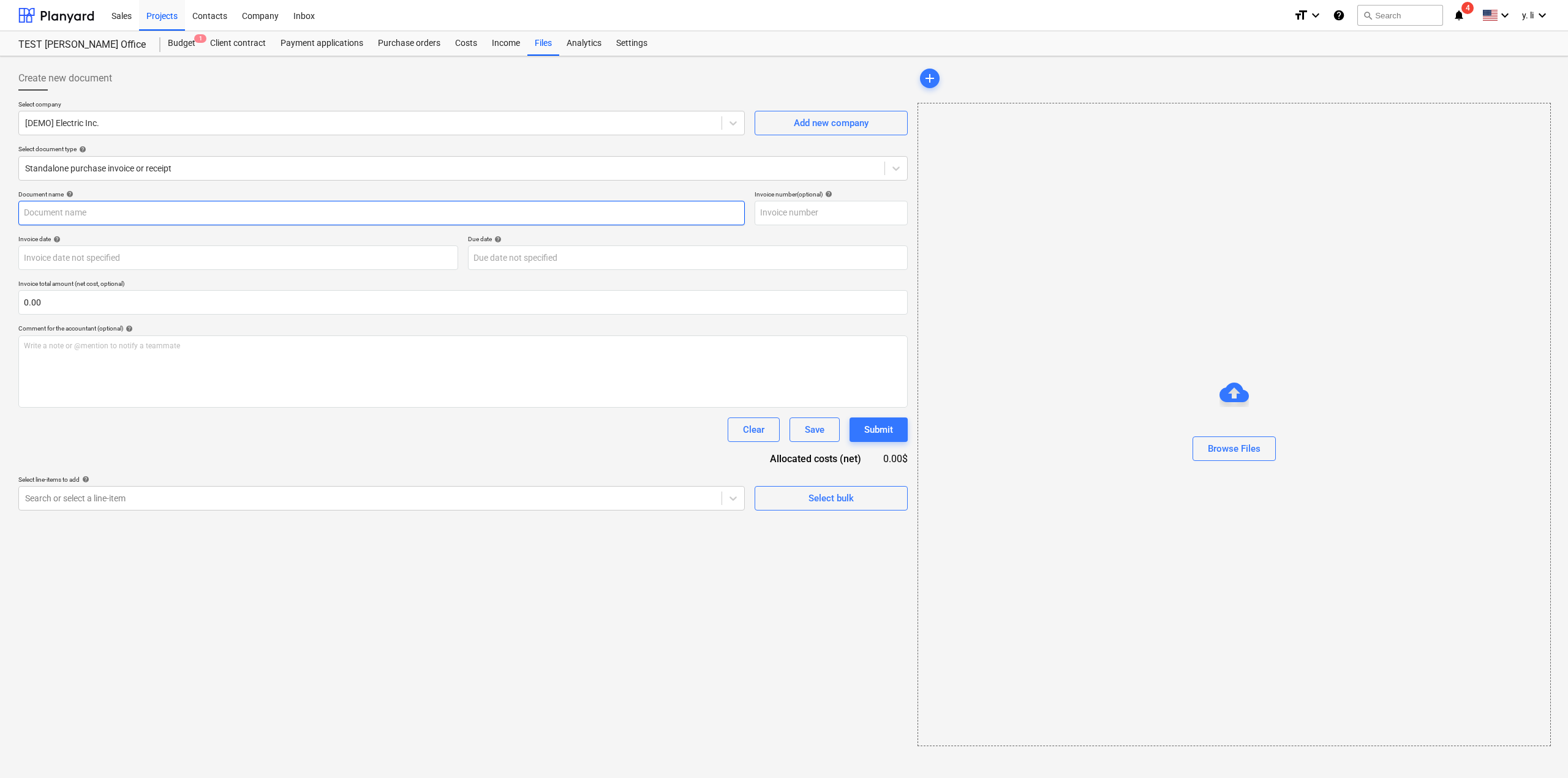
click at [152, 220] on input "text" at bounding box center [382, 212] width 727 height 24
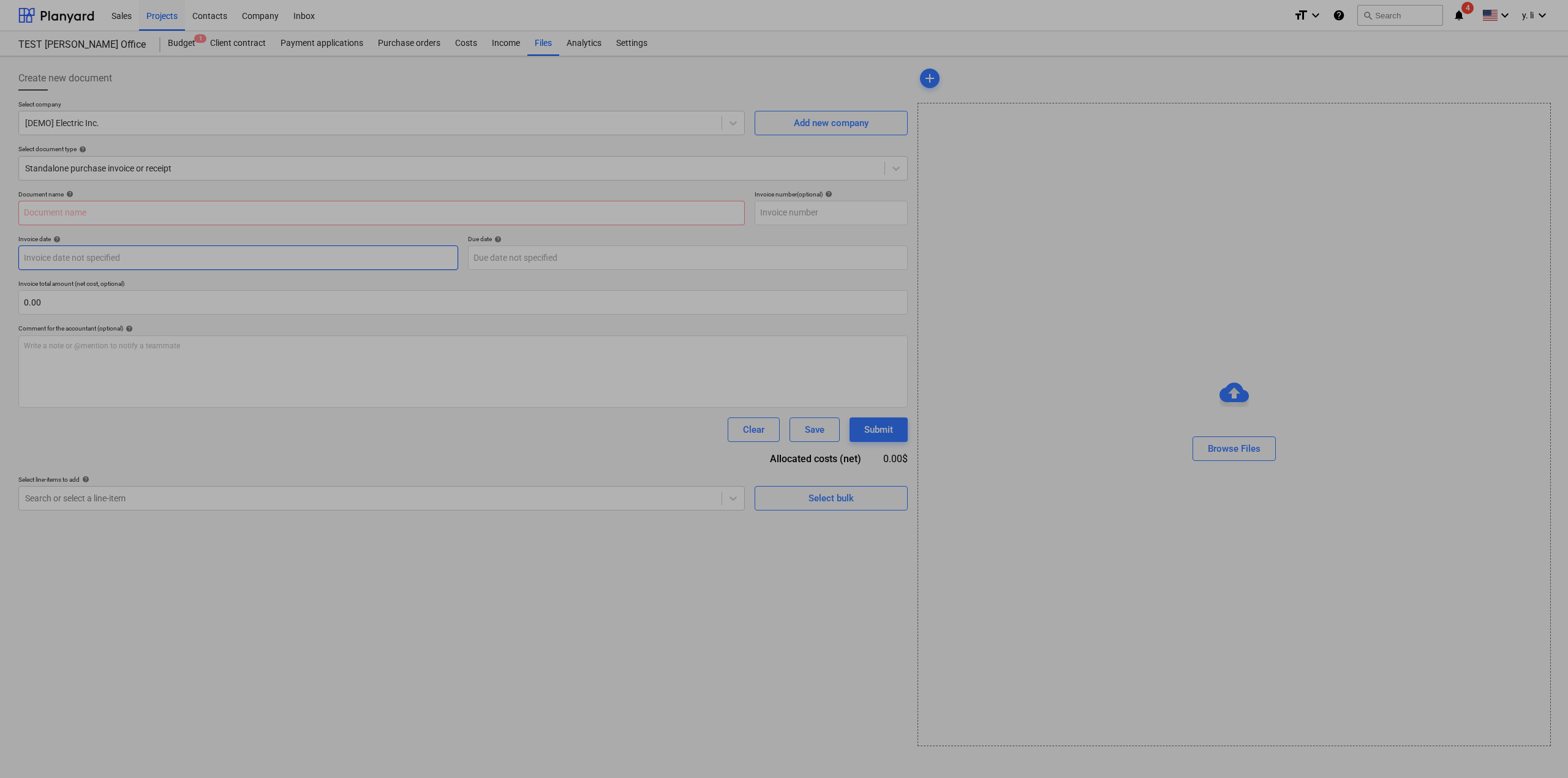
click at [152, 266] on body "Sales Projects Contacts Company Inbox format_size keyboard_arrow_down help sear…" at bounding box center [784, 788] width 1568 height 1575
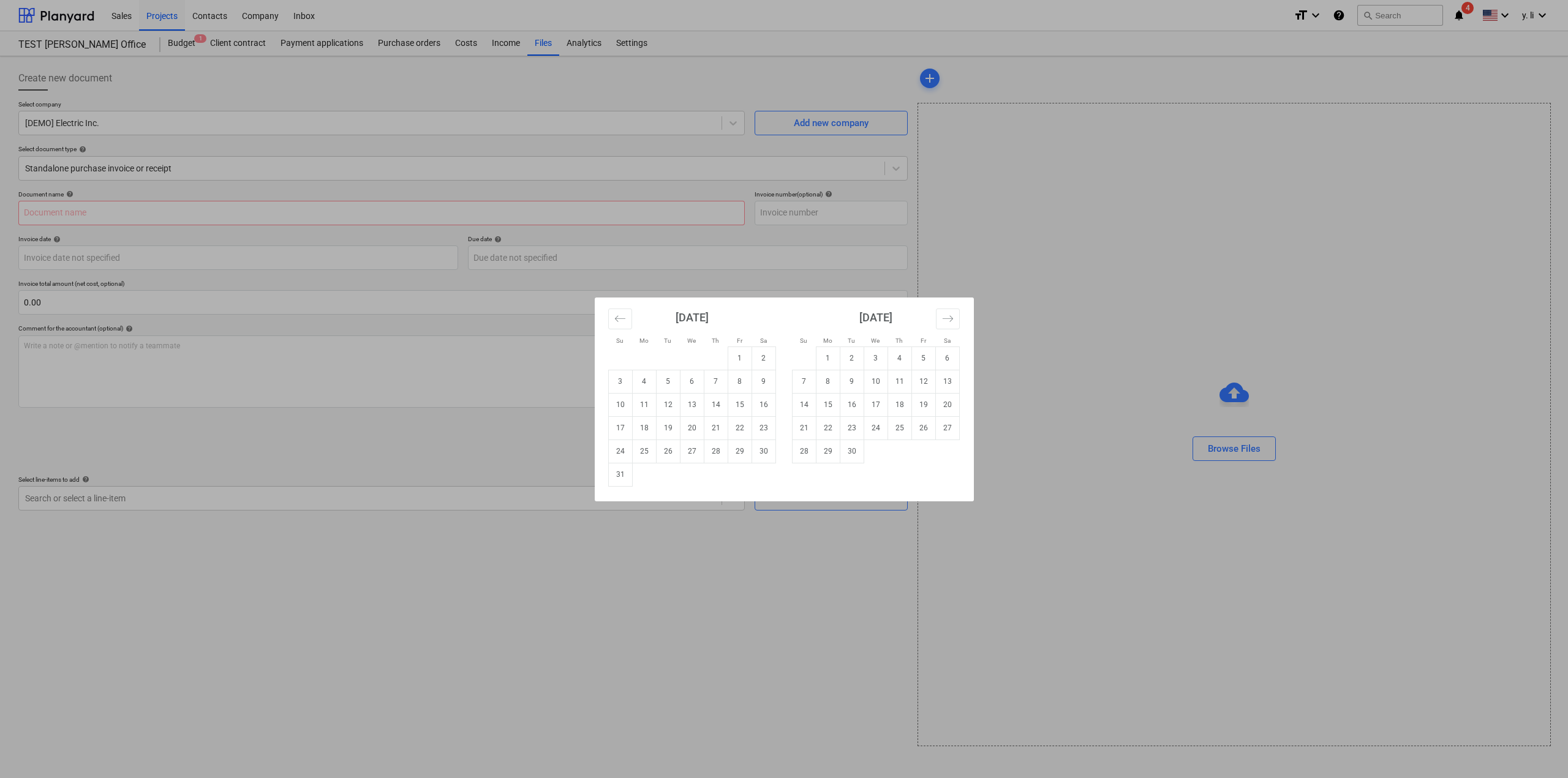
click at [787, 275] on div "Su Mo Tu We Th Fr Sa Su Mo Tu We Th Fr Sa [DATE] 1 2 3 4 5 6 7 8 9 10 11 12 13 …" at bounding box center [784, 389] width 1568 height 778
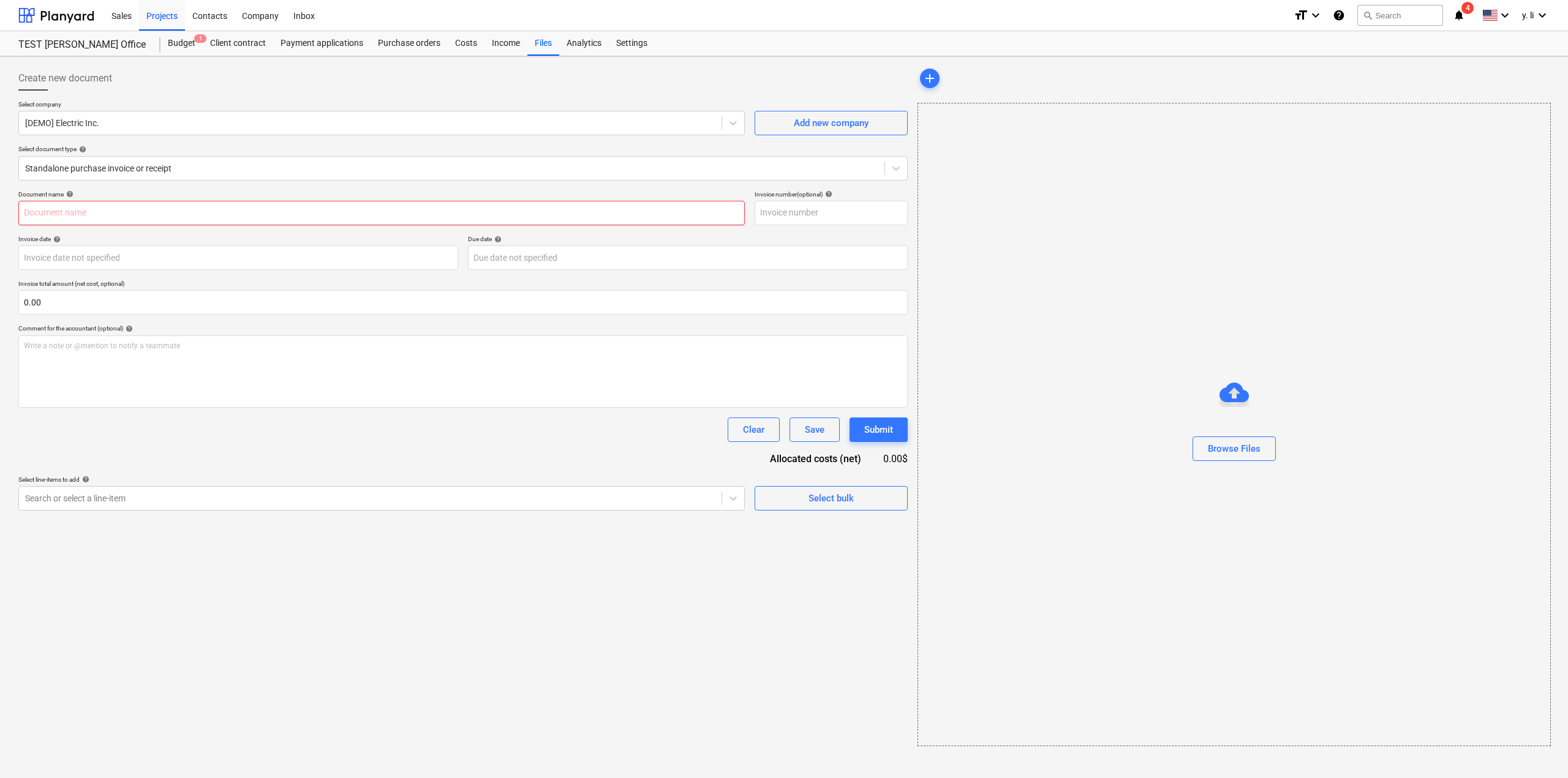
click at [233, 207] on input "text" at bounding box center [382, 212] width 727 height 24
type input "w"
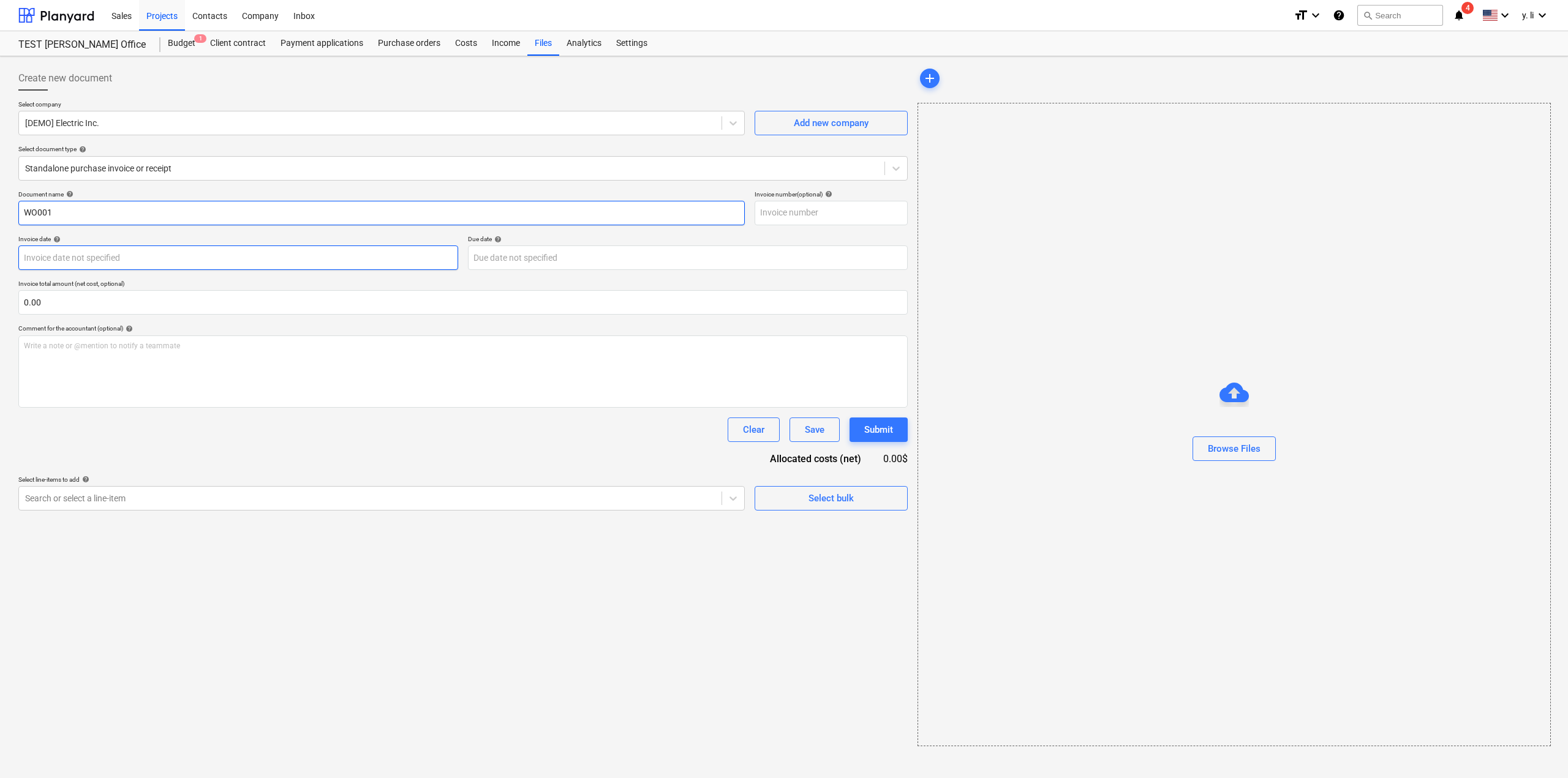
type input "WO001"
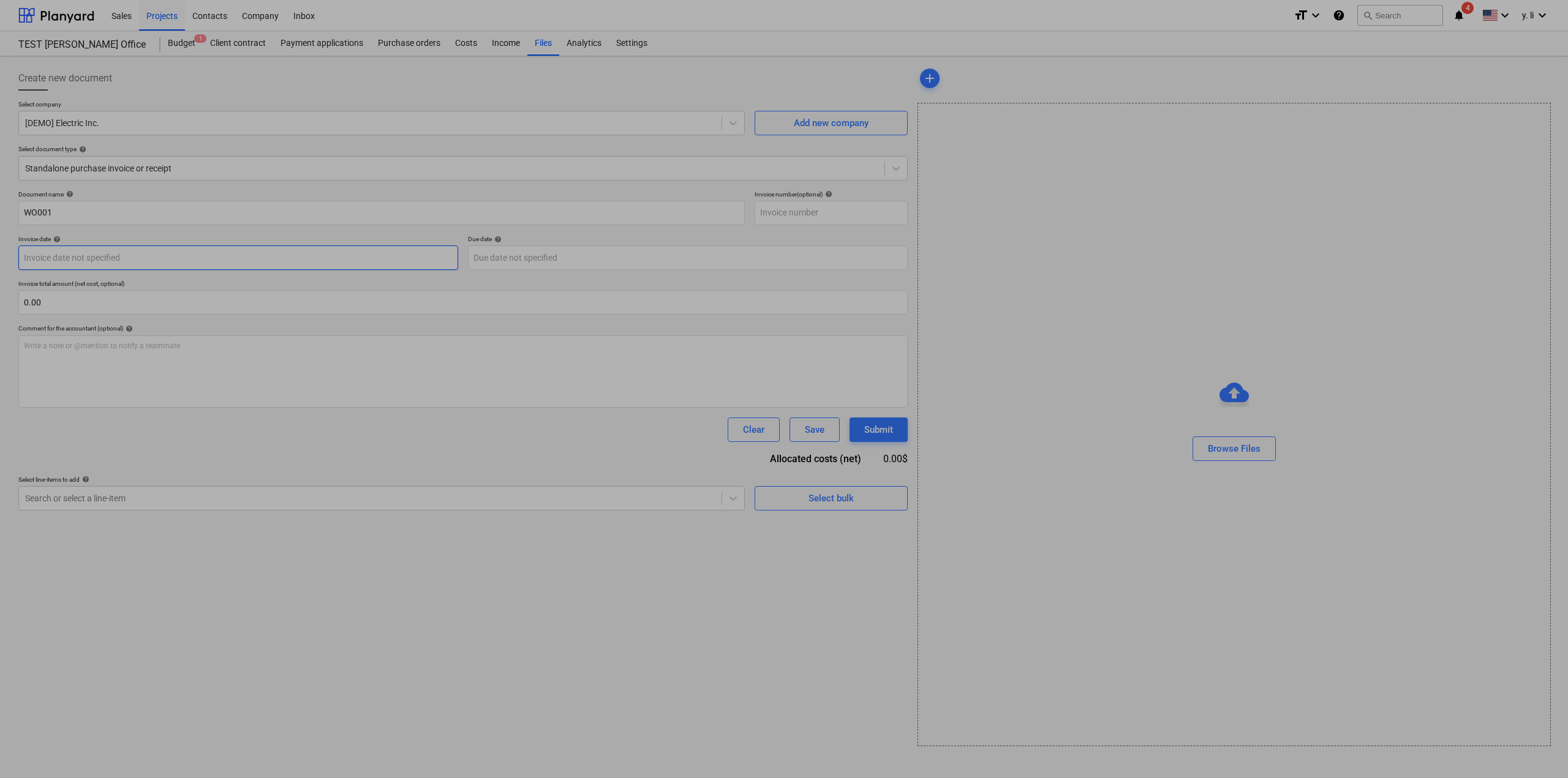
click at [173, 262] on body "Sales Projects Contacts Company Inbox format_size keyboard_arrow_down help sear…" at bounding box center [784, 788] width 1568 height 1575
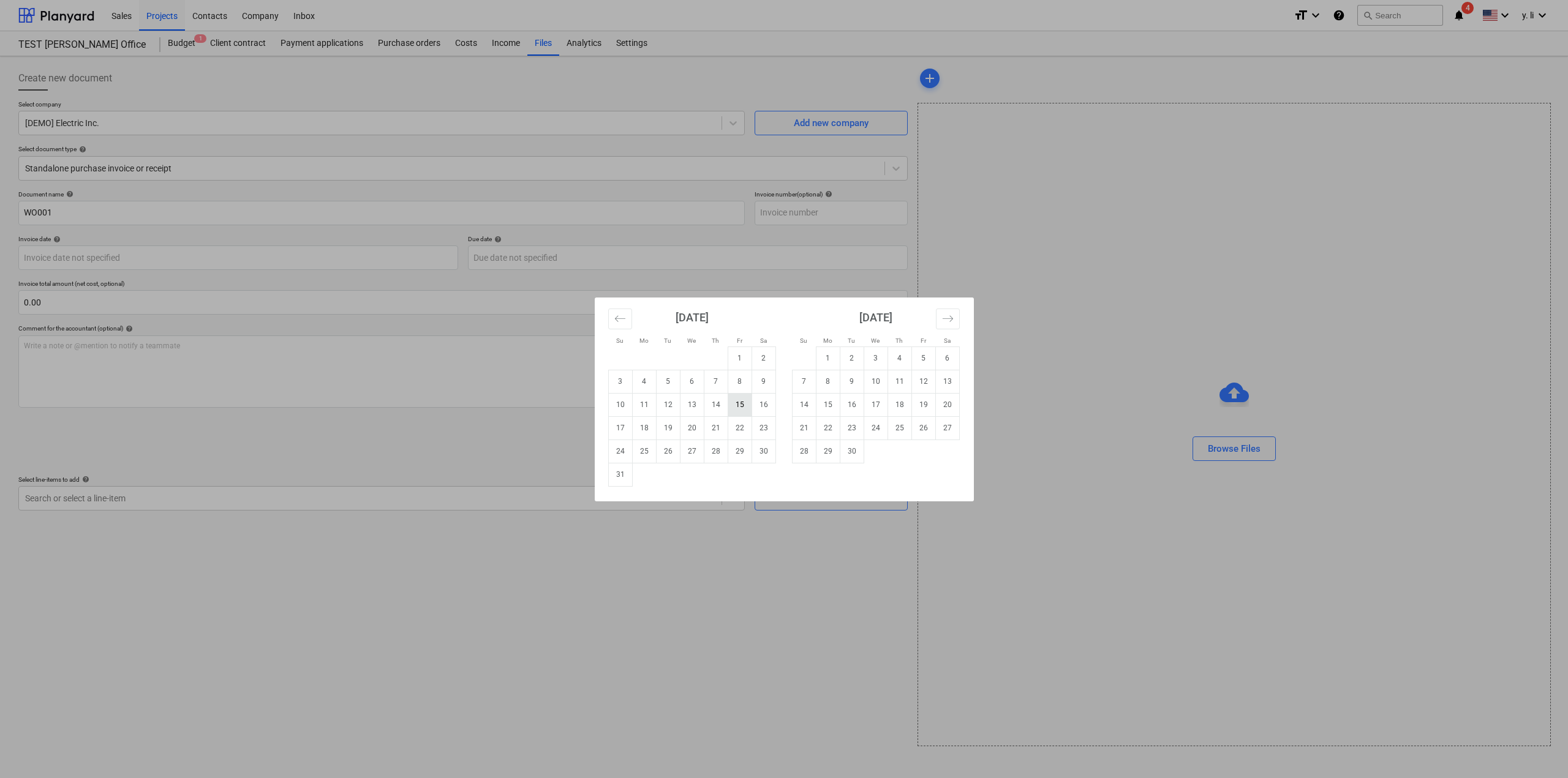
click at [742, 407] on td "15" at bounding box center [739, 405] width 24 height 24
type input "[DATE]"
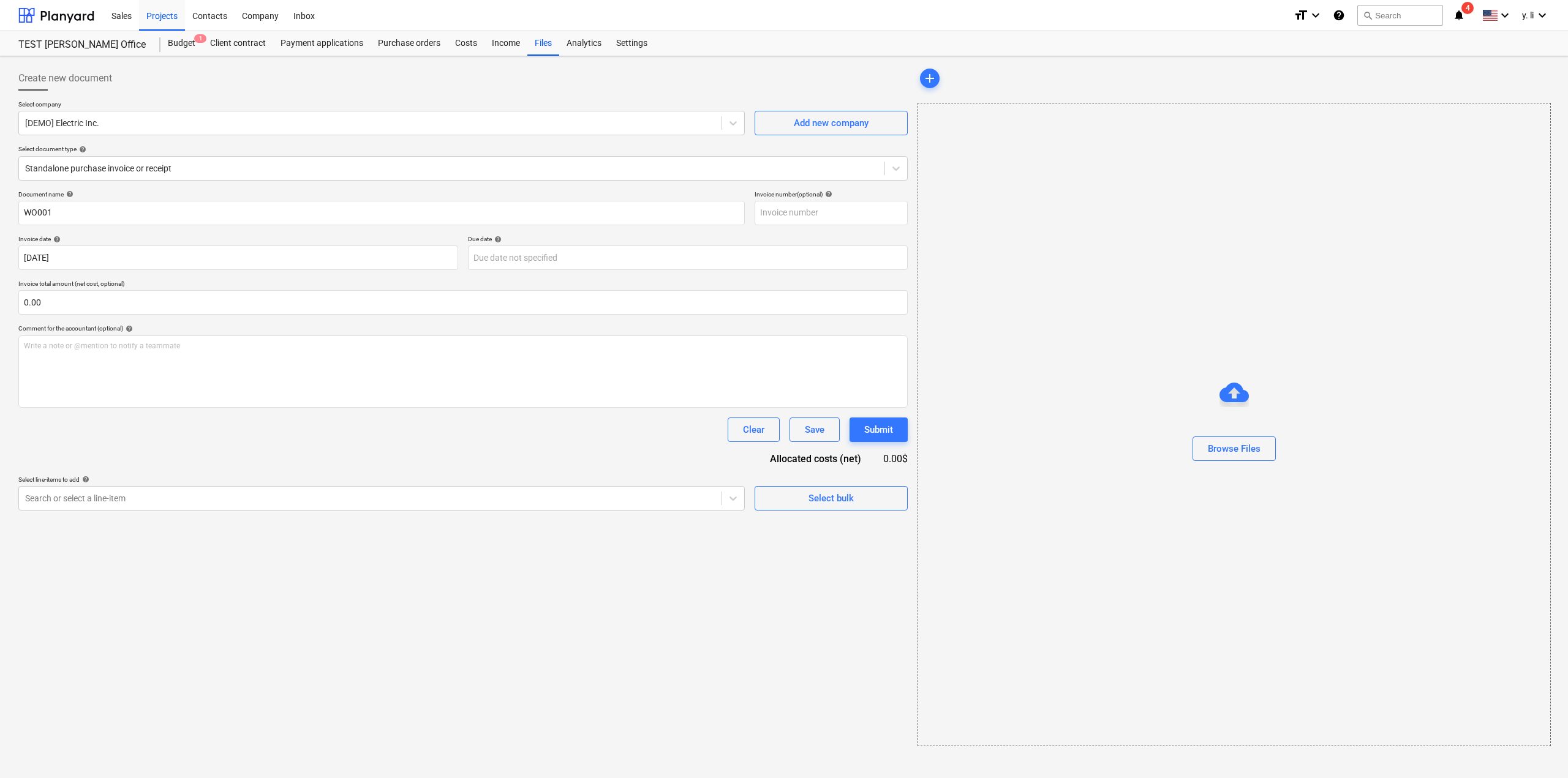
click at [540, 277] on div "Document name help WO001 Invoice number (optional) help Invoice date help [DATE…" at bounding box center [463, 350] width 889 height 320
click at [549, 263] on body "Sales Projects Contacts Company Inbox format_size keyboard_arrow_down help sear…" at bounding box center [784, 788] width 1568 height 1575
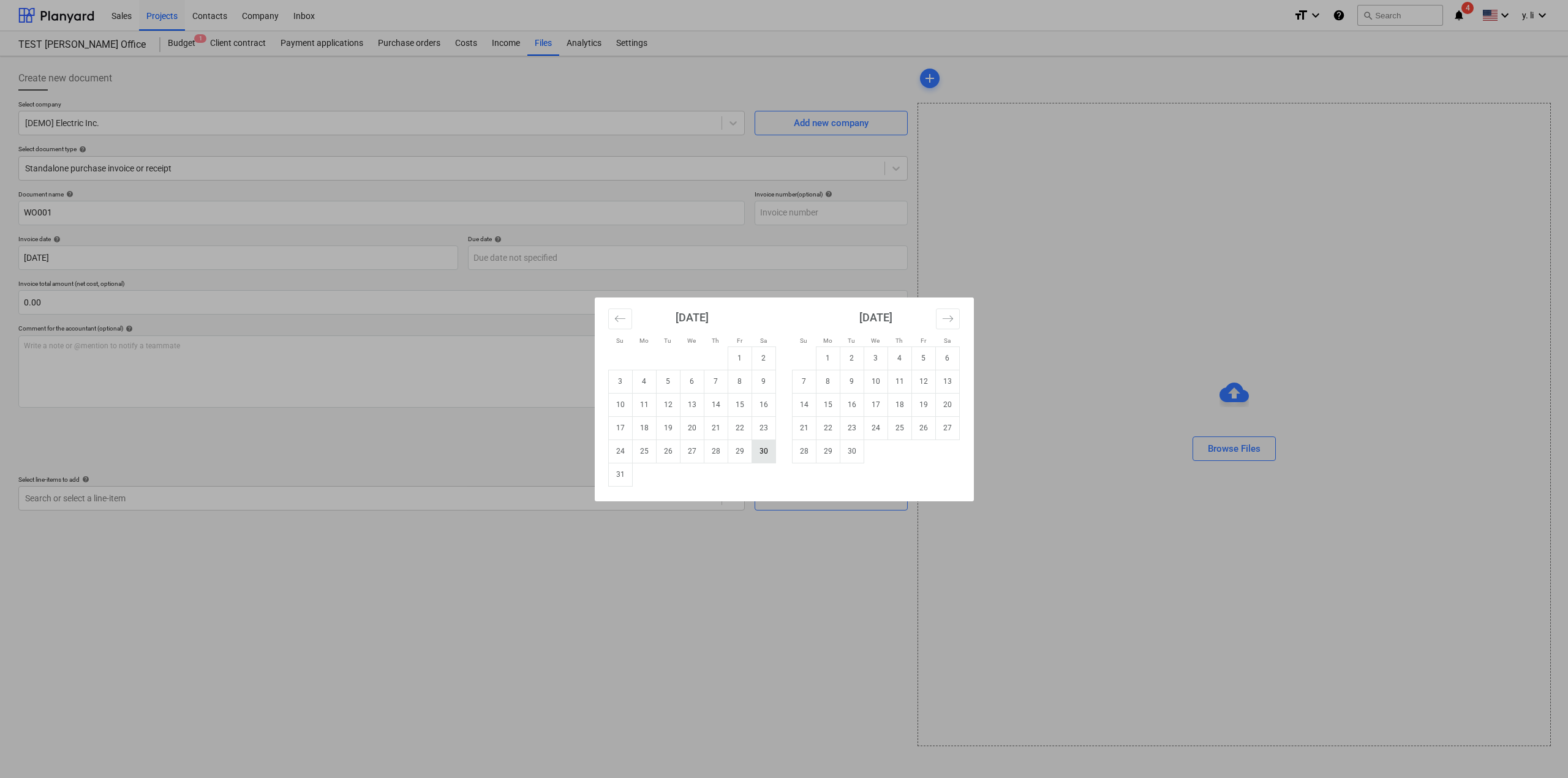
click at [760, 455] on td "30" at bounding box center [763, 451] width 24 height 24
click at [538, 258] on body "Sales Projects Contacts Company Inbox format_size keyboard_arrow_down help sear…" at bounding box center [784, 788] width 1568 height 1575
click at [736, 453] on td "29" at bounding box center [739, 451] width 24 height 24
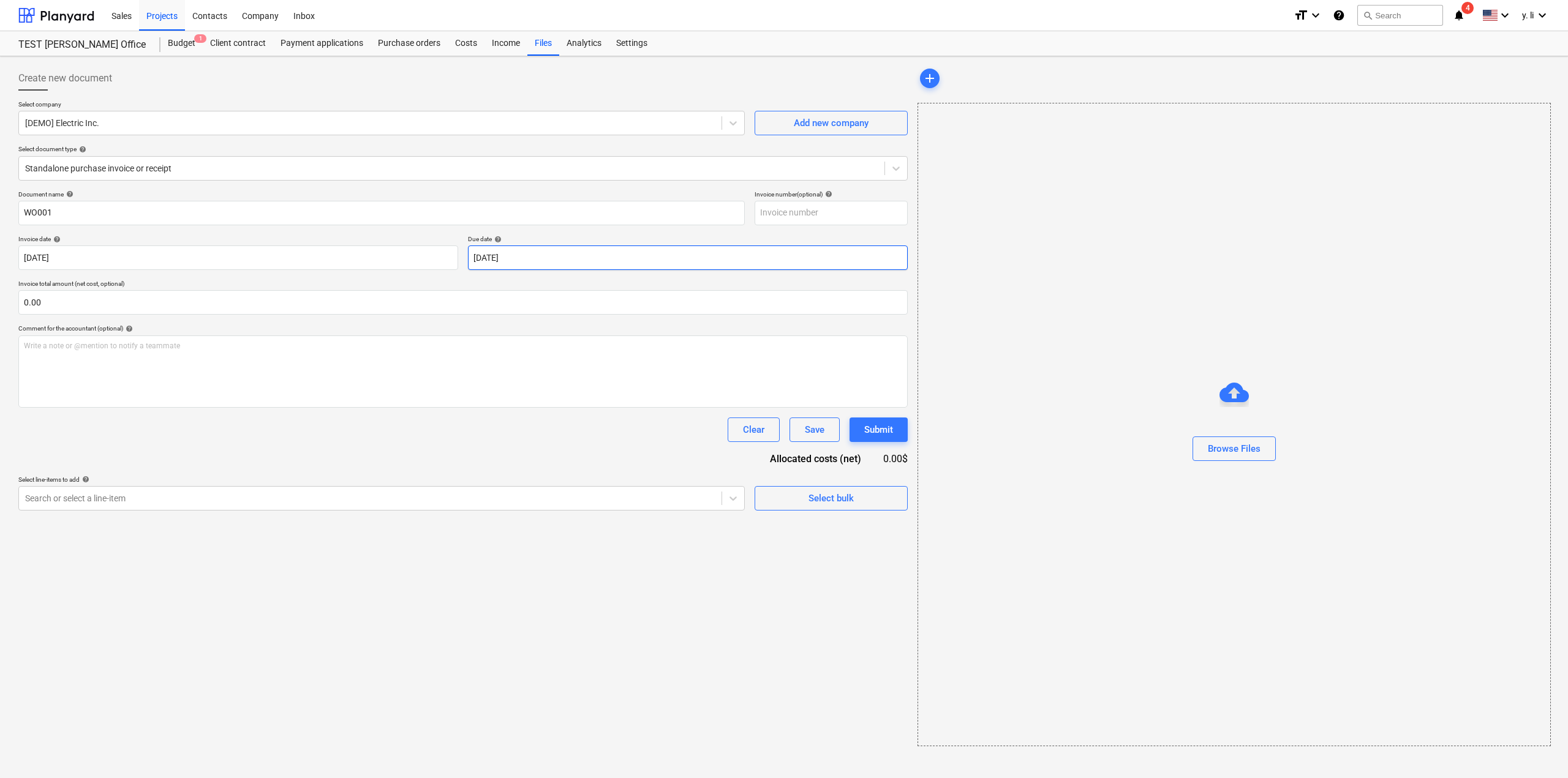
click at [509, 254] on body "Sales Projects Contacts Company Inbox format_size keyboard_arrow_down help sear…" at bounding box center [784, 788] width 1568 height 1575
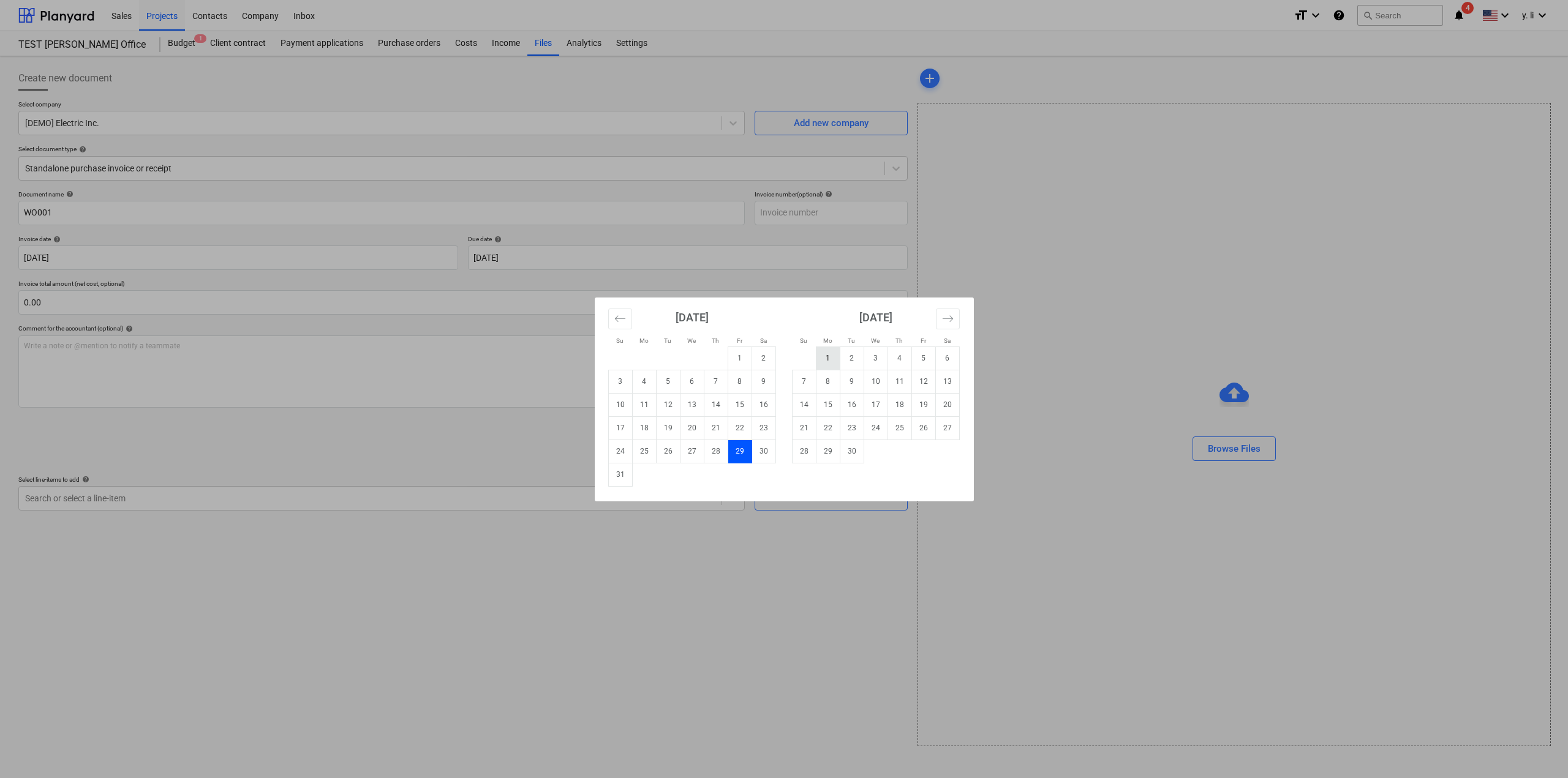
click at [819, 351] on td "1" at bounding box center [828, 358] width 24 height 24
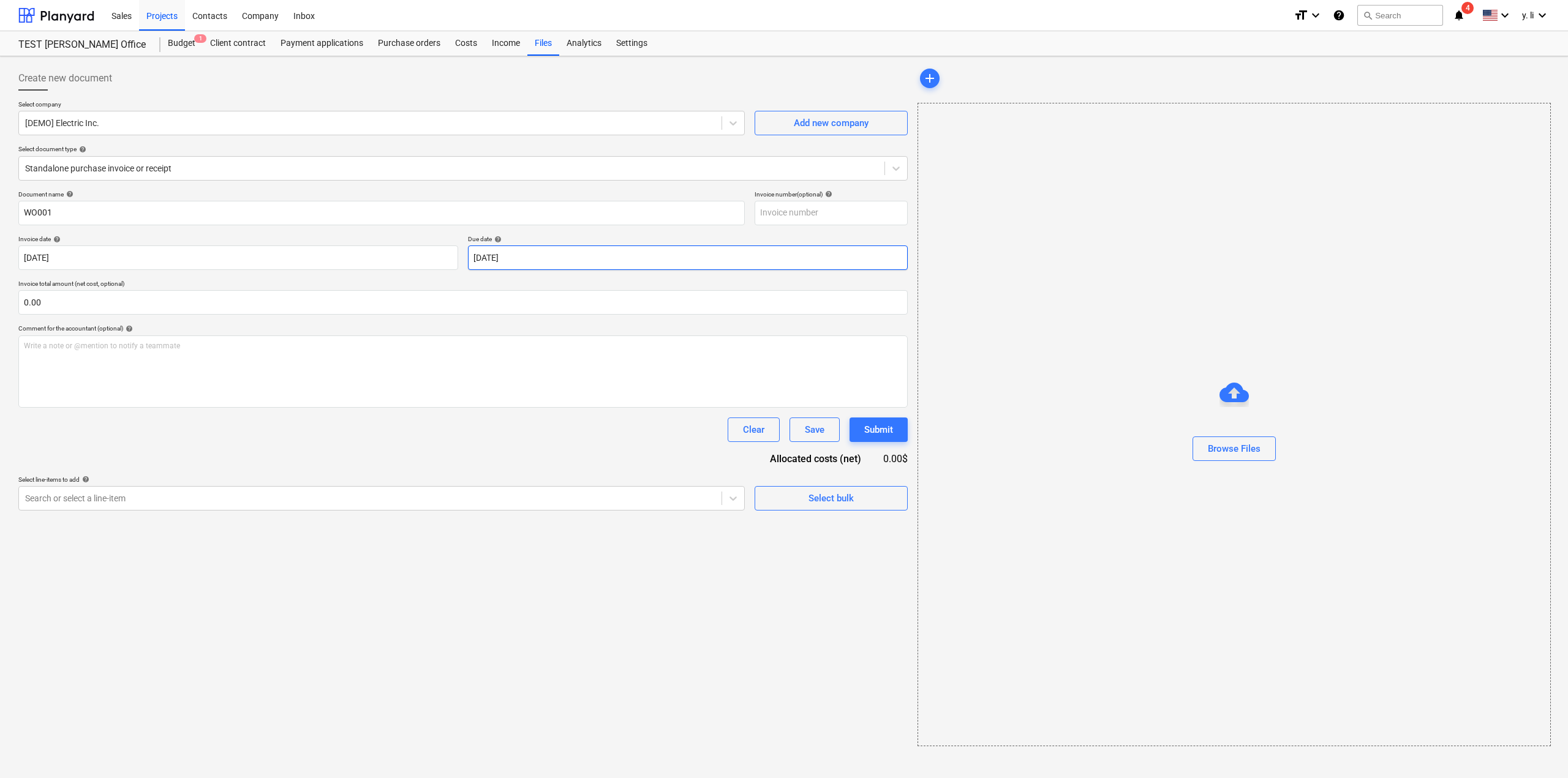
click at [586, 269] on body "Sales Projects Contacts Company Inbox format_size keyboard_arrow_down help sear…" at bounding box center [784, 788] width 1568 height 1575
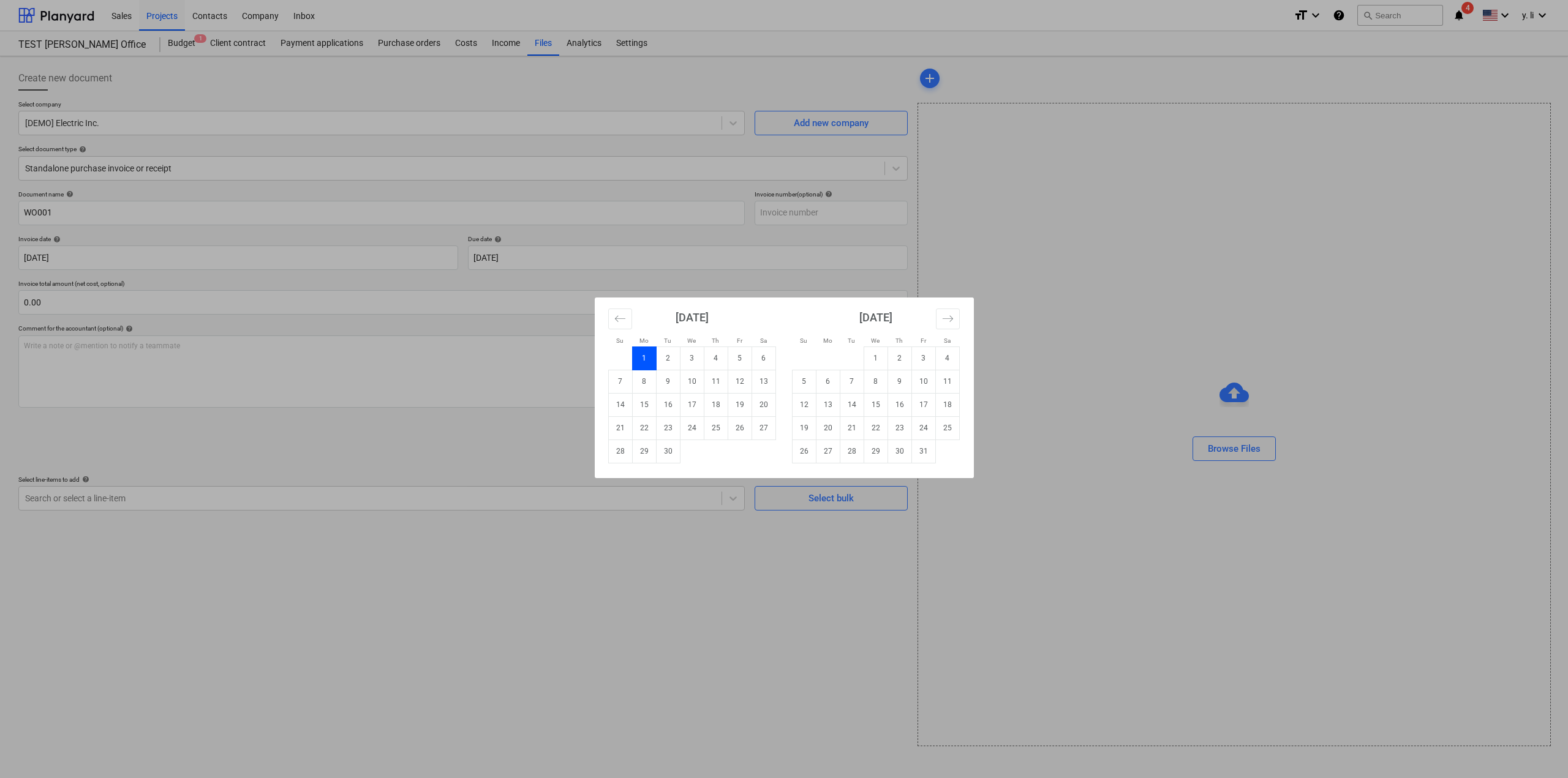
click at [468, 357] on div "Su Mo Tu We Th Fr Sa Su Mo Tu We Th Fr Sa [DATE] 1 2 3 4 5 6 7 8 9 10 11 12 13 …" at bounding box center [784, 389] width 1568 height 778
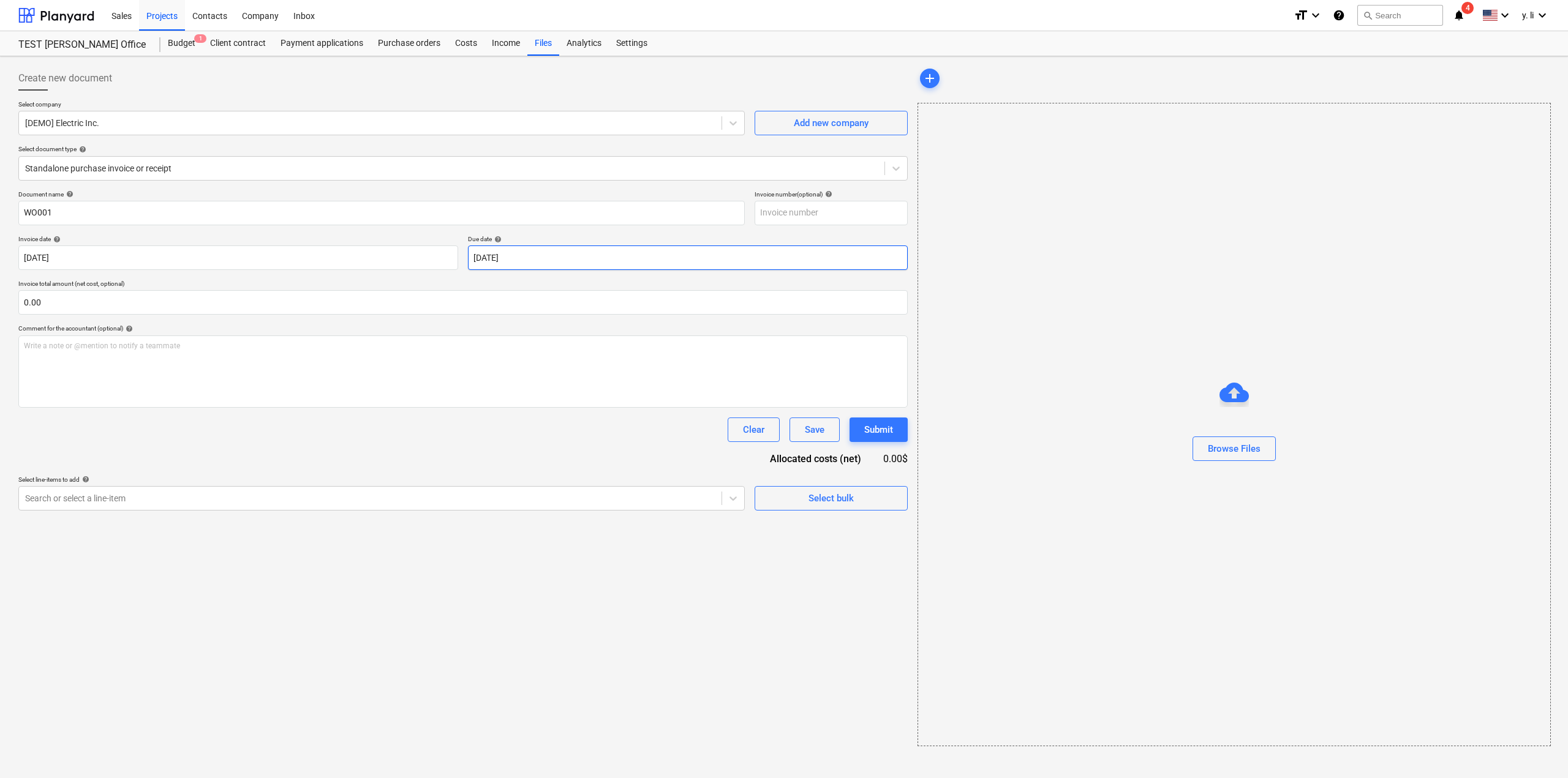
click at [507, 258] on body "Sales Projects Contacts Company Inbox format_size keyboard_arrow_down help sear…" at bounding box center [784, 788] width 1568 height 1575
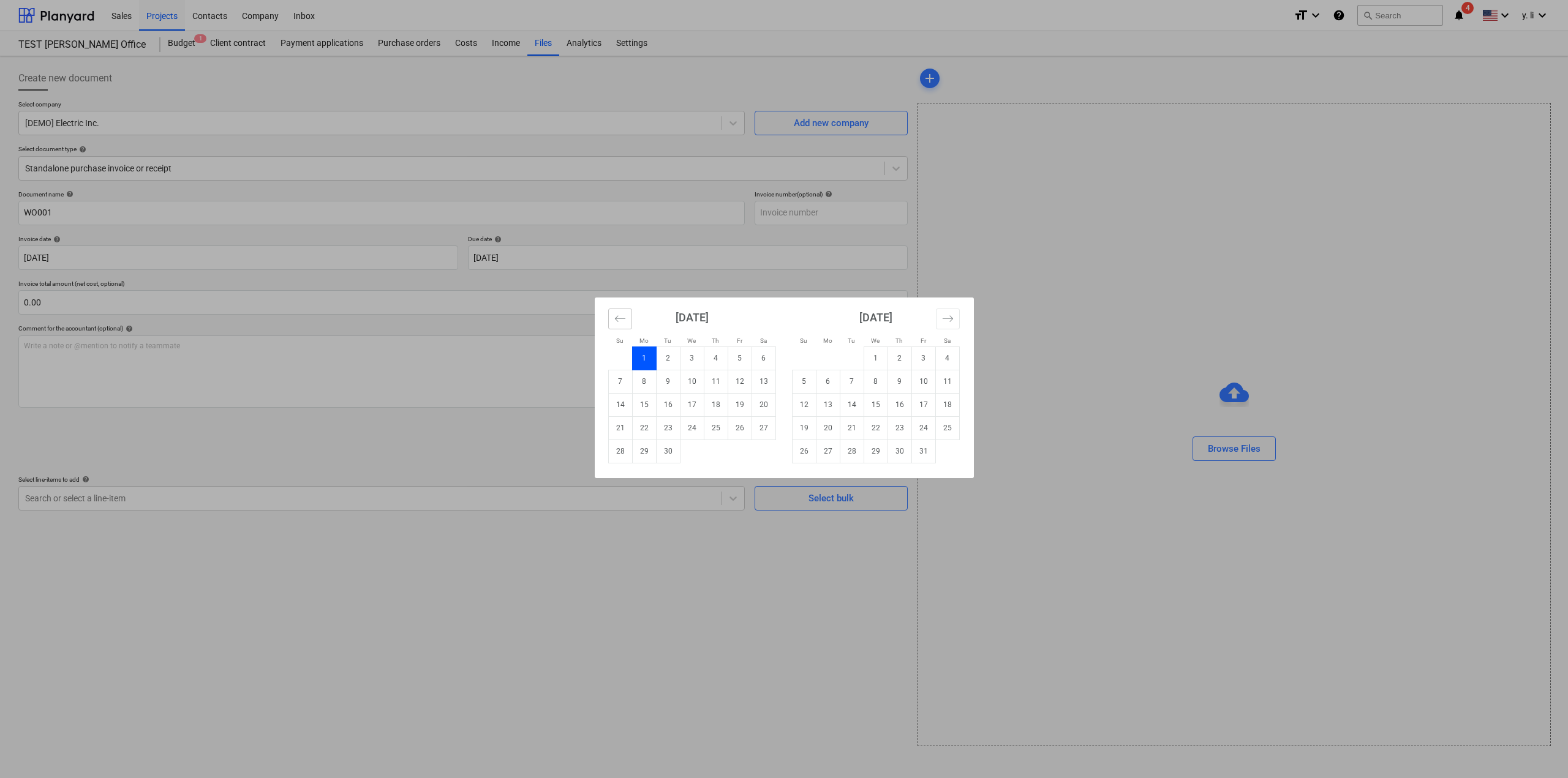
click at [623, 325] on button "Move backward to switch to the previous month." at bounding box center [620, 319] width 24 height 21
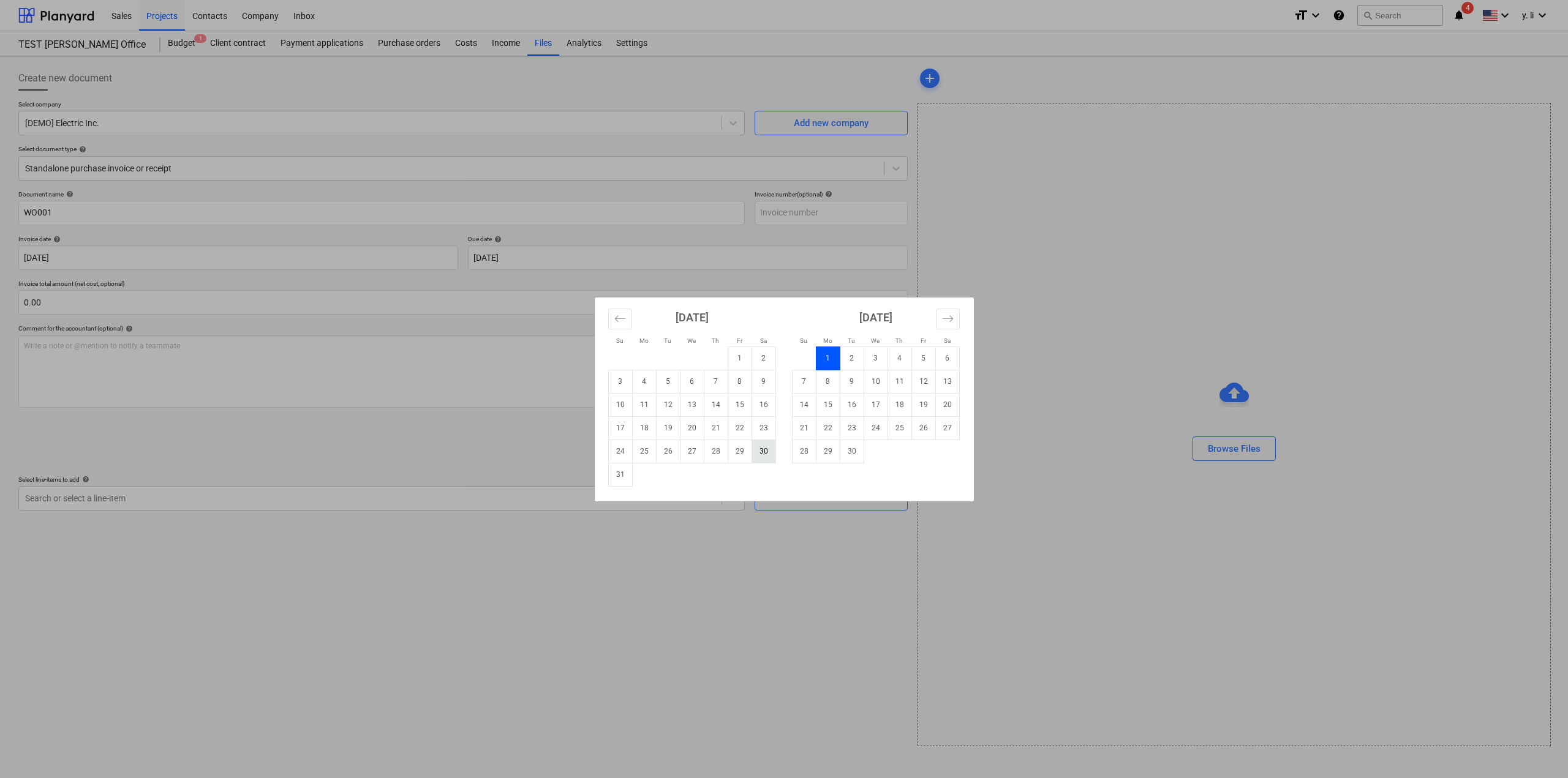
click at [759, 461] on td "30" at bounding box center [763, 451] width 24 height 24
type input "[DATE]"
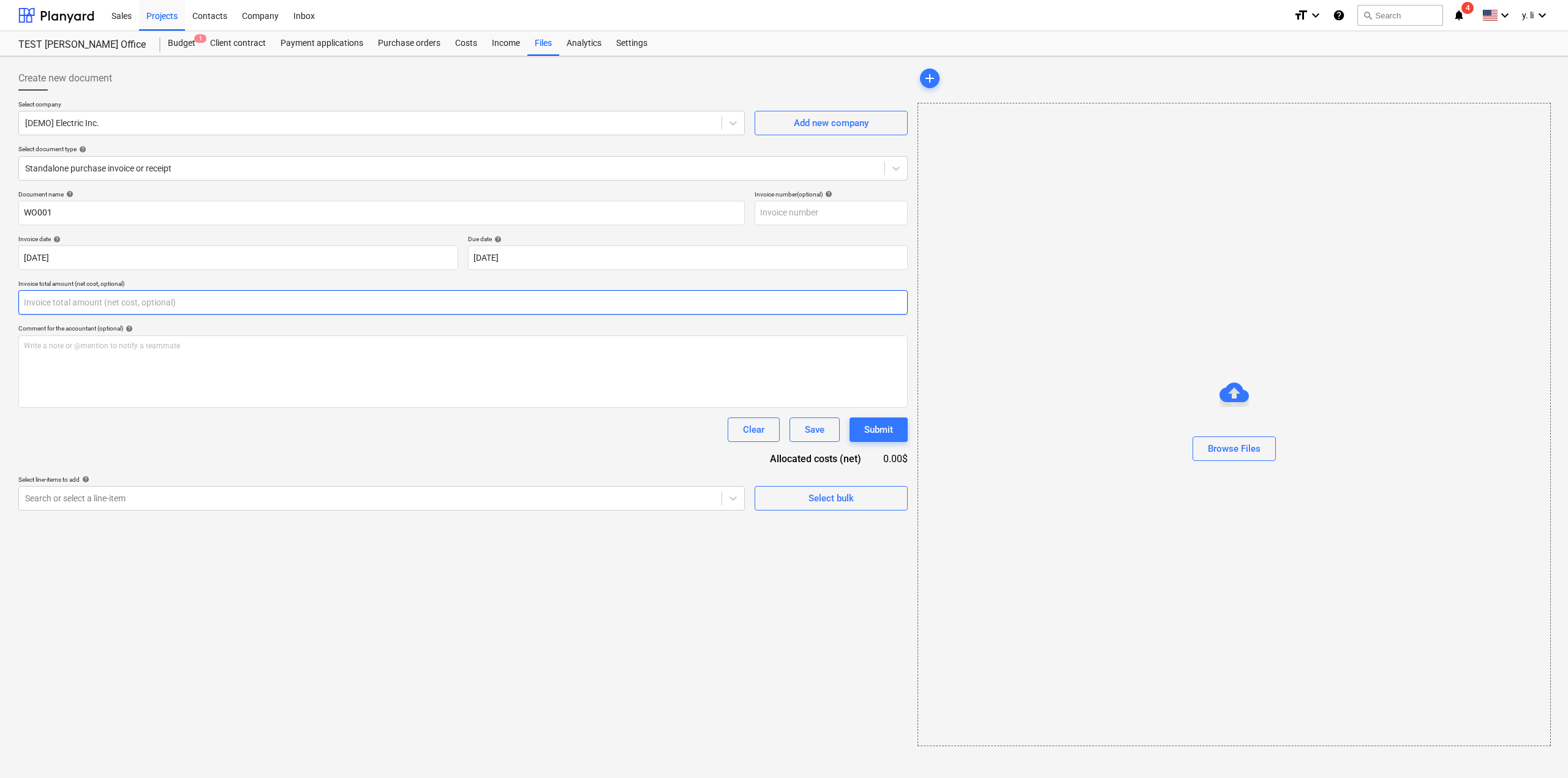
drag, startPoint x: 24, startPoint y: 301, endPoint x: 3, endPoint y: 304, distance: 21.2
click at [3, 304] on div "Create new document Select company [DEMO] Electric Inc. Add new company Select …" at bounding box center [784, 416] width 1568 height 721
type input "0.00"
click at [297, 461] on div "Document name help WO001 Invoice number (optional) help Invoice date help [DATE…" at bounding box center [463, 350] width 889 height 320
click at [868, 503] on span "Select bulk" at bounding box center [831, 498] width 122 height 16
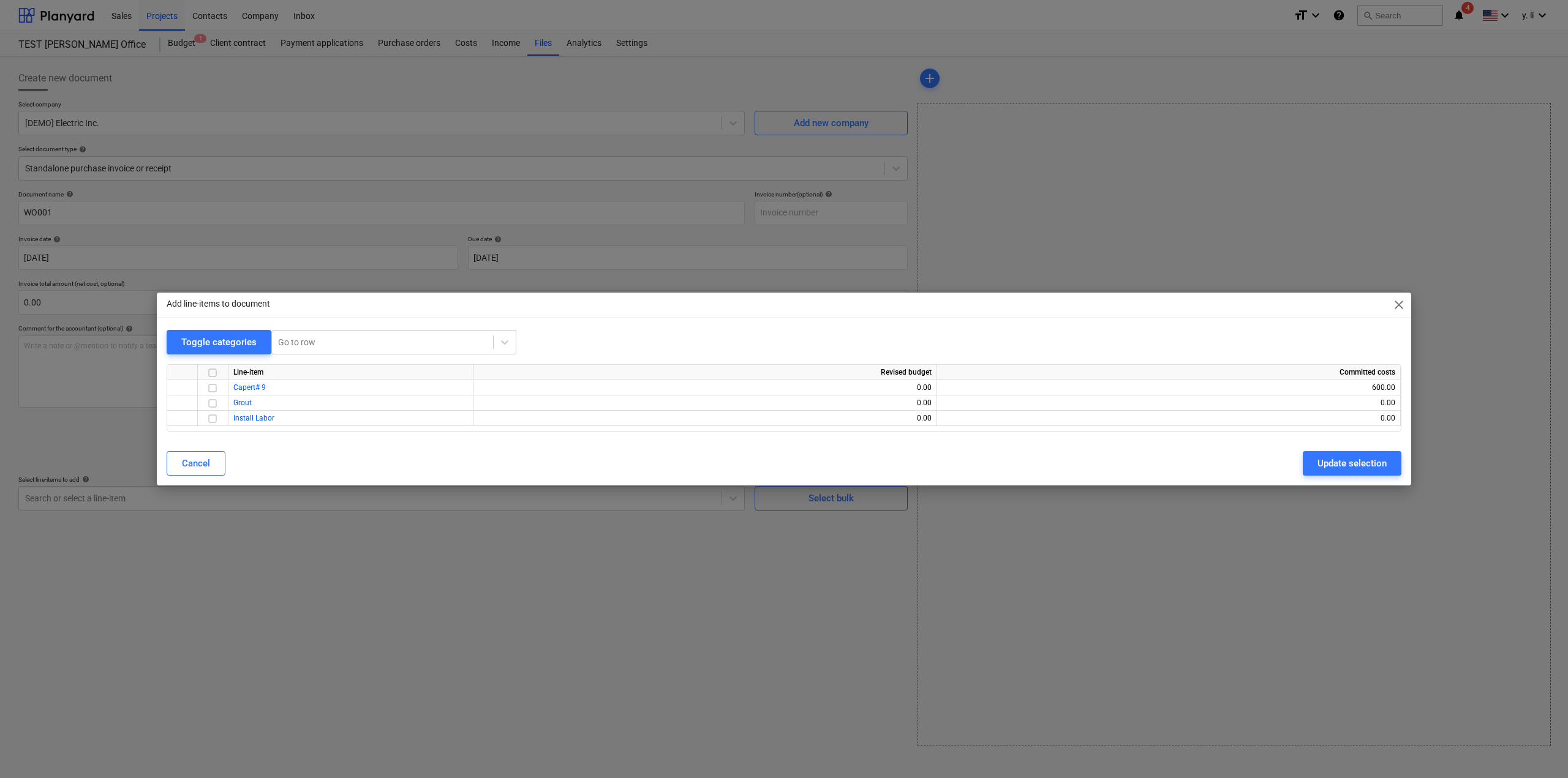
click at [1397, 306] on span "close" at bounding box center [1398, 304] width 15 height 15
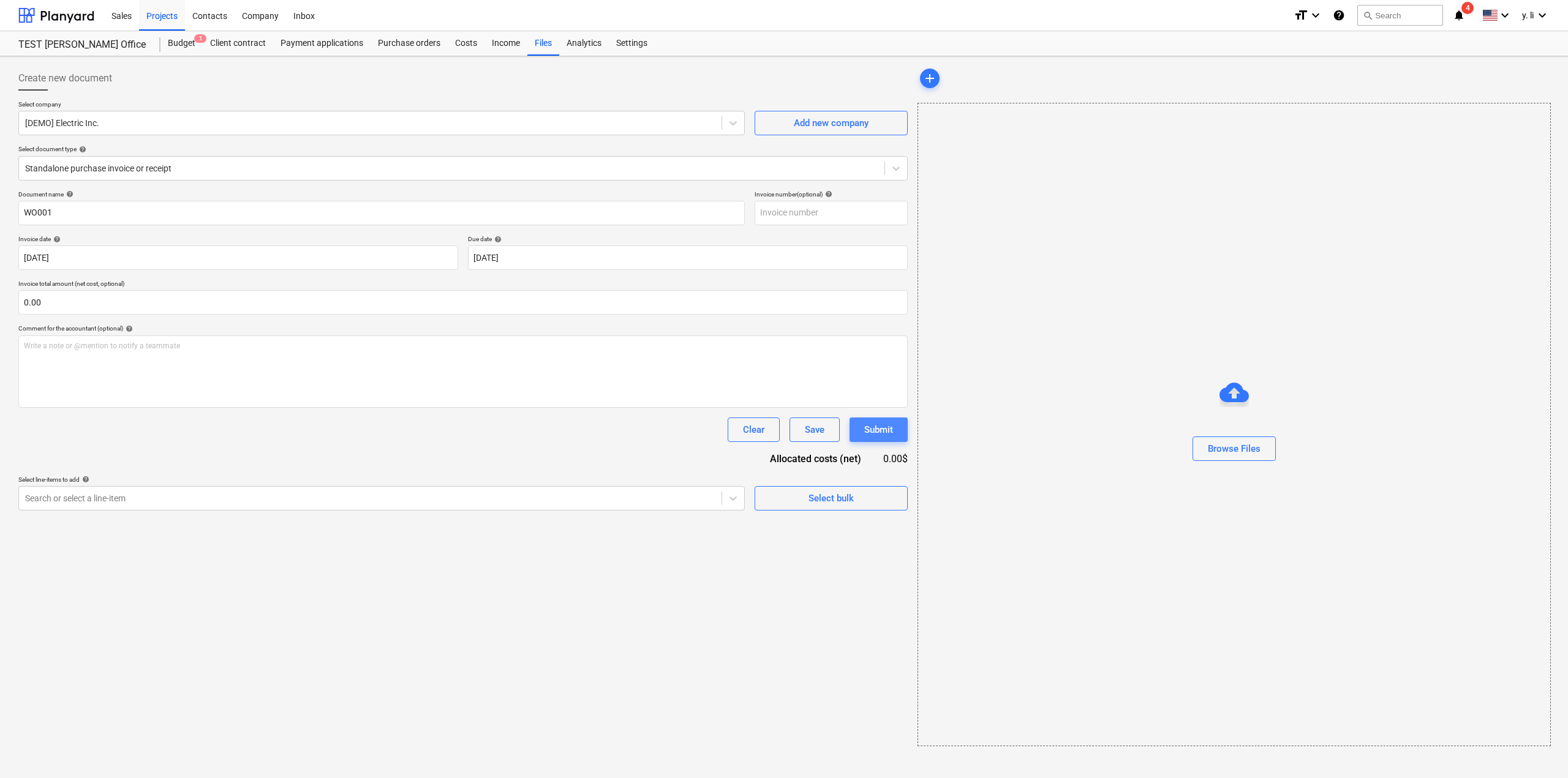
click at [866, 429] on div "Submit" at bounding box center [879, 429] width 29 height 16
click at [830, 503] on div "Select bulk" at bounding box center [830, 498] width 45 height 16
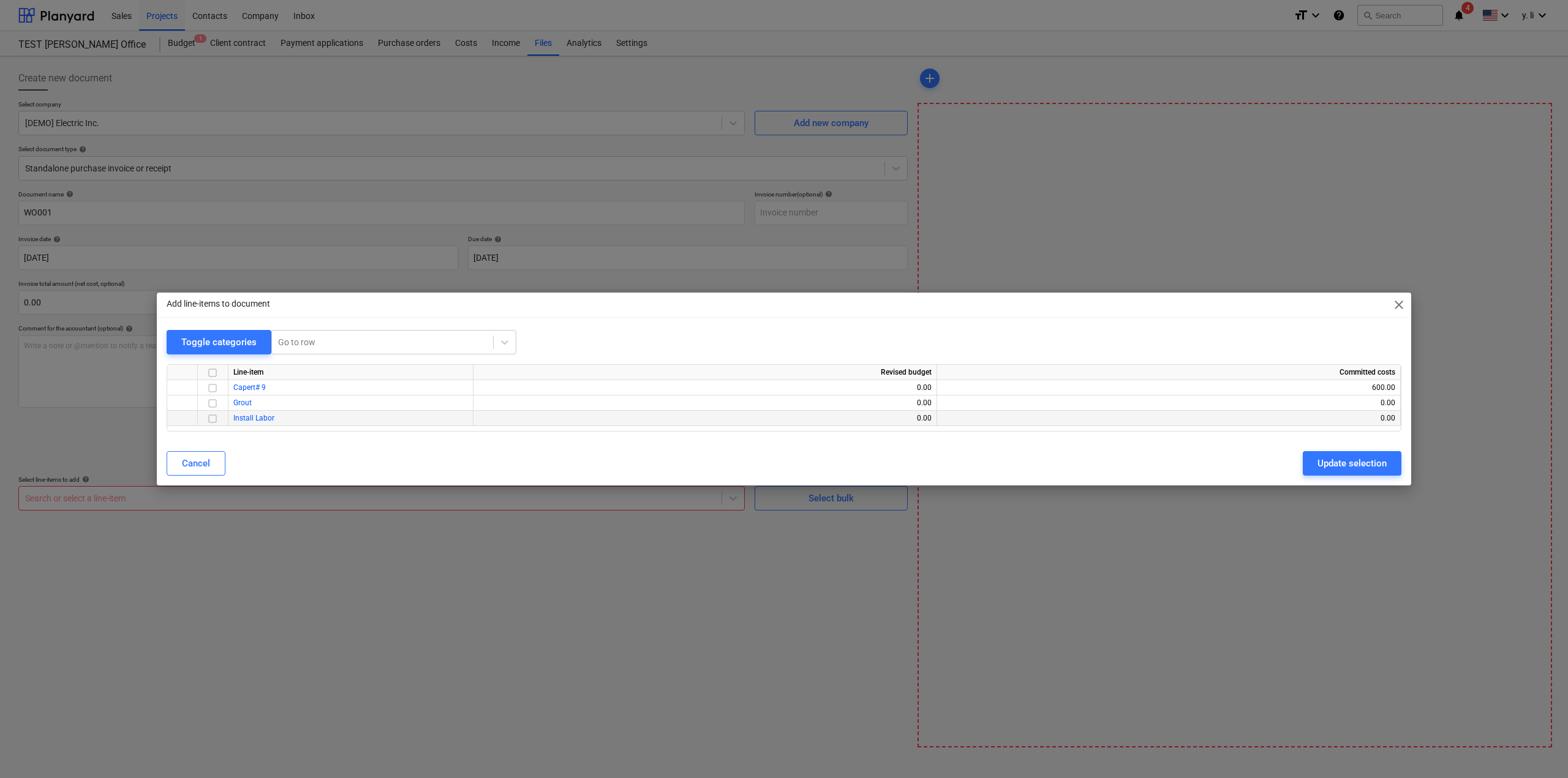
click at [213, 418] on input "checkbox" at bounding box center [212, 418] width 15 height 15
click at [1353, 463] on div "Update selection" at bounding box center [1352, 463] width 69 height 16
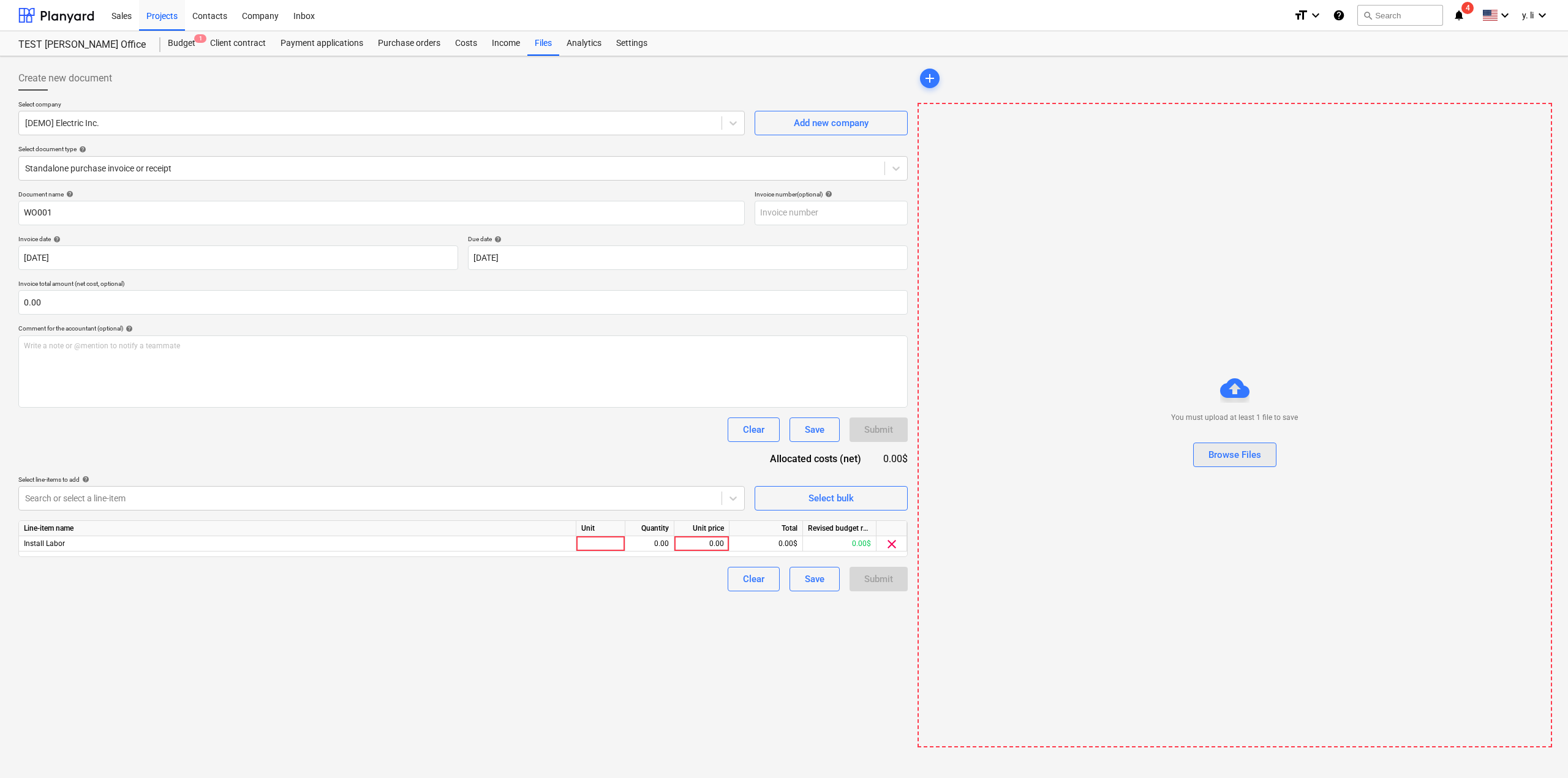
click at [1239, 455] on div "Browse Files" at bounding box center [1234, 454] width 53 height 16
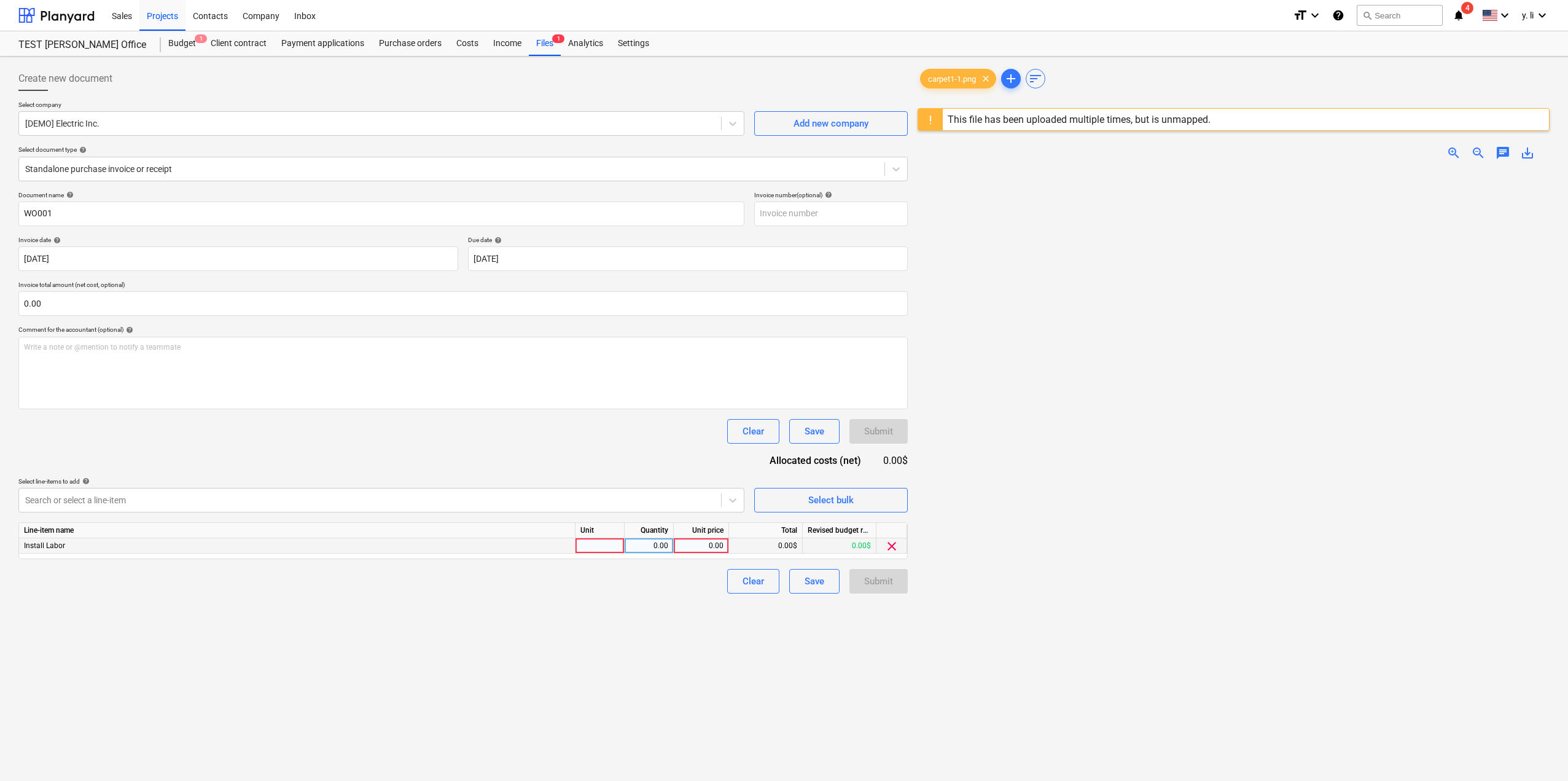
click at [606, 551] on div at bounding box center [599, 546] width 49 height 15
type input "100"
click at [694, 548] on div "0.00" at bounding box center [701, 546] width 45 height 15
drag, startPoint x: 610, startPoint y: 548, endPoint x: 558, endPoint y: 548, distance: 52.0
click at [0, 0] on div "Install Labor 100 0.00 0.00 0.00$ 0.00$ clear" at bounding box center [0, 0] width 0 height 0
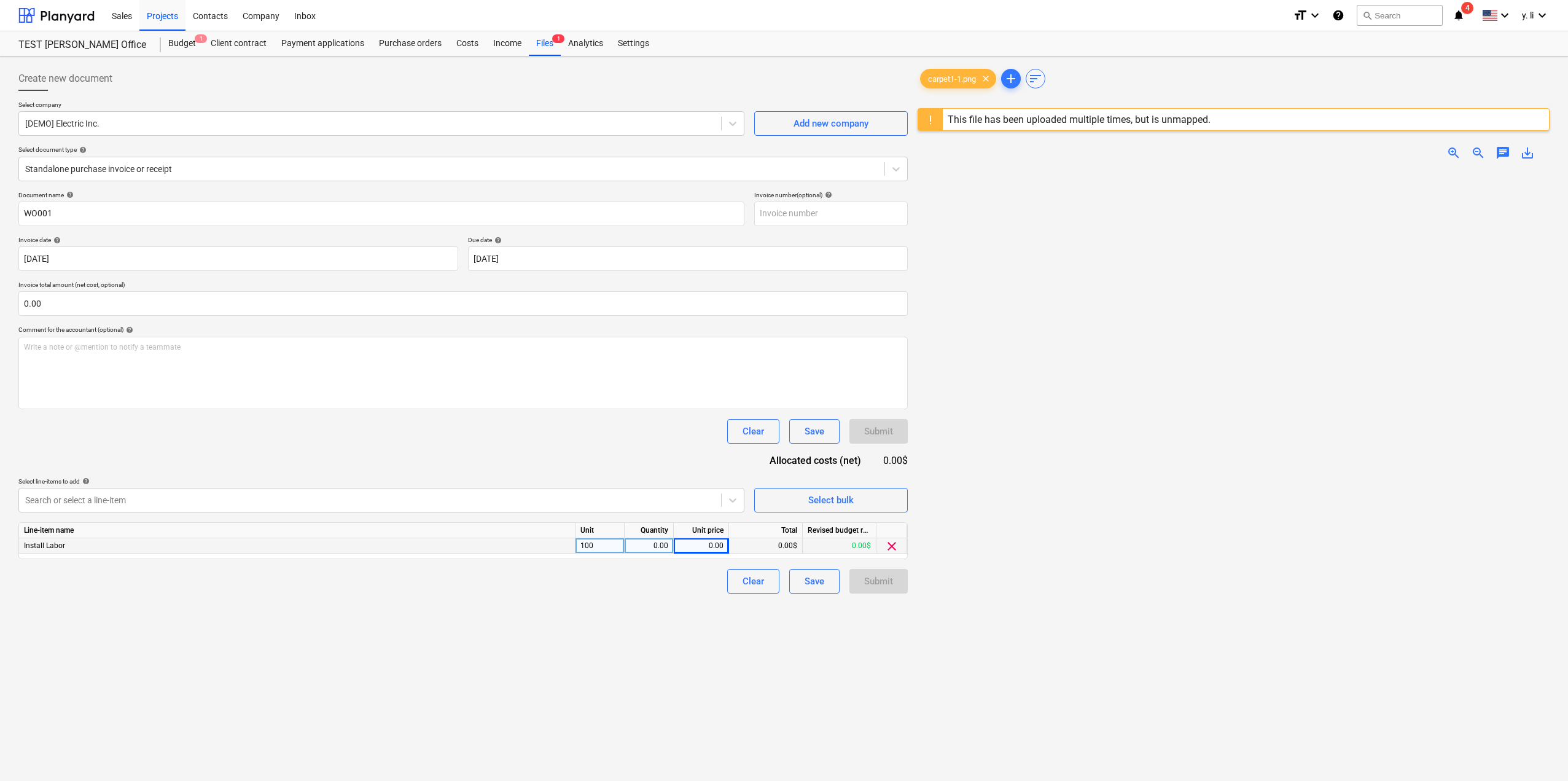
click at [606, 549] on div "100" at bounding box center [599, 546] width 49 height 15
type input "H"
drag, startPoint x: 585, startPoint y: 541, endPoint x: 578, endPoint y: 543, distance: 7.3
click at [578, 543] on input "hours" at bounding box center [599, 545] width 49 height 15
type input "Hours"
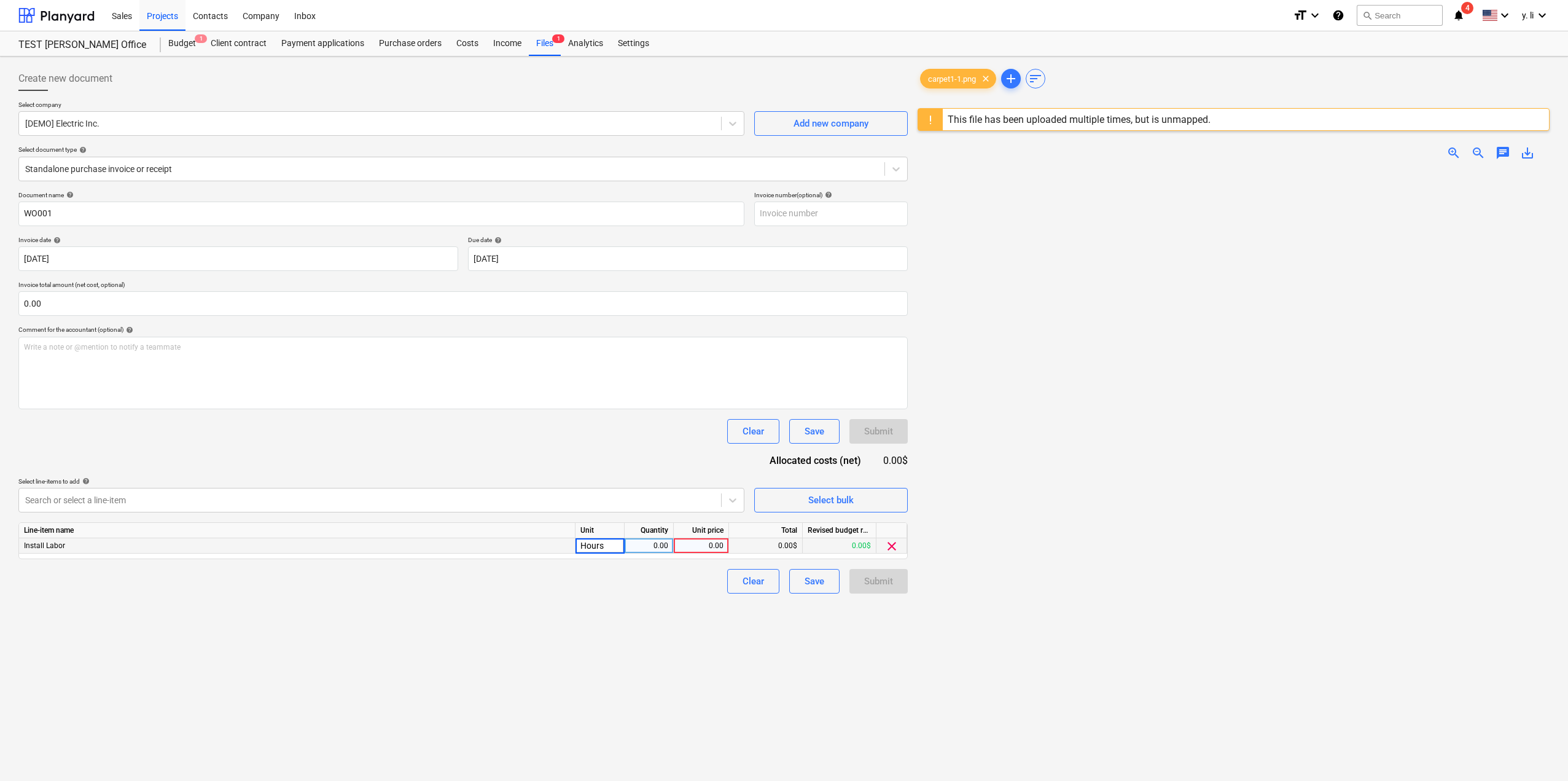
click at [646, 546] on div "0.00" at bounding box center [649, 546] width 39 height 15
click at [651, 547] on input at bounding box center [649, 545] width 49 height 15
type input "20"
click at [674, 559] on div "Document name help WO001 Invoice number (optional) help Invoice date help [DATE…" at bounding box center [463, 392] width 889 height 403
click at [693, 544] on div "0.00" at bounding box center [701, 546] width 45 height 15
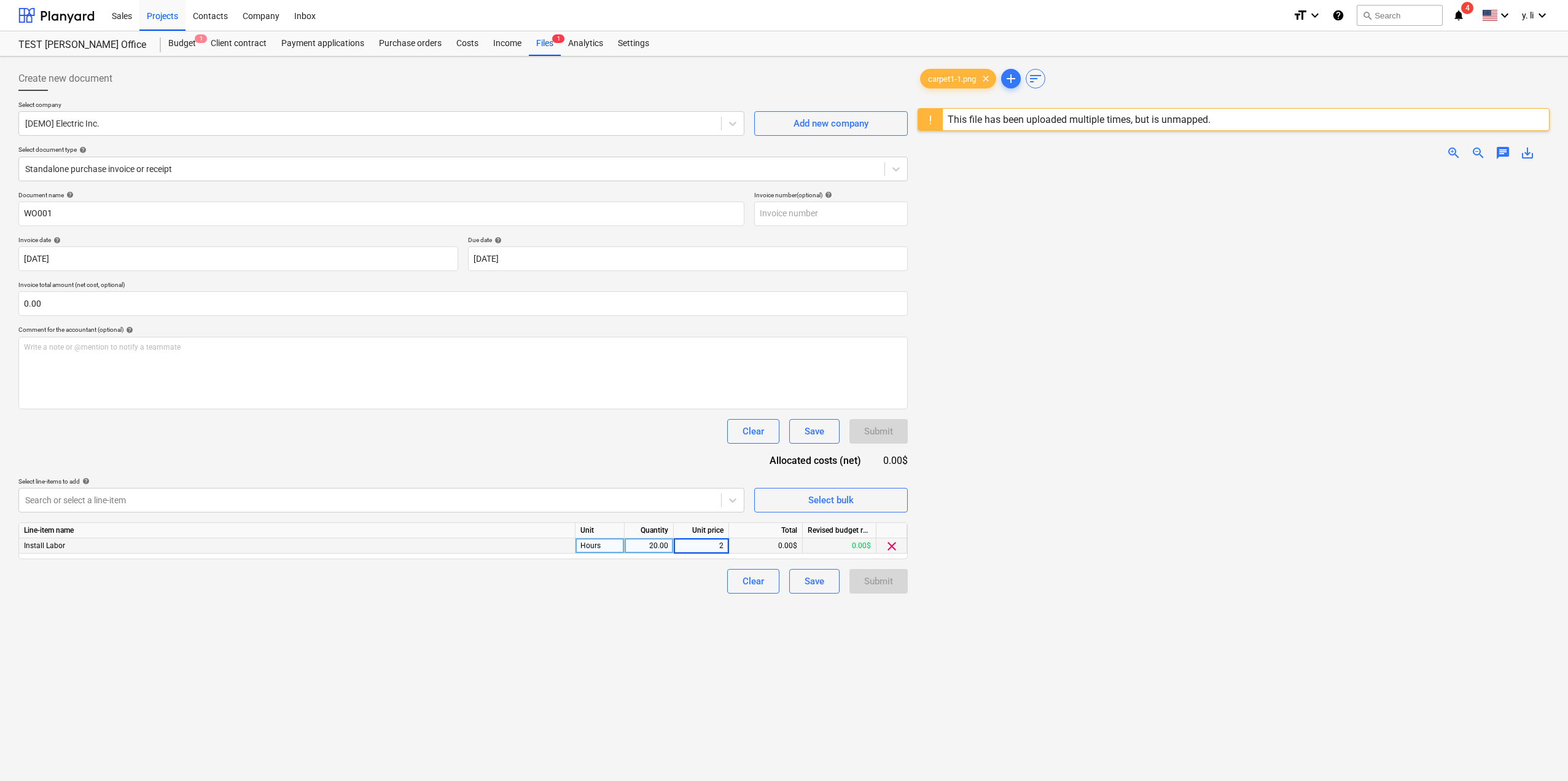
type input "20"
click at [661, 616] on div "Create new document Select company [DEMO] Electric Inc. Add new company Select …" at bounding box center [463, 492] width 899 height 860
click at [827, 529] on div "Revised budget remaining" at bounding box center [840, 530] width 74 height 15
click at [663, 546] on div "20.00" at bounding box center [649, 546] width 39 height 15
click at [661, 546] on input "20" at bounding box center [649, 545] width 49 height 15
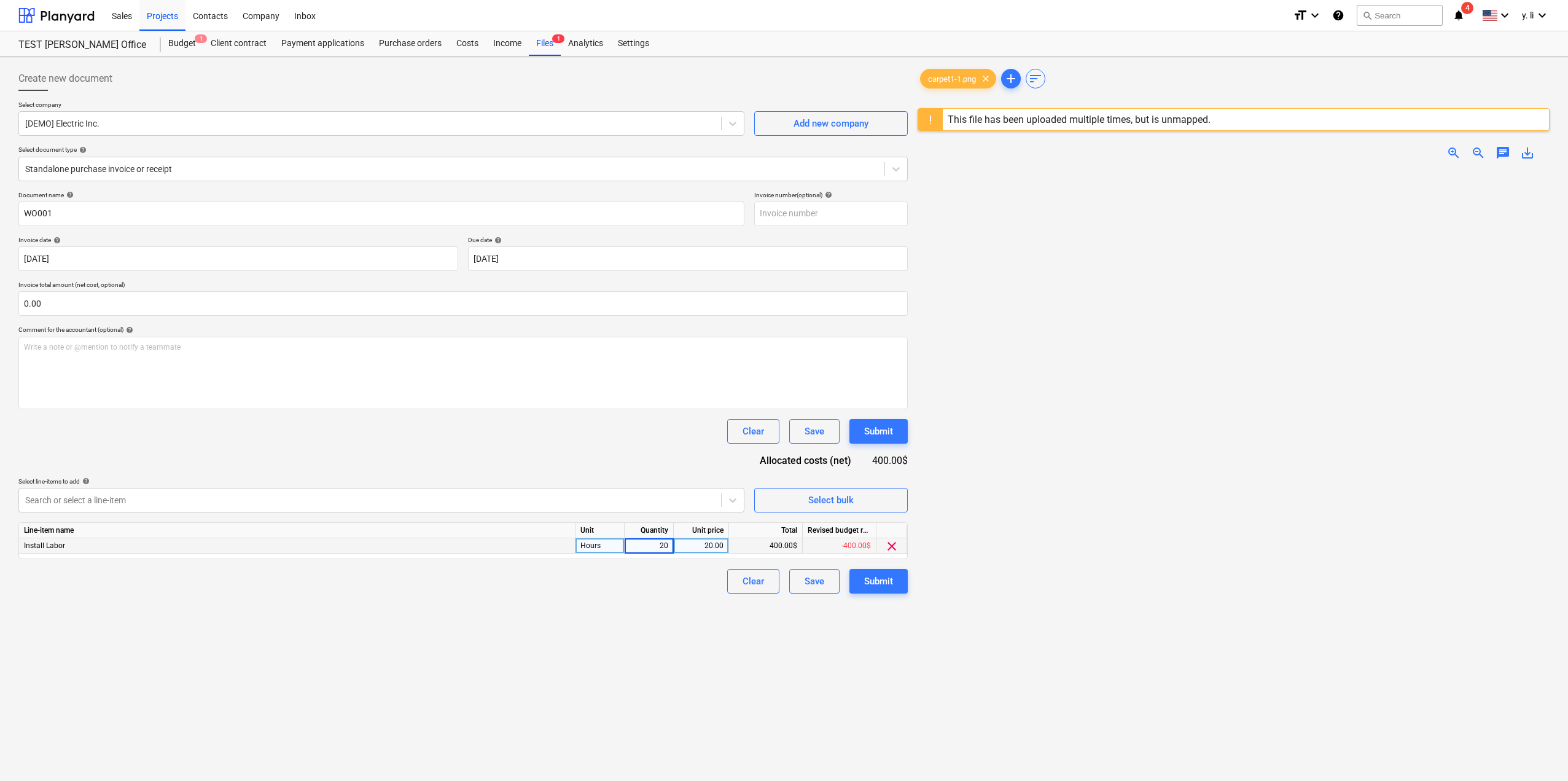
drag, startPoint x: 655, startPoint y: 545, endPoint x: 679, endPoint y: 543, distance: 24.1
click at [0, 0] on div "Install Labor Hours 20 20.00 400.00$ -400.00$ clear" at bounding box center [0, 0] width 0 height 0
type input "10"
click at [684, 607] on div "Create new document Select company [DEMO] Electric Inc. Add new company Select …" at bounding box center [463, 492] width 899 height 860
click at [658, 546] on div "10.00" at bounding box center [649, 546] width 39 height 15
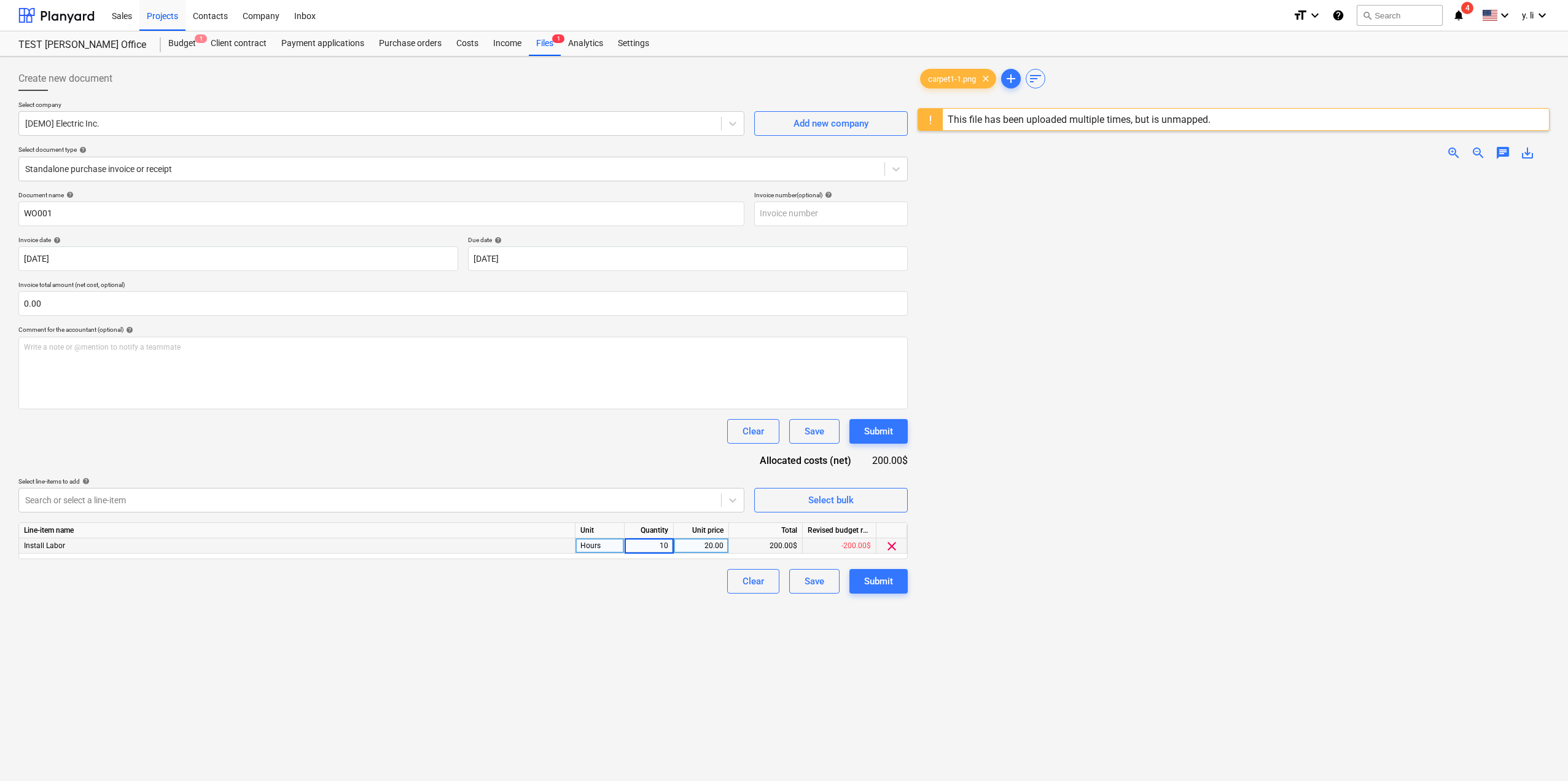
type input "2"
click at [661, 582] on div "Clear Save Submit" at bounding box center [463, 581] width 889 height 24
click at [857, 580] on button "Submit" at bounding box center [878, 581] width 58 height 24
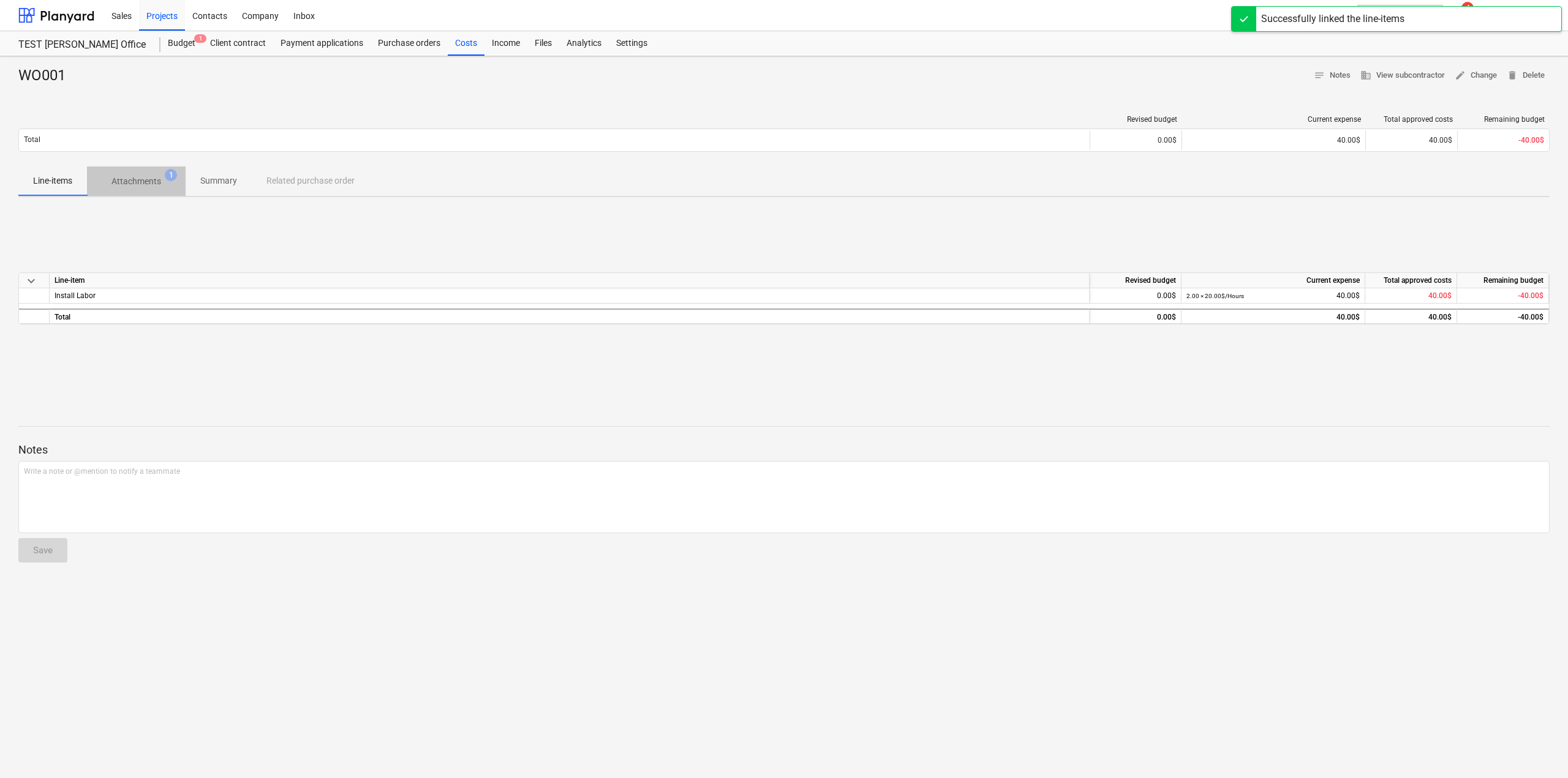
click at [141, 180] on p "Attachments" at bounding box center [136, 181] width 50 height 13
click at [70, 184] on p "Line-items" at bounding box center [53, 180] width 39 height 13
click at [29, 279] on span "keyboard_arrow_down" at bounding box center [31, 281] width 15 height 15
click at [29, 279] on span "keyboard_arrow_right" at bounding box center [31, 281] width 15 height 15
click at [173, 50] on div "Budget 1" at bounding box center [181, 43] width 42 height 24
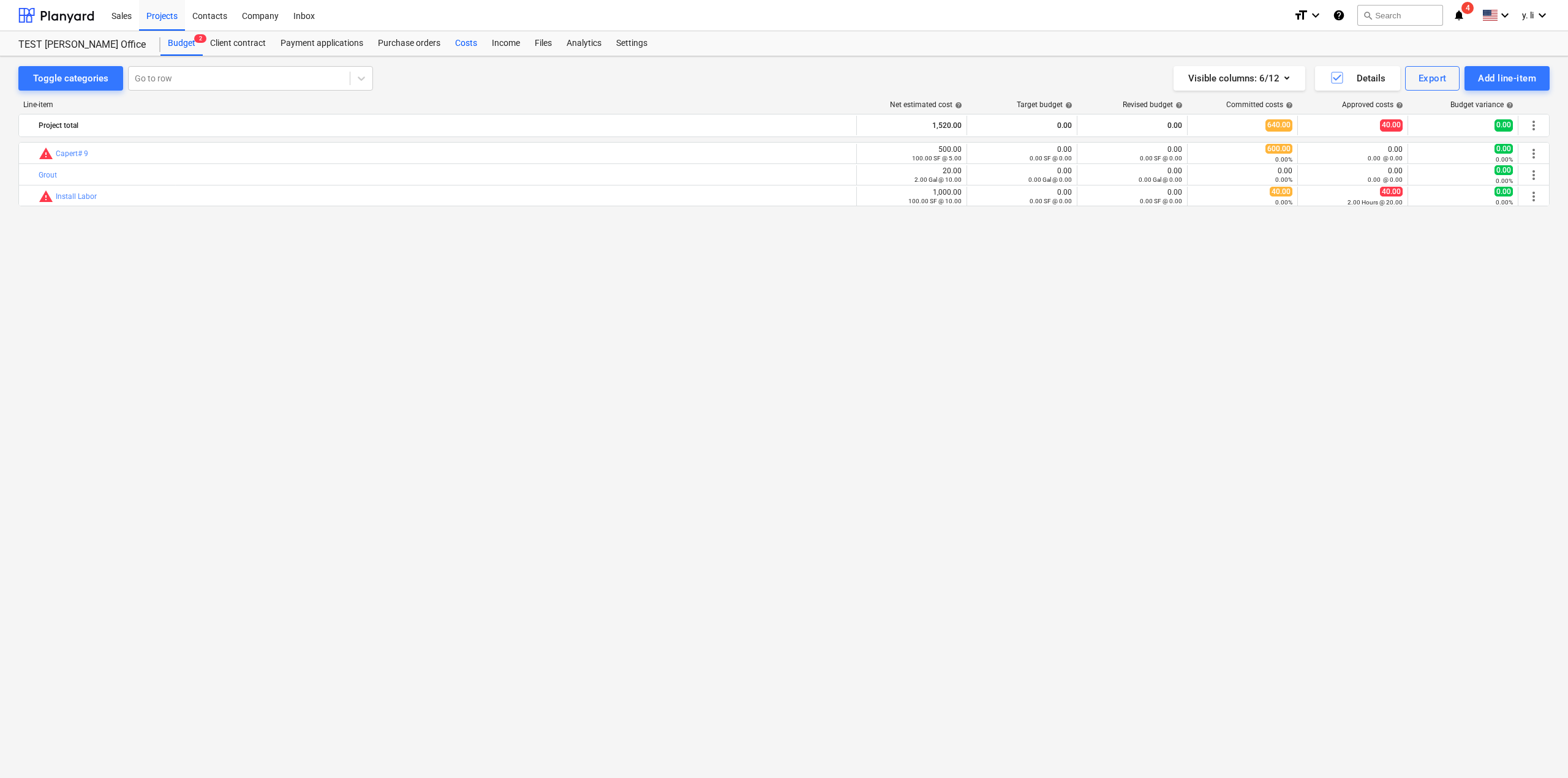
click at [470, 41] on div "Costs" at bounding box center [466, 43] width 37 height 24
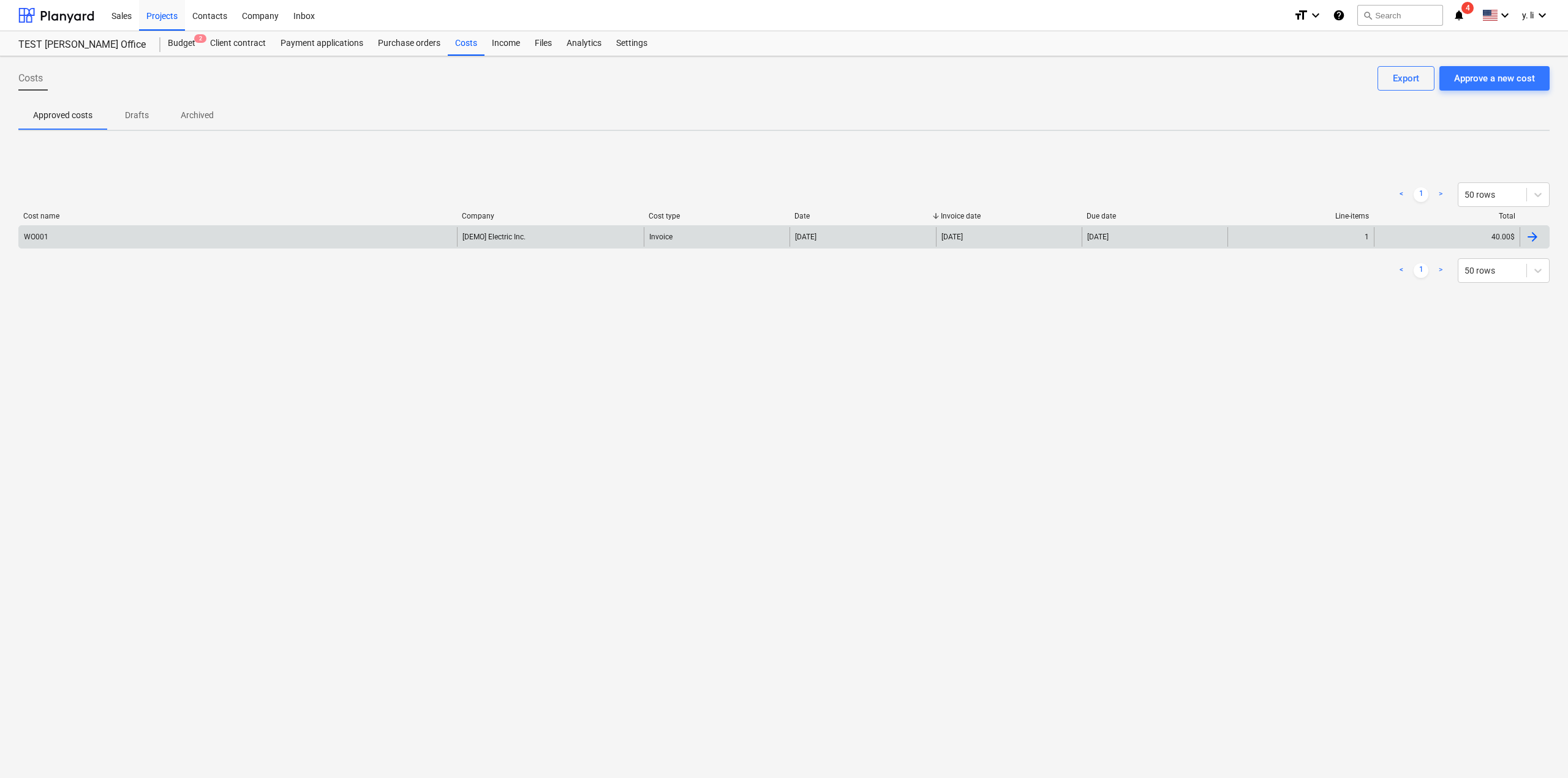
click at [32, 239] on div "WO001" at bounding box center [36, 237] width 24 height 8
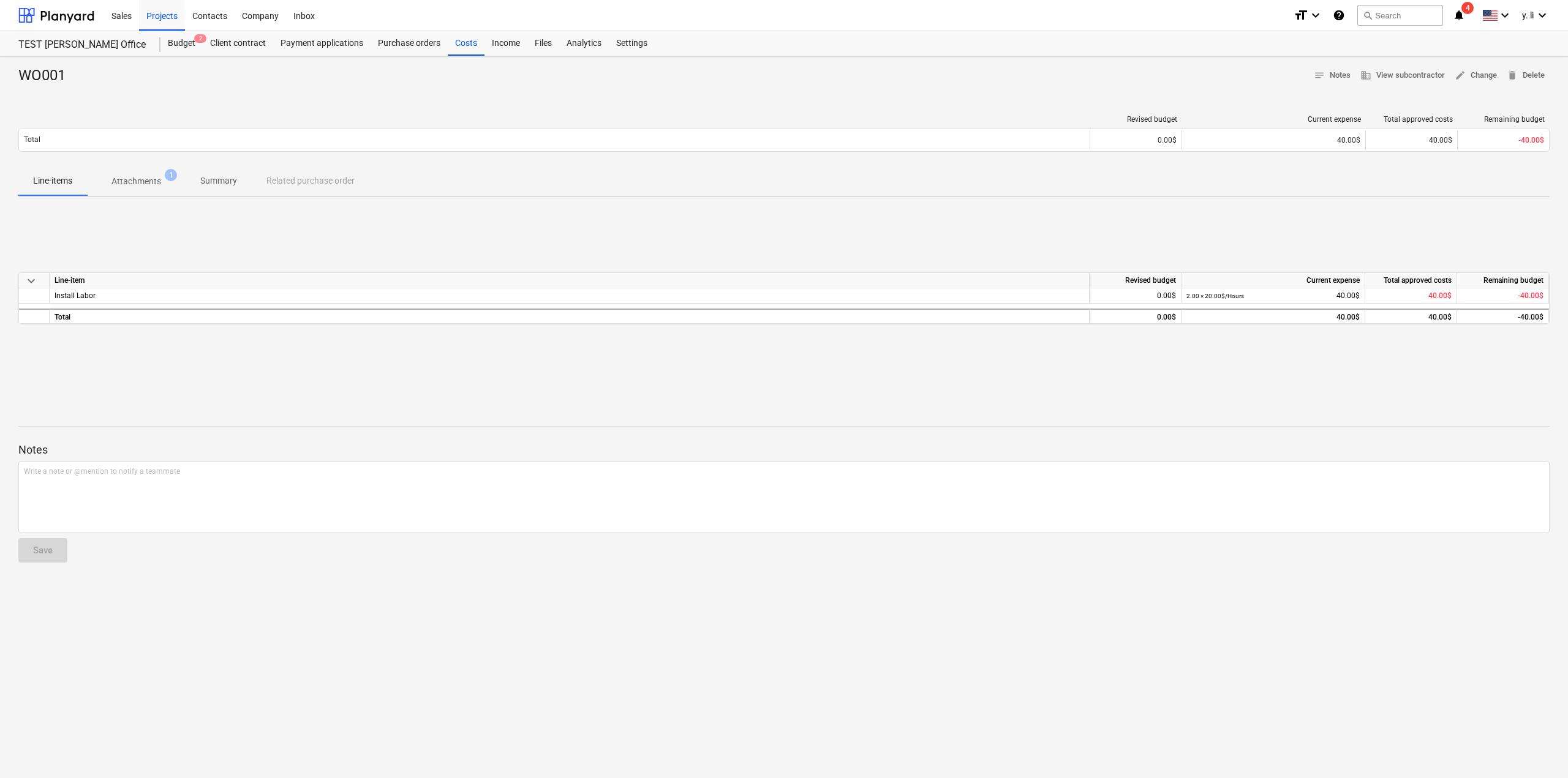
click at [146, 182] on p "Attachments" at bounding box center [136, 181] width 50 height 13
click at [229, 182] on p "Summary" at bounding box center [218, 180] width 37 height 13
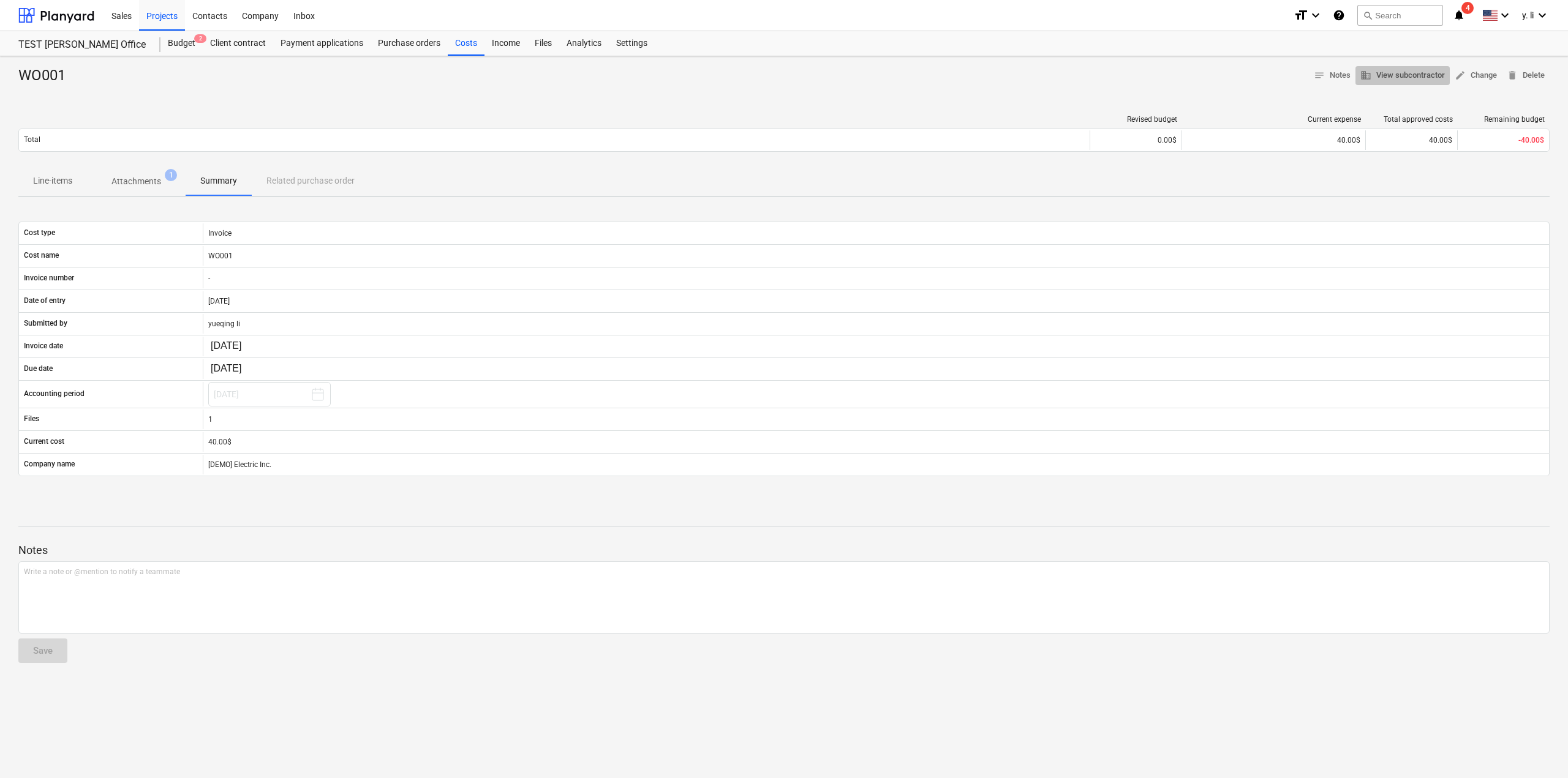
click at [1401, 76] on span "business View subcontractor" at bounding box center [1403, 75] width 84 height 14
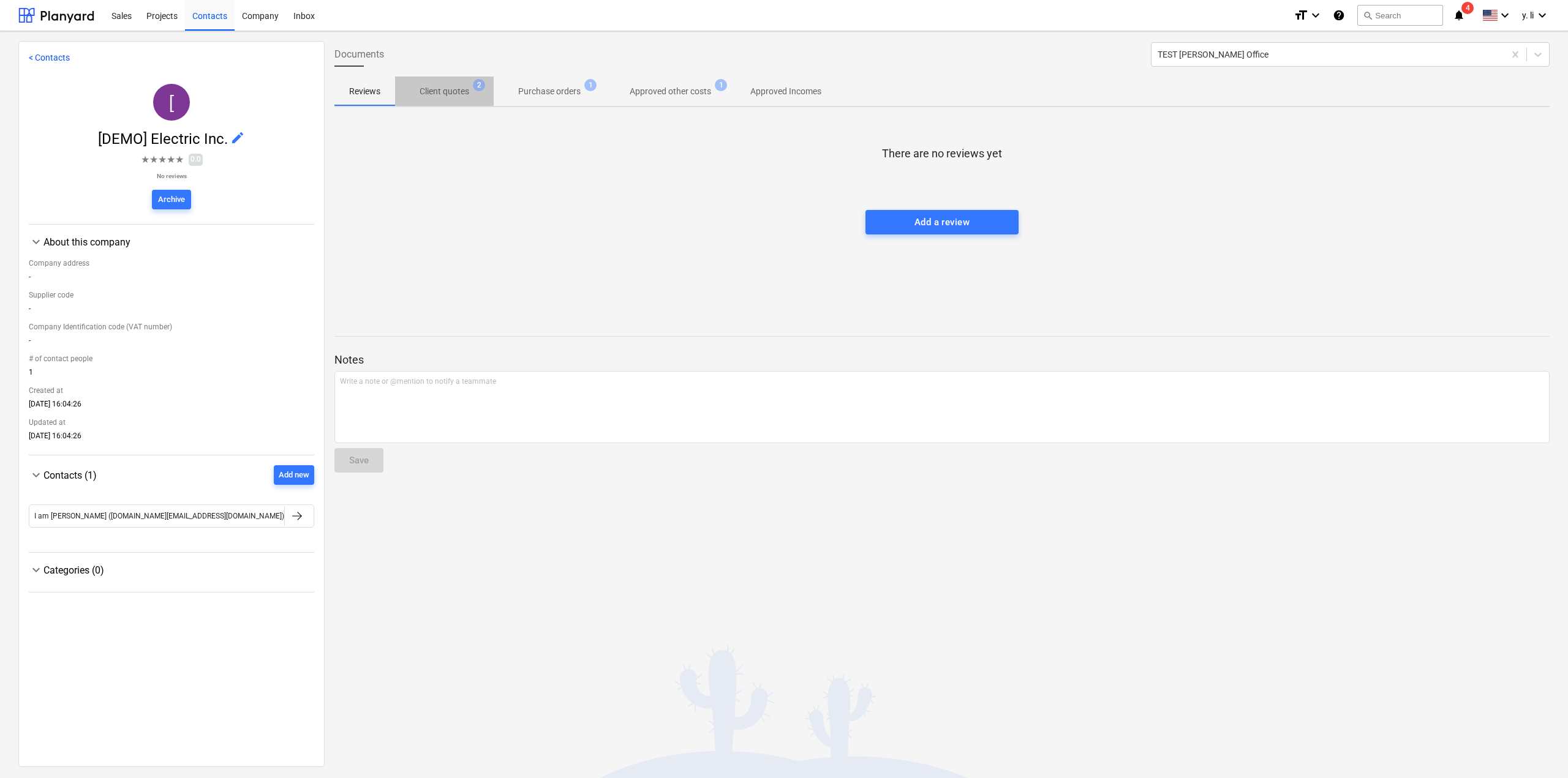
drag, startPoint x: 435, startPoint y: 91, endPoint x: 459, endPoint y: 94, distance: 24.2
click at [437, 93] on p "Client quotes" at bounding box center [444, 91] width 50 height 13
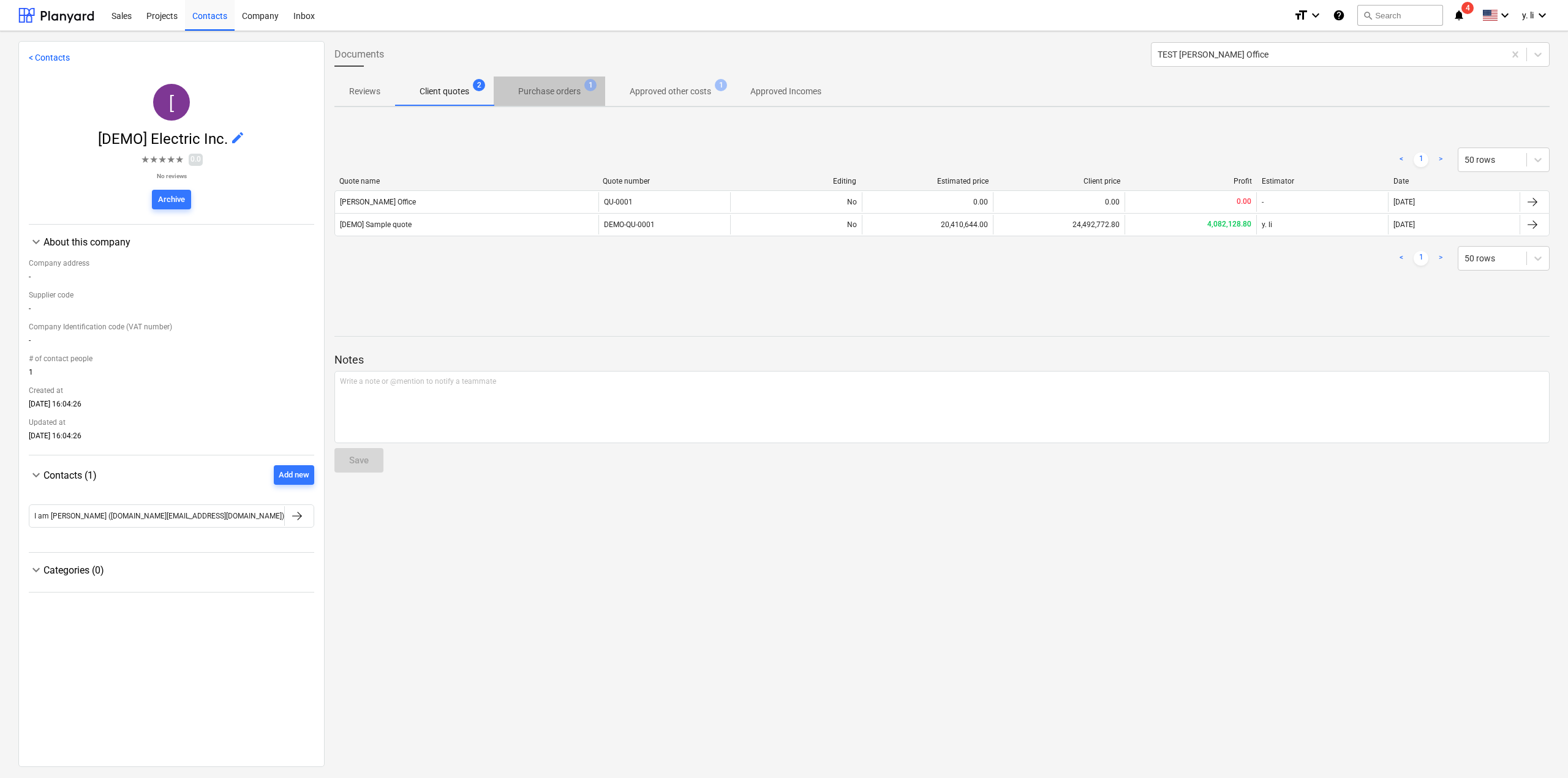
click at [557, 97] on p "Purchase orders" at bounding box center [549, 91] width 62 height 13
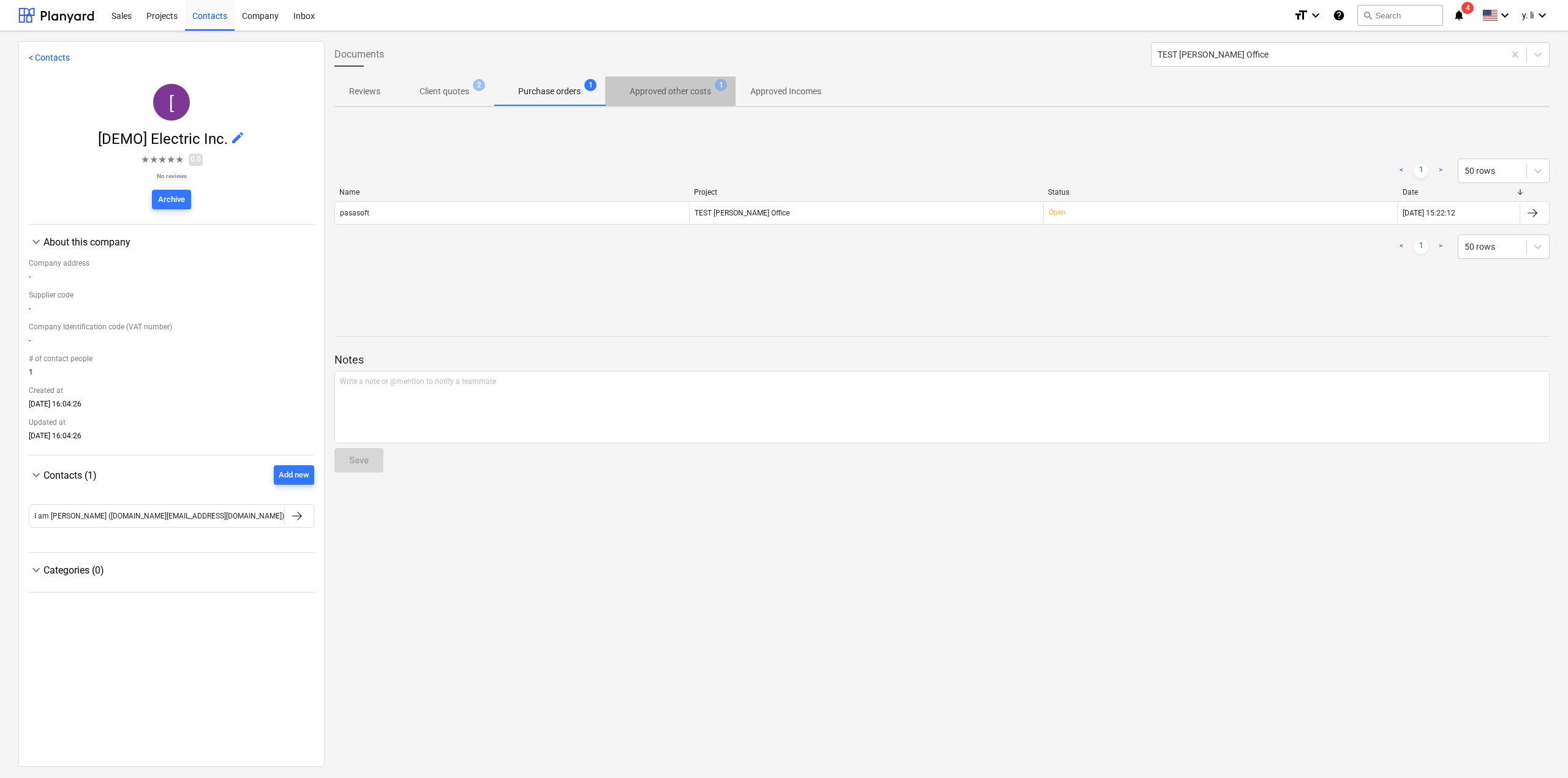
click at [653, 98] on p "Approved other costs" at bounding box center [671, 91] width 82 height 13
click at [549, 88] on p "Purchase orders" at bounding box center [549, 91] width 62 height 13
click at [438, 84] on span "Client quotes 2" at bounding box center [444, 91] width 98 height 22
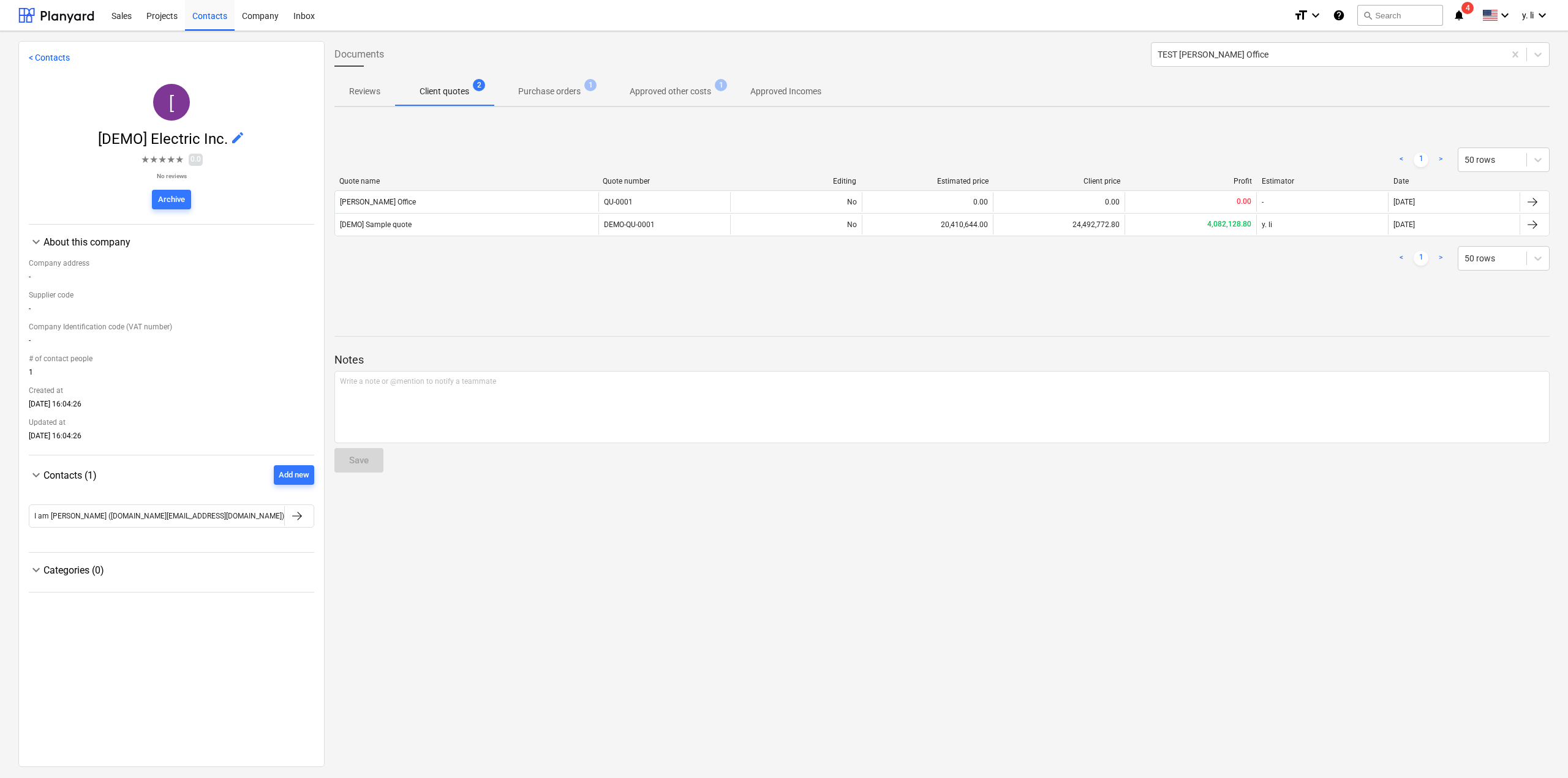
click at [60, 73] on div "< Contacts" at bounding box center [172, 62] width 285 height 23
click at [56, 65] on div "< Contacts" at bounding box center [172, 62] width 285 height 23
click at [53, 56] on link "< Contacts" at bounding box center [49, 57] width 41 height 10
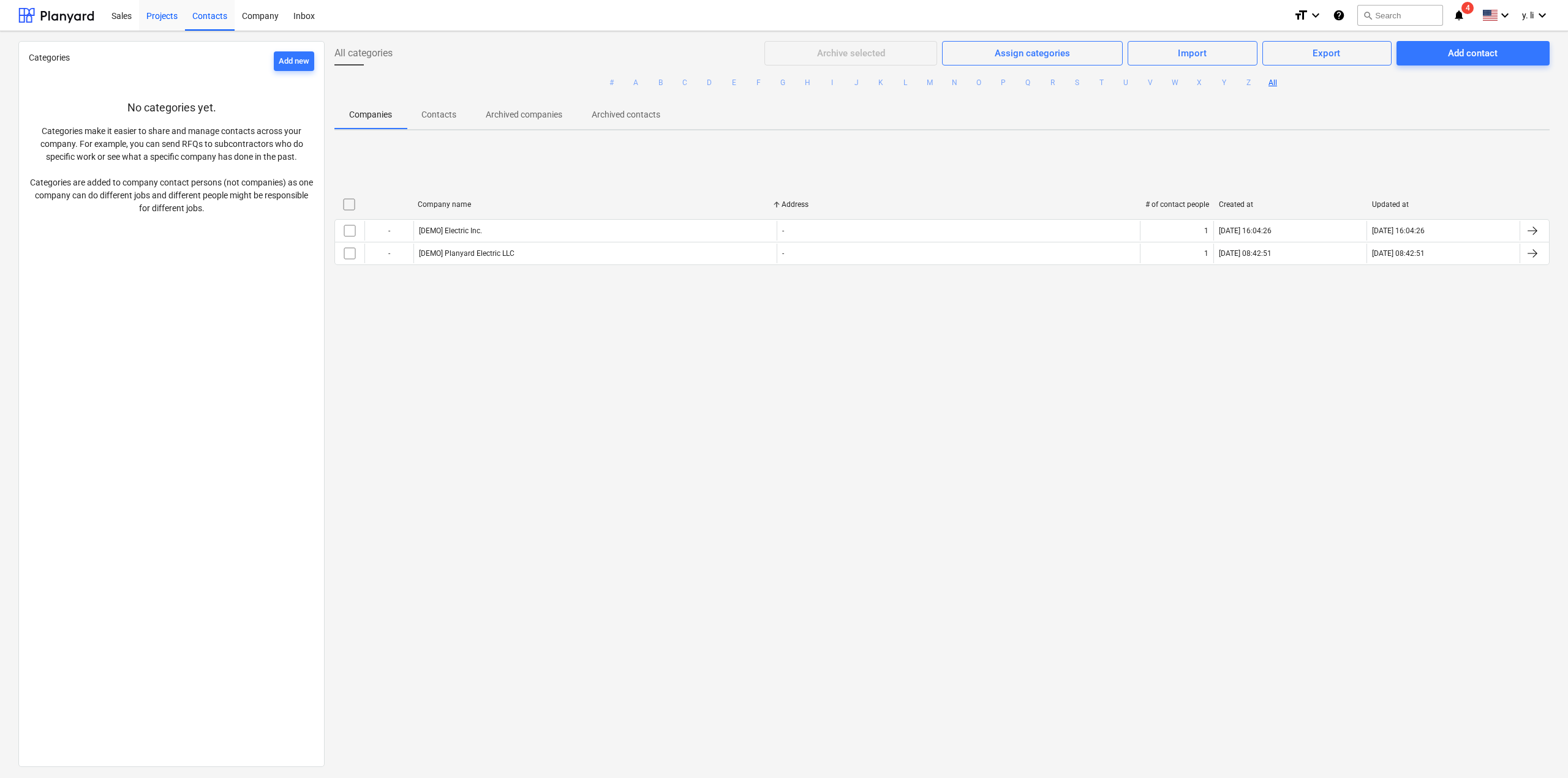
click at [157, 17] on div "Projects" at bounding box center [162, 15] width 46 height 31
